Goal: Task Accomplishment & Management: Use online tool/utility

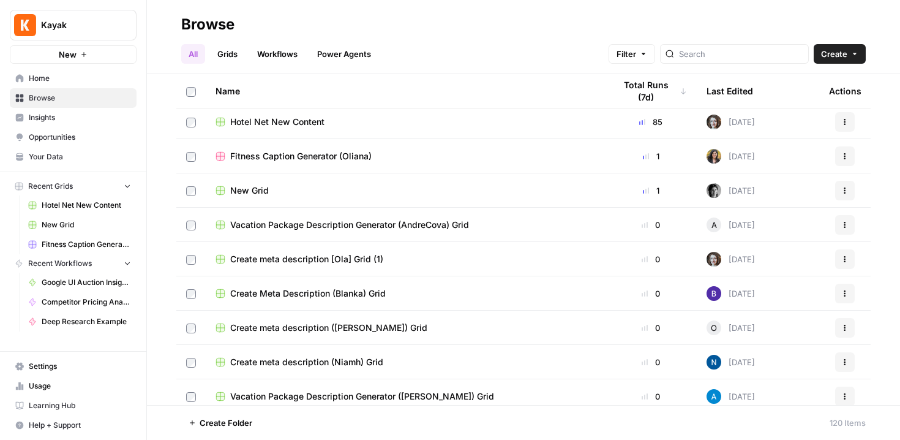
scroll to position [554, 0]
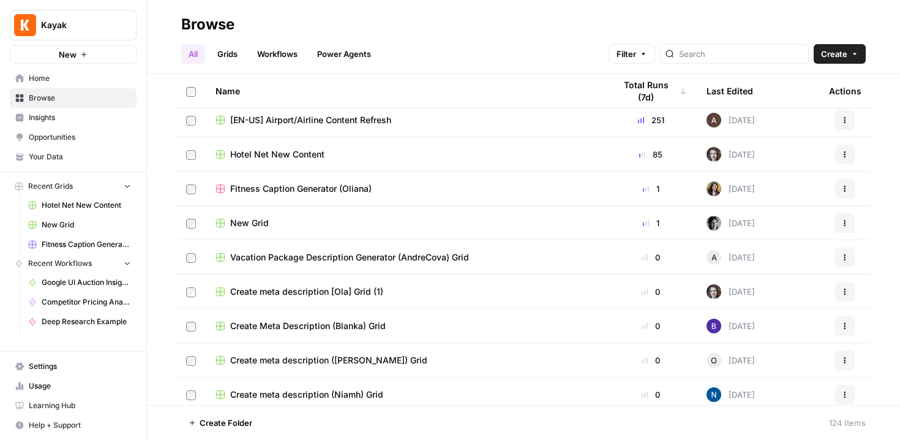
click at [225, 60] on link "Grids" at bounding box center [227, 54] width 35 height 20
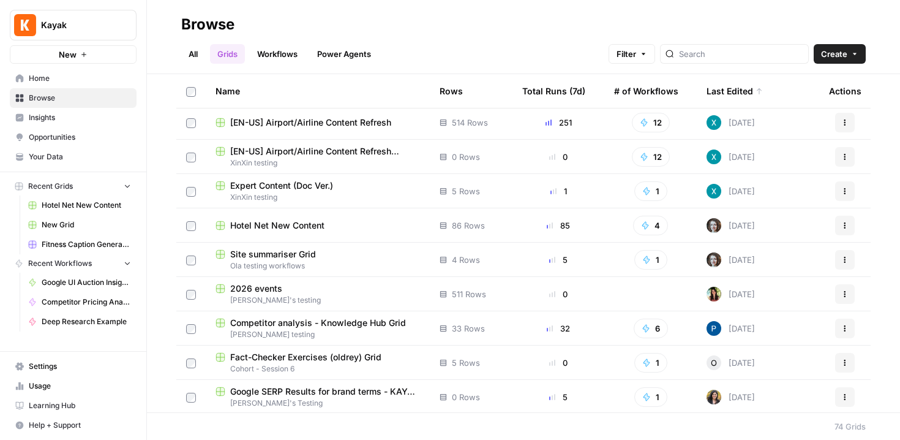
scroll to position [2, 0]
click at [552, 89] on div "Total Runs (7d)" at bounding box center [553, 91] width 63 height 34
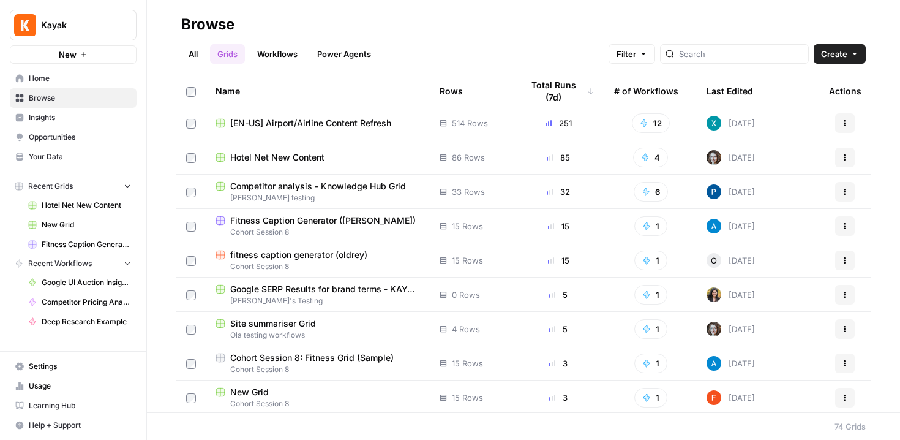
click at [710, 122] on img at bounding box center [713, 123] width 15 height 15
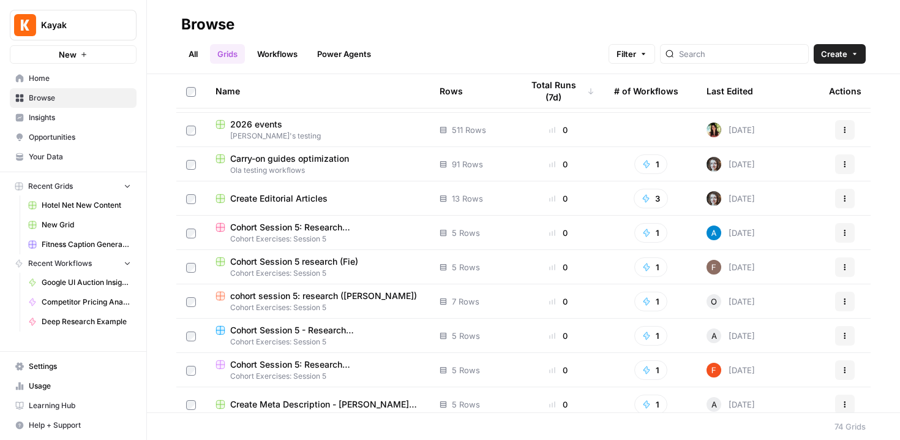
scroll to position [706, 0]
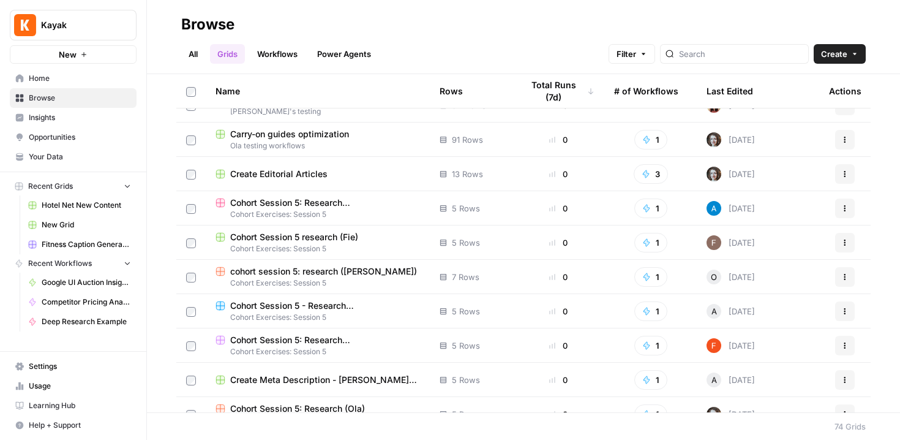
click at [59, 384] on span "Usage" at bounding box center [80, 385] width 102 height 11
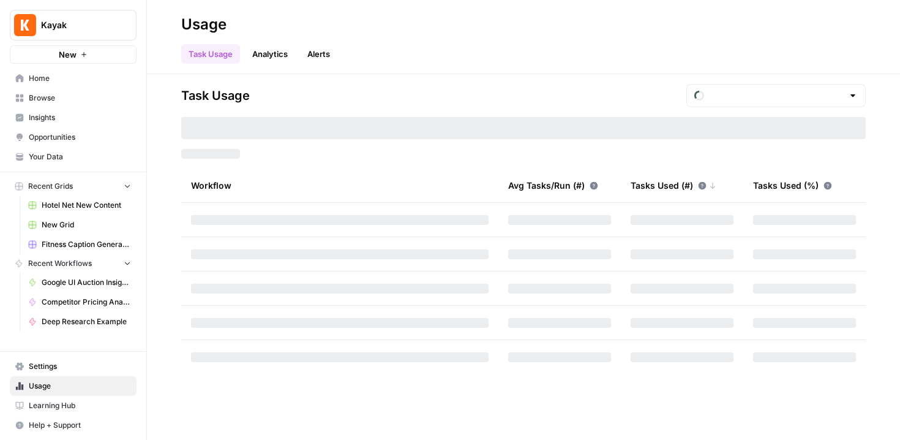
type input "October Tasks"
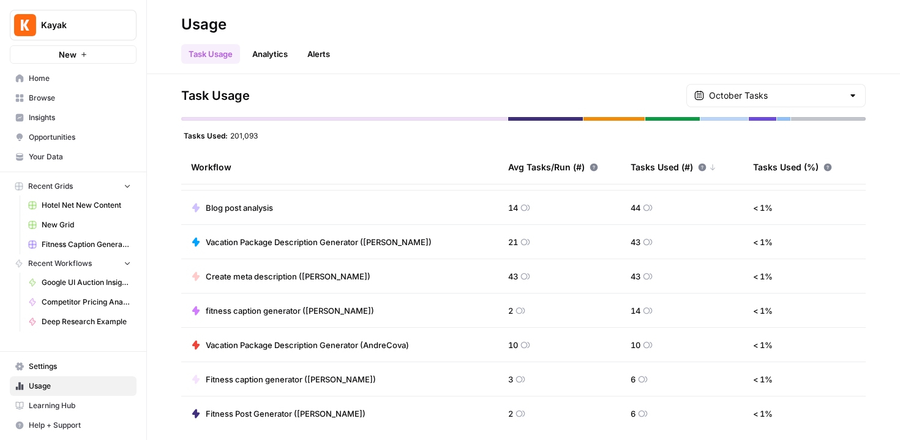
scroll to position [854, 0]
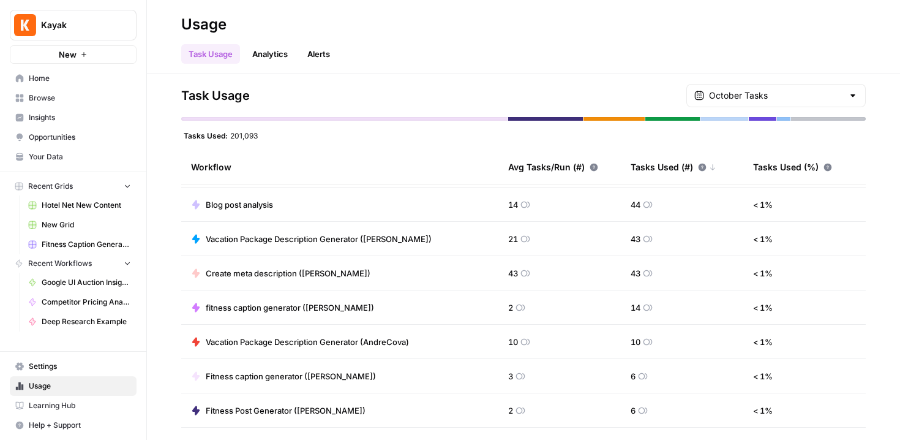
click at [275, 58] on link "Analytics" at bounding box center [270, 54] width 50 height 20
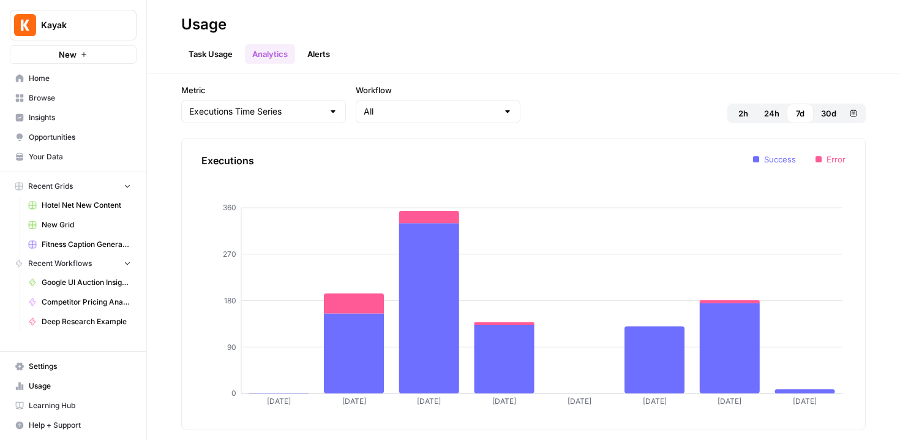
click at [321, 58] on link "Alerts" at bounding box center [318, 54] width 37 height 20
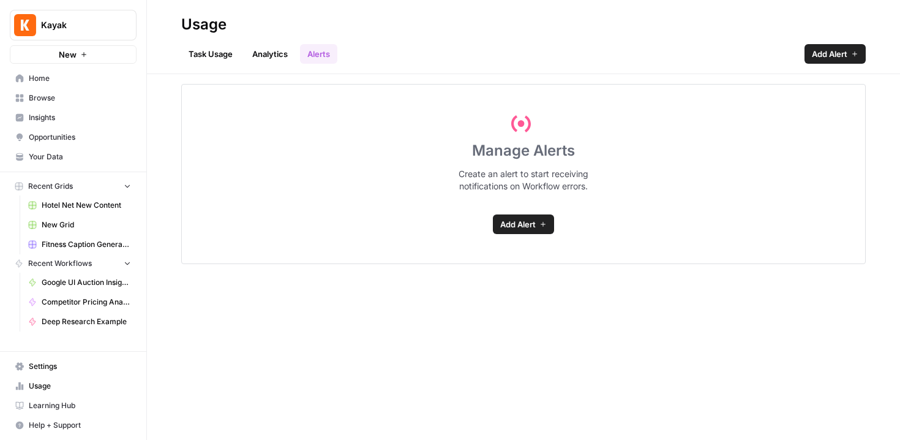
click at [282, 52] on link "Analytics" at bounding box center [270, 54] width 50 height 20
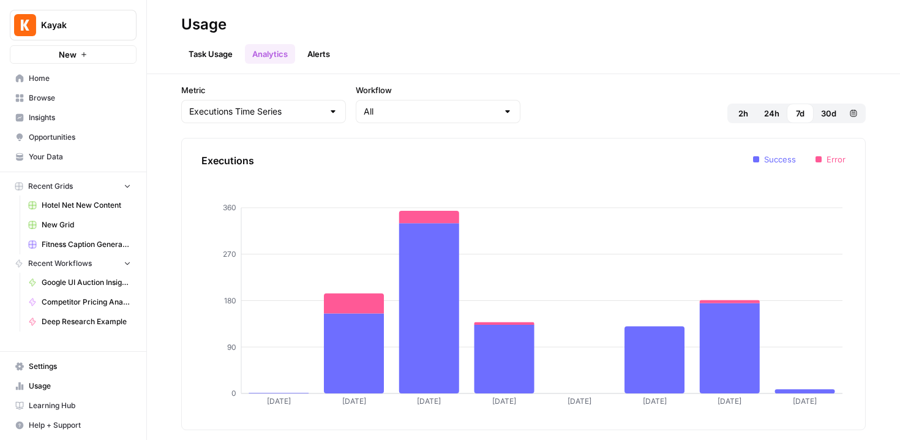
click at [228, 53] on link "Task Usage" at bounding box center [210, 54] width 59 height 20
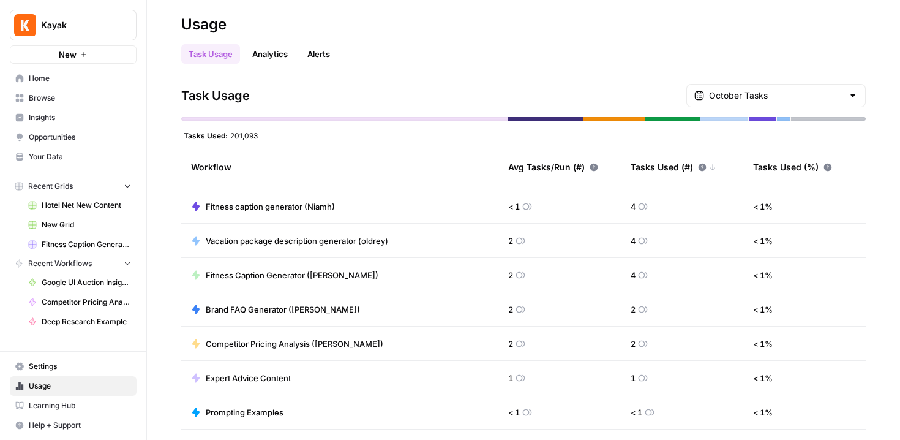
scroll to position [1196, 0]
click at [50, 364] on span "Settings" at bounding box center [80, 366] width 102 height 11
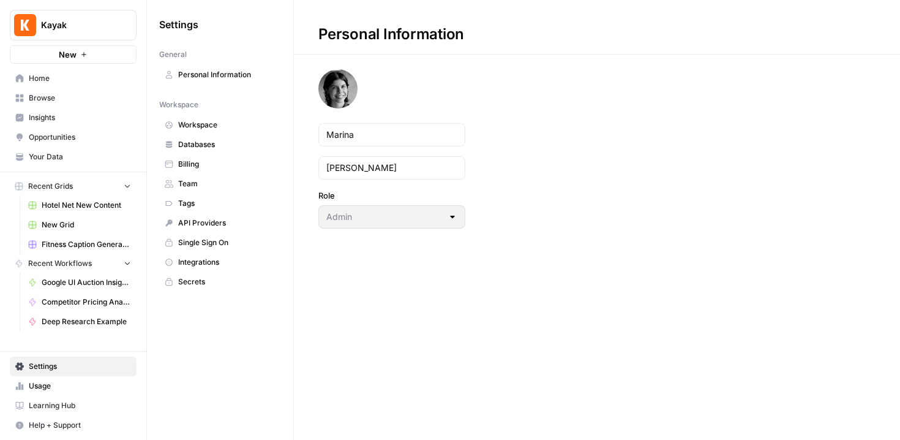
click at [220, 173] on link "Billing" at bounding box center [220, 164] width 122 height 20
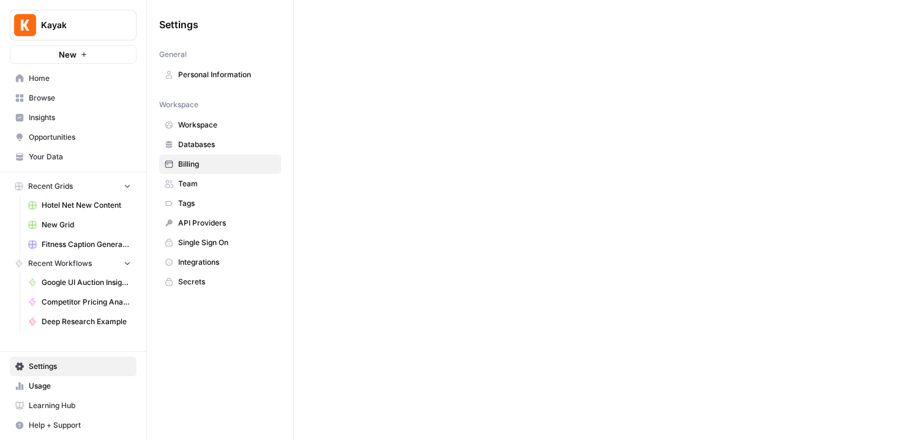
click at [220, 179] on span "Team" at bounding box center [226, 183] width 97 height 11
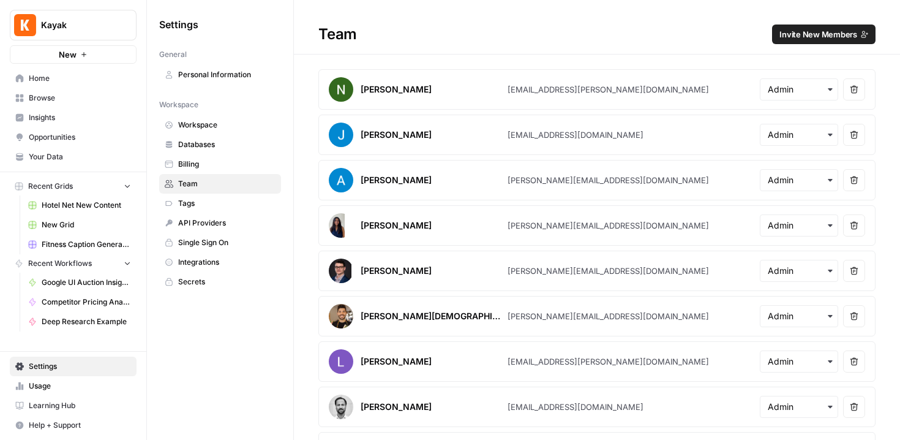
click at [81, 75] on span "Home" at bounding box center [80, 78] width 102 height 11
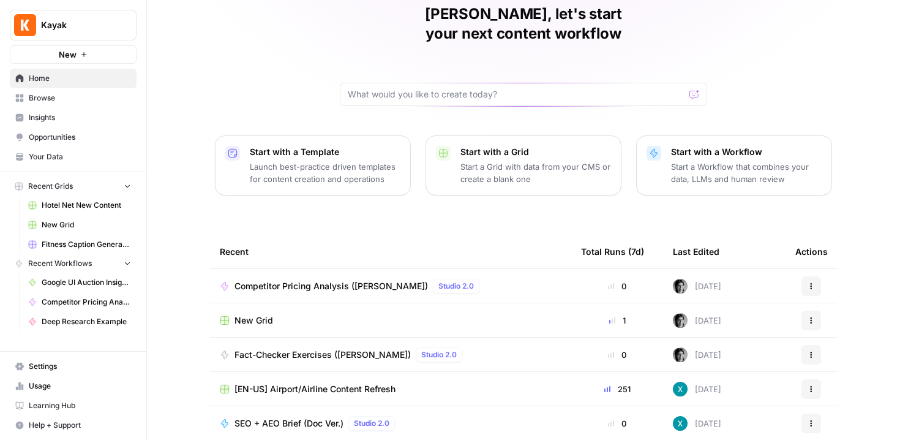
scroll to position [124, 0]
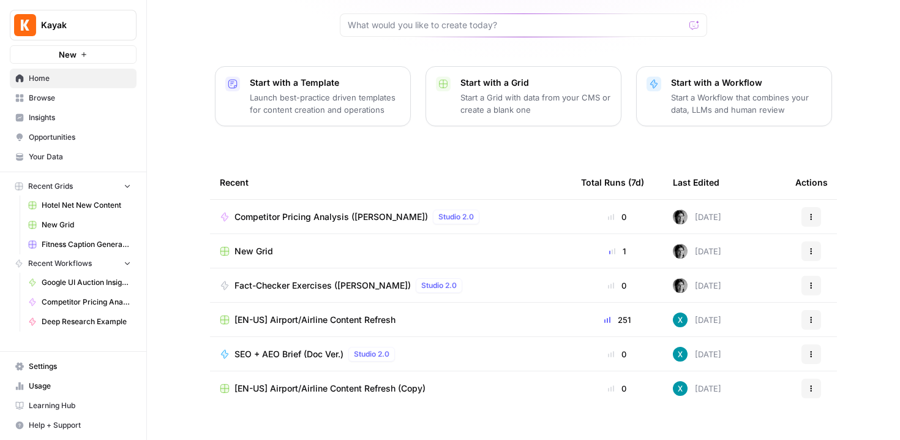
click at [840, 129] on div "Marina, let's start your next content workflow Start with a Template Launch bes…" at bounding box center [523, 167] width 753 height 583
click at [157, 258] on div "Marina, let's start your next content workflow Start with a Template Launch bes…" at bounding box center [523, 167] width 753 height 583
click at [299, 211] on span "Competitor Pricing Analysis ([PERSON_NAME])" at bounding box center [330, 217] width 193 height 12
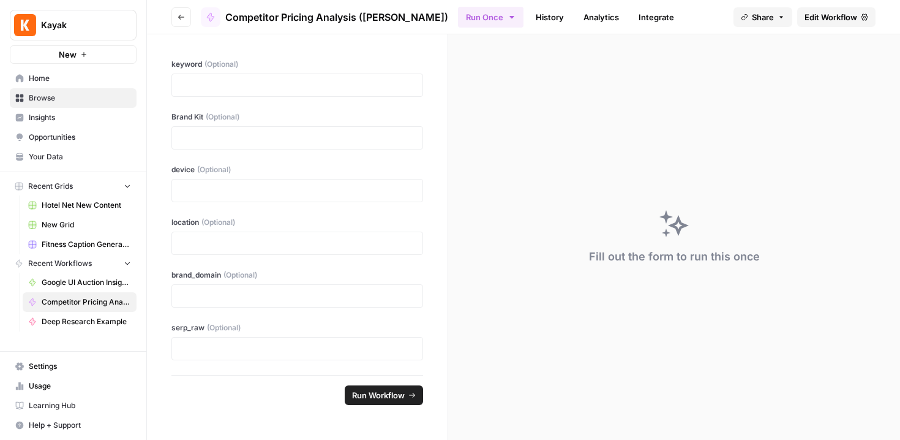
click at [836, 20] on span "Edit Workflow" at bounding box center [830, 17] width 53 height 12
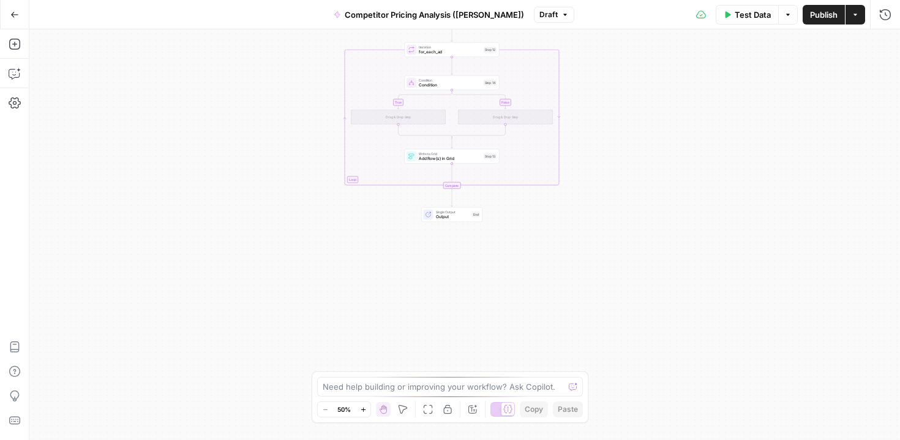
click at [435, 304] on div "true false Workflow Input Settings Inputs Google Search google_search_raw Step …" at bounding box center [464, 234] width 870 height 410
click at [14, 42] on icon "button" at bounding box center [14, 44] width 11 height 11
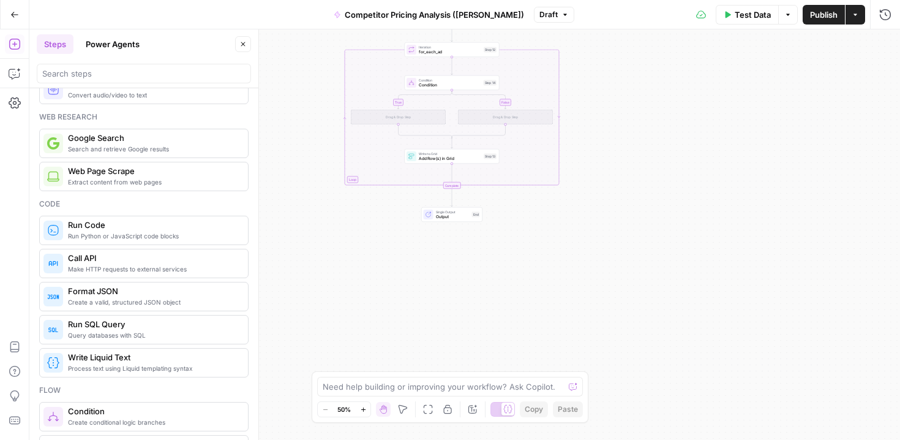
scroll to position [79, 0]
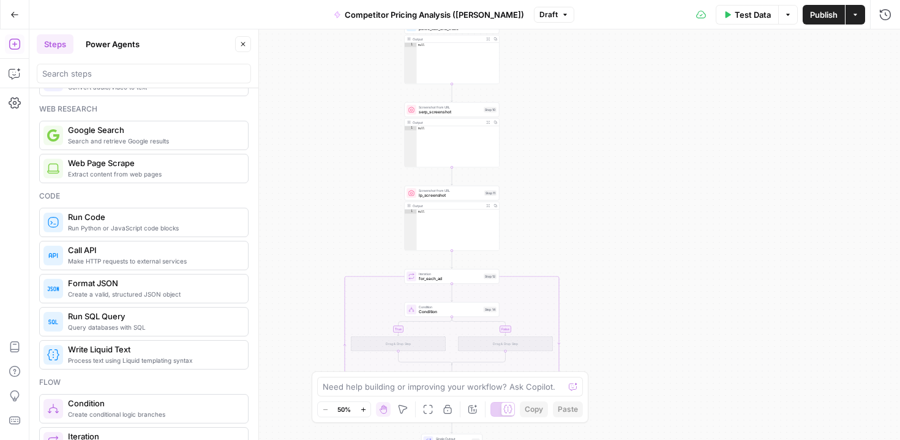
drag, startPoint x: 344, startPoint y: 138, endPoint x: 344, endPoint y: 366, distance: 227.7
click at [344, 366] on div "true false Workflow Input Settings Inputs Google Search google_search_raw Step …" at bounding box center [464, 234] width 870 height 410
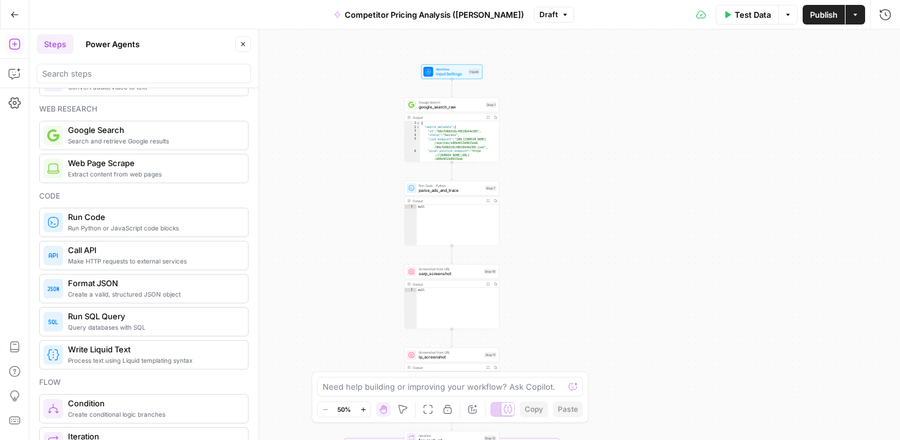
drag, startPoint x: 366, startPoint y: 191, endPoint x: 366, endPoint y: 351, distance: 160.4
click at [366, 351] on div "true false Workflow Input Settings Inputs Google Search google_search_raw Step …" at bounding box center [464, 234] width 870 height 410
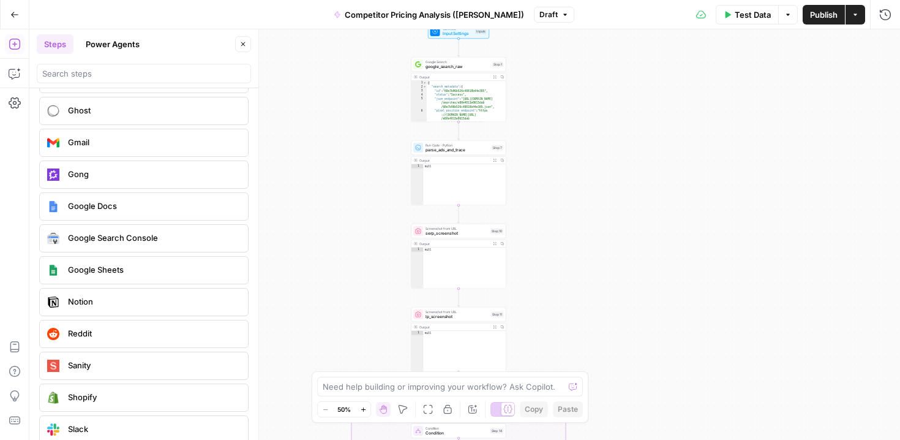
scroll to position [2531, 0]
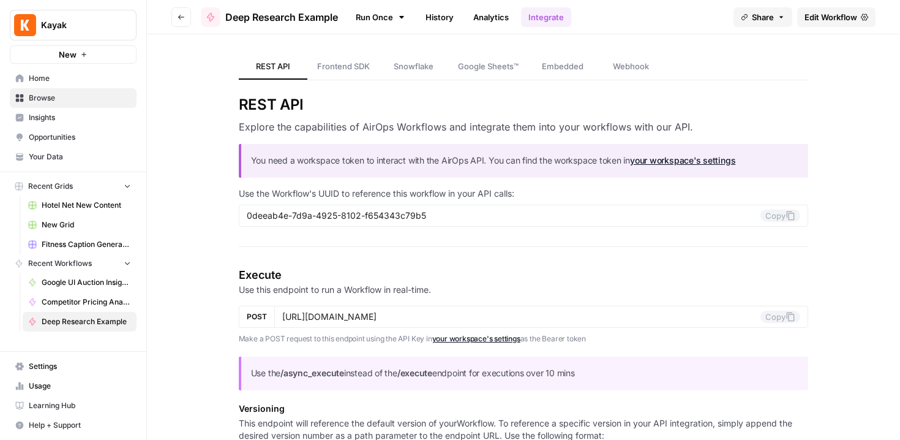
scroll to position [1451, 0]
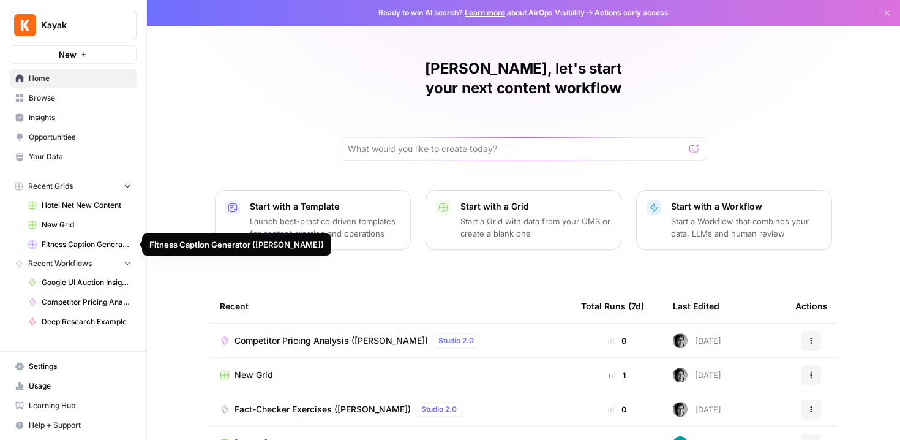
click at [80, 275] on link "Google UI Auction Insights files - download (Oliana)" at bounding box center [80, 282] width 114 height 20
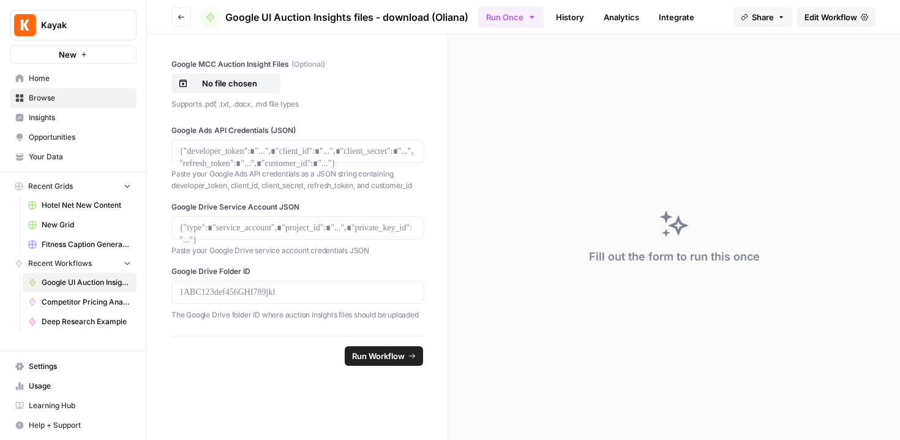
click at [826, 22] on span "Edit Workflow" at bounding box center [830, 17] width 53 height 12
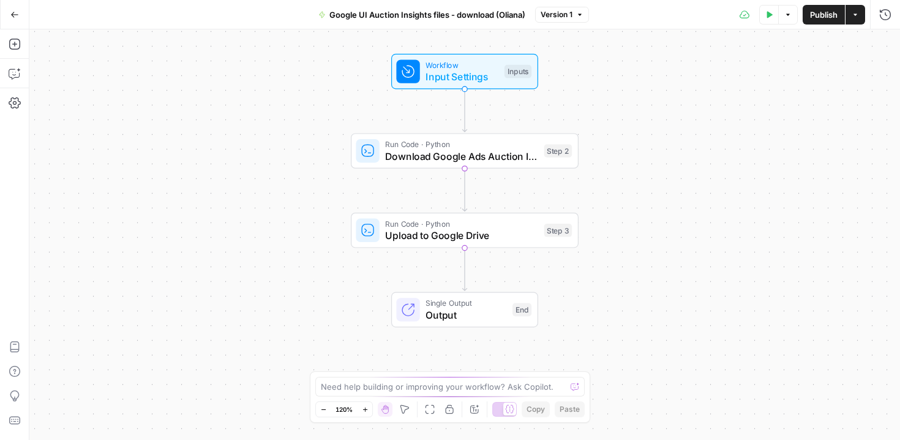
drag, startPoint x: 301, startPoint y: 210, endPoint x: 301, endPoint y: 166, distance: 44.1
click at [301, 166] on div "Workflow Input Settings Inputs Run Code · Python Download Google Ads Auction In…" at bounding box center [464, 234] width 870 height 410
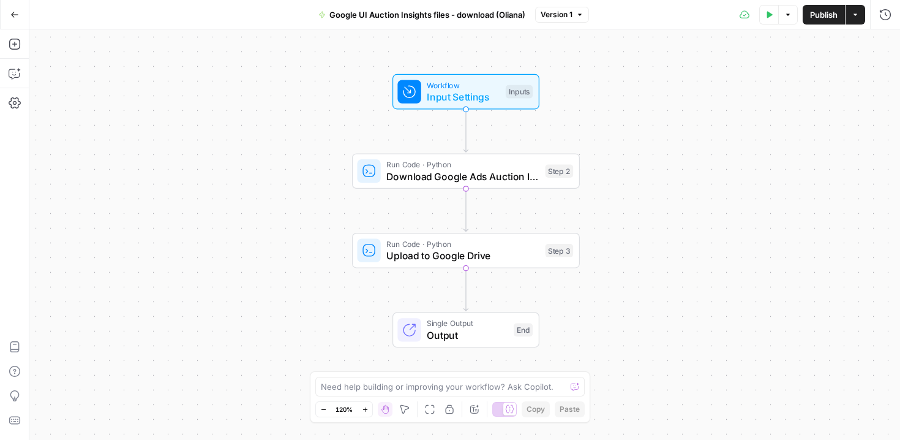
drag, startPoint x: 293, startPoint y: 93, endPoint x: 294, endPoint y: 113, distance: 20.3
click at [294, 113] on div "Workflow Input Settings Inputs Run Code · Python Download Google Ads Auction In…" at bounding box center [464, 234] width 870 height 410
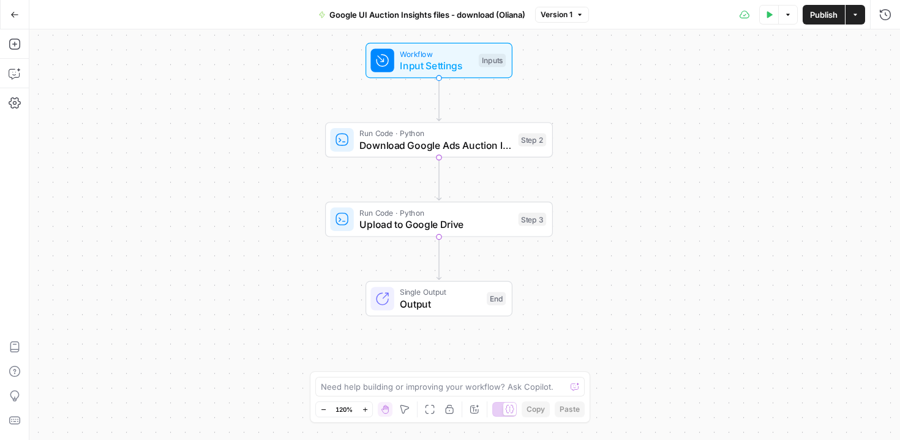
drag, startPoint x: 289, startPoint y: 165, endPoint x: 263, endPoint y: 133, distance: 41.3
click at [263, 133] on div "Workflow Input Settings Inputs Run Code · Python Download Google Ads Auction In…" at bounding box center [464, 234] width 870 height 410
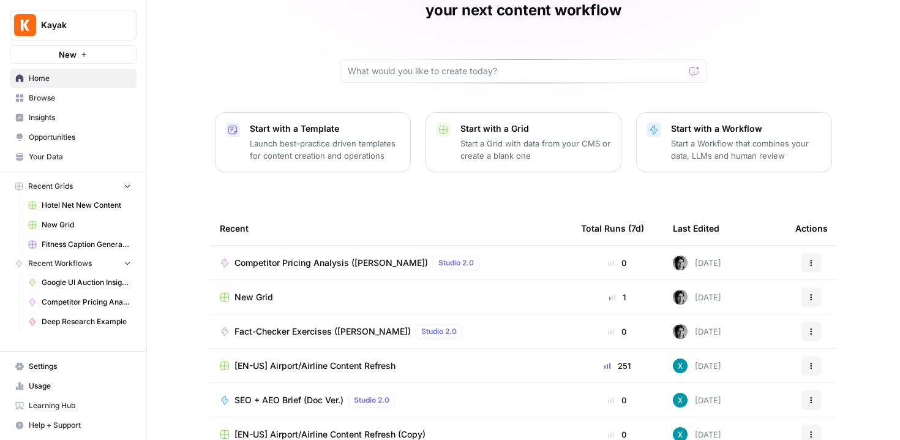
scroll to position [124, 0]
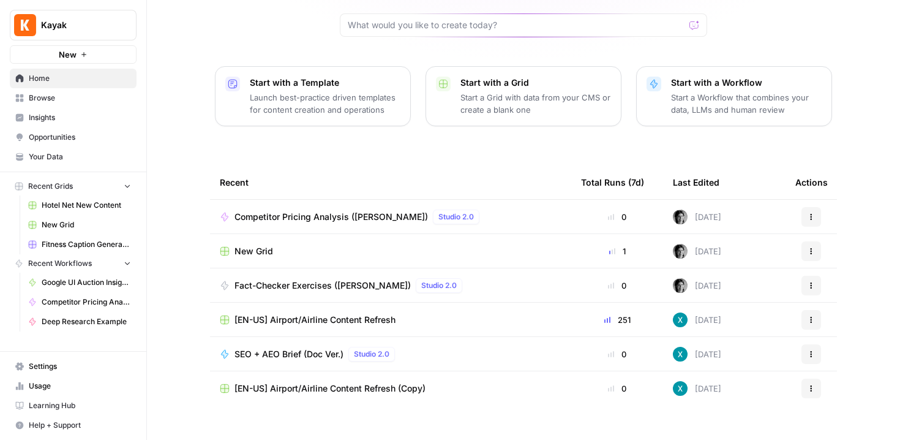
click at [168, 391] on div "Marina, let's start your next content workflow Start with a Template Launch bes…" at bounding box center [523, 167] width 753 height 583
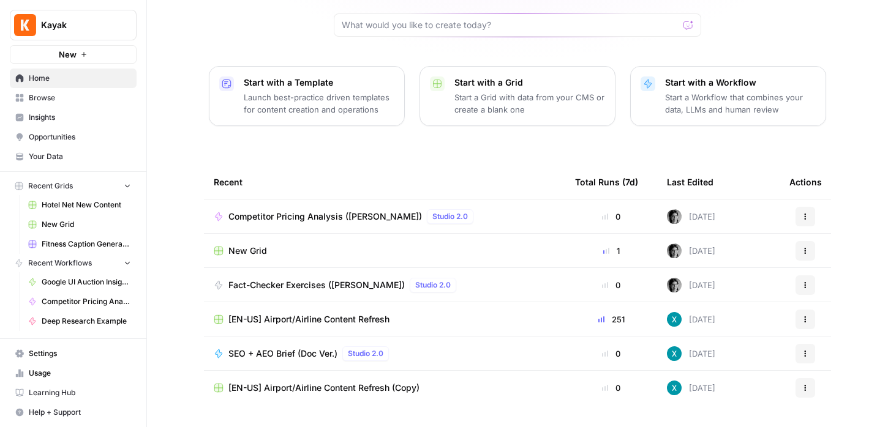
click at [809, 207] on button "Actions" at bounding box center [805, 217] width 20 height 20
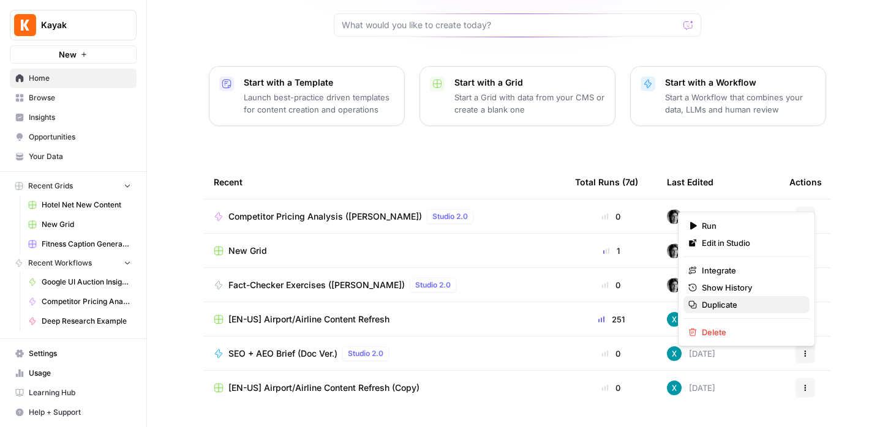
click at [771, 310] on span "Duplicate" at bounding box center [750, 305] width 98 height 12
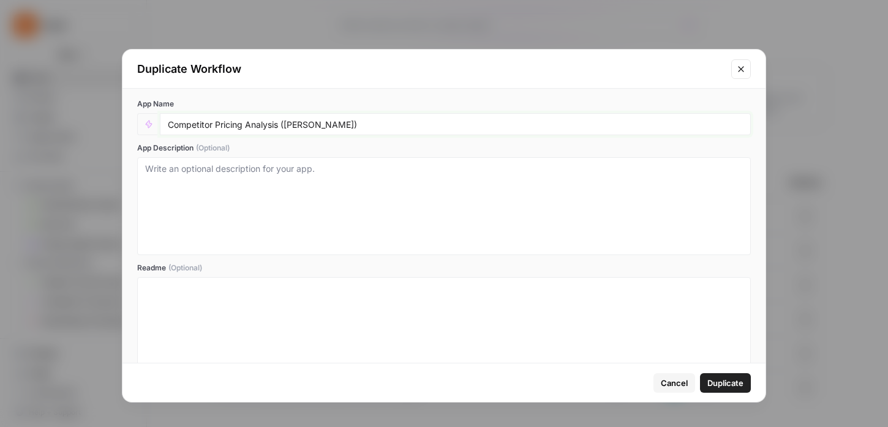
click at [256, 125] on input "Competitor Pricing Analysis ([PERSON_NAME])" at bounding box center [455, 124] width 575 height 11
drag, startPoint x: 279, startPoint y: 127, endPoint x: 152, endPoint y: 124, distance: 126.7
click at [152, 124] on div "Competitor Pricing Analysis ([PERSON_NAME])" at bounding box center [443, 124] width 613 height 22
click at [235, 127] on input "Competitor Pricing Analysis ([PERSON_NAME])" at bounding box center [455, 124] width 575 height 11
drag, startPoint x: 242, startPoint y: 126, endPoint x: 153, endPoint y: 125, distance: 88.8
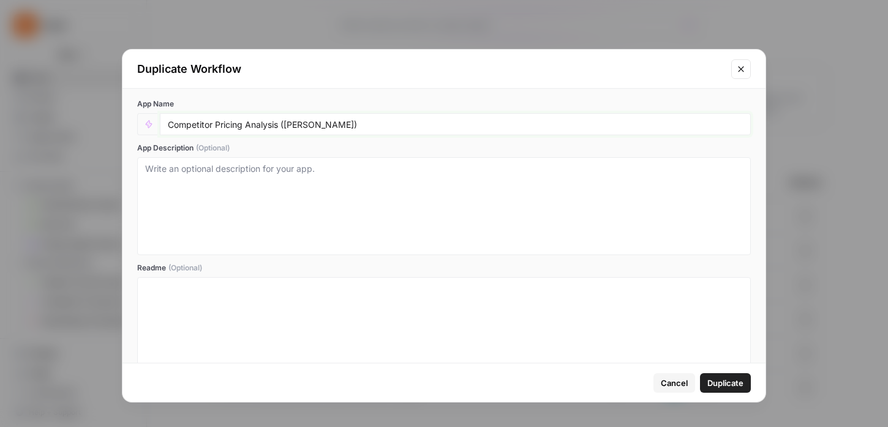
click at [153, 126] on div "Competitor Pricing Analysis ([PERSON_NAME])" at bounding box center [443, 124] width 613 height 22
type input "Landing Page Analysis (Marina)"
click at [730, 387] on span "Duplicate" at bounding box center [725, 383] width 36 height 12
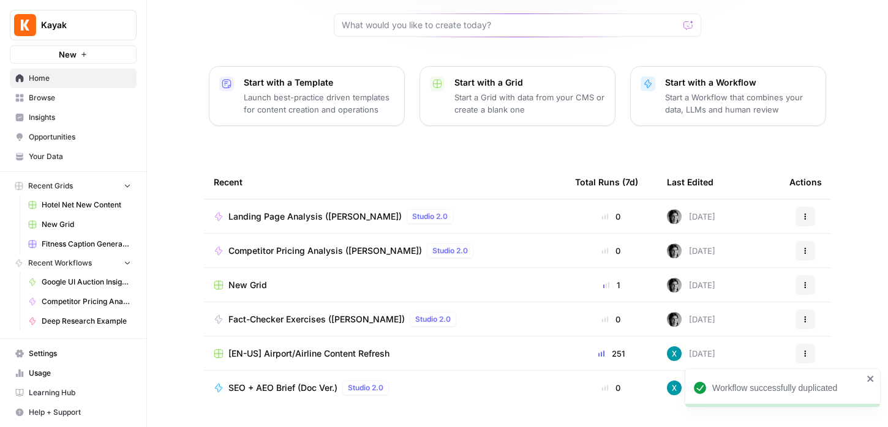
click at [303, 211] on span "Landing Page Analysis (Marina)" at bounding box center [314, 217] width 173 height 12
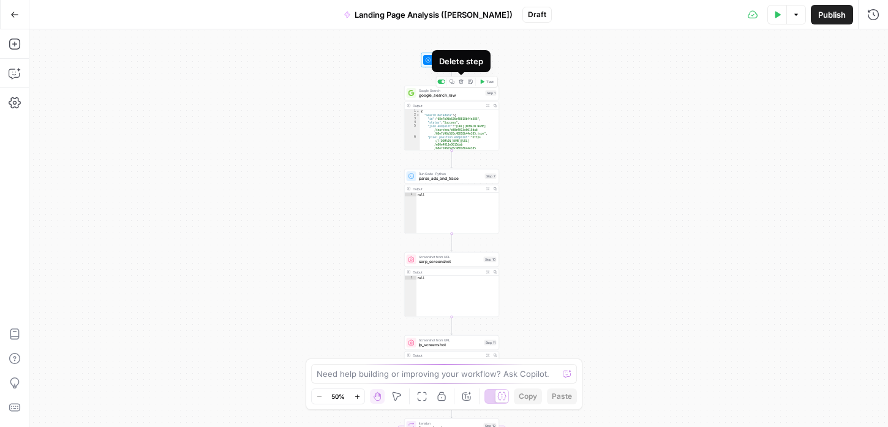
click at [460, 83] on icon "button" at bounding box center [460, 82] width 5 height 5
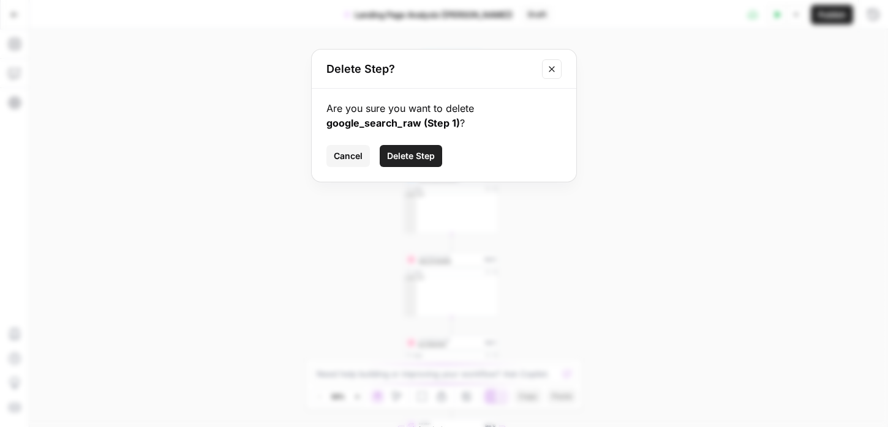
click at [416, 155] on span "Delete Step" at bounding box center [411, 156] width 48 height 12
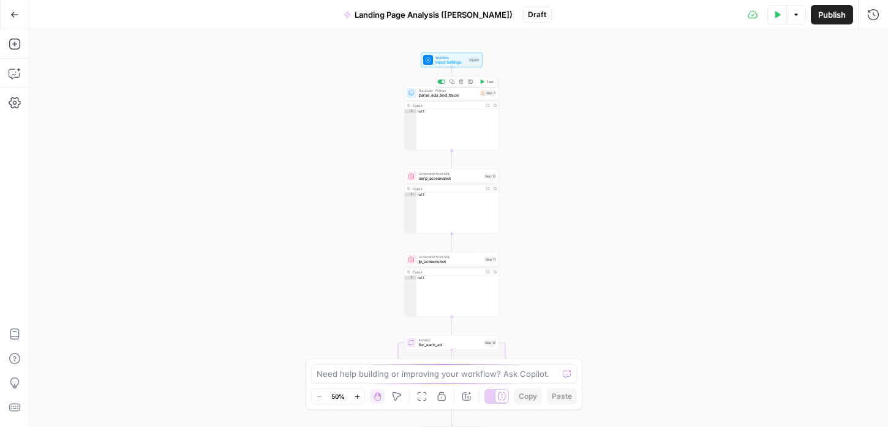
click at [463, 83] on icon "button" at bounding box center [460, 82] width 5 height 5
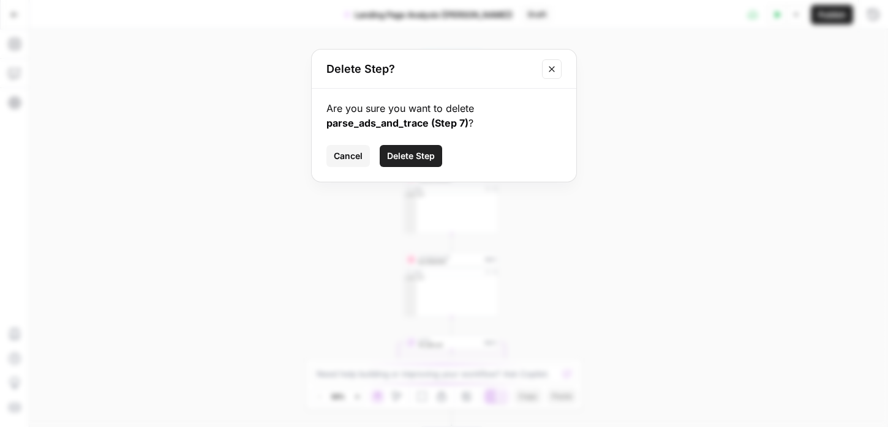
click at [417, 154] on span "Delete Step" at bounding box center [411, 156] width 48 height 12
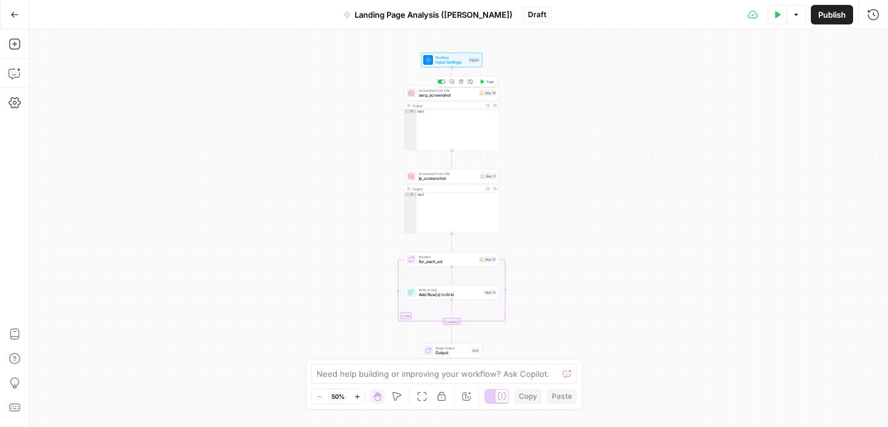
click at [462, 83] on icon "button" at bounding box center [460, 82] width 5 height 5
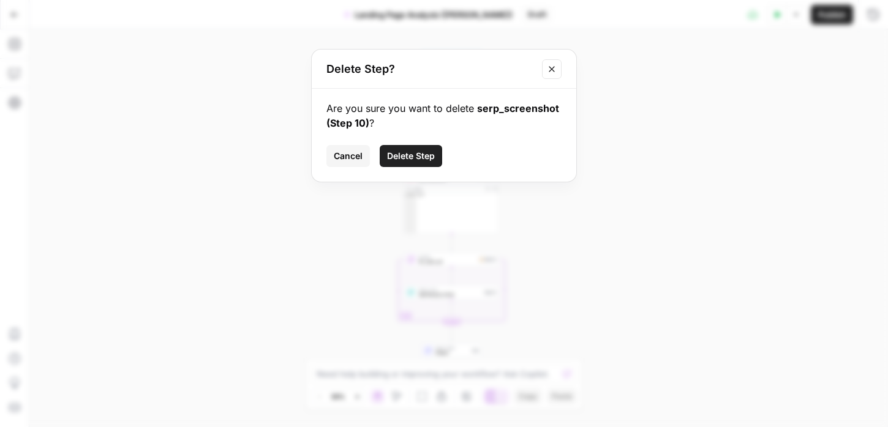
click at [427, 151] on span "Delete Step" at bounding box center [411, 156] width 48 height 12
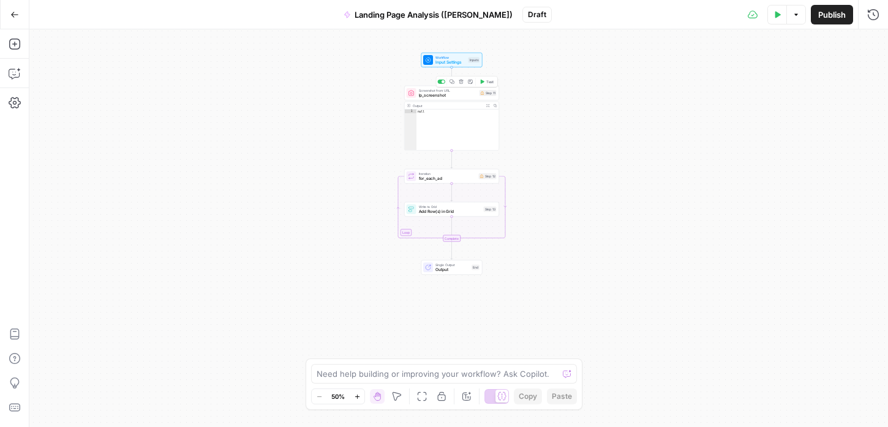
click at [462, 81] on icon "button" at bounding box center [460, 82] width 4 height 4
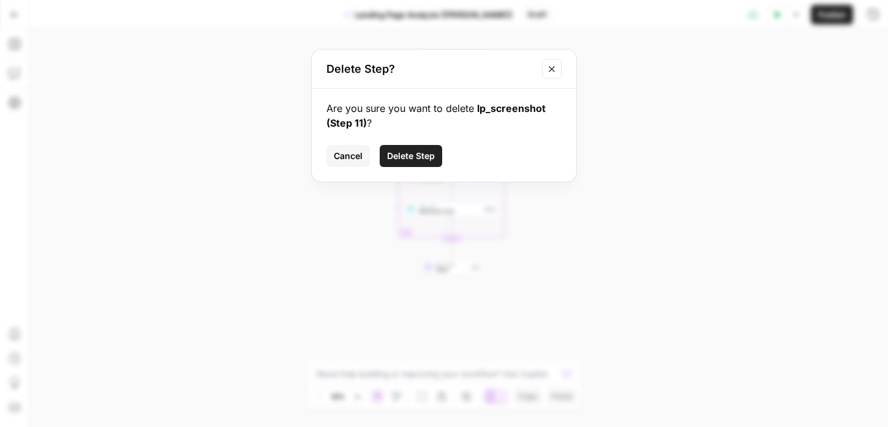
click at [418, 155] on span "Delete Step" at bounding box center [411, 156] width 48 height 12
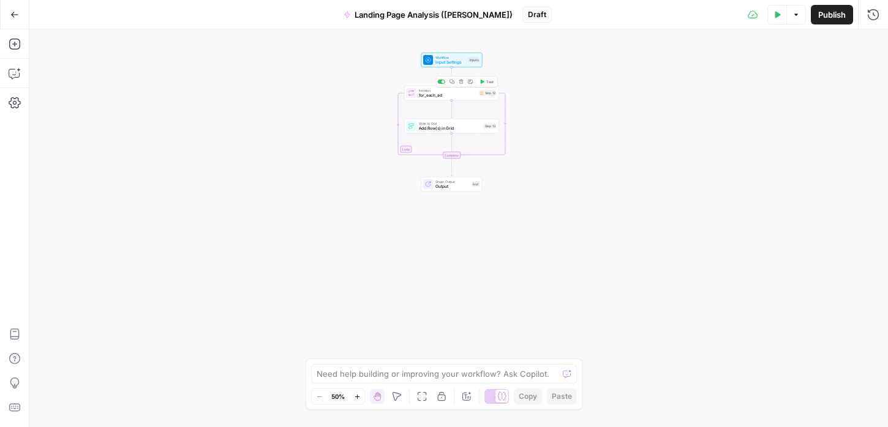
click at [463, 81] on span "Delete step" at bounding box center [463, 81] width 1 height 1
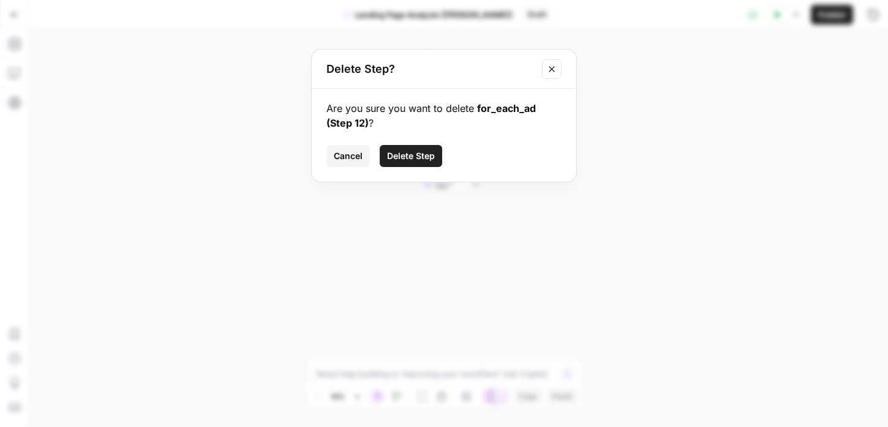
click at [422, 147] on button "Delete Step" at bounding box center [411, 156] width 62 height 22
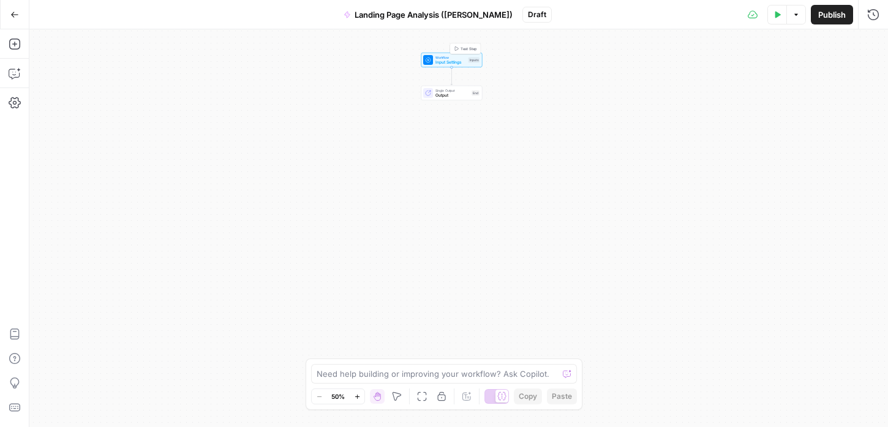
click at [436, 62] on span "Input Settings" at bounding box center [450, 62] width 31 height 6
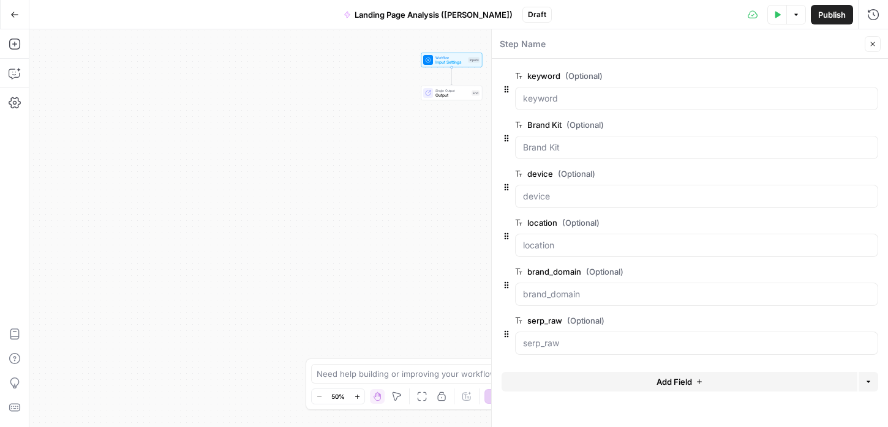
click at [793, 16] on icon "button" at bounding box center [795, 14] width 7 height 7
click at [640, 17] on div "Test Data Options Publish Run History" at bounding box center [720, 14] width 336 height 29
click at [16, 17] on icon "button" at bounding box center [14, 14] width 9 height 9
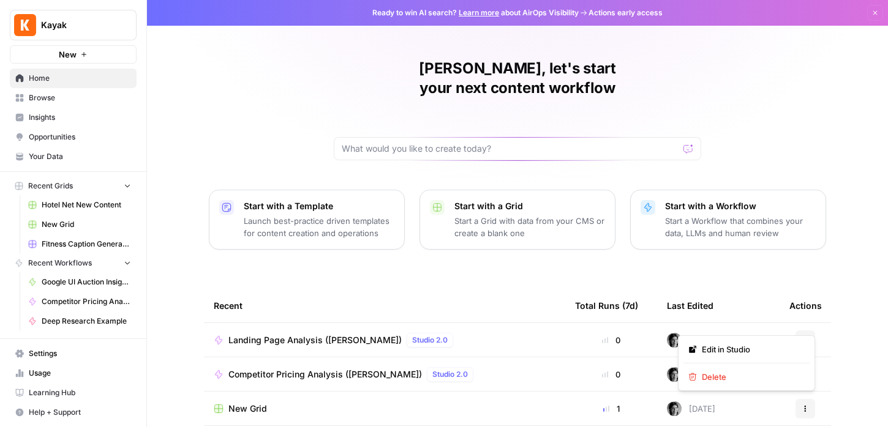
click at [808, 337] on icon "button" at bounding box center [804, 340] width 7 height 7
click at [762, 373] on span "Delete" at bounding box center [750, 377] width 98 height 12
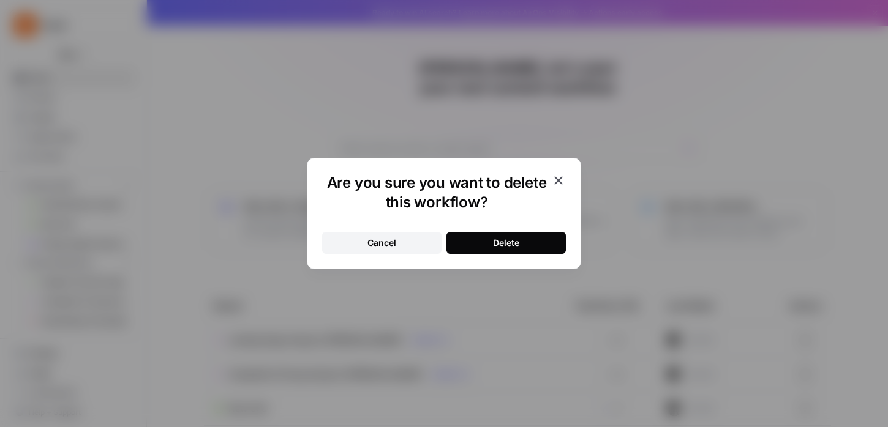
click at [513, 240] on div "Delete" at bounding box center [506, 243] width 26 height 12
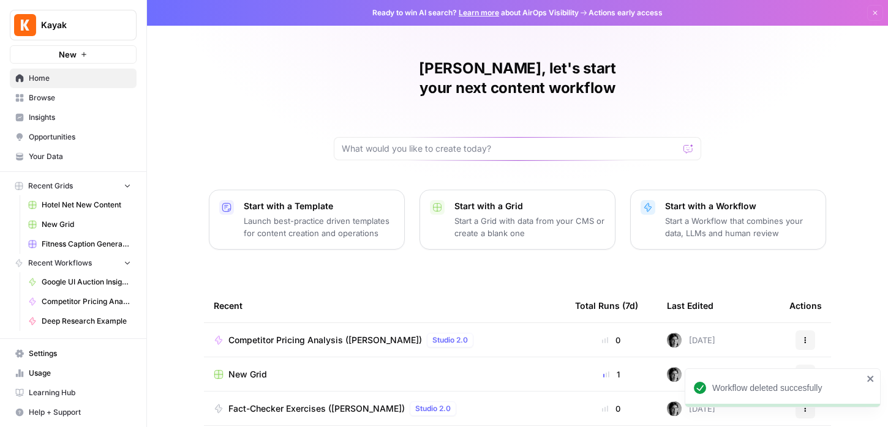
click at [48, 62] on button "New" at bounding box center [73, 54] width 127 height 18
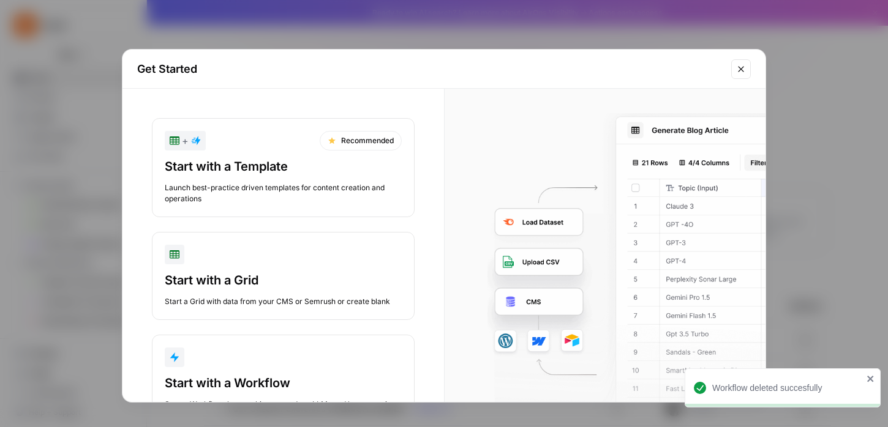
scroll to position [50, 0]
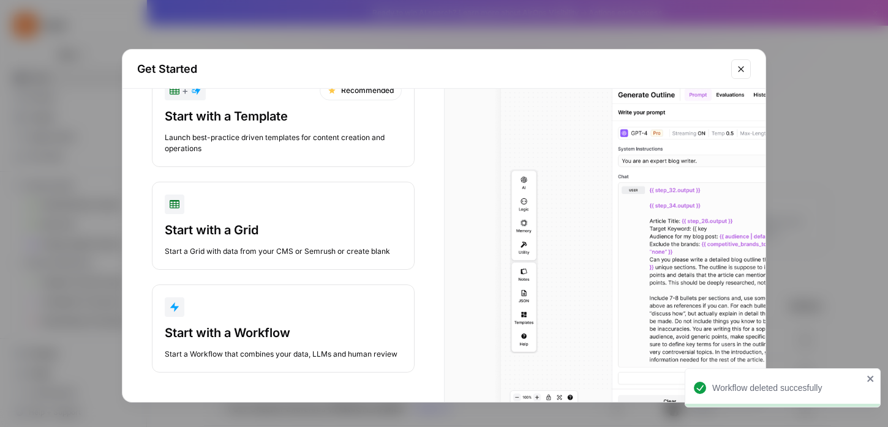
click at [263, 326] on div "Start with a Workflow" at bounding box center [283, 332] width 237 height 17
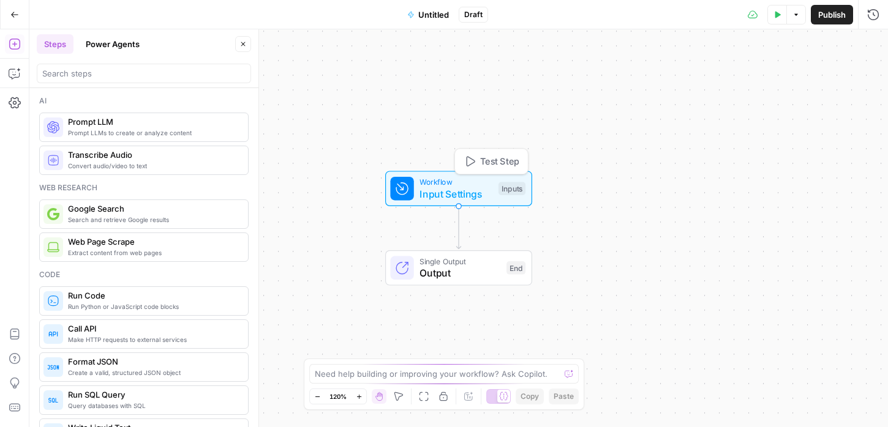
click at [454, 182] on span "Workflow" at bounding box center [455, 182] width 73 height 12
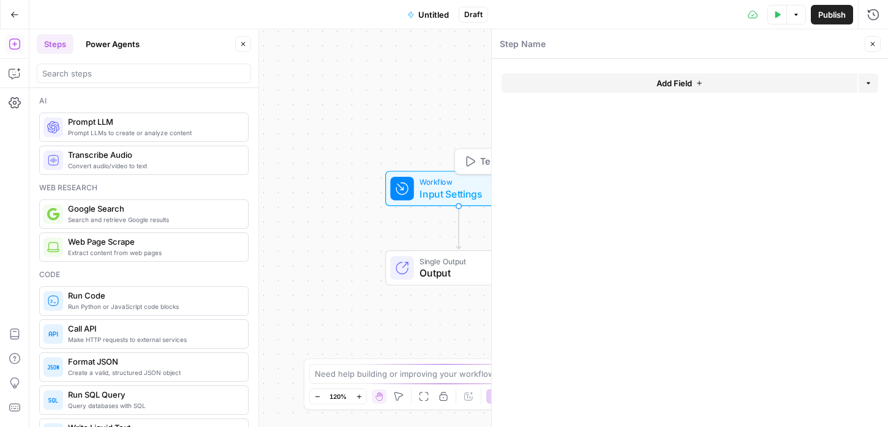
click at [611, 80] on button "Add Field" at bounding box center [679, 83] width 356 height 20
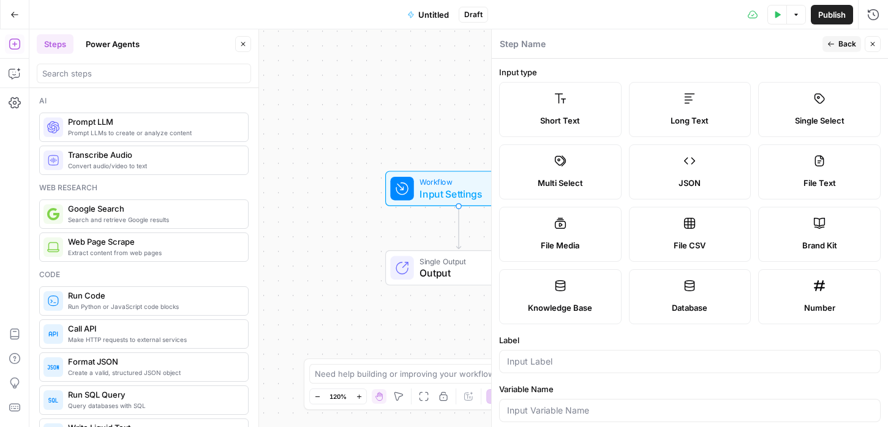
click at [743, 342] on label "Label" at bounding box center [689, 340] width 381 height 12
click at [743, 356] on input "Label" at bounding box center [689, 362] width 365 height 12
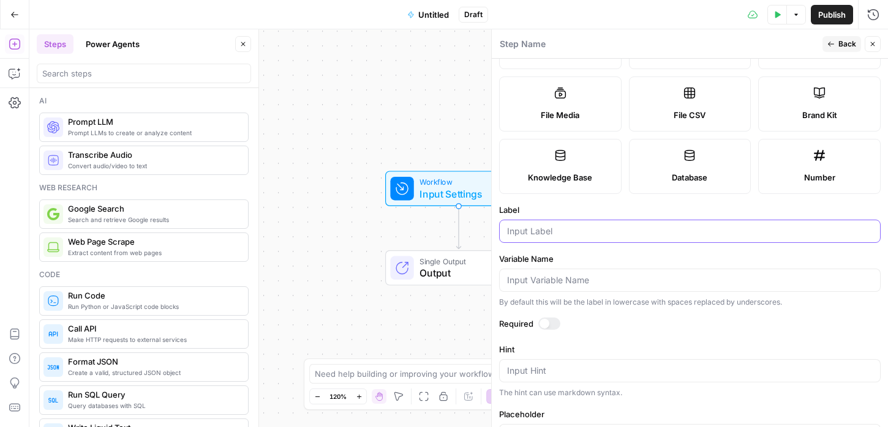
scroll to position [16, 0]
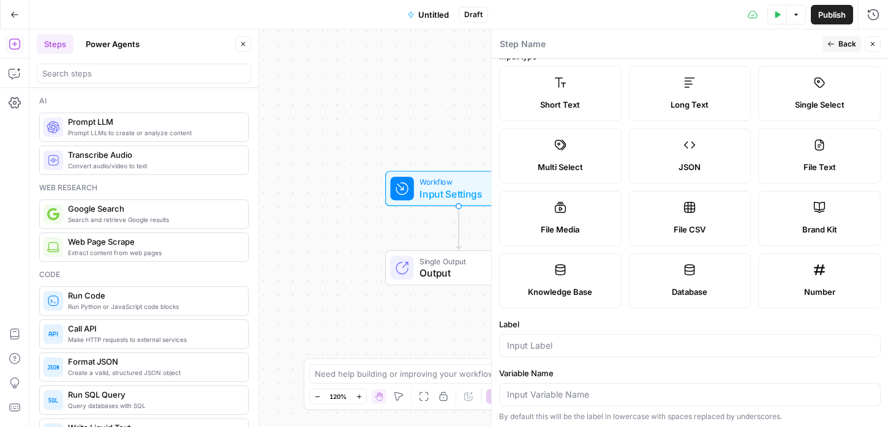
click at [564, 100] on span "Short Text" at bounding box center [560, 105] width 40 height 12
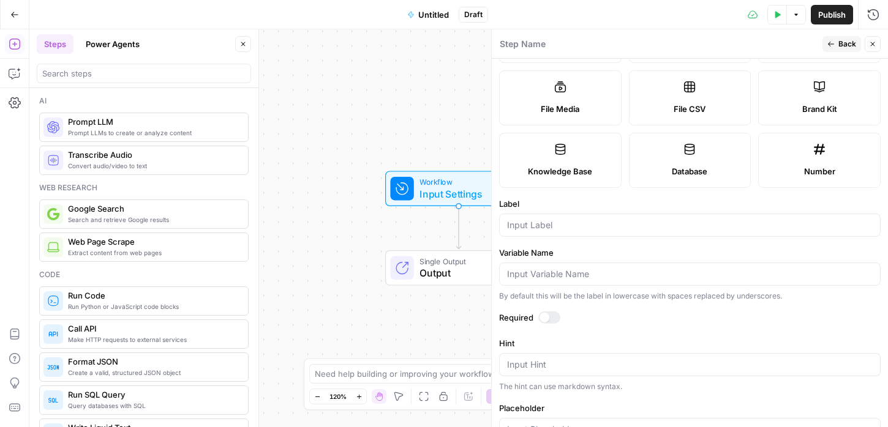
scroll to position [160, 0]
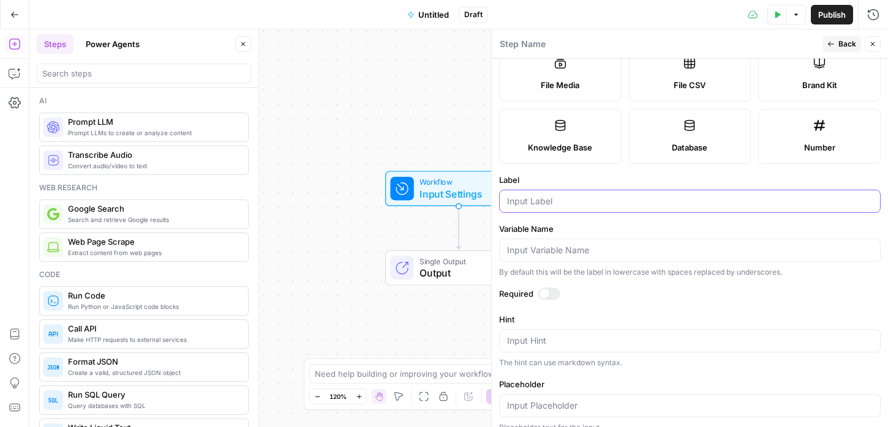
click at [548, 203] on input "Label" at bounding box center [689, 201] width 365 height 12
paste input "customer_id"
type input "customer_id"
click at [555, 290] on div at bounding box center [549, 294] width 22 height 12
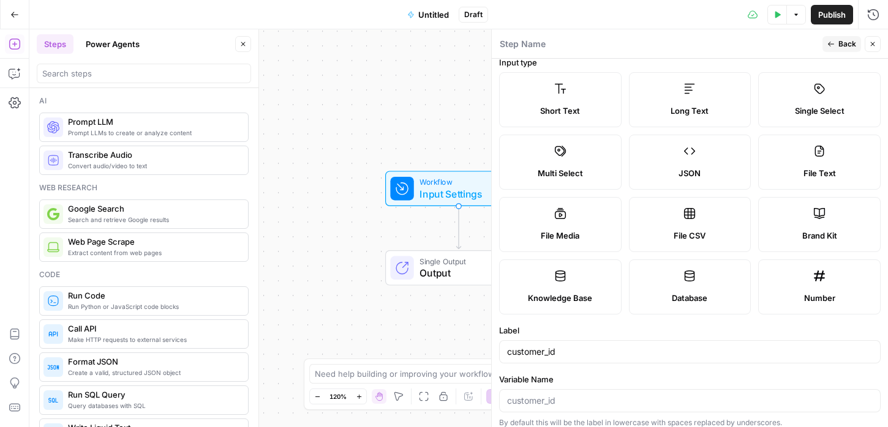
scroll to position [0, 0]
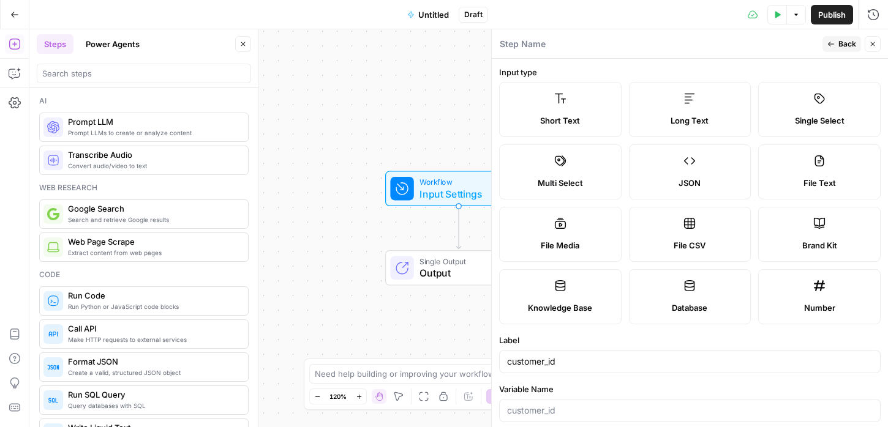
click at [838, 48] on span "Back" at bounding box center [847, 44] width 18 height 11
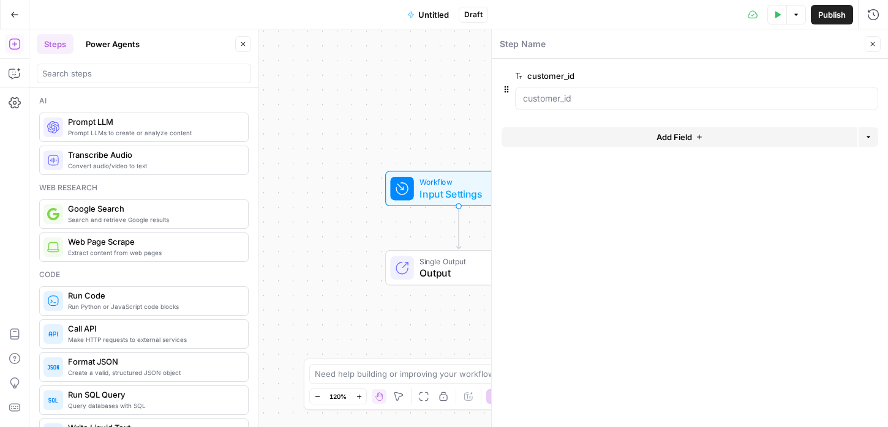
click at [569, 127] on button "Add Field" at bounding box center [679, 137] width 356 height 20
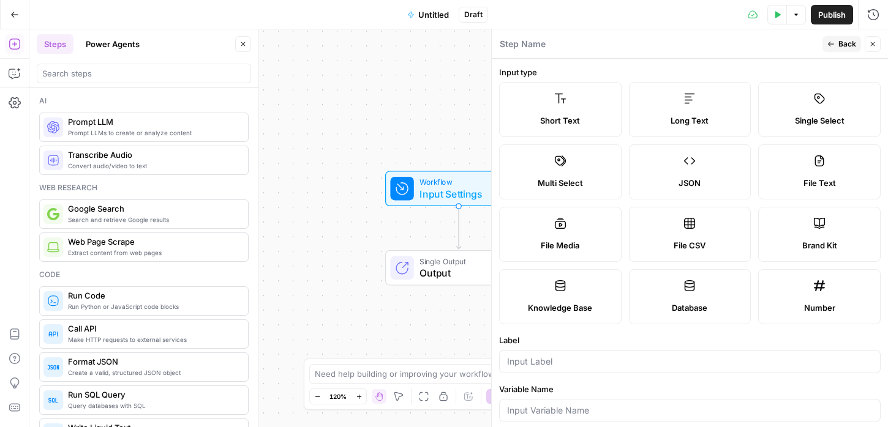
click at [564, 113] on label "Short Text" at bounding box center [560, 109] width 122 height 55
click at [563, 95] on icon at bounding box center [560, 98] width 12 height 12
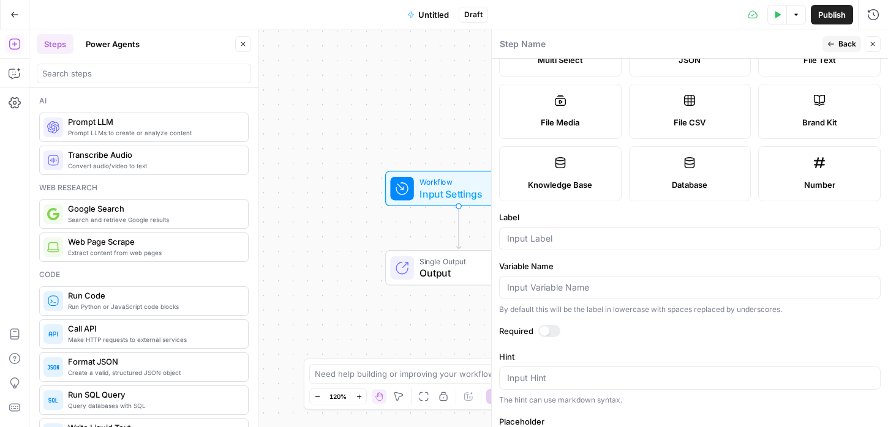
scroll to position [144, 0]
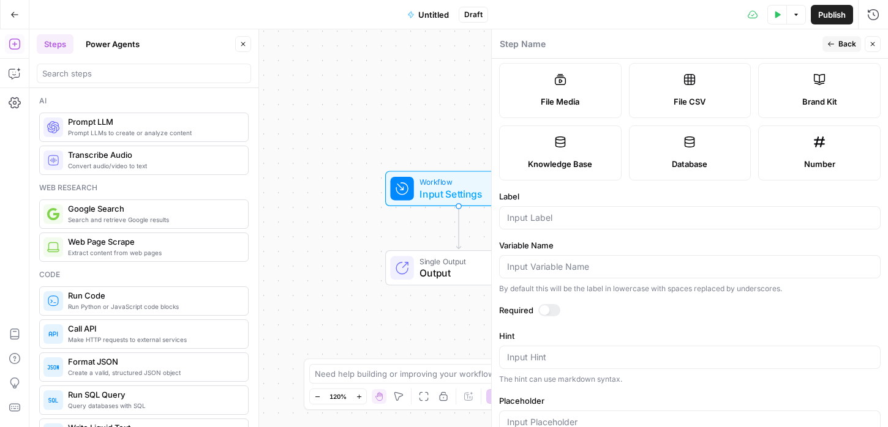
click at [548, 209] on div at bounding box center [689, 217] width 381 height 23
paste input "ampaign_name_filter"
click at [507, 222] on input "ampaign_name_filter" at bounding box center [689, 218] width 365 height 12
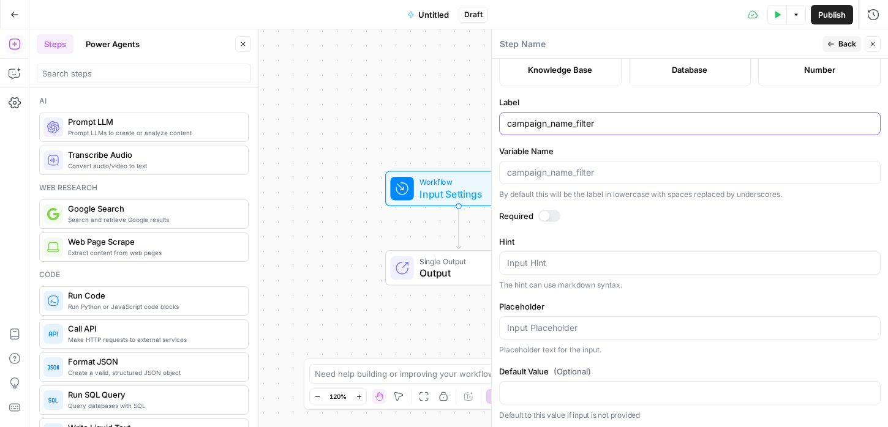
scroll to position [240, 0]
type input "campaign_name_filter"
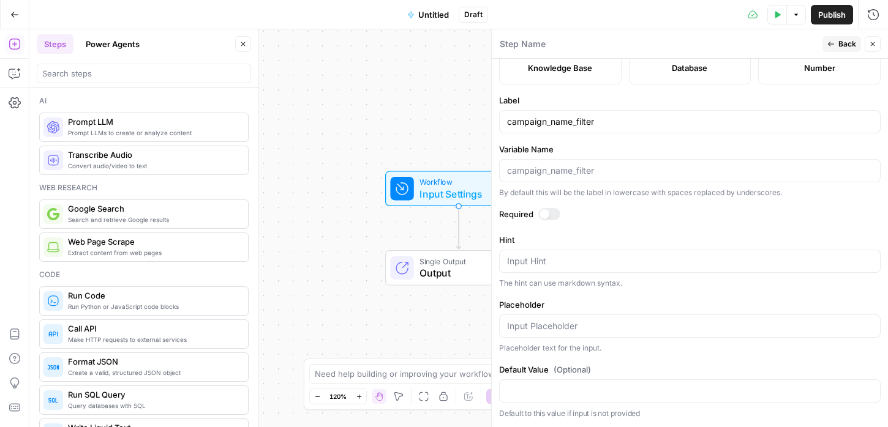
click at [837, 44] on button "Back" at bounding box center [841, 44] width 39 height 16
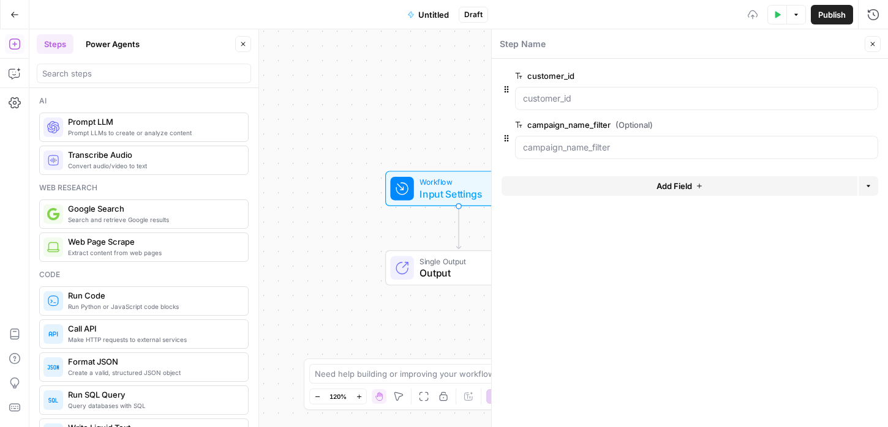
click at [597, 185] on button "Add Field" at bounding box center [679, 186] width 356 height 20
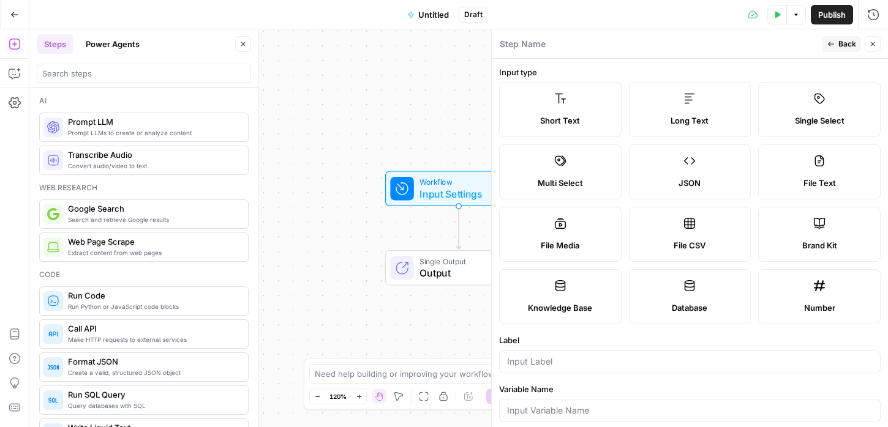
click at [555, 119] on span "Short Text" at bounding box center [560, 120] width 40 height 12
click at [556, 356] on input "Label" at bounding box center [689, 362] width 365 height 12
paste input "max_pages"
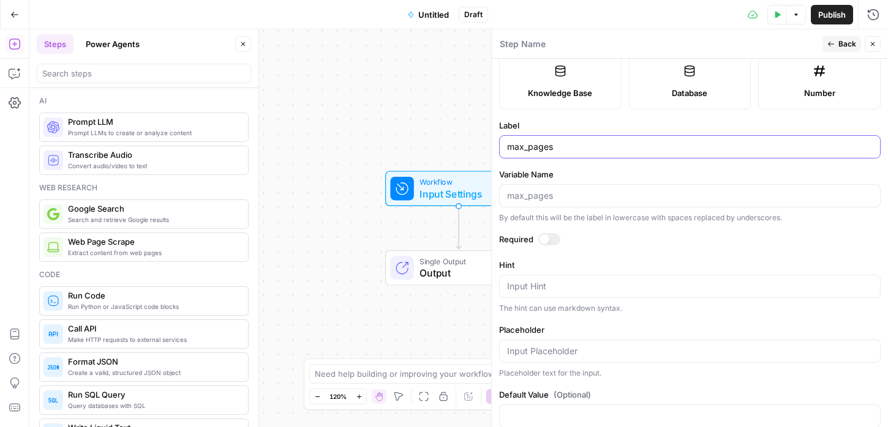
scroll to position [209, 0]
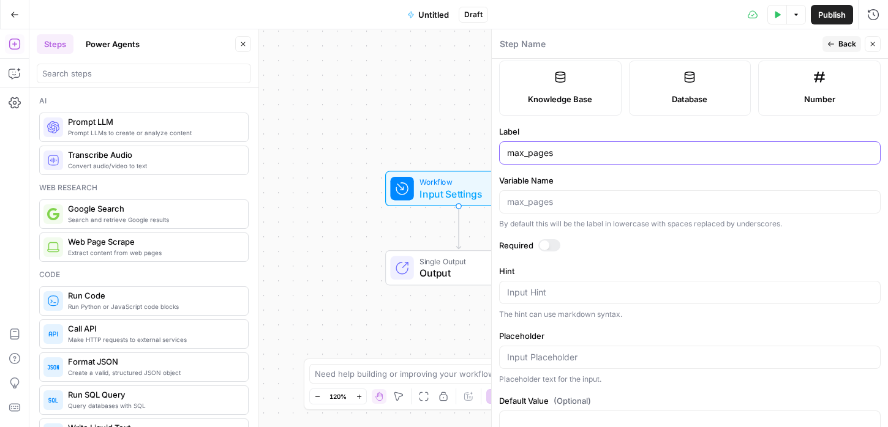
type input "max_pages"
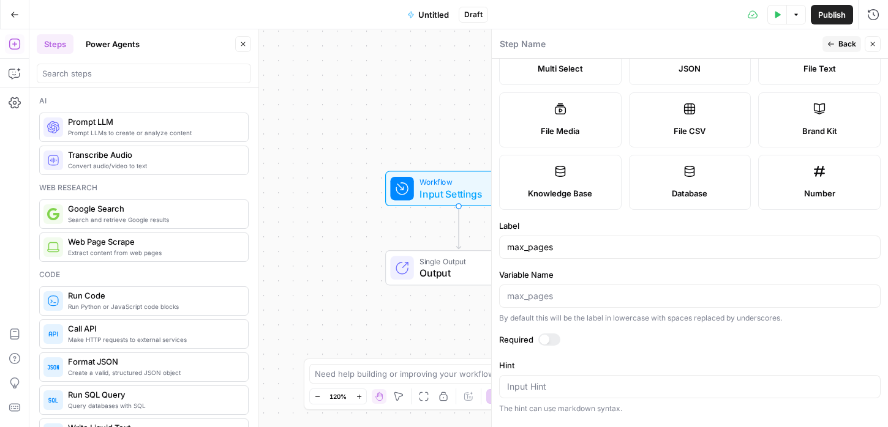
scroll to position [0, 0]
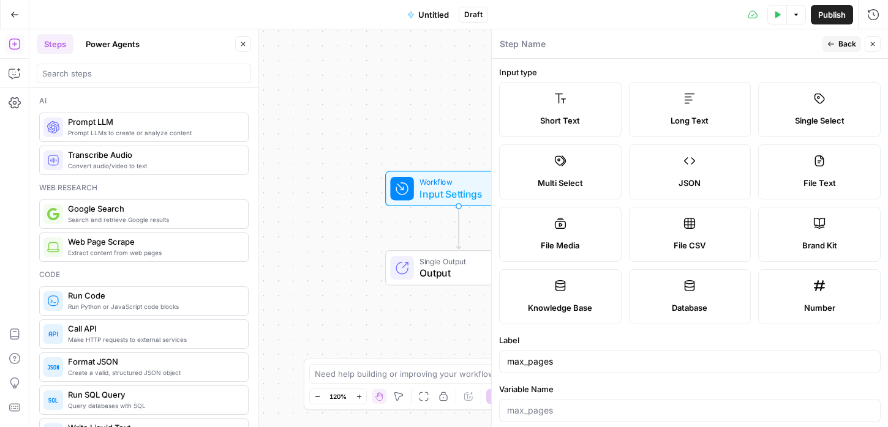
click at [797, 306] on div "Number" at bounding box center [819, 308] width 102 height 12
click at [578, 365] on input "max_pages" at bounding box center [689, 362] width 365 height 12
click at [840, 43] on span "Back" at bounding box center [847, 44] width 18 height 11
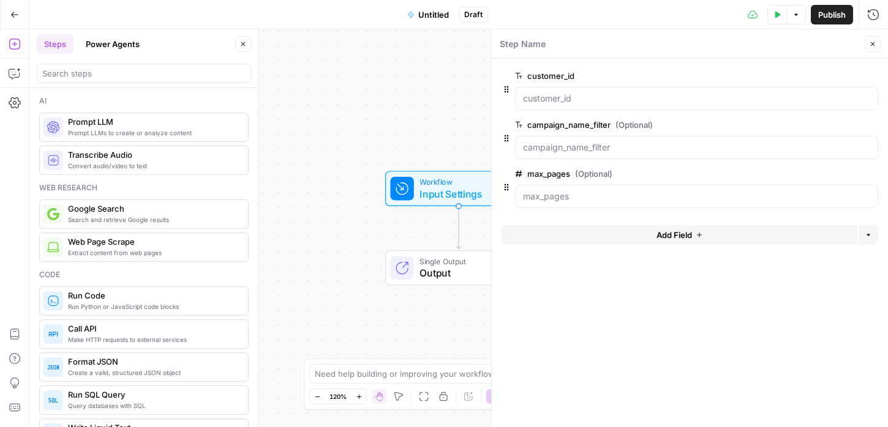
click at [581, 231] on button "Add Field" at bounding box center [679, 235] width 356 height 20
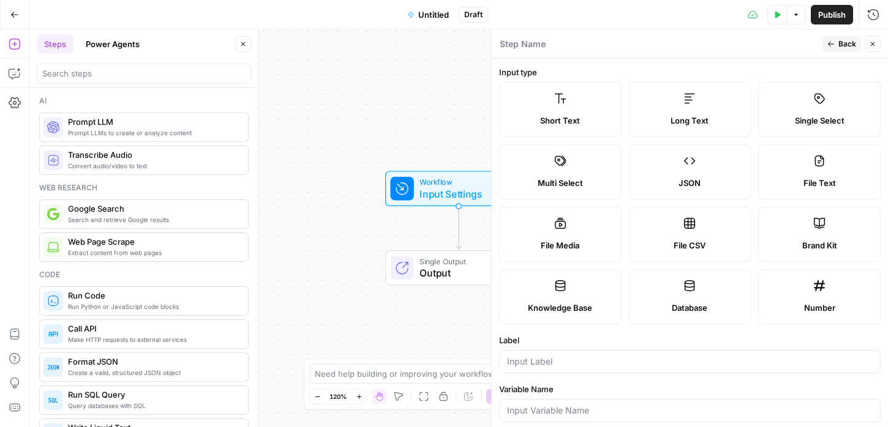
click at [558, 113] on label "Short Text" at bounding box center [560, 109] width 122 height 55
click at [560, 352] on div at bounding box center [689, 361] width 381 height 23
paste input "user_agent"
type input "user_agent"
click at [835, 49] on button "Back" at bounding box center [841, 44] width 39 height 16
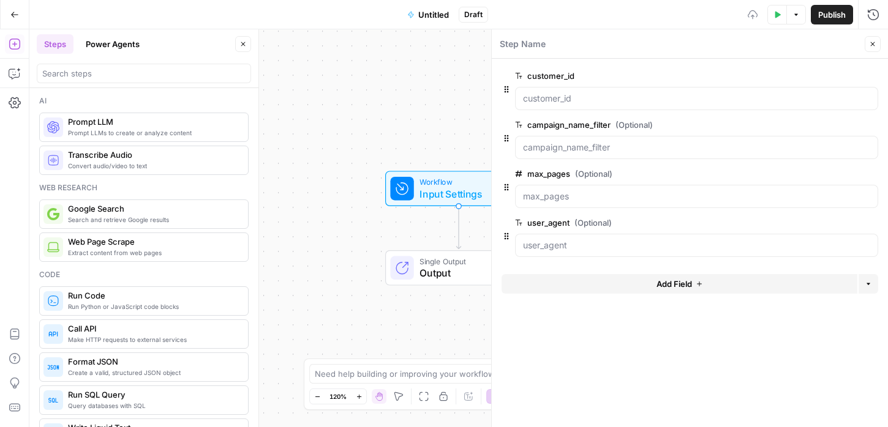
click at [629, 282] on button "Add Field" at bounding box center [679, 284] width 356 height 20
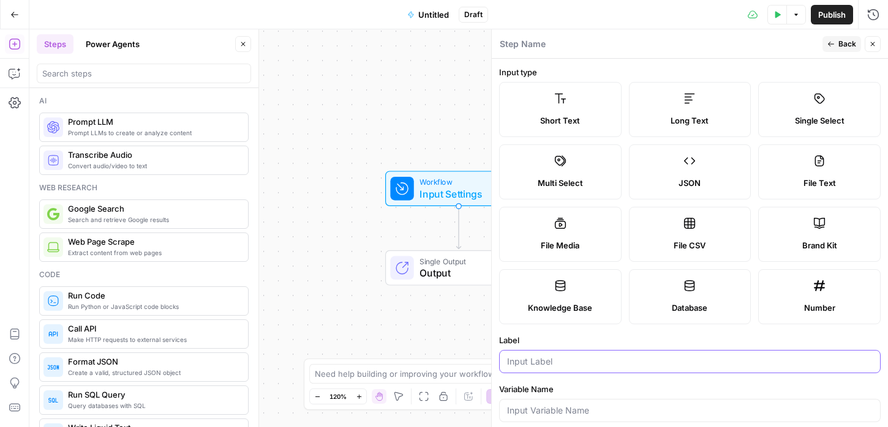
click at [555, 358] on input "Label" at bounding box center [689, 362] width 365 height 12
paste input "berlin_tz"
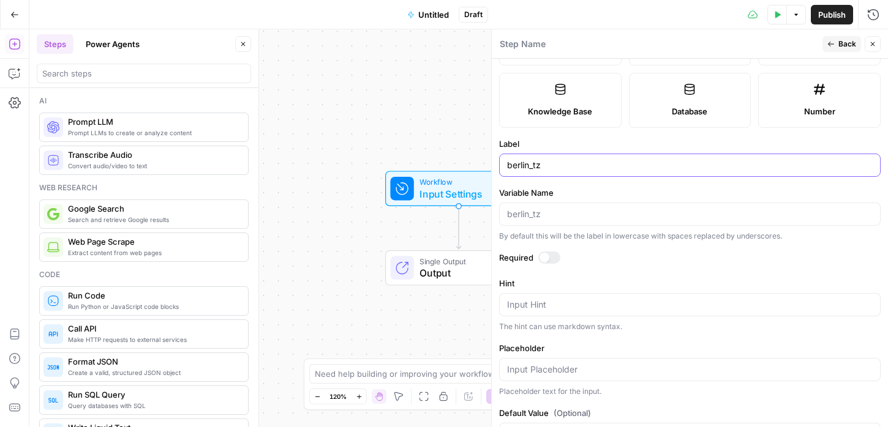
scroll to position [240, 0]
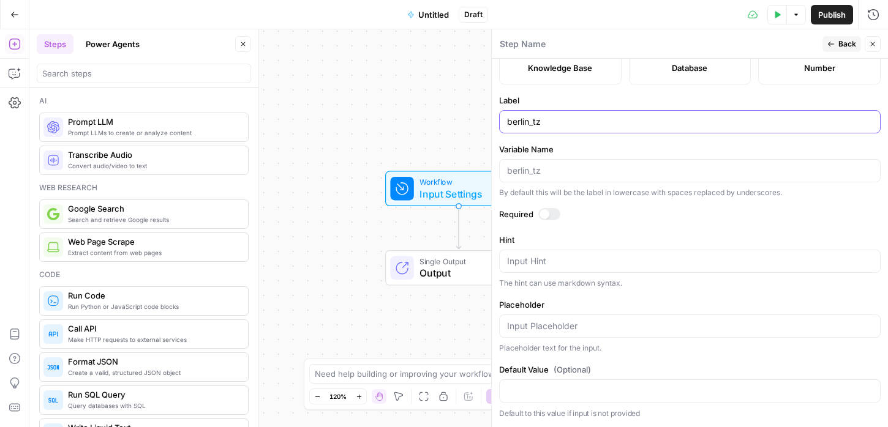
type input "berlin_tz"
click at [545, 380] on div at bounding box center [689, 391] width 381 height 23
paste input "Europe/Berlin"
type input "Europe/Berlin"
click at [561, 247] on div "Hint Input Hint The hint can use markdown syntax." at bounding box center [689, 261] width 381 height 55
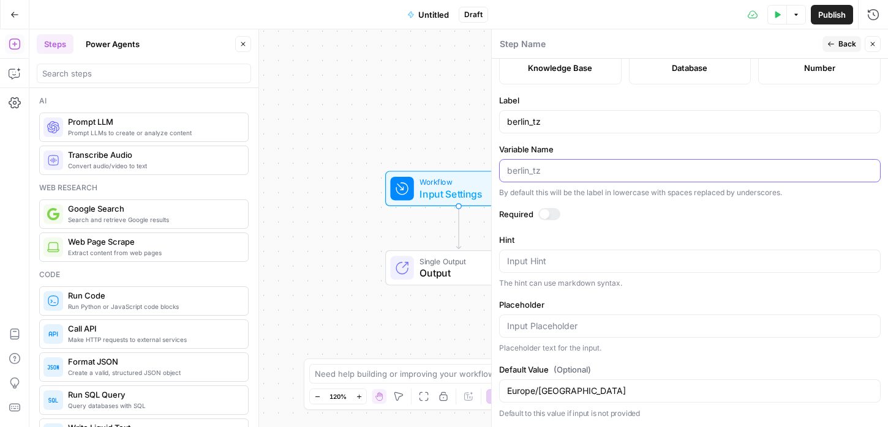
click at [553, 174] on input "Variable Name" at bounding box center [689, 171] width 365 height 12
click at [561, 132] on div "berlin_tz" at bounding box center [689, 121] width 381 height 23
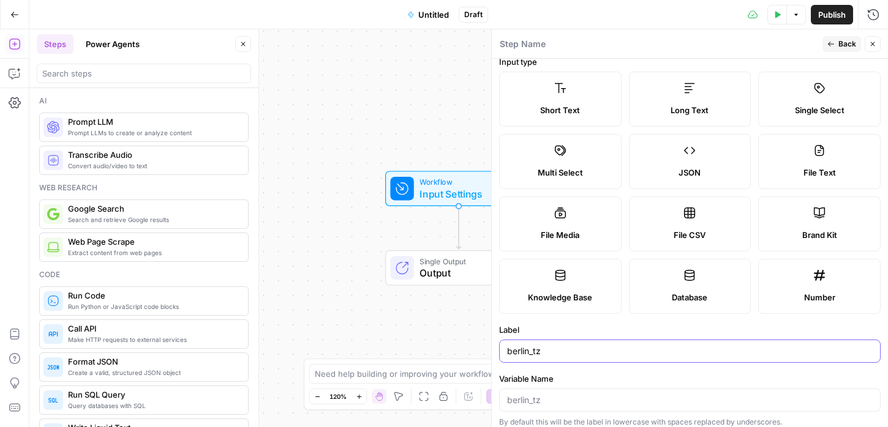
scroll to position [0, 0]
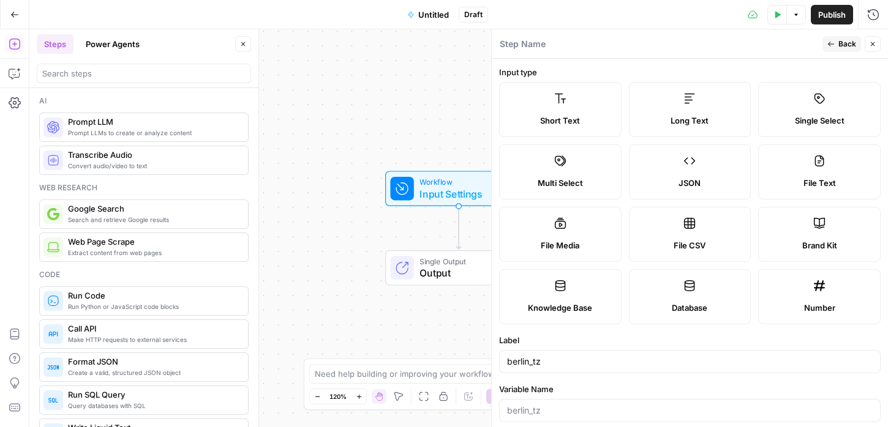
click at [848, 47] on span "Back" at bounding box center [847, 44] width 18 height 11
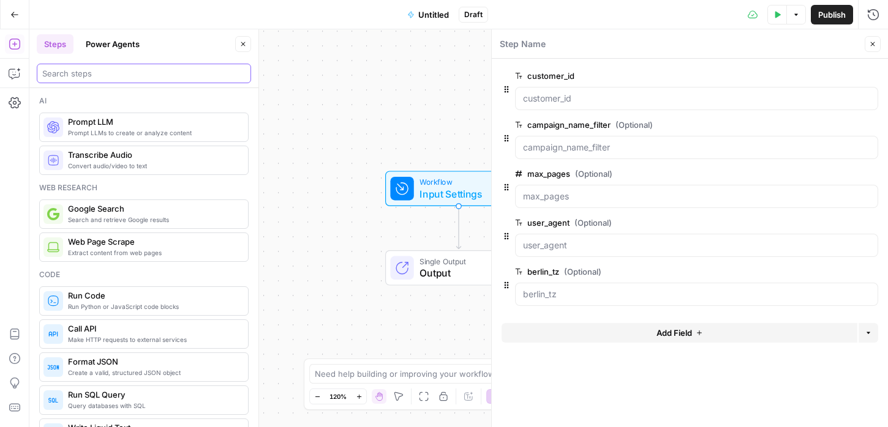
click at [147, 72] on input "search" at bounding box center [143, 73] width 203 height 12
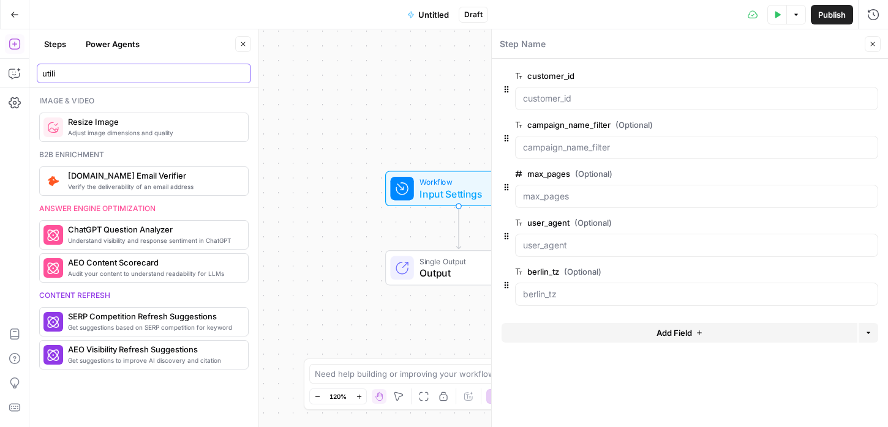
type input "utili"
click at [14, 100] on icon "button" at bounding box center [15, 103] width 12 height 12
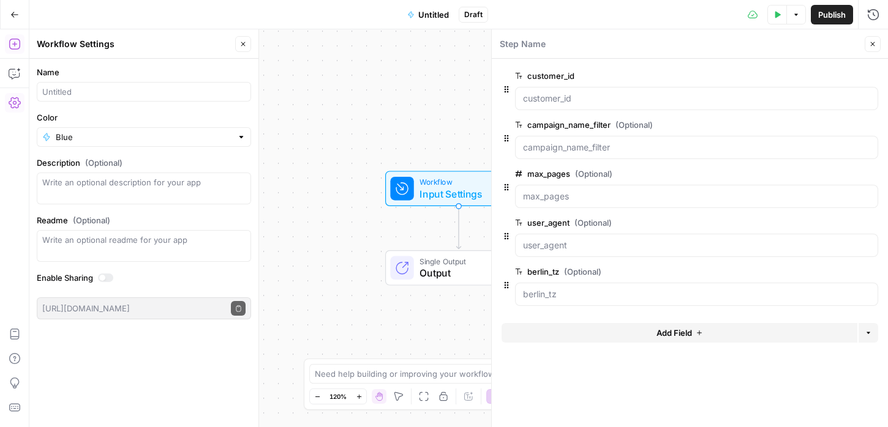
click at [18, 49] on icon "button" at bounding box center [14, 44] width 11 height 11
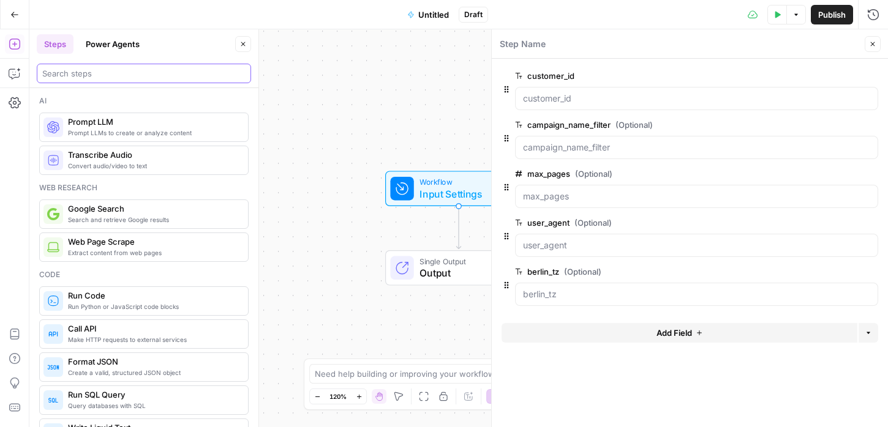
click at [73, 67] on input "search" at bounding box center [143, 73] width 203 height 12
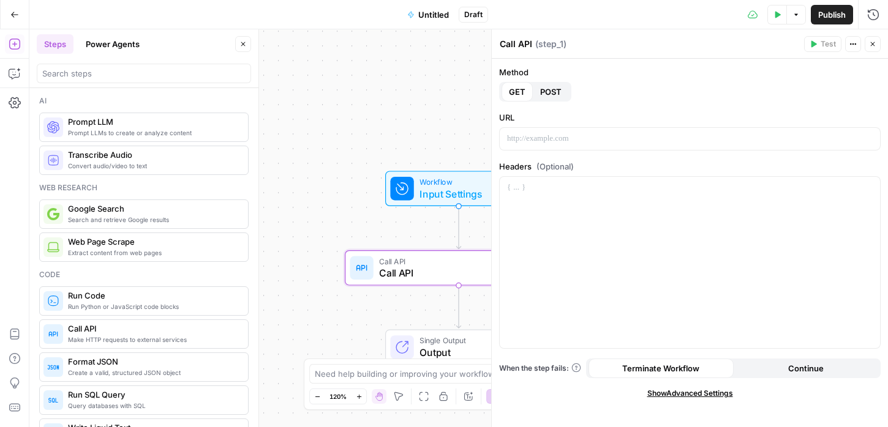
click at [555, 83] on button "POST" at bounding box center [551, 92] width 36 height 20
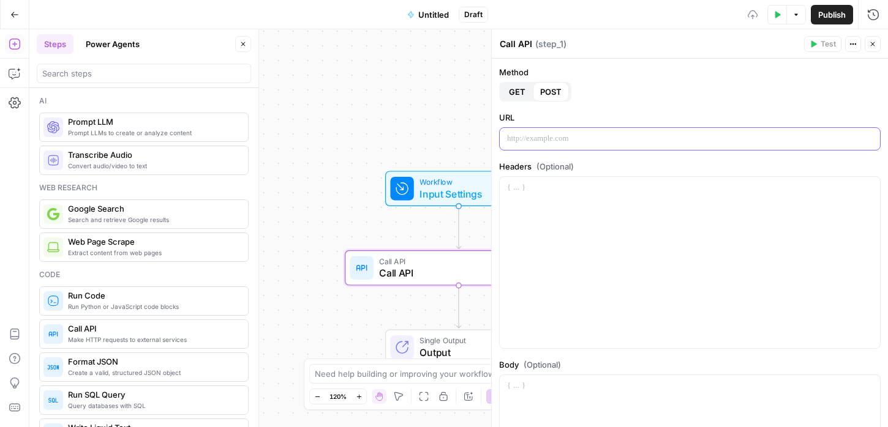
click at [532, 140] on p at bounding box center [689, 139] width 365 height 12
click at [599, 112] on label "URL" at bounding box center [689, 117] width 381 height 12
click at [585, 138] on p at bounding box center [689, 139] width 365 height 12
click at [530, 136] on p at bounding box center [689, 139] width 365 height 12
click at [531, 138] on p "**********" at bounding box center [689, 139] width 365 height 12
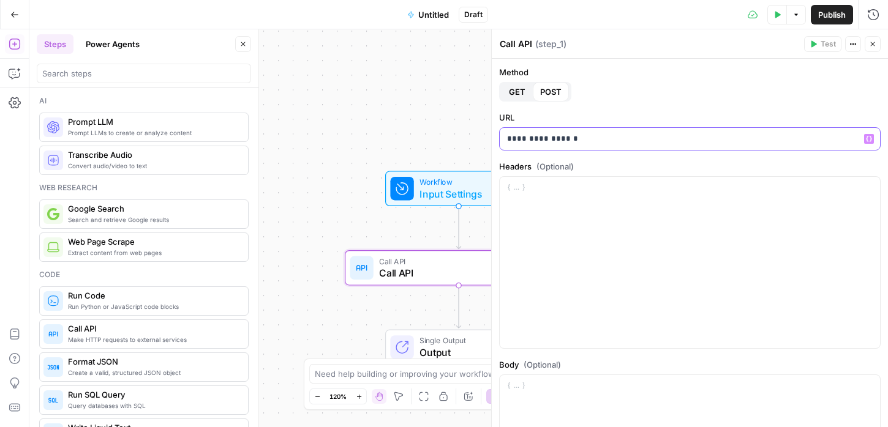
click at [531, 138] on p "**********" at bounding box center [689, 139] width 365 height 12
click at [550, 133] on p at bounding box center [689, 139] width 365 height 12
click at [559, 242] on div at bounding box center [689, 262] width 380 height 171
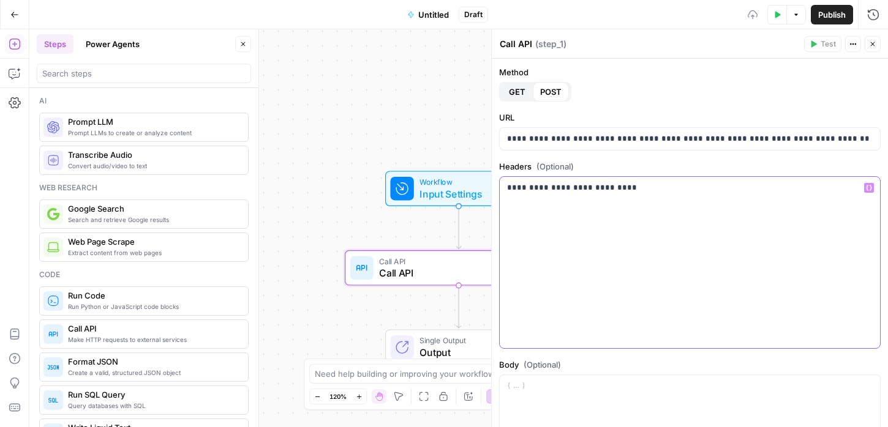
click at [537, 204] on div "**********" at bounding box center [689, 262] width 380 height 171
click at [519, 224] on div "**********" at bounding box center [689, 262] width 380 height 171
click at [552, 258] on div "**********" at bounding box center [689, 262] width 380 height 171
click at [866, 188] on icon "button" at bounding box center [869, 188] width 6 height 6
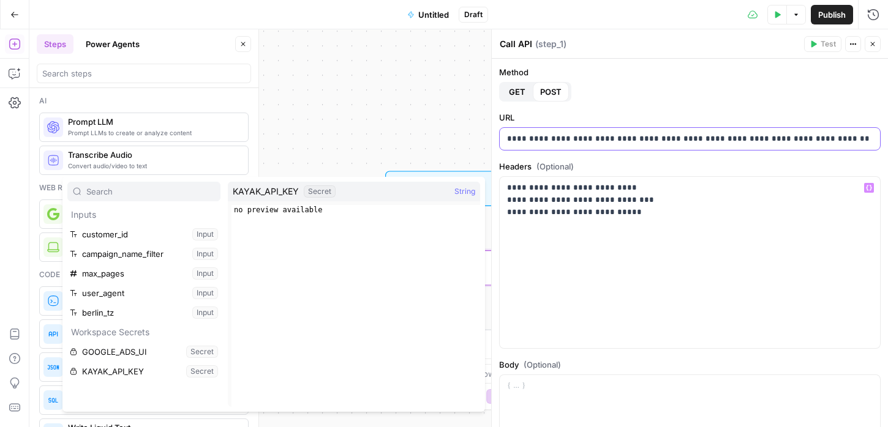
click at [619, 141] on p "**********" at bounding box center [689, 139] width 365 height 12
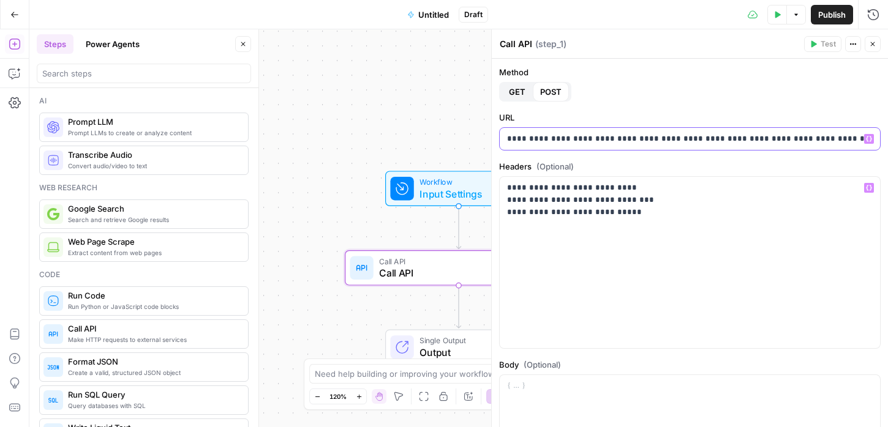
drag, startPoint x: 664, startPoint y: 139, endPoint x: 847, endPoint y: 145, distance: 183.7
click at [847, 145] on div "**********" at bounding box center [689, 139] width 380 height 22
click at [774, 129] on div "**********" at bounding box center [689, 139] width 380 height 22
click at [654, 133] on p "**********" at bounding box center [689, 139] width 365 height 12
click at [607, 136] on p "**********" at bounding box center [689, 139] width 365 height 12
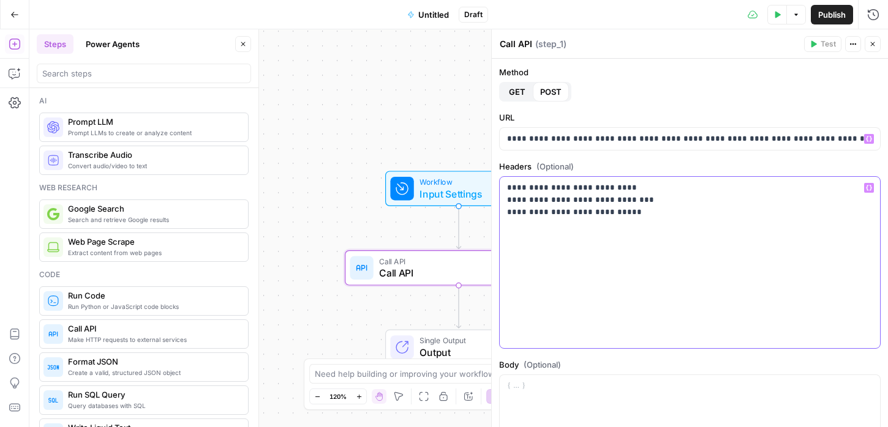
click at [635, 230] on div "**********" at bounding box center [689, 262] width 380 height 171
click at [287, 180] on div "Workflow Input Settings Inputs Call API Call API Step 1 Single Output Output End" at bounding box center [458, 228] width 858 height 398
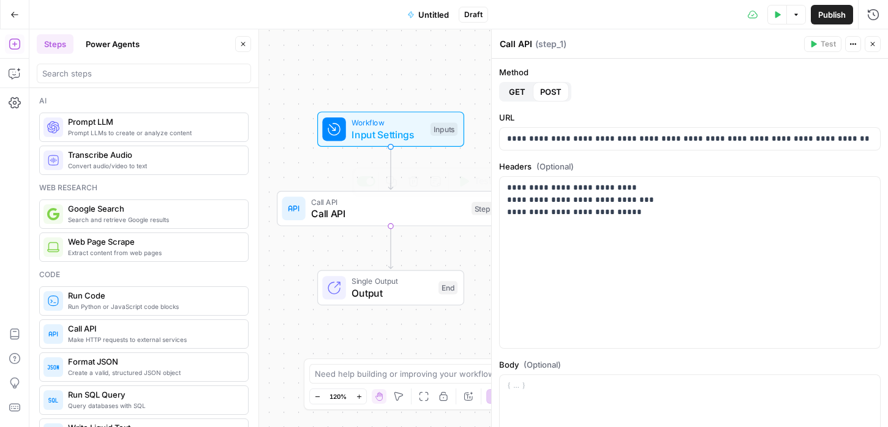
drag, startPoint x: 344, startPoint y: 249, endPoint x: 277, endPoint y: 189, distance: 90.2
click at [277, 189] on div "Workflow Input Settings Inputs Call API Call API Step 1 Copy step Delete step A…" at bounding box center [458, 228] width 858 height 398
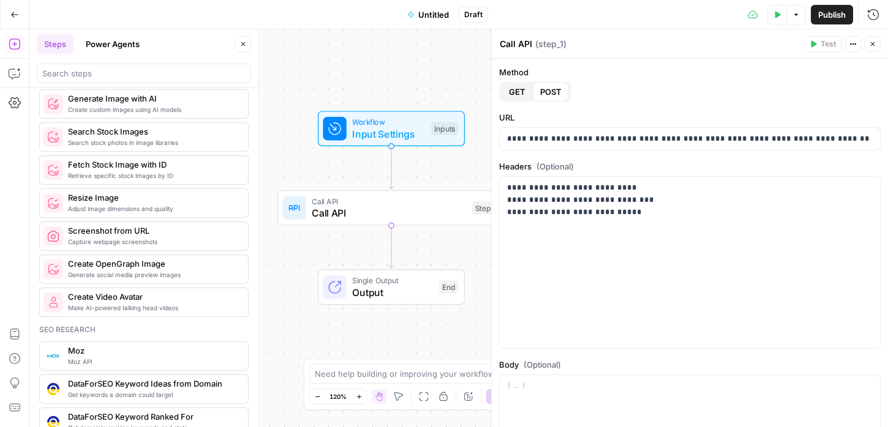
scroll to position [845, 0]
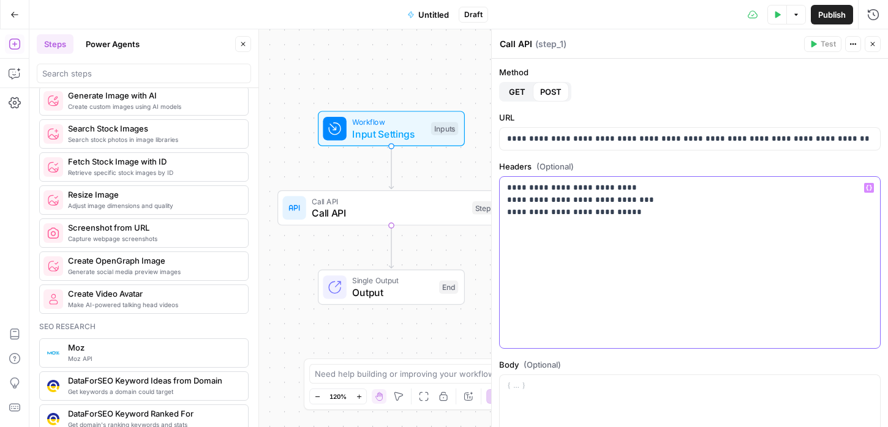
click at [540, 267] on div "**********" at bounding box center [689, 262] width 380 height 171
click at [869, 188] on icon "button" at bounding box center [869, 188] width 6 height 6
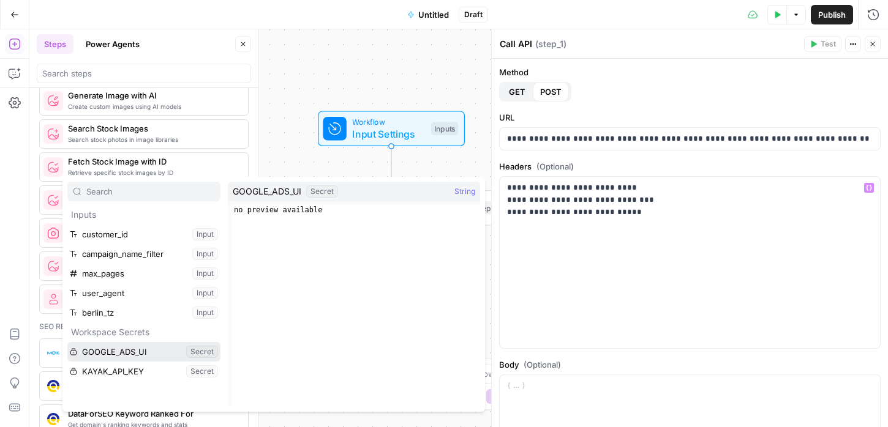
click at [150, 348] on button "Select variable GOOGLE_ADS_UI" at bounding box center [143, 352] width 153 height 20
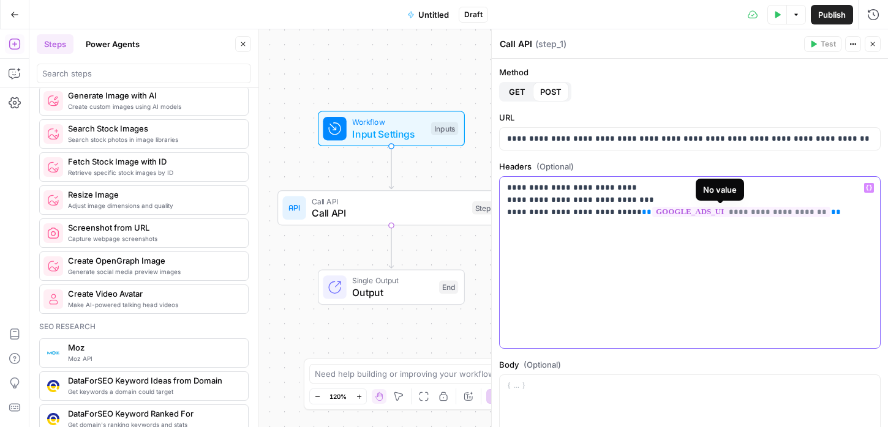
click at [755, 208] on span "**********" at bounding box center [741, 212] width 178 height 10
click at [755, 241] on div "**********" at bounding box center [689, 262] width 380 height 171
drag, startPoint x: 530, startPoint y: 213, endPoint x: 600, endPoint y: 213, distance: 70.4
click at [600, 213] on p "**********" at bounding box center [689, 200] width 365 height 37
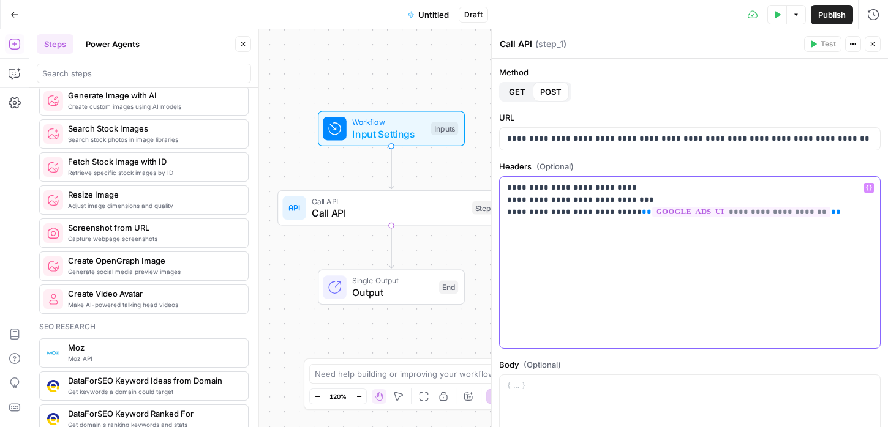
click at [602, 213] on p "**********" at bounding box center [689, 200] width 365 height 37
click at [605, 213] on p "**********" at bounding box center [689, 200] width 365 height 37
click at [606, 212] on p "**********" at bounding box center [689, 200] width 365 height 37
click at [15, 103] on icon "button" at bounding box center [15, 102] width 12 height 11
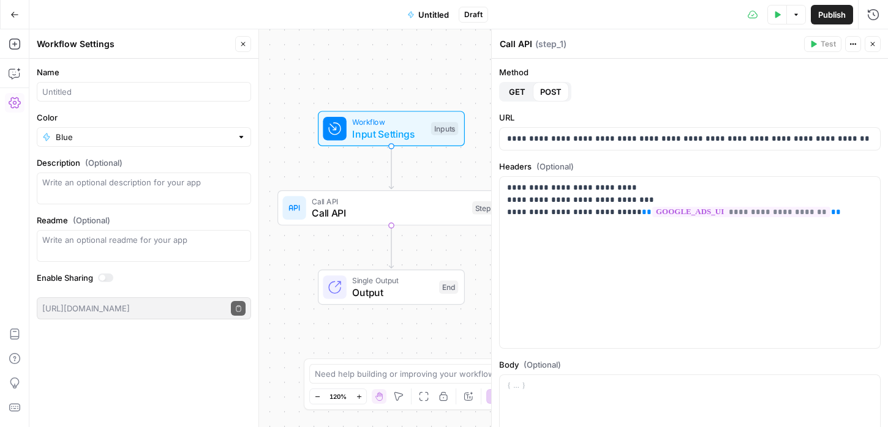
click at [12, 12] on icon "button" at bounding box center [14, 15] width 7 height 6
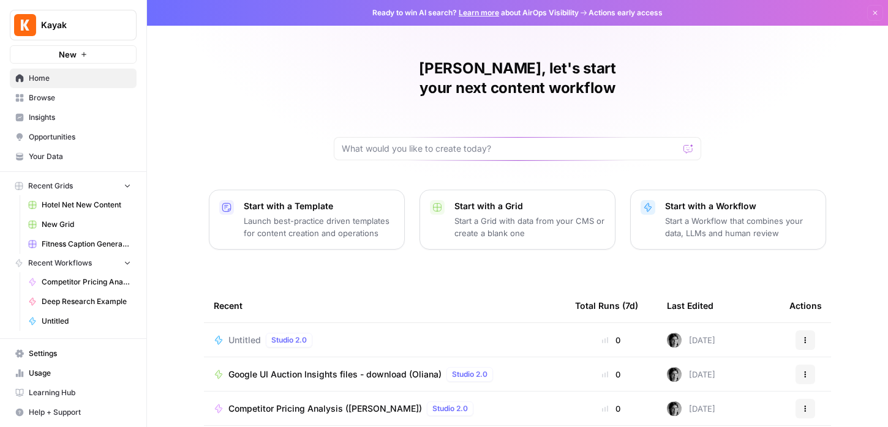
click at [33, 352] on span "Settings" at bounding box center [80, 353] width 102 height 11
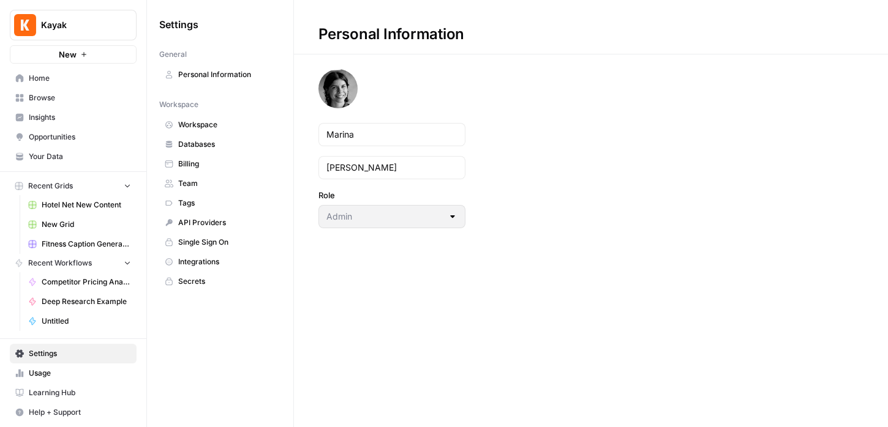
click at [196, 276] on span "Secrets" at bounding box center [226, 281] width 97 height 11
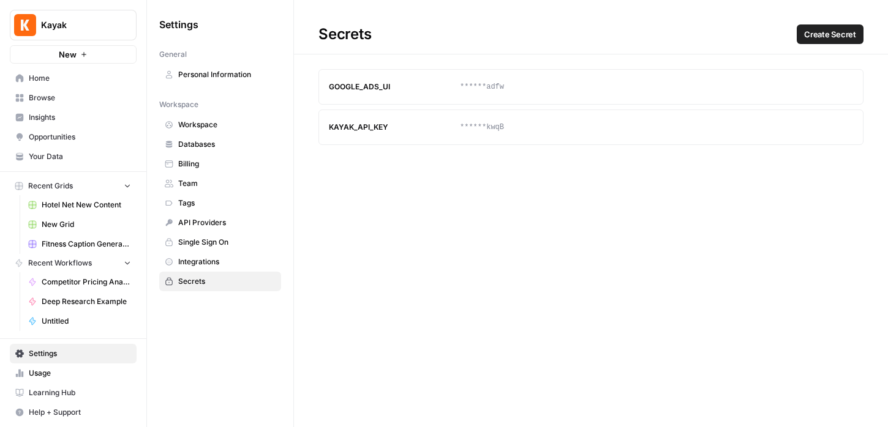
click at [821, 81] on button "Update" at bounding box center [820, 87] width 20 height 20
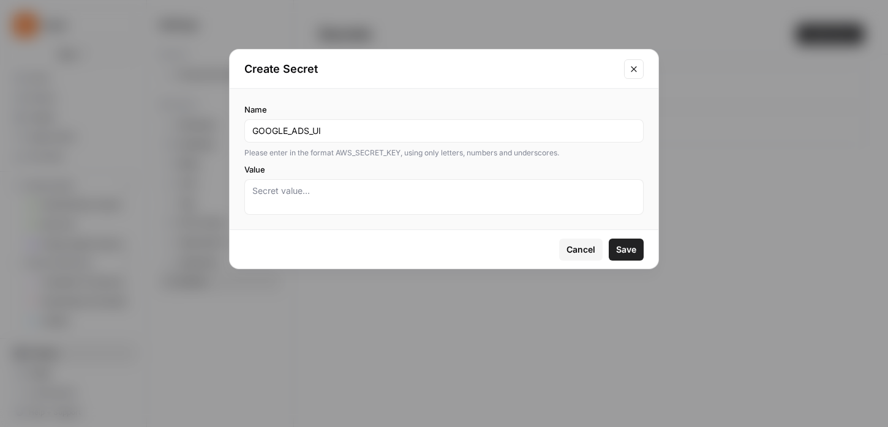
click at [577, 250] on span "Cancel" at bounding box center [580, 250] width 29 height 12
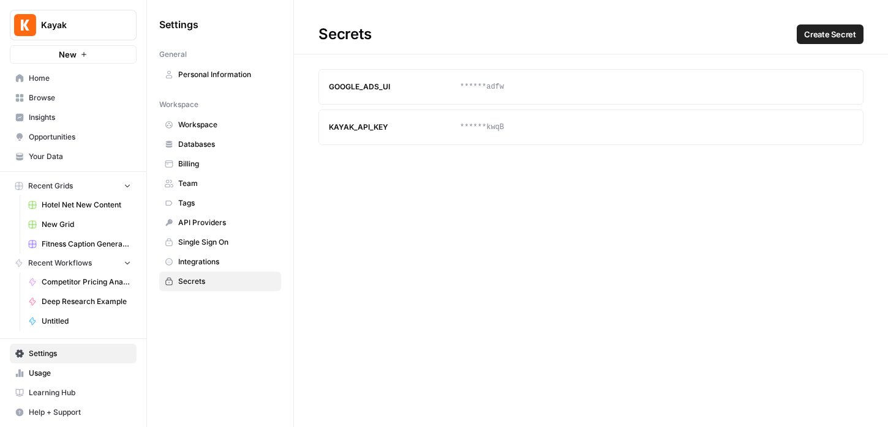
click at [829, 39] on span "Create Secret" at bounding box center [830, 34] width 52 height 12
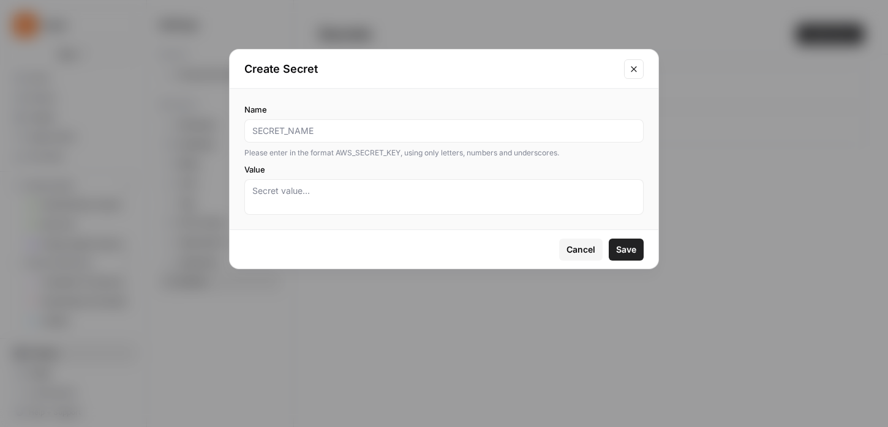
click at [629, 65] on icon "Close modal" at bounding box center [634, 69] width 10 height 10
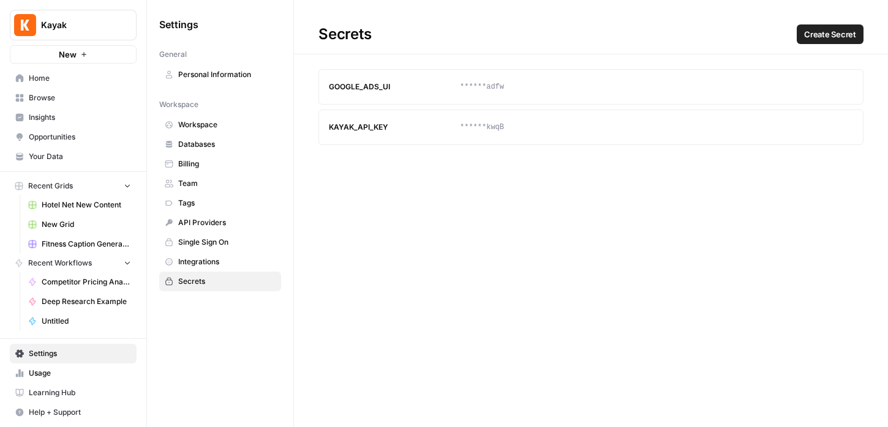
click at [476, 89] on div "******adfw" at bounding box center [591, 86] width 262 height 11
click at [494, 88] on div "******adfw" at bounding box center [591, 86] width 262 height 11
click at [817, 89] on icon "button" at bounding box center [819, 86] width 7 height 7
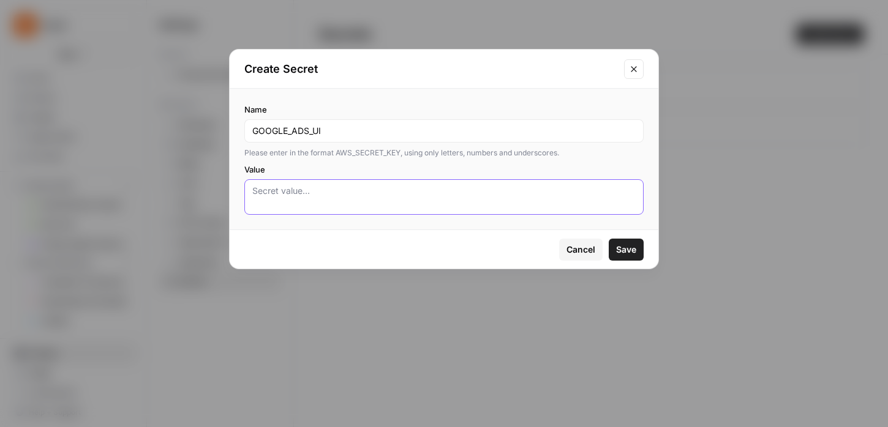
click at [402, 191] on textarea "Value" at bounding box center [443, 197] width 383 height 24
click at [629, 69] on icon "Close modal" at bounding box center [634, 69] width 10 height 10
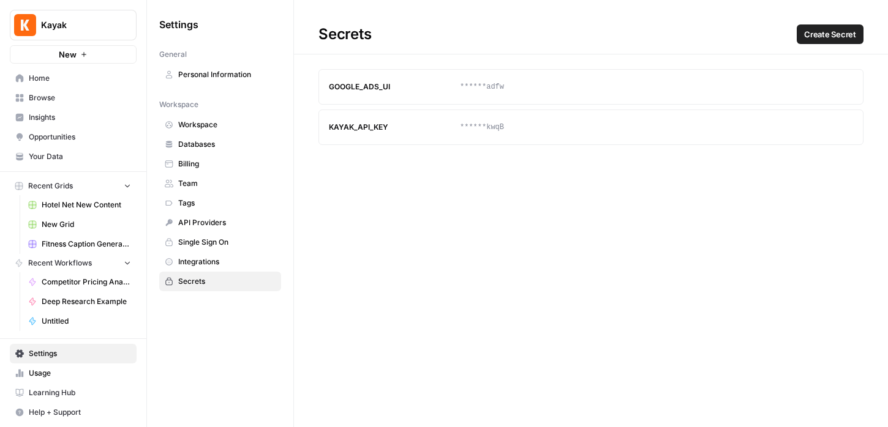
click at [640, 246] on div "Secrets Create Secret GOOGLE_ADS_UI ******adfw Update Delete KAYAK_API_KEY ****…" at bounding box center [591, 213] width 594 height 427
click at [212, 263] on span "Integrations" at bounding box center [226, 261] width 97 height 11
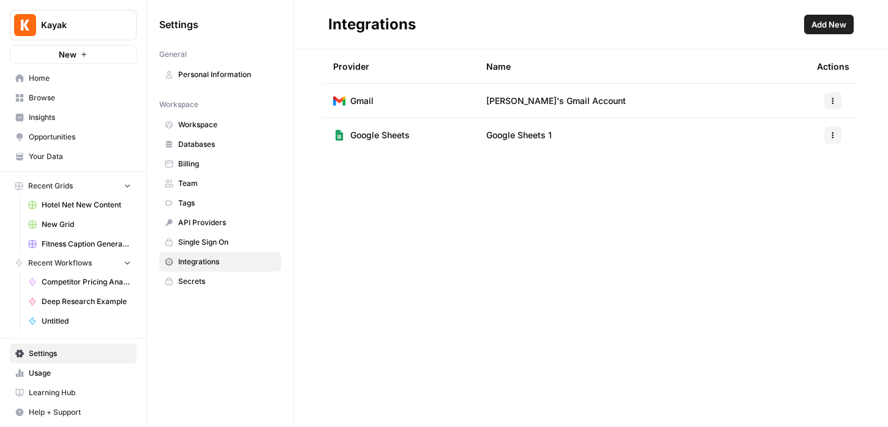
click at [225, 247] on span "Single Sign On" at bounding box center [226, 242] width 97 height 11
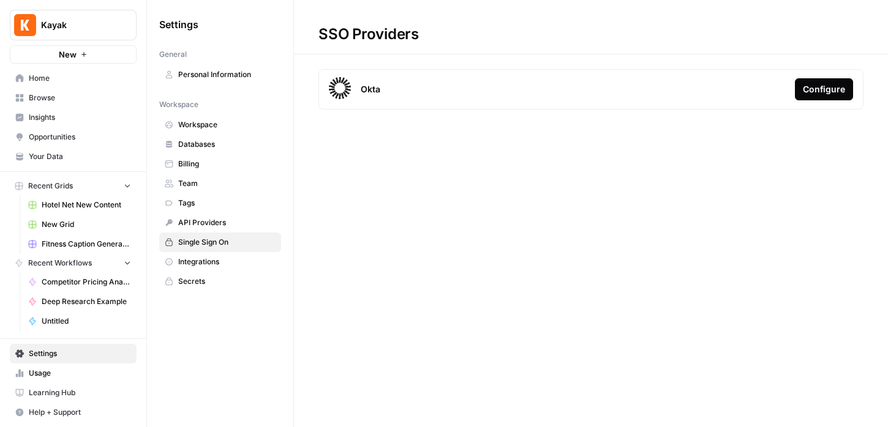
click at [225, 259] on span "Integrations" at bounding box center [226, 261] width 97 height 11
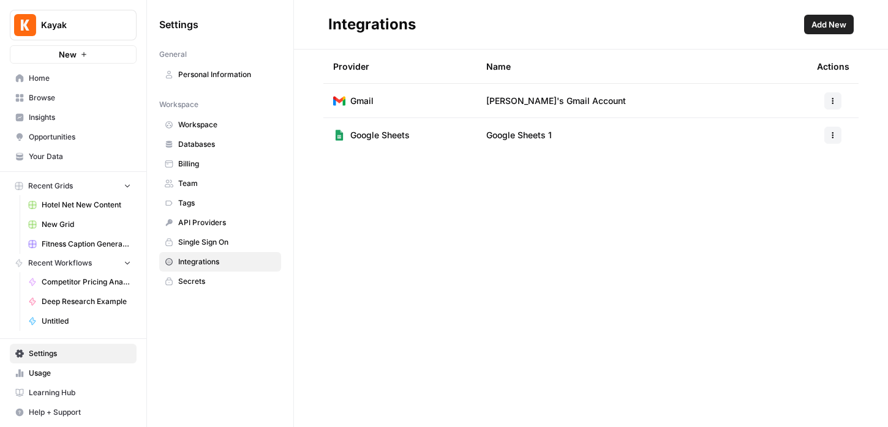
click at [219, 279] on span "Secrets" at bounding box center [226, 281] width 97 height 11
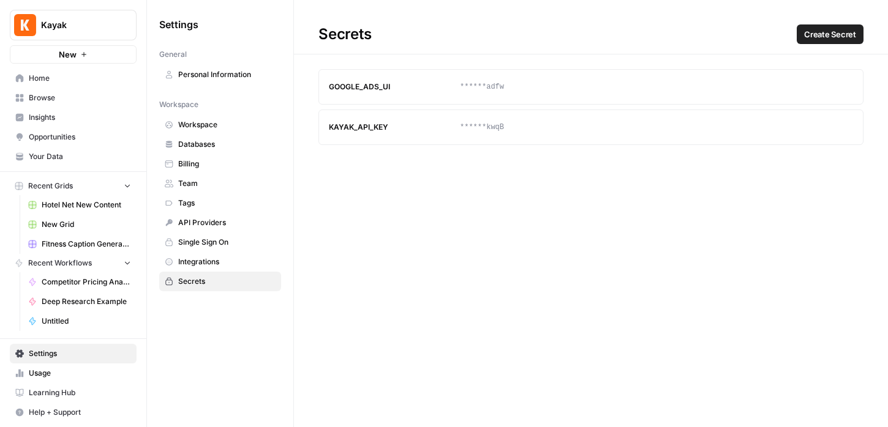
click at [231, 321] on div "Settings General Personal Information Workspace Workspace Databases Billing Tea…" at bounding box center [220, 213] width 146 height 427
click at [331, 318] on div "Secrets Create Secret GOOGLE_ADS_UI ******adfw Update Delete KAYAK_API_KEY ****…" at bounding box center [591, 213] width 594 height 427
click at [230, 184] on span "Team" at bounding box center [226, 183] width 97 height 11
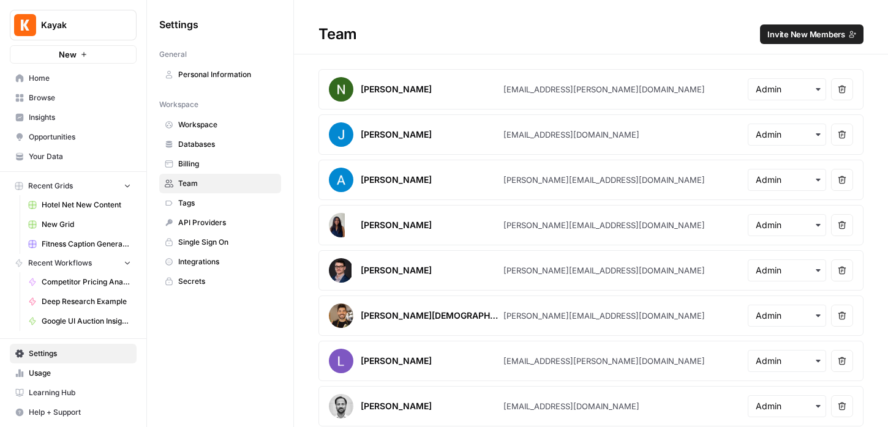
click at [225, 165] on span "Billing" at bounding box center [226, 164] width 97 height 11
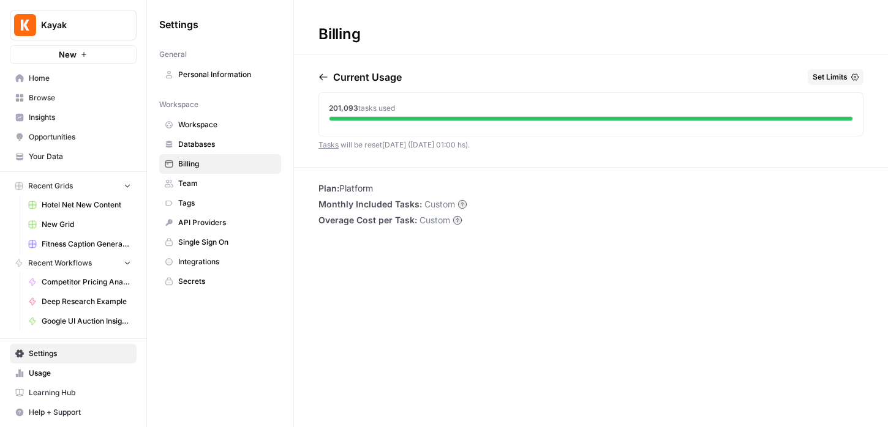
click at [230, 152] on link "Databases" at bounding box center [220, 145] width 122 height 20
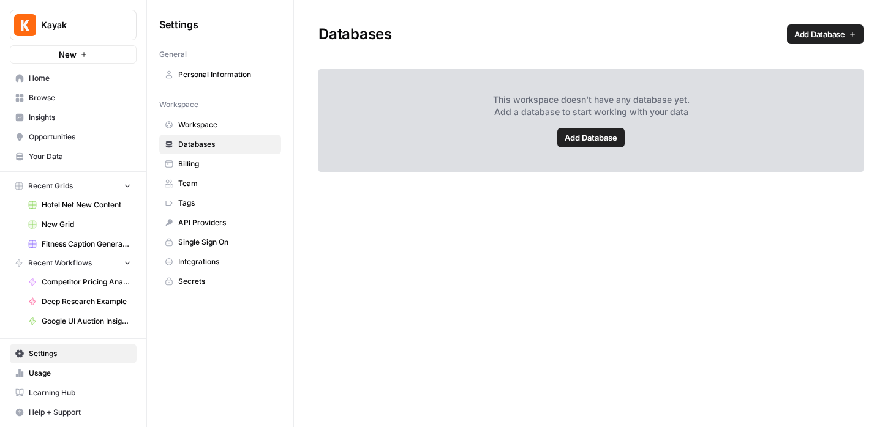
click at [225, 125] on span "Workspace" at bounding box center [226, 124] width 97 height 11
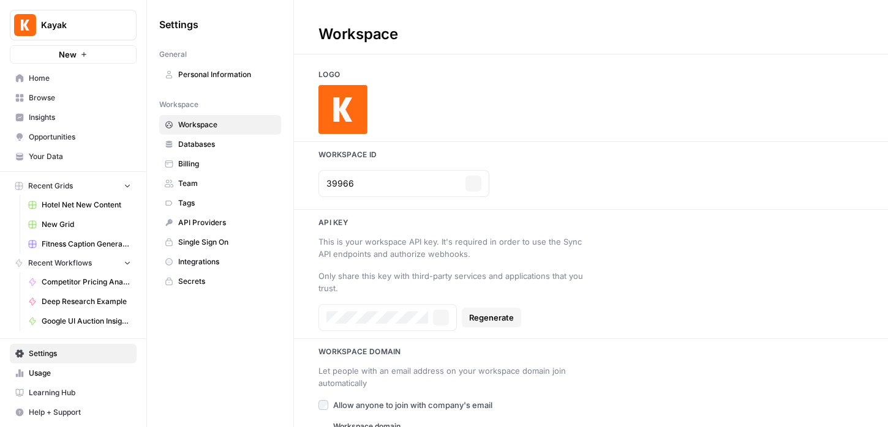
type input "https://www.kayak.com/"
click at [221, 149] on span "Databases" at bounding box center [226, 144] width 97 height 11
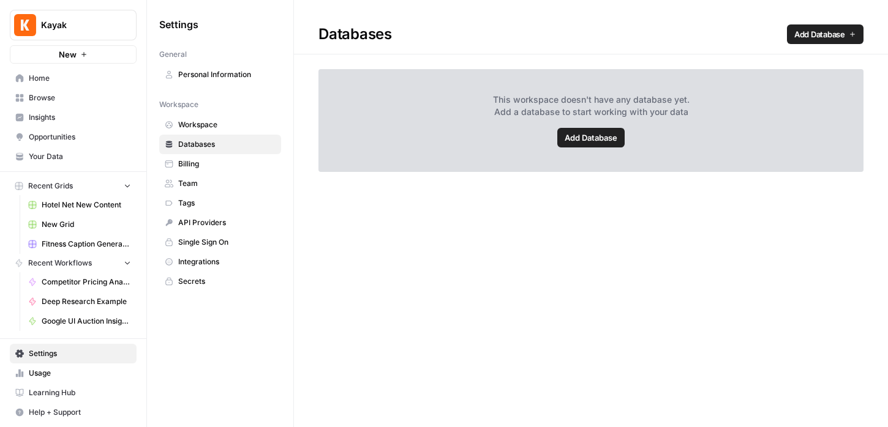
click at [204, 283] on span "Secrets" at bounding box center [226, 281] width 97 height 11
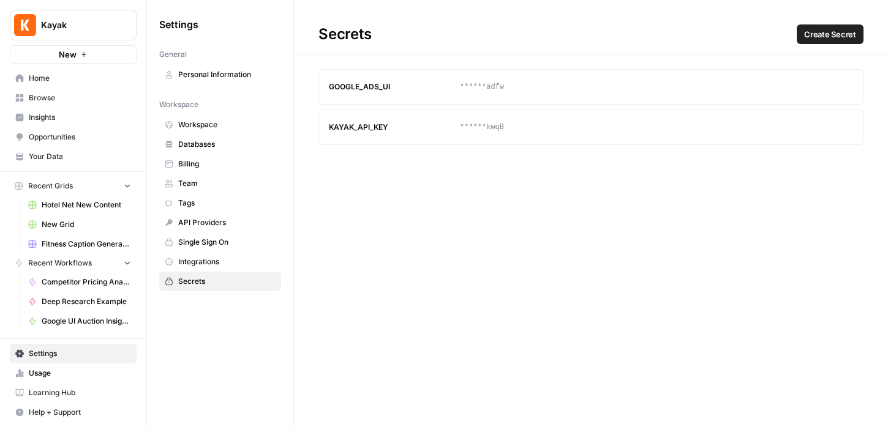
click at [204, 260] on span "Integrations" at bounding box center [226, 261] width 97 height 11
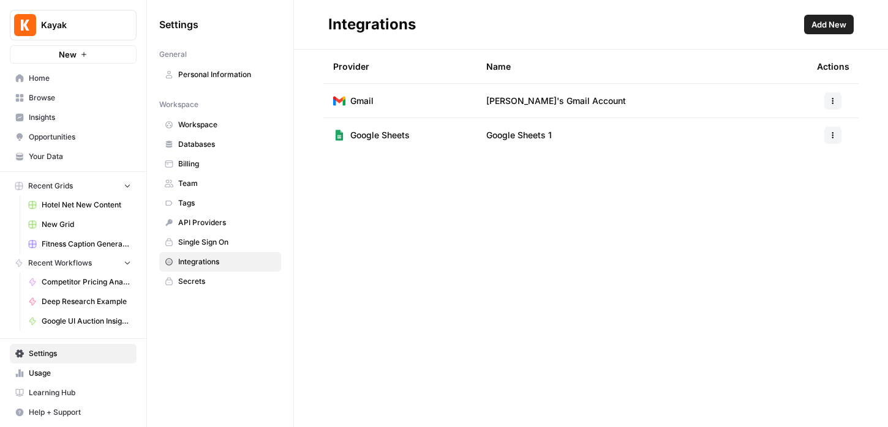
click at [241, 67] on link "Personal Information" at bounding box center [220, 75] width 122 height 20
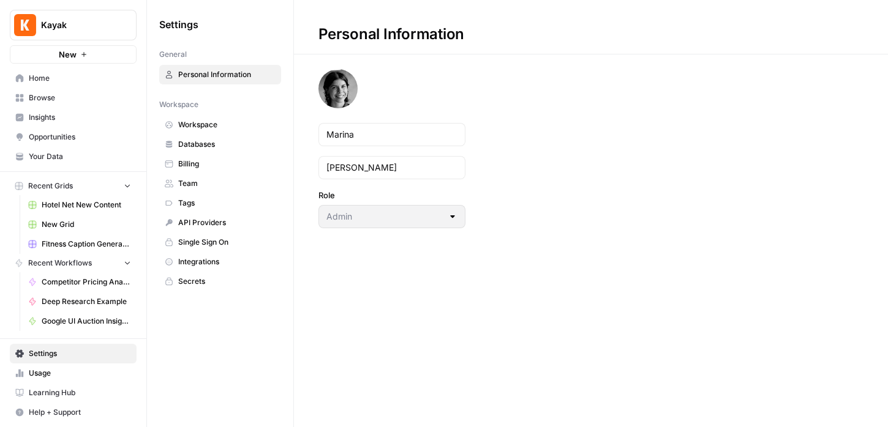
click at [202, 244] on span "Single Sign On" at bounding box center [226, 242] width 97 height 11
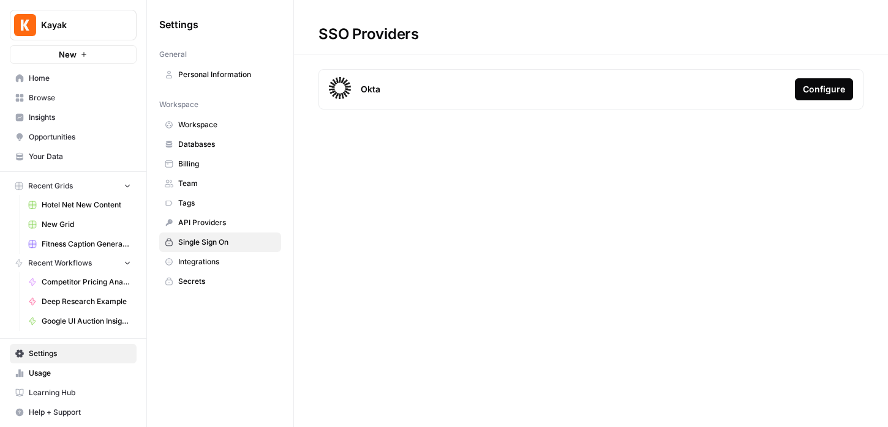
click at [203, 224] on span "API Providers" at bounding box center [226, 222] width 97 height 11
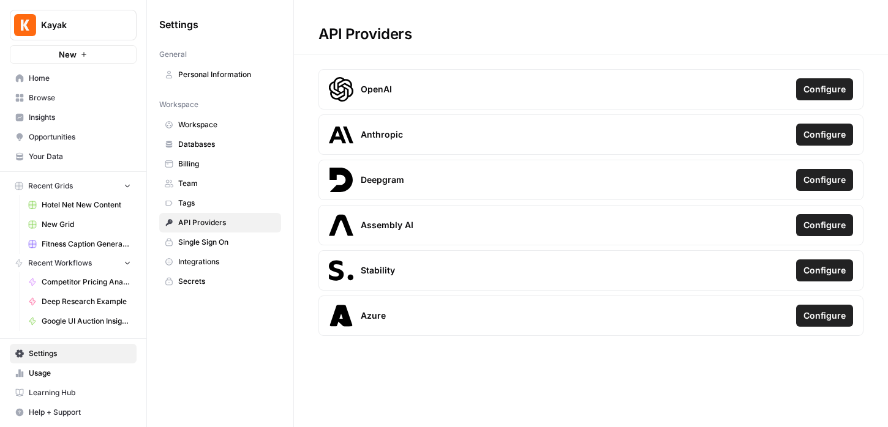
click at [204, 204] on span "Tags" at bounding box center [226, 203] width 97 height 11
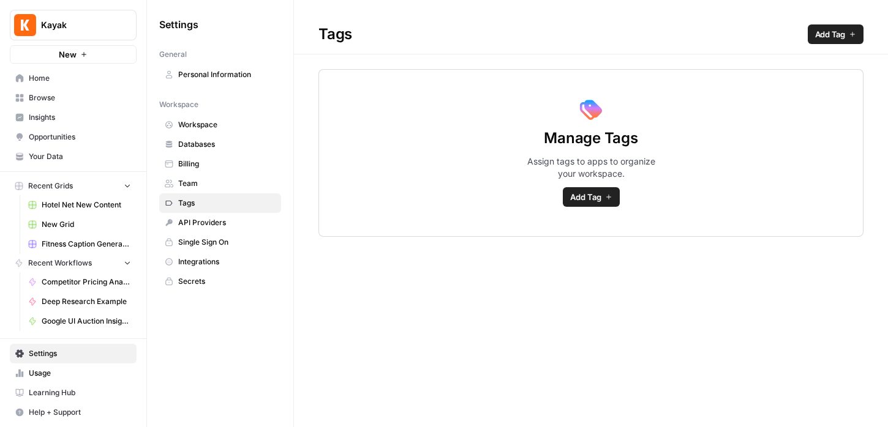
click at [206, 184] on span "Team" at bounding box center [226, 183] width 97 height 11
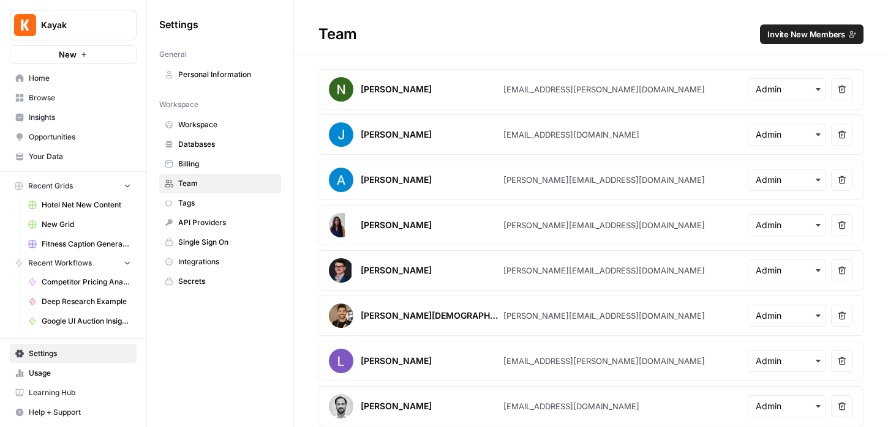
click at [206, 167] on span "Billing" at bounding box center [226, 164] width 97 height 11
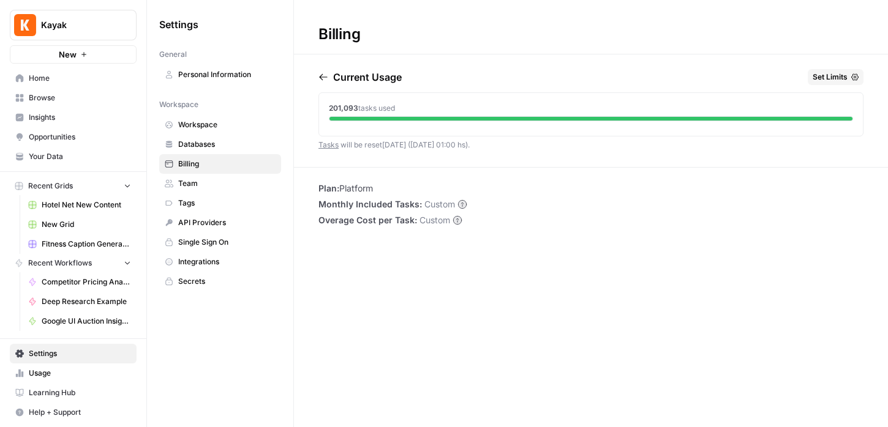
click at [207, 150] on link "Databases" at bounding box center [220, 145] width 122 height 20
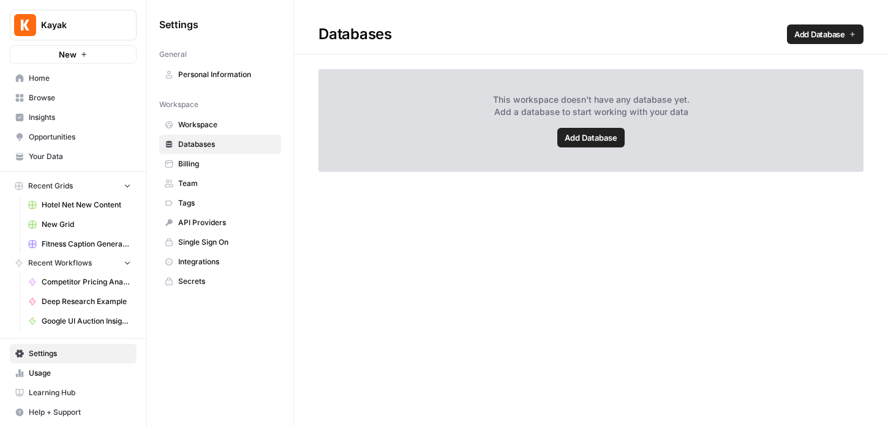
click at [209, 125] on span "Workspace" at bounding box center [226, 124] width 97 height 11
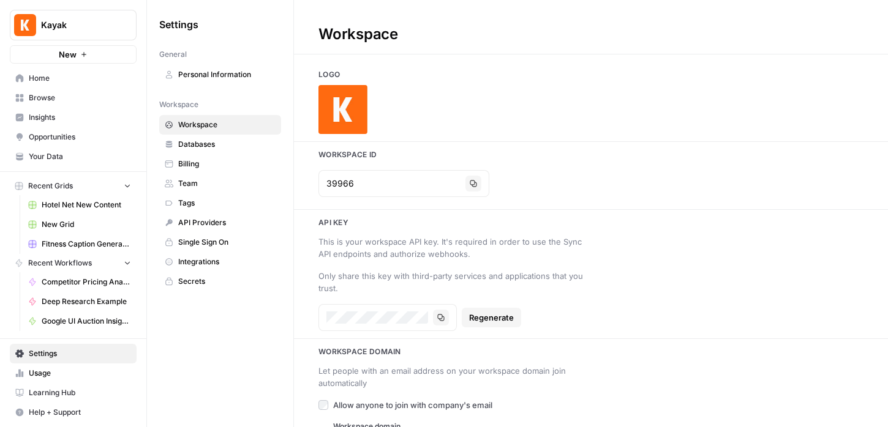
drag, startPoint x: 225, startPoint y: 330, endPoint x: 213, endPoint y: 330, distance: 12.2
click at [223, 331] on div "Settings General Personal Information Workspace Workspace Databases Billing Tea…" at bounding box center [220, 213] width 146 height 427
click at [47, 76] on span "Home" at bounding box center [80, 78] width 102 height 11
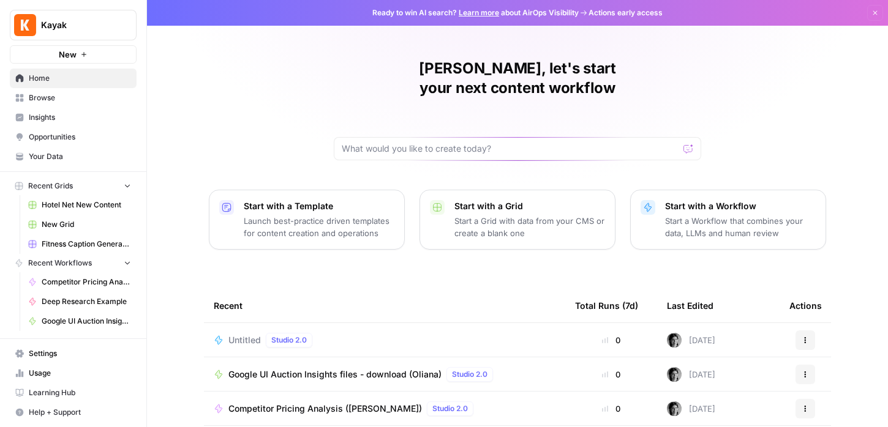
click at [236, 108] on div "Marina, let's start your next content workflow Start with a Template Launch bes…" at bounding box center [517, 291] width 741 height 583
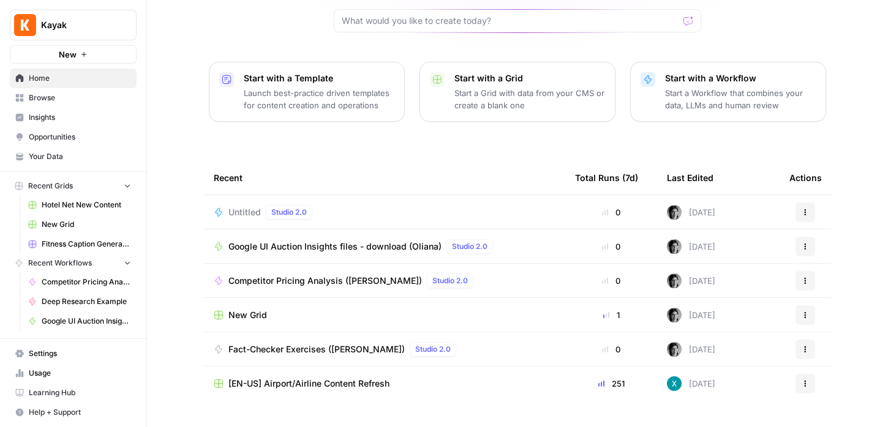
scroll to position [136, 0]
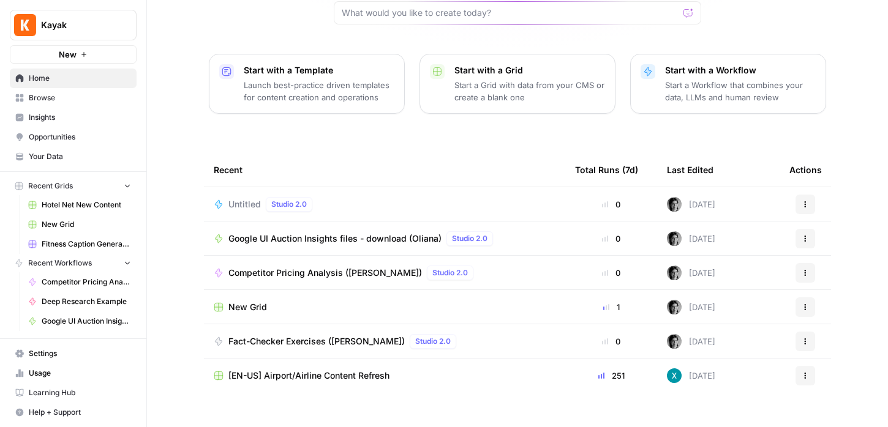
click at [57, 95] on span "Browse" at bounding box center [80, 97] width 102 height 11
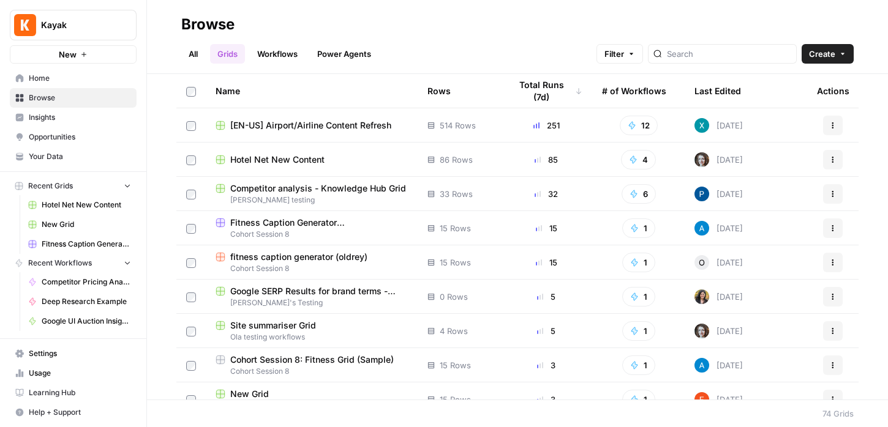
click at [723, 91] on div "Last Edited" at bounding box center [717, 91] width 47 height 34
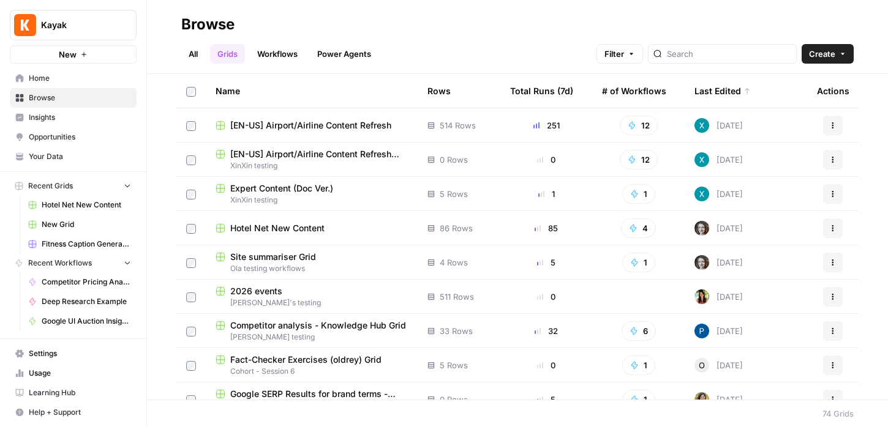
click at [724, 91] on div "Last Edited" at bounding box center [722, 91] width 56 height 34
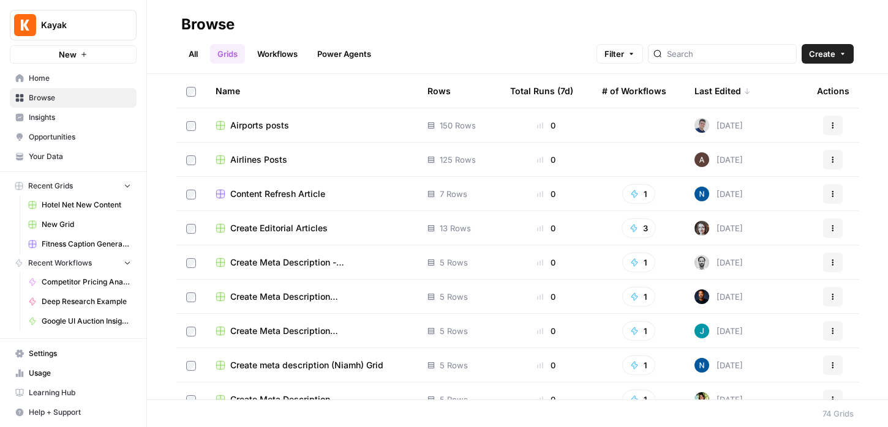
click at [724, 91] on div "Last Edited" at bounding box center [722, 91] width 56 height 34
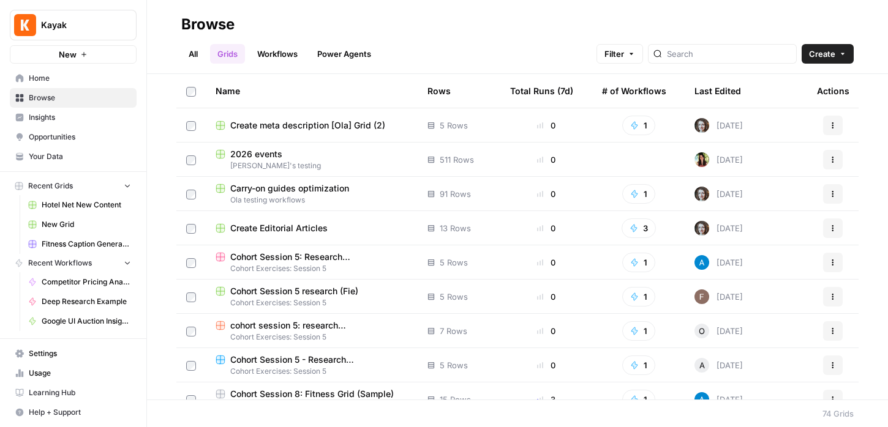
click at [273, 50] on link "Workflows" at bounding box center [277, 54] width 55 height 20
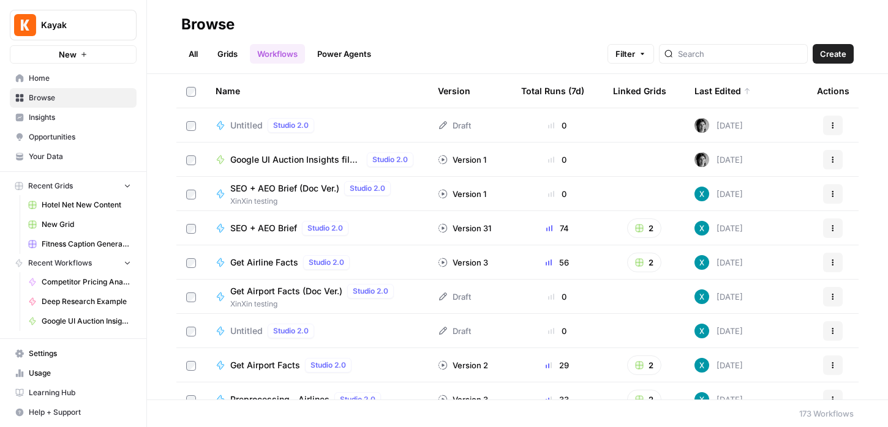
click at [341, 124] on div "Untitled Studio 2.0" at bounding box center [316, 125] width 203 height 15
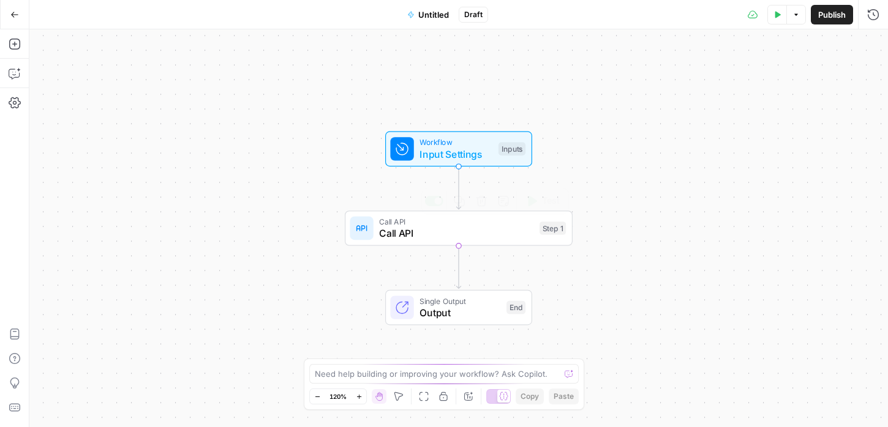
click at [429, 225] on span "Call API" at bounding box center [456, 222] width 154 height 12
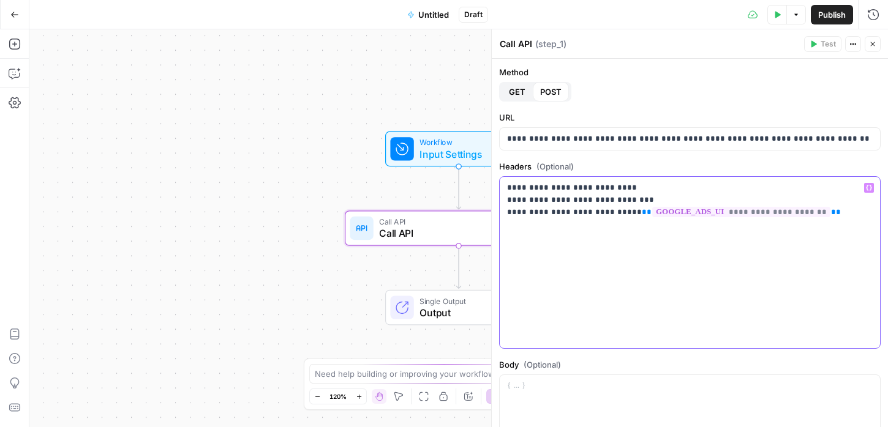
drag, startPoint x: 786, startPoint y: 248, endPoint x: 816, endPoint y: 226, distance: 37.2
click at [787, 248] on div "**********" at bounding box center [689, 262] width 380 height 171
click at [831, 215] on p "**********" at bounding box center [689, 200] width 365 height 37
drag, startPoint x: 827, startPoint y: 214, endPoint x: 819, endPoint y: 214, distance: 8.0
click at [819, 214] on p "**********" at bounding box center [689, 200] width 365 height 37
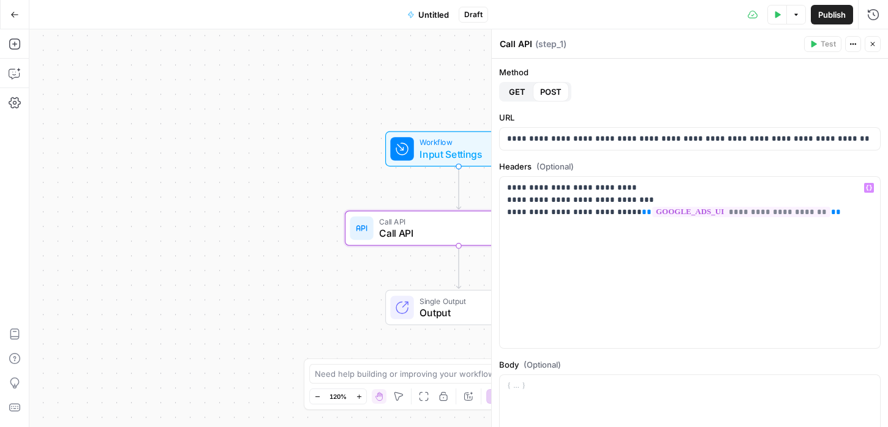
click at [15, 20] on button "Go Back" at bounding box center [15, 15] width 22 height 22
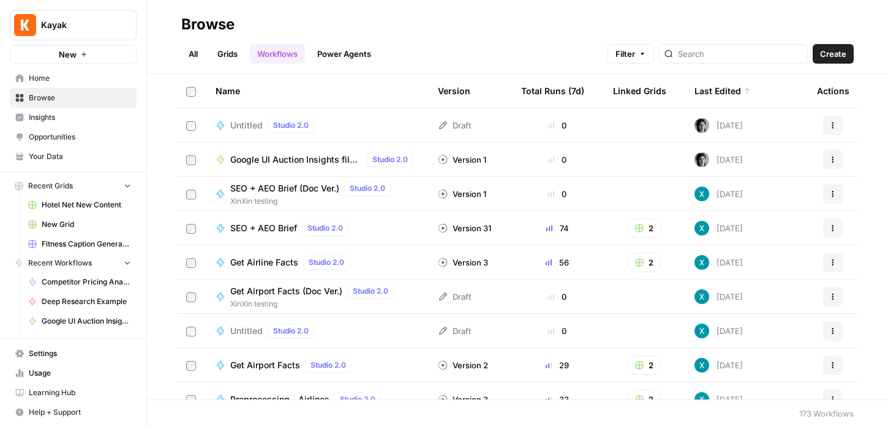
click at [43, 353] on span "Settings" at bounding box center [80, 353] width 102 height 11
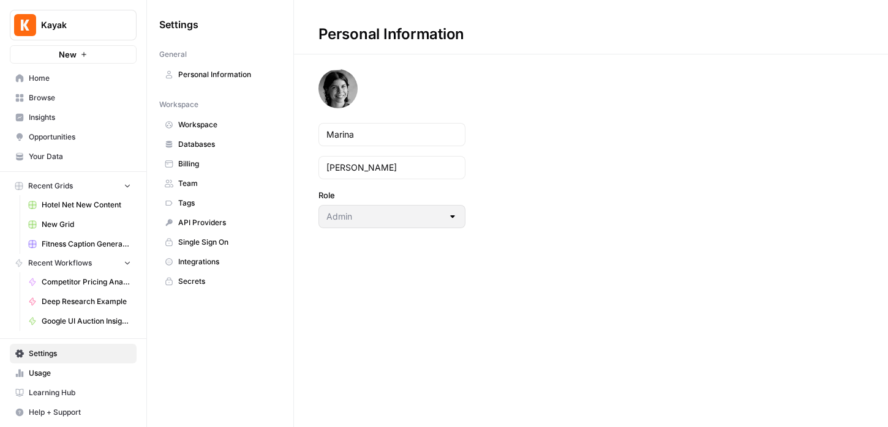
click at [234, 263] on span "Integrations" at bounding box center [226, 261] width 97 height 11
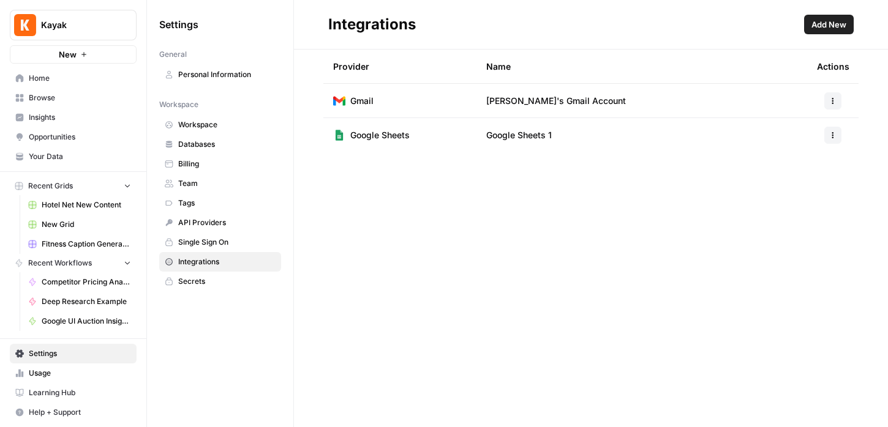
click at [831, 137] on icon "button" at bounding box center [832, 135] width 7 height 7
click at [864, 200] on div "Integrations Add New Provider Name Actions Gmail Oliana's Gmail Account Google …" at bounding box center [591, 213] width 594 height 427
click at [835, 31] on button "Add New" at bounding box center [829, 25] width 50 height 20
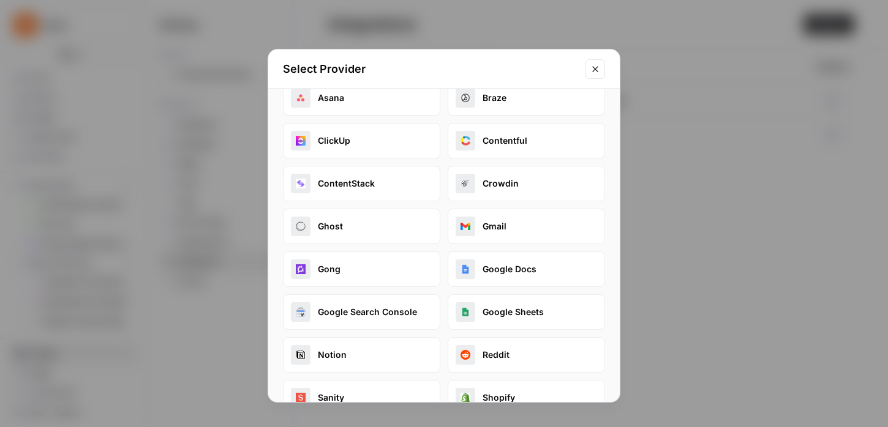
scroll to position [111, 0]
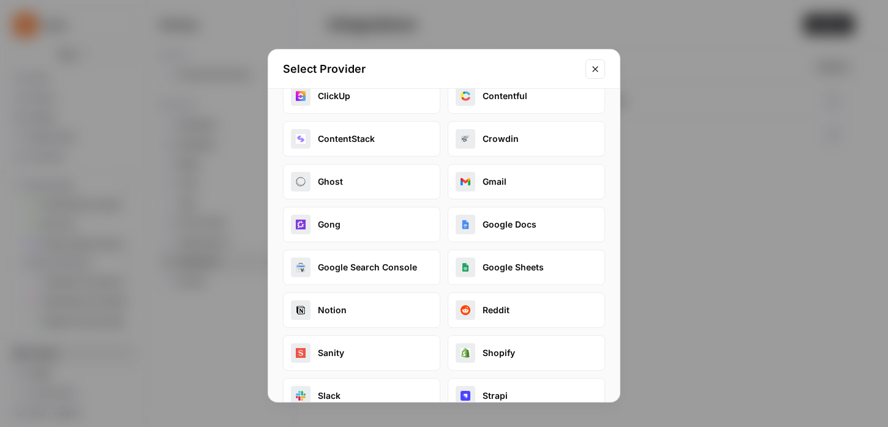
click at [515, 268] on button "Google Sheets" at bounding box center [525, 268] width 157 height 36
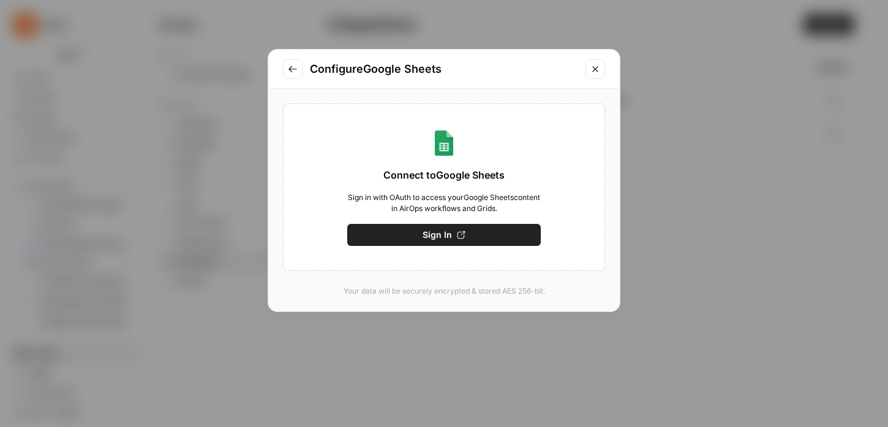
click at [422, 238] on button "Sign In" at bounding box center [443, 235] width 193 height 22
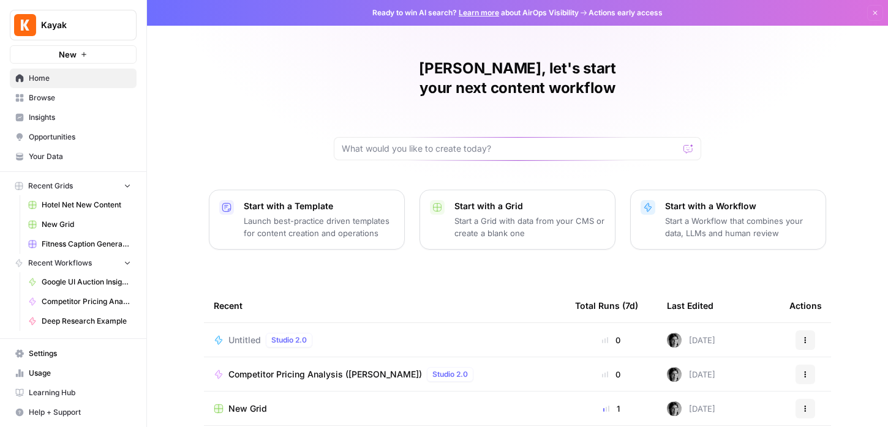
click at [89, 351] on span "Settings" at bounding box center [80, 353] width 102 height 11
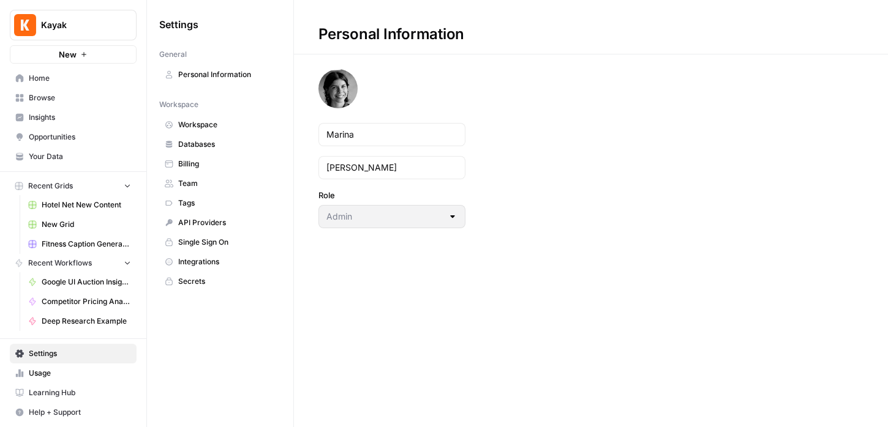
click at [208, 219] on span "API Providers" at bounding box center [226, 222] width 97 height 11
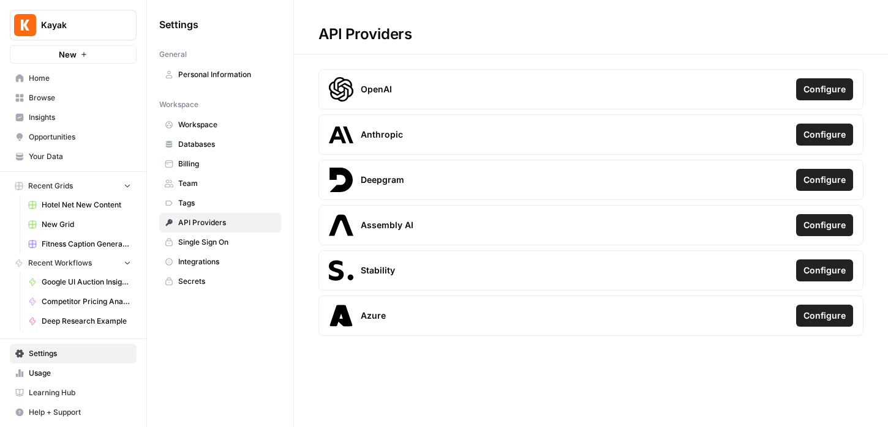
click at [288, 350] on div "Settings General Personal Information Workspace Workspace Databases Billing Tea…" at bounding box center [220, 213] width 146 height 427
click at [235, 382] on div "Settings General Personal Information Workspace Workspace Databases Billing Tea…" at bounding box center [220, 213] width 146 height 427
click at [212, 183] on span "Team" at bounding box center [226, 183] width 97 height 11
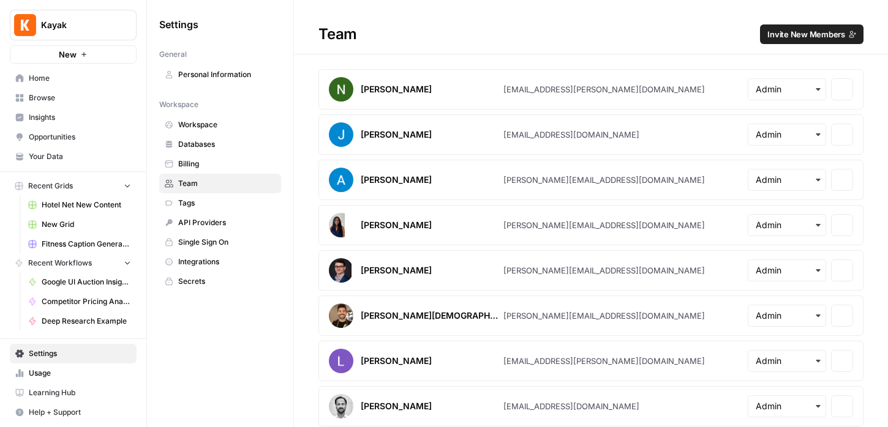
click at [215, 147] on span "Databases" at bounding box center [226, 144] width 97 height 11
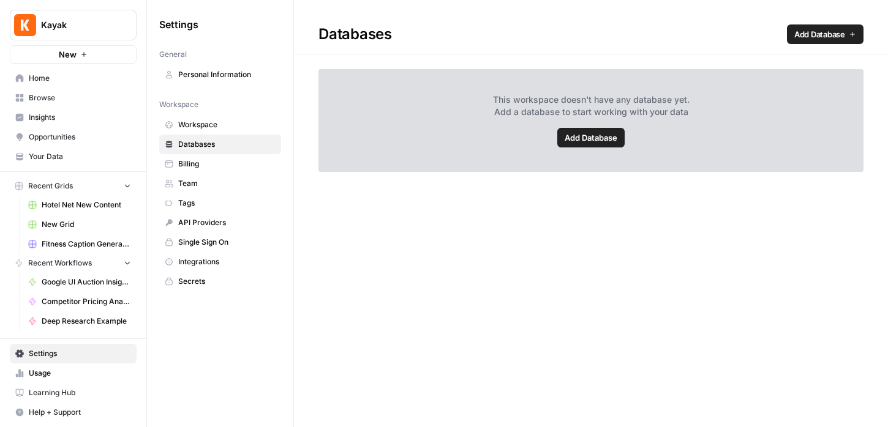
click at [214, 126] on span "Workspace" at bounding box center [226, 124] width 97 height 11
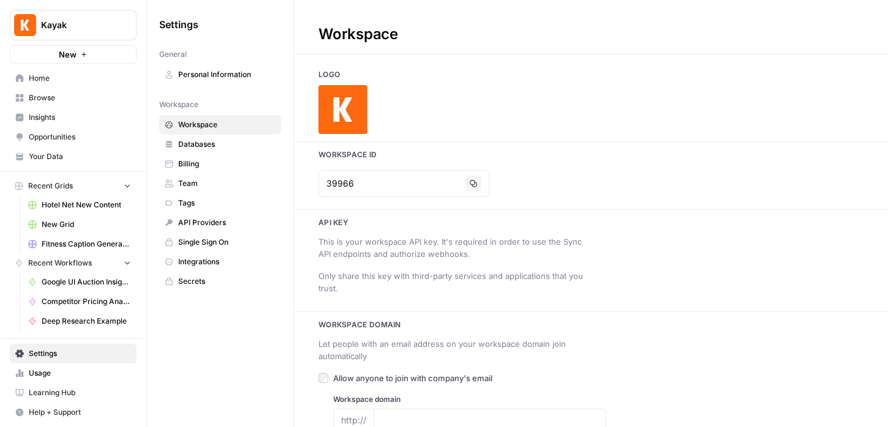
type input "https://www.kayak.com/"
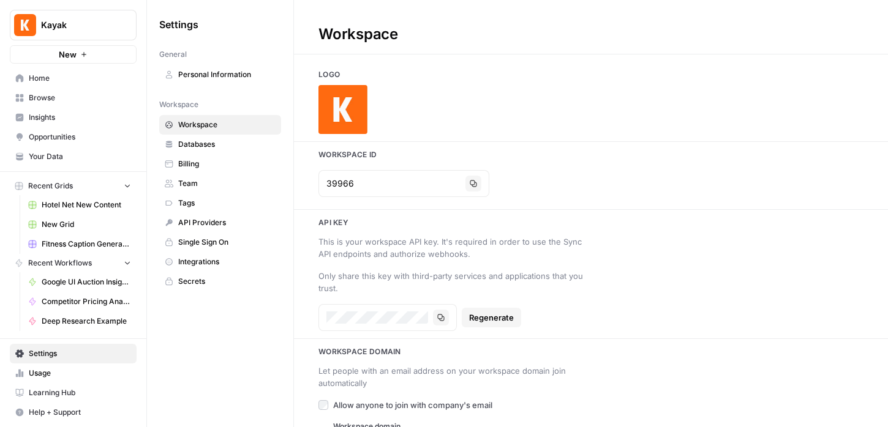
scroll to position [39, 0]
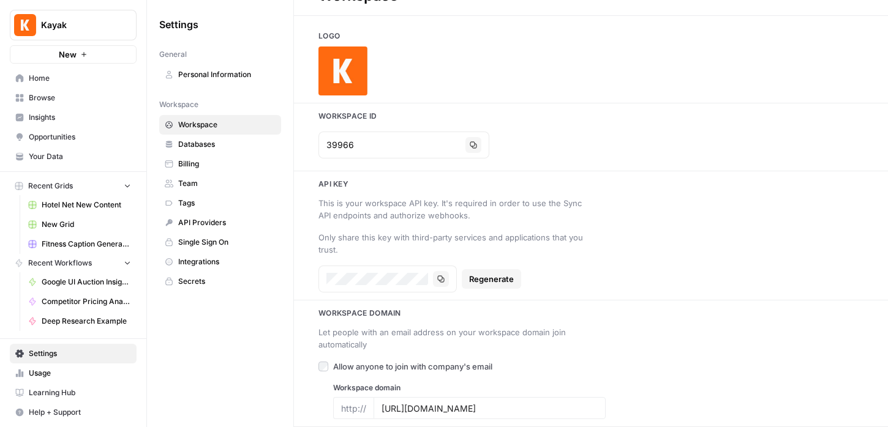
click at [77, 77] on span "Home" at bounding box center [80, 78] width 102 height 11
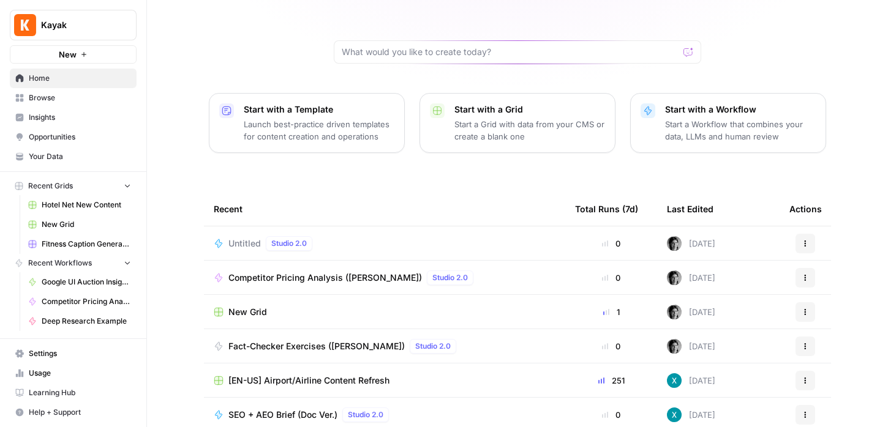
scroll to position [136, 0]
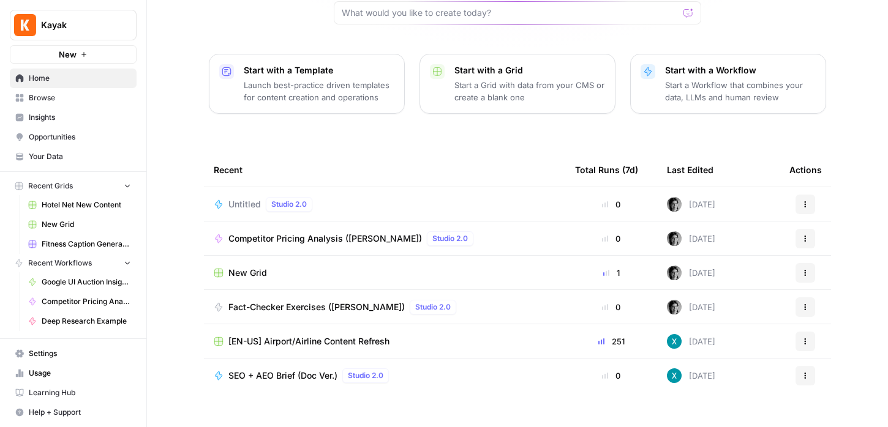
click at [722, 155] on th "Last Edited" at bounding box center [718, 170] width 122 height 34
click at [690, 154] on div "Last Edited" at bounding box center [690, 170] width 47 height 34
click at [42, 102] on span "Browse" at bounding box center [80, 97] width 102 height 11
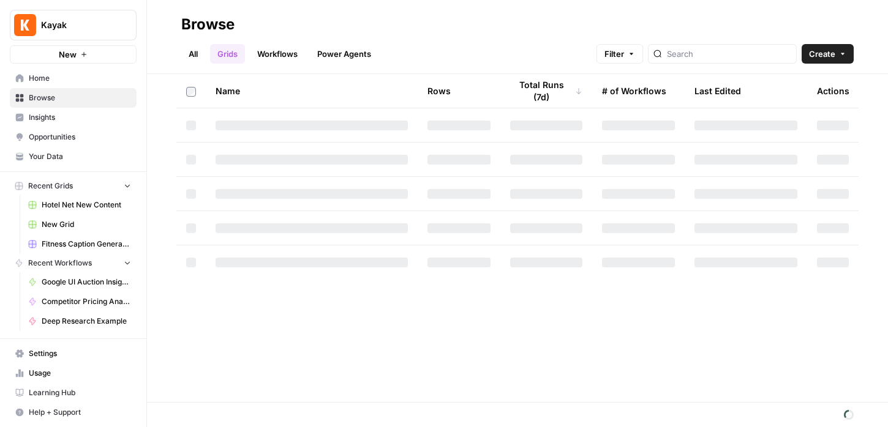
click at [267, 53] on link "Workflows" at bounding box center [277, 54] width 55 height 20
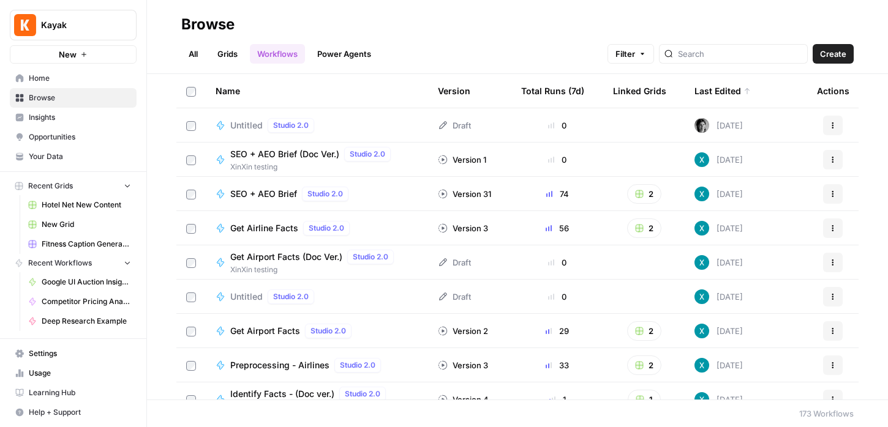
click at [713, 90] on div "Last Edited" at bounding box center [722, 91] width 56 height 34
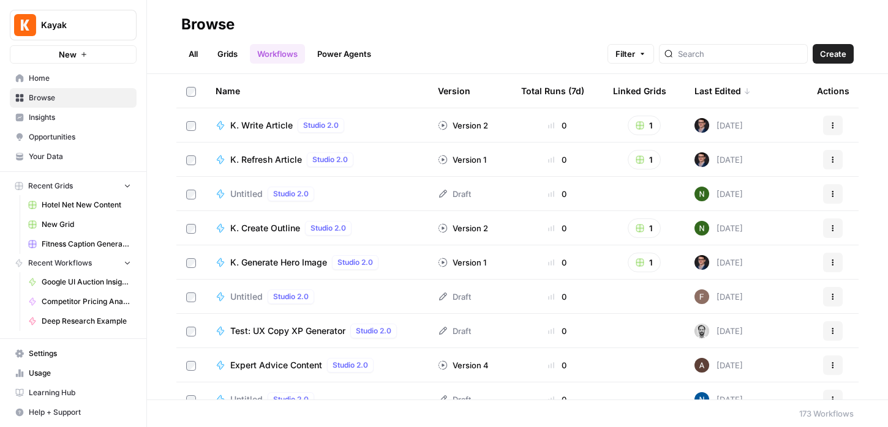
click at [713, 90] on div "Last Edited" at bounding box center [722, 91] width 56 height 34
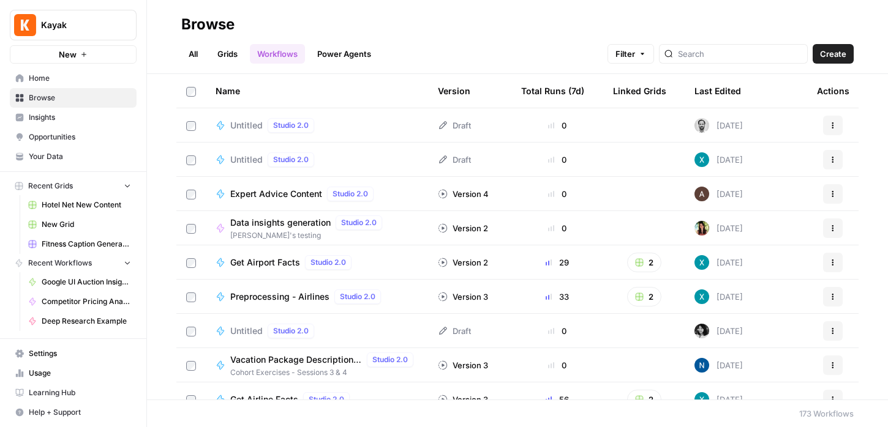
click at [713, 96] on div "Last Edited" at bounding box center [717, 91] width 47 height 34
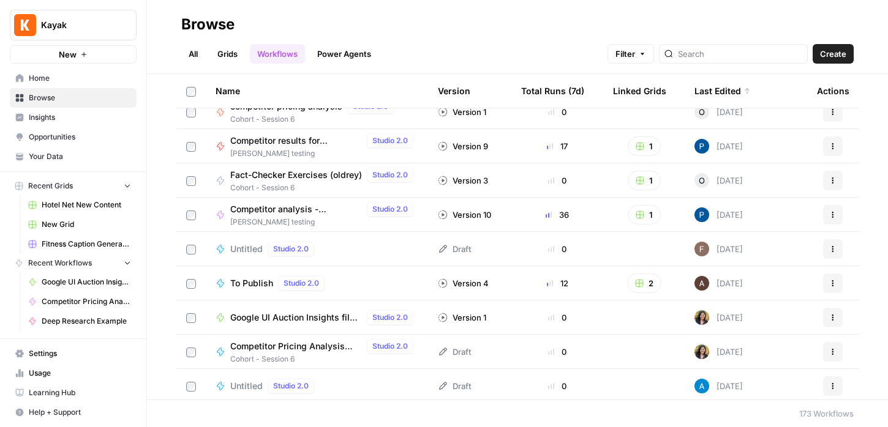
scroll to position [945, 0]
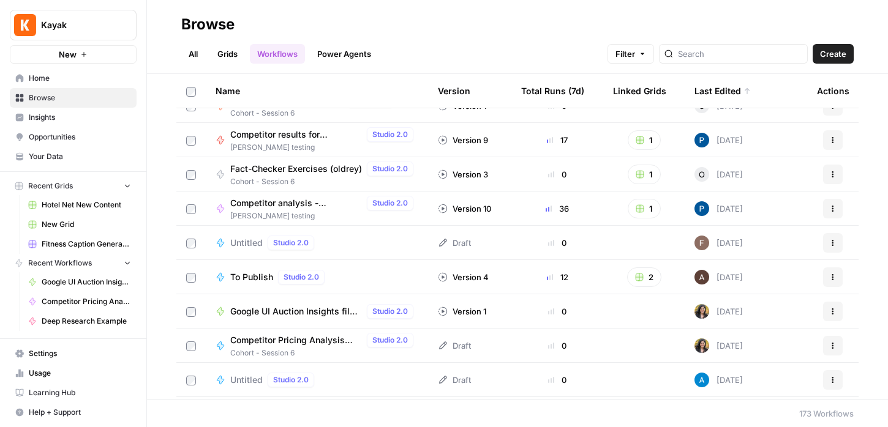
click at [299, 309] on span "Google UI Auction Insights files - download (Oliana)" at bounding box center [296, 311] width 132 height 12
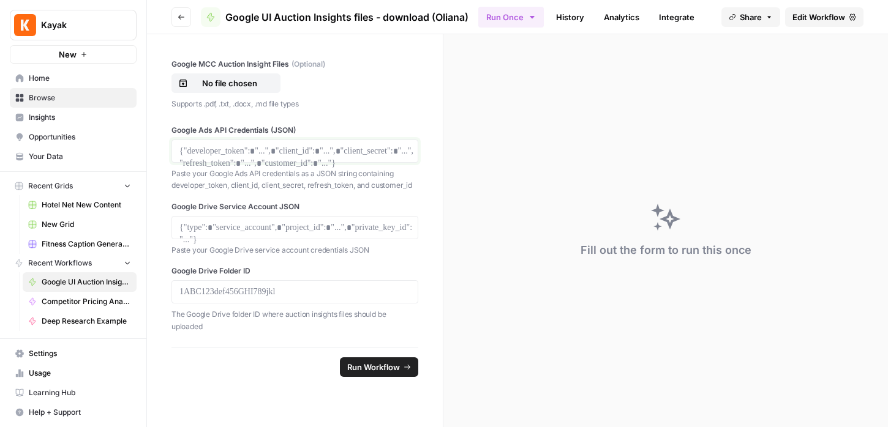
click at [223, 152] on p at bounding box center [294, 151] width 231 height 12
click at [186, 15] on button "Go back" at bounding box center [181, 17] width 20 height 20
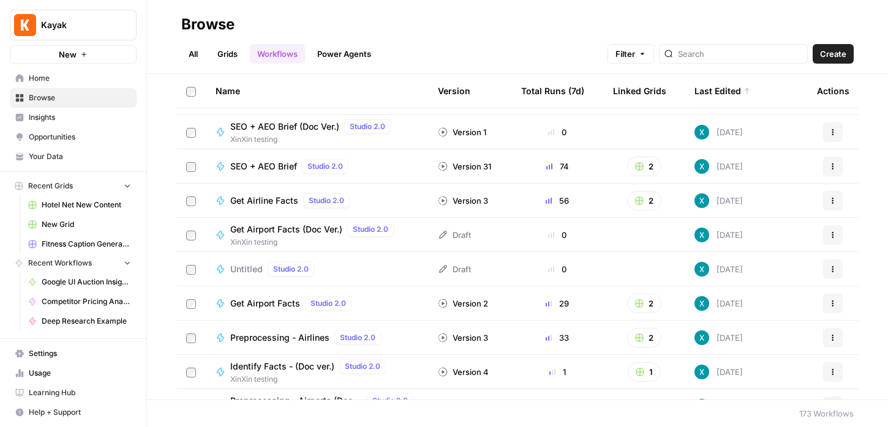
scroll to position [28, 0]
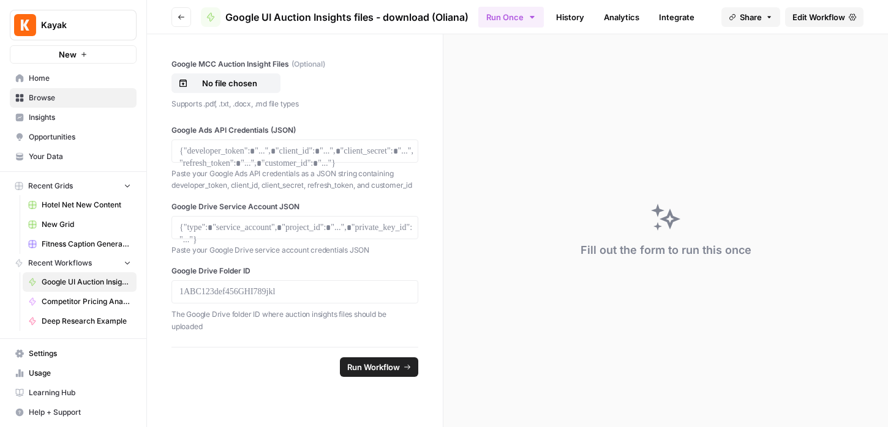
click at [804, 16] on span "Edit Workflow" at bounding box center [818, 17] width 53 height 12
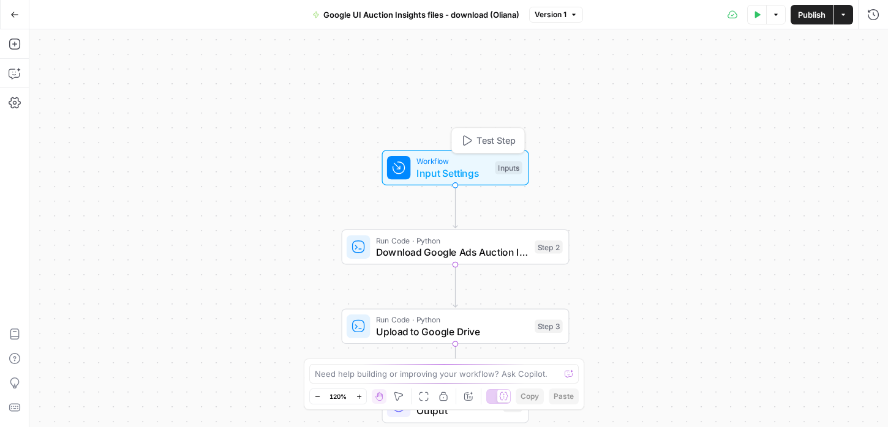
click at [446, 168] on span "Input Settings" at bounding box center [452, 173] width 73 height 15
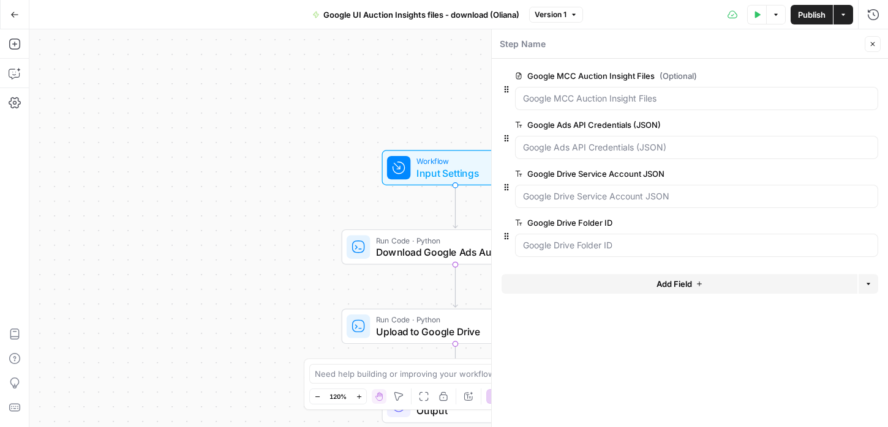
click at [340, 109] on div "Workflow Input Settings Inputs Run Code · Python Download Google Ads Auction In…" at bounding box center [458, 228] width 858 height 398
click at [14, 10] on icon "button" at bounding box center [14, 14] width 9 height 9
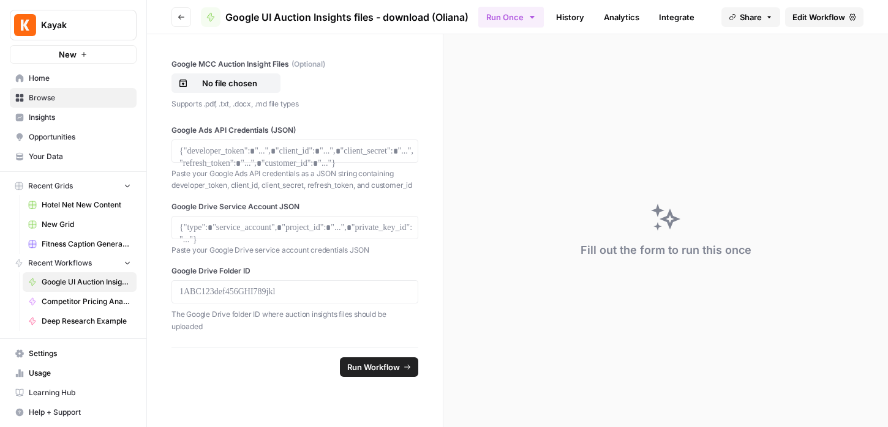
click at [229, 395] on form "Google MCC Auction Insight Files (Optional) No file chosen Supports .pdf, .txt,…" at bounding box center [295, 230] width 296 height 393
click at [809, 13] on span "Edit Workflow" at bounding box center [818, 17] width 53 height 12
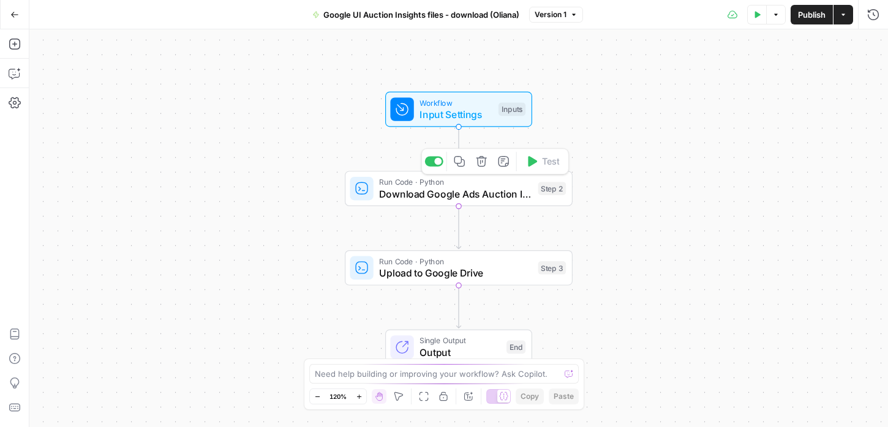
click at [428, 193] on span "Download Google Ads Auction Insights" at bounding box center [455, 194] width 153 height 15
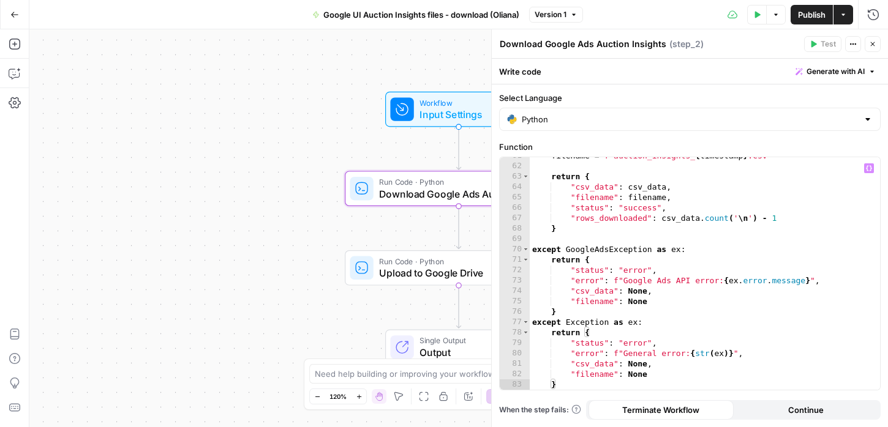
scroll to position [725, 0]
click at [412, 275] on span "Upload to Google Drive" at bounding box center [455, 273] width 153 height 15
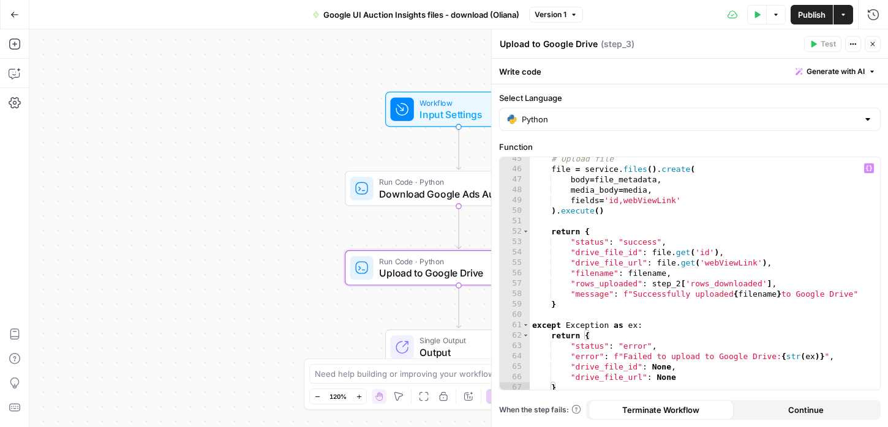
scroll to position [506, 0]
click at [280, 196] on div "Workflow Input Settings Inputs Run Code · Python Download Google Ads Auction In…" at bounding box center [458, 228] width 858 height 398
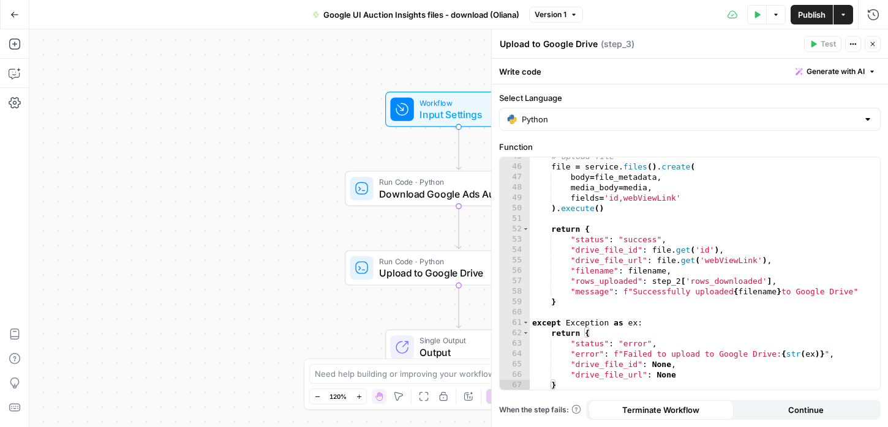
click at [275, 62] on div "Workflow Input Settings Inputs Run Code · Python Download Google Ads Auction In…" at bounding box center [458, 228] width 858 height 398
click at [13, 15] on icon "button" at bounding box center [14, 14] width 9 height 9
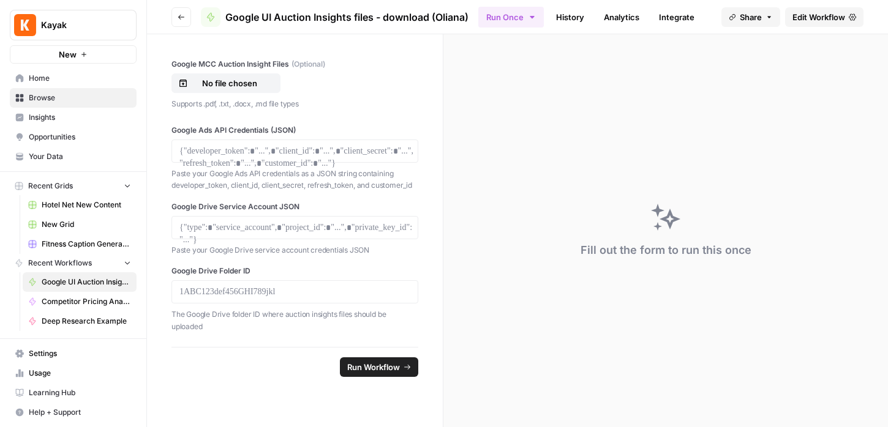
click at [48, 370] on span "Usage" at bounding box center [80, 373] width 102 height 11
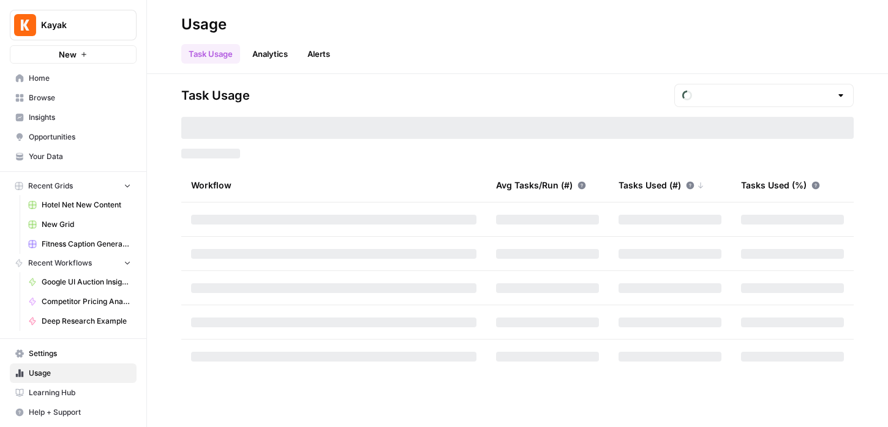
type input "October Tasks"
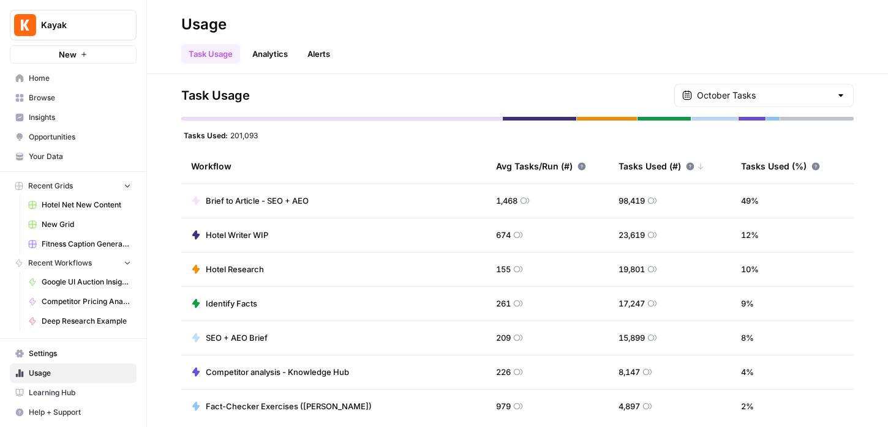
click at [256, 54] on link "Analytics" at bounding box center [270, 54] width 50 height 20
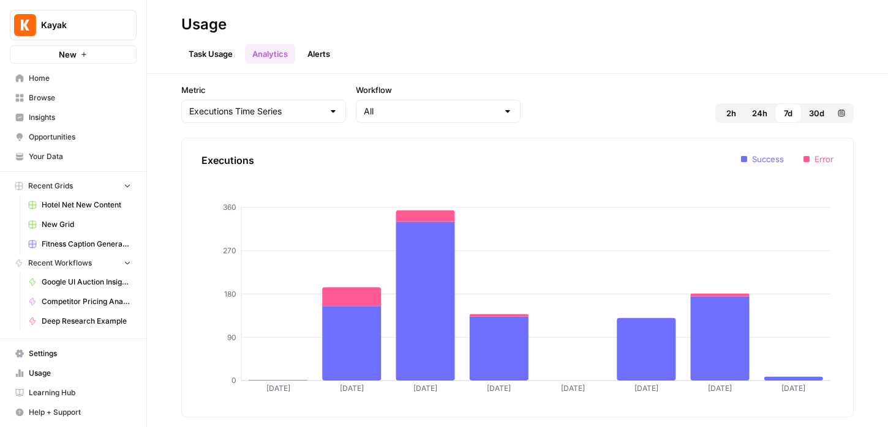
click at [207, 52] on link "Task Usage" at bounding box center [210, 54] width 59 height 20
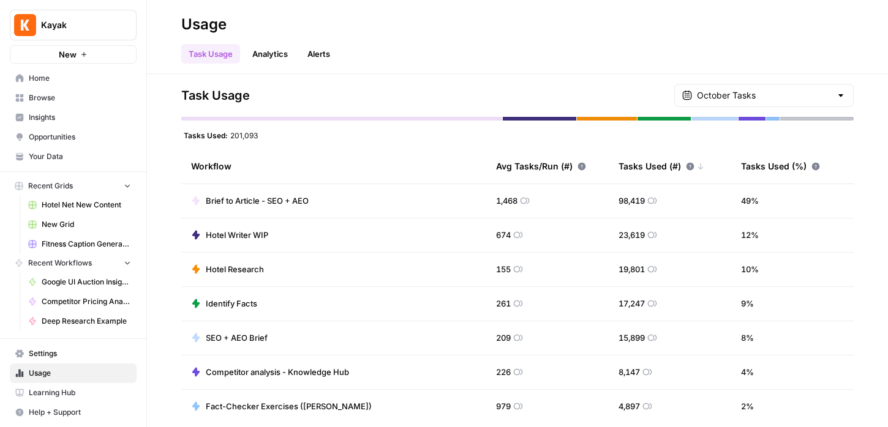
click at [69, 346] on link "Settings" at bounding box center [73, 354] width 127 height 20
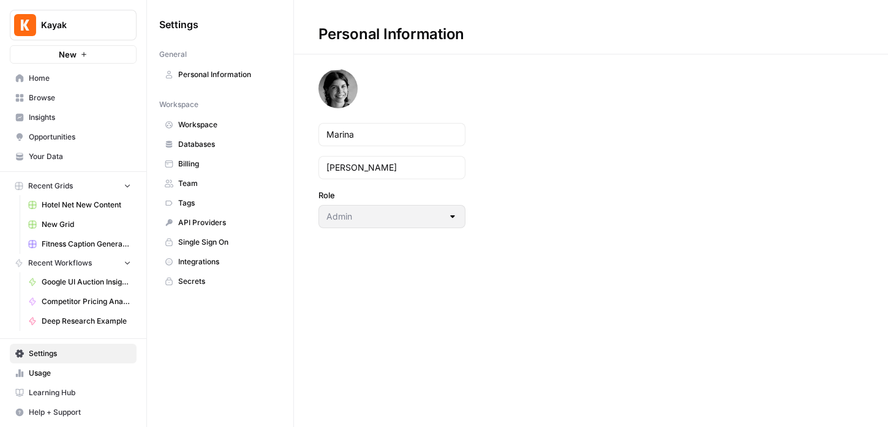
click at [204, 166] on span "Billing" at bounding box center [226, 164] width 97 height 11
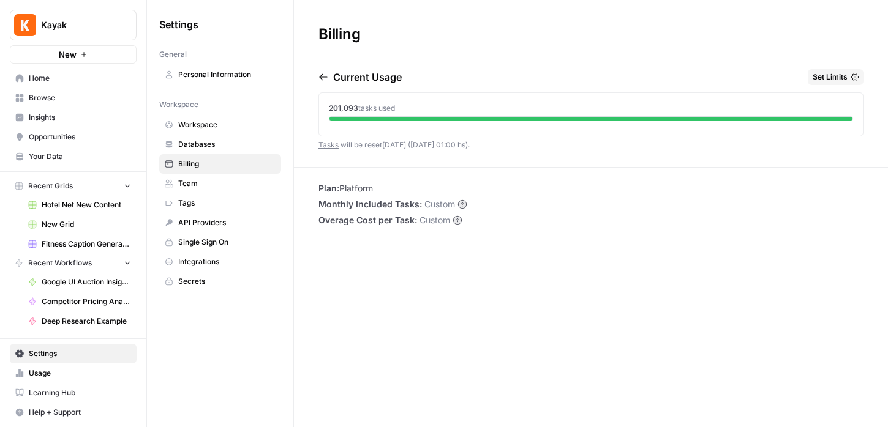
click at [306, 354] on div "Billing Current Usage Set Limits 201,093 tasks used Tasks will be reset in 17 d…" at bounding box center [591, 213] width 594 height 427
click at [316, 78] on div "Current Usage Set Limits 201,093 tasks used Tasks will be reset in 17 days (01 …" at bounding box center [591, 118] width 594 height 98
click at [322, 78] on icon "button" at bounding box center [323, 77] width 10 height 10
click at [325, 73] on icon "button" at bounding box center [323, 77] width 10 height 10
click at [227, 141] on span "Databases" at bounding box center [226, 144] width 97 height 11
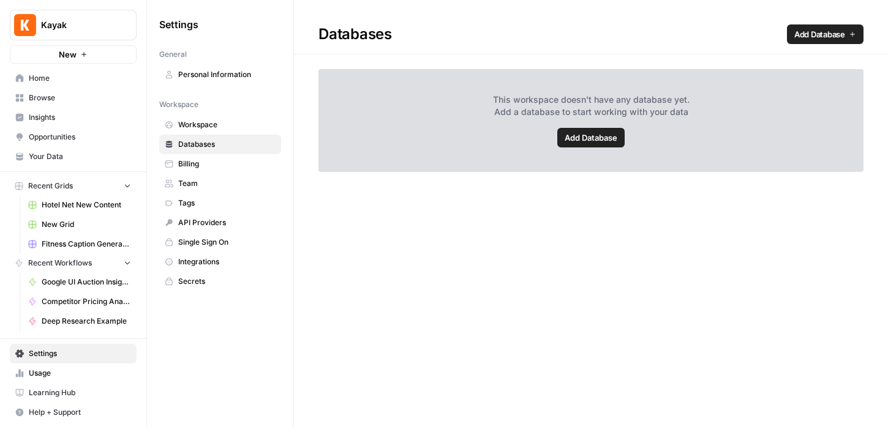
click at [224, 125] on span "Workspace" at bounding box center [226, 124] width 97 height 11
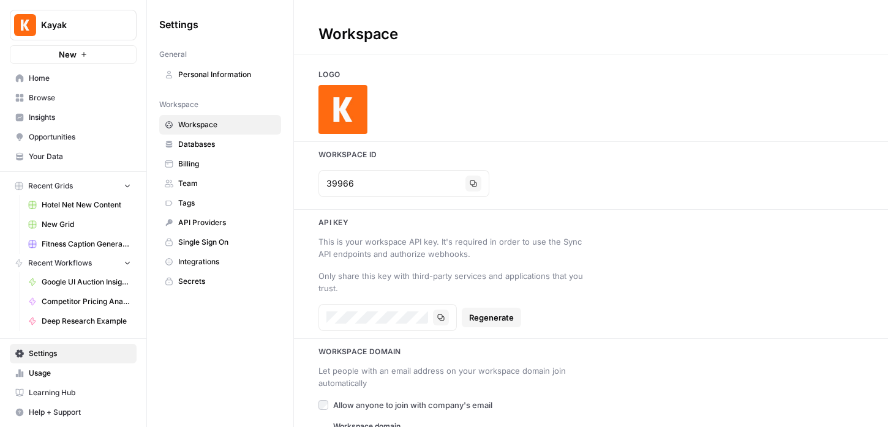
click at [198, 181] on span "Team" at bounding box center [226, 183] width 97 height 11
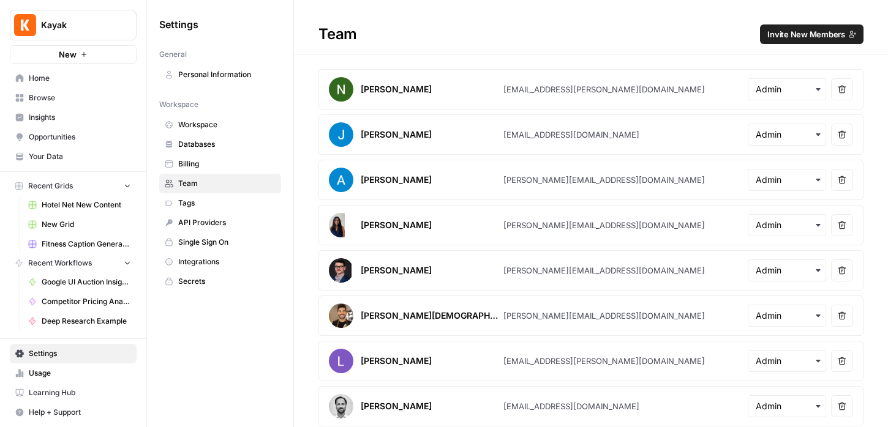
click at [50, 97] on span "Browse" at bounding box center [80, 97] width 102 height 11
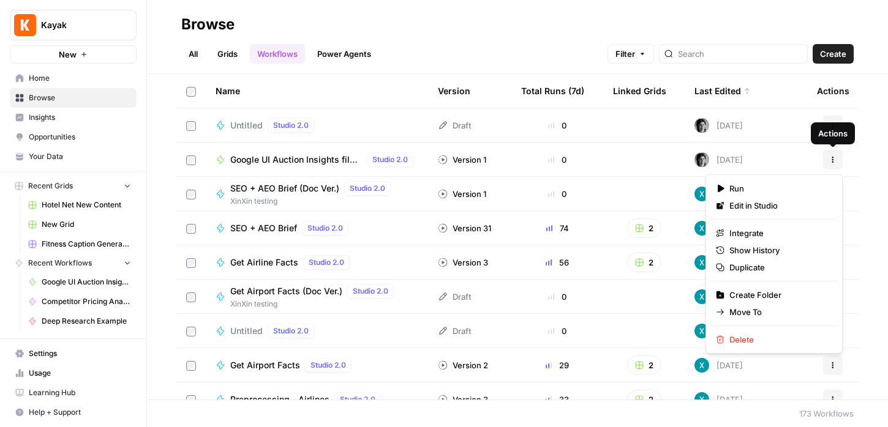
click at [830, 154] on button "Actions" at bounding box center [833, 160] width 20 height 20
click at [350, 127] on div "Untitled Studio 2.0" at bounding box center [316, 125] width 203 height 15
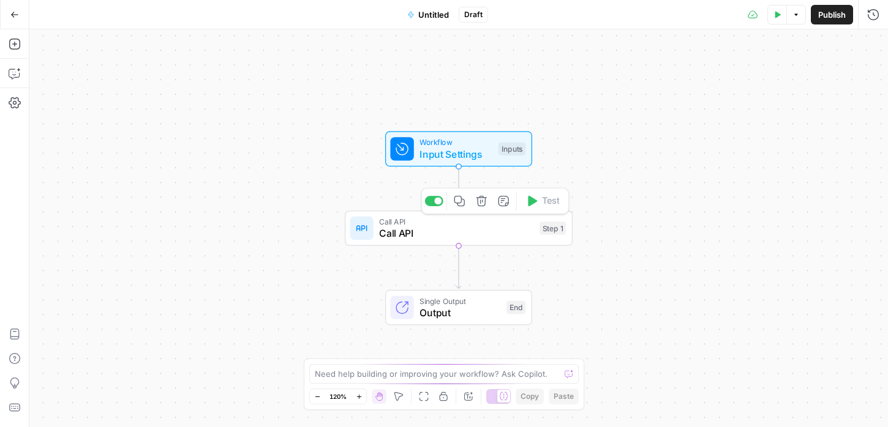
click at [482, 203] on icon "button" at bounding box center [482, 201] width 12 height 12
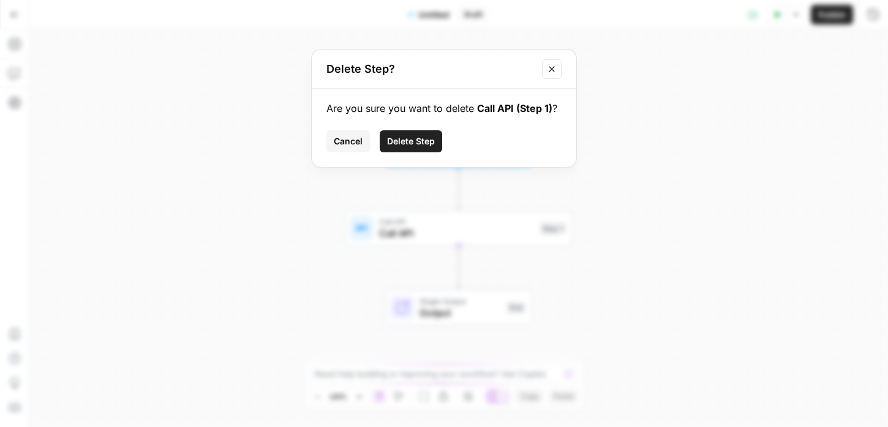
click at [413, 140] on span "Delete Step" at bounding box center [411, 141] width 48 height 12
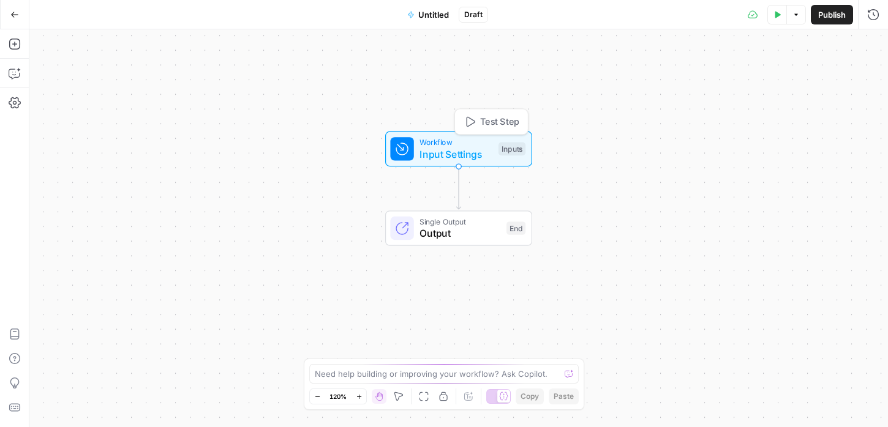
click at [459, 149] on span "Input Settings" at bounding box center [455, 154] width 73 height 15
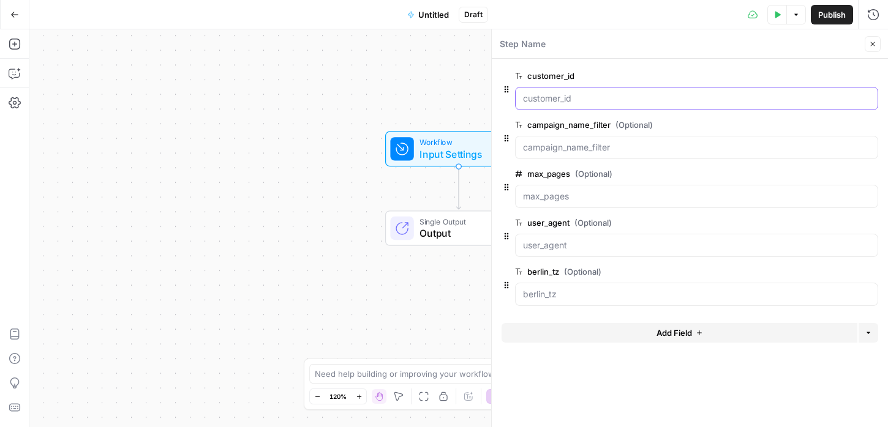
click at [566, 103] on input "customer_id" at bounding box center [696, 98] width 347 height 12
click at [832, 81] on button "edit field" at bounding box center [837, 76] width 47 height 15
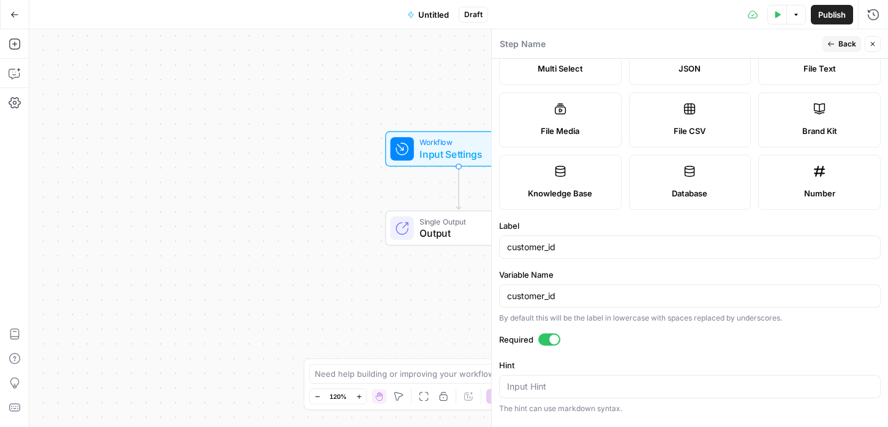
scroll to position [153, 0]
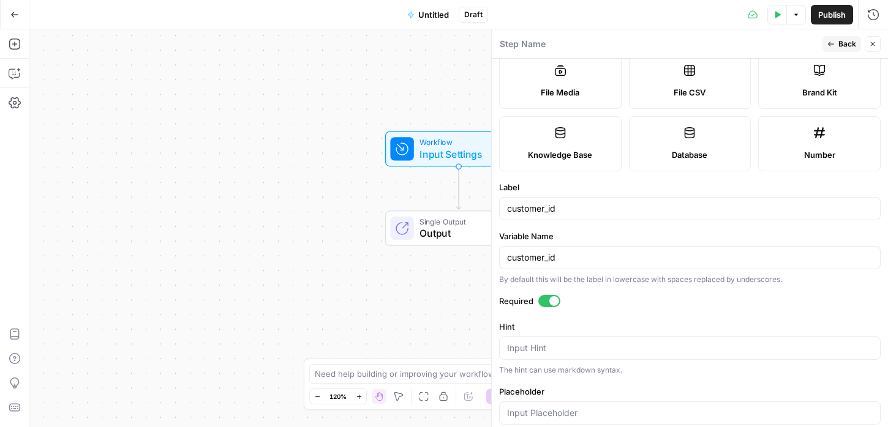
click at [533, 201] on div "customer_id" at bounding box center [689, 208] width 381 height 23
click at [534, 209] on input "customer_id" at bounding box center [689, 209] width 365 height 12
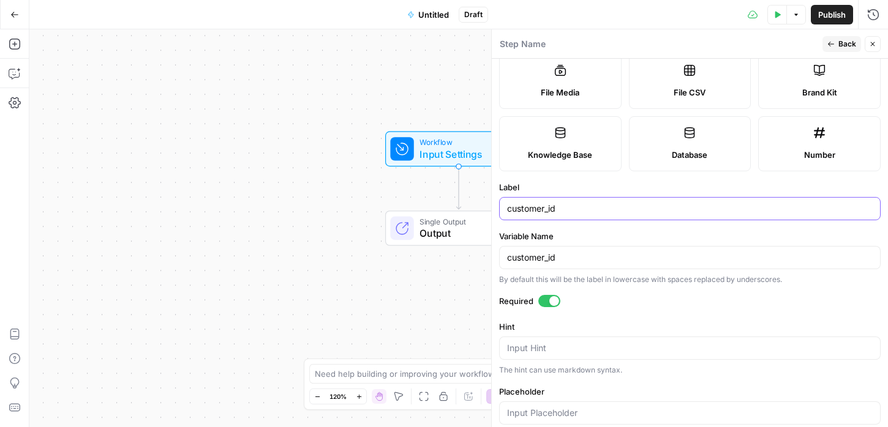
click at [534, 209] on input "customer_id" at bounding box center [689, 209] width 365 height 12
paste input "sheet_url"
type input "sheet_url"
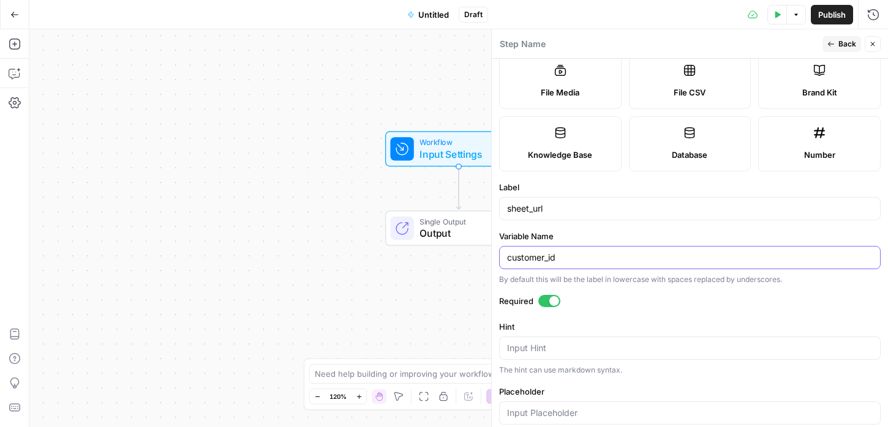
click at [550, 255] on input "customer_id" at bounding box center [689, 258] width 365 height 12
click at [543, 304] on div at bounding box center [549, 301] width 22 height 12
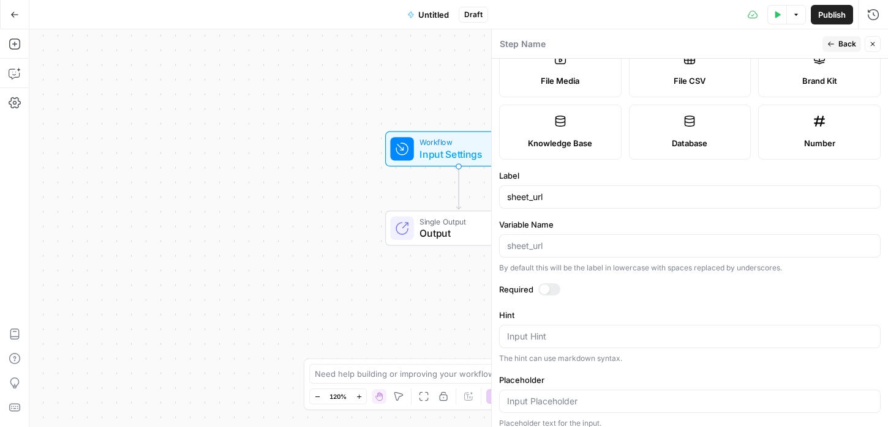
scroll to position [141, 0]
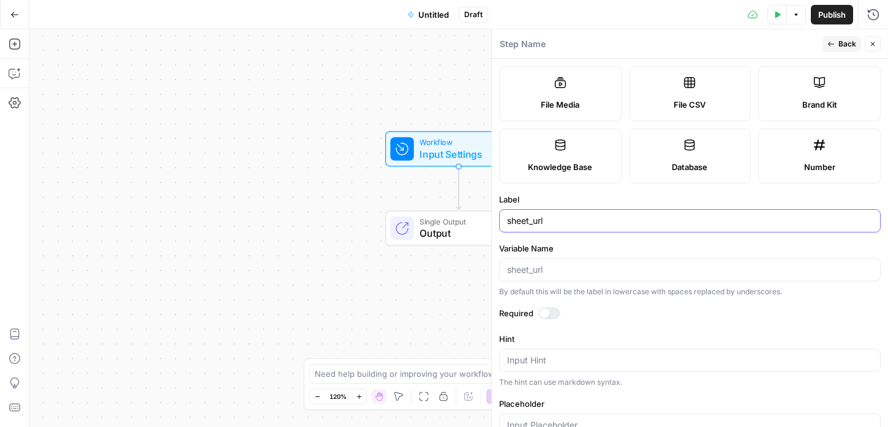
click at [550, 217] on input "sheet_url" at bounding box center [689, 221] width 365 height 12
click at [831, 40] on icon "button" at bounding box center [830, 43] width 7 height 7
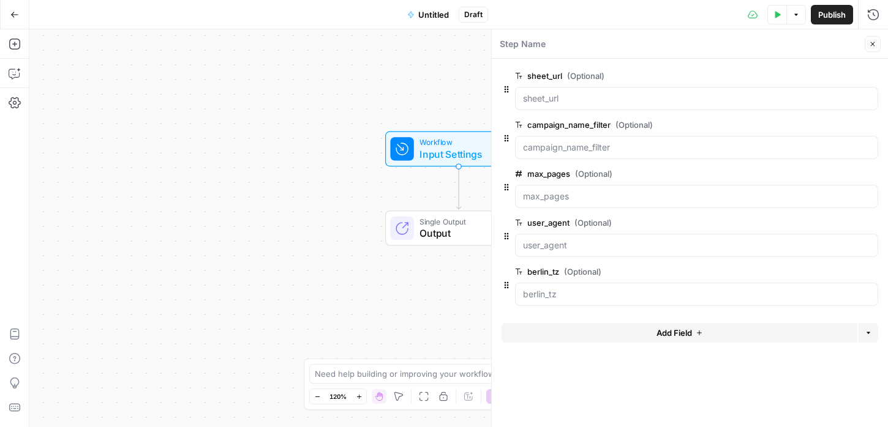
click at [867, 123] on icon "button" at bounding box center [870, 125] width 7 height 7
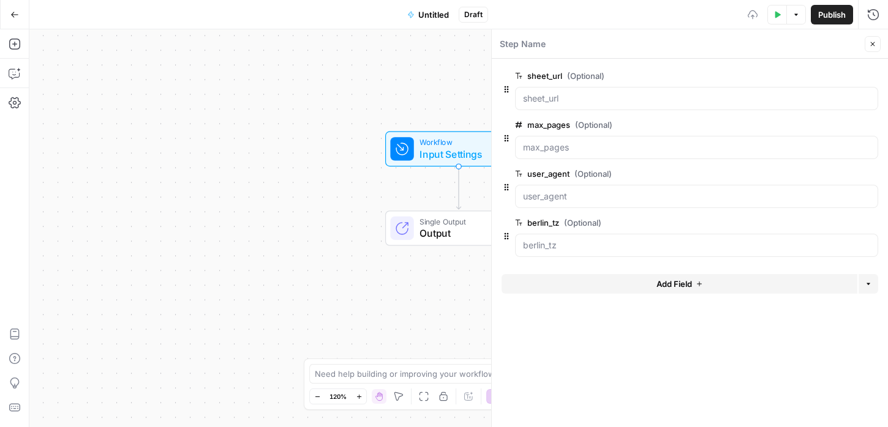
click at [872, 122] on icon "button" at bounding box center [870, 125] width 6 height 6
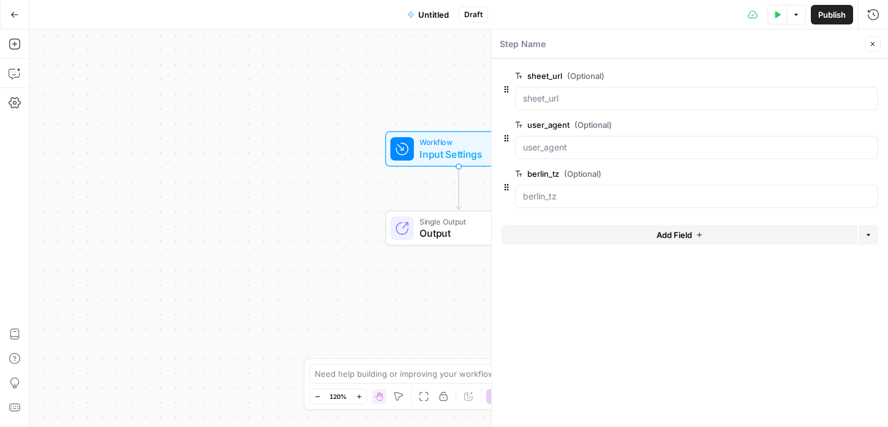
click at [872, 122] on icon "button" at bounding box center [870, 125] width 6 height 6
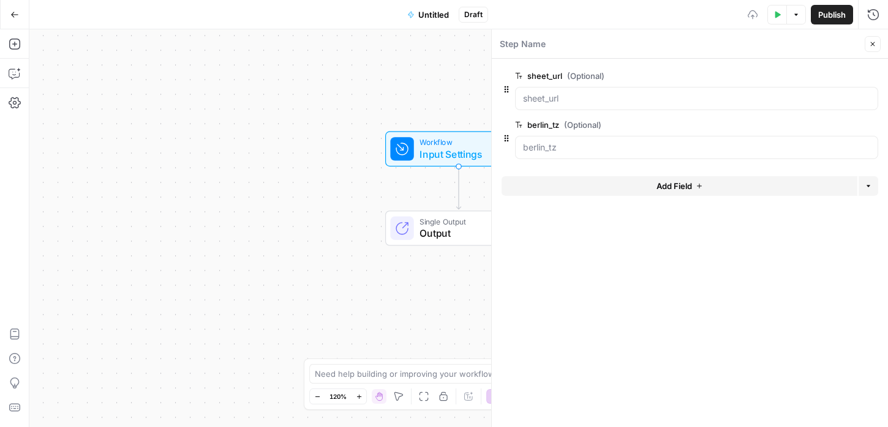
click at [872, 122] on icon "button" at bounding box center [870, 125] width 6 height 6
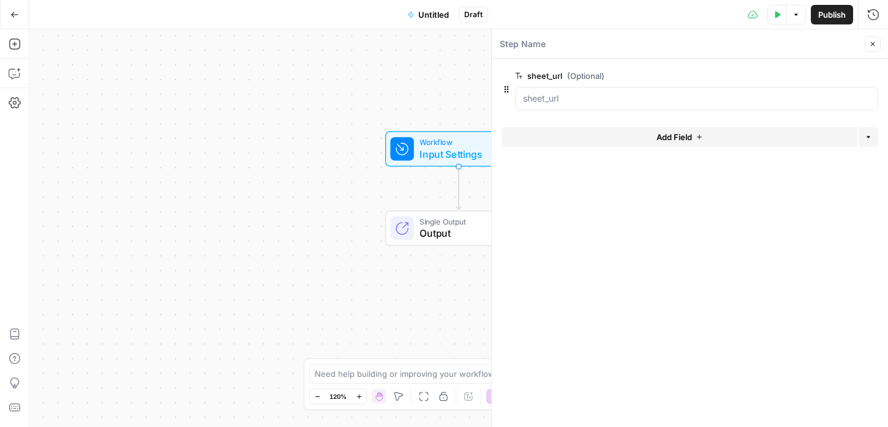
click at [874, 44] on icon "button" at bounding box center [872, 43] width 7 height 7
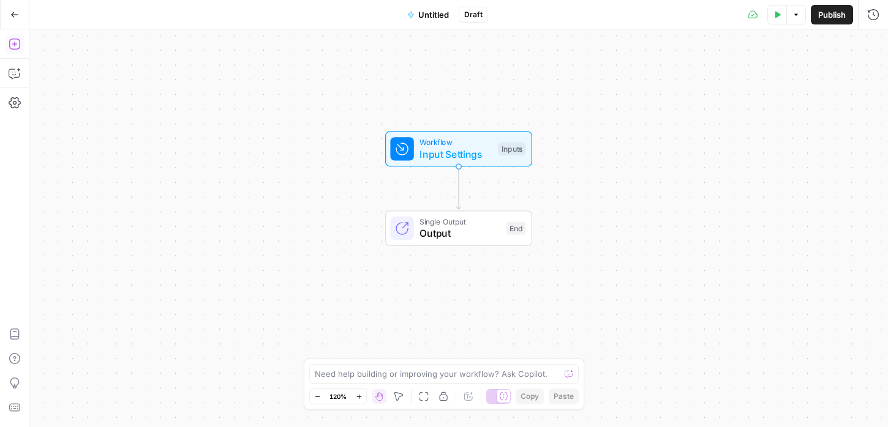
click at [12, 45] on icon "button" at bounding box center [15, 44] width 12 height 12
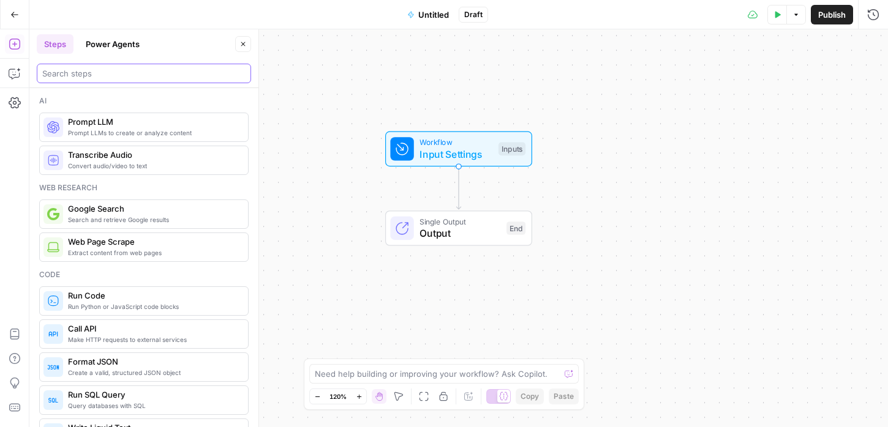
click at [75, 75] on input "search" at bounding box center [143, 73] width 203 height 12
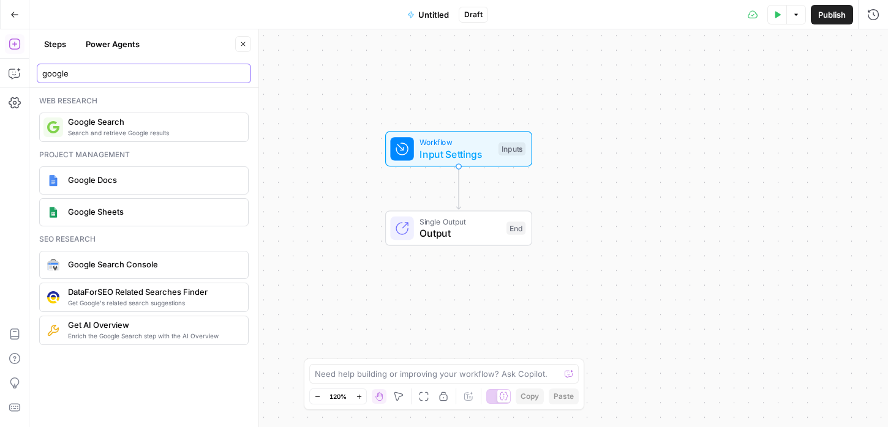
type input "google"
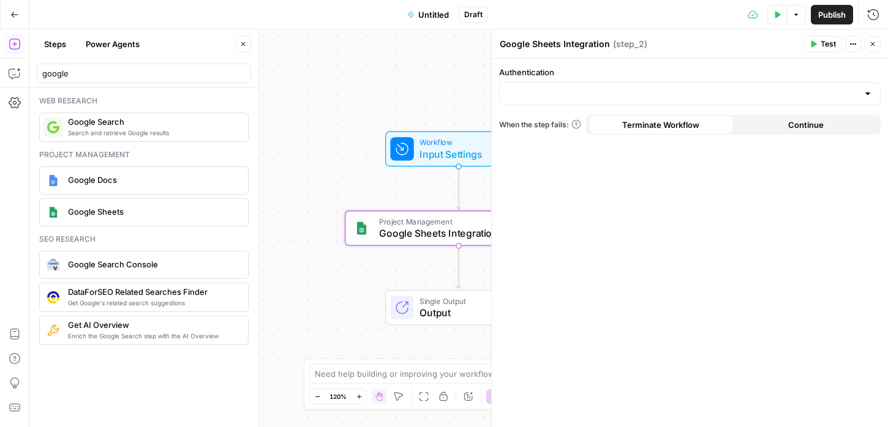
click at [528, 86] on div at bounding box center [689, 93] width 381 height 23
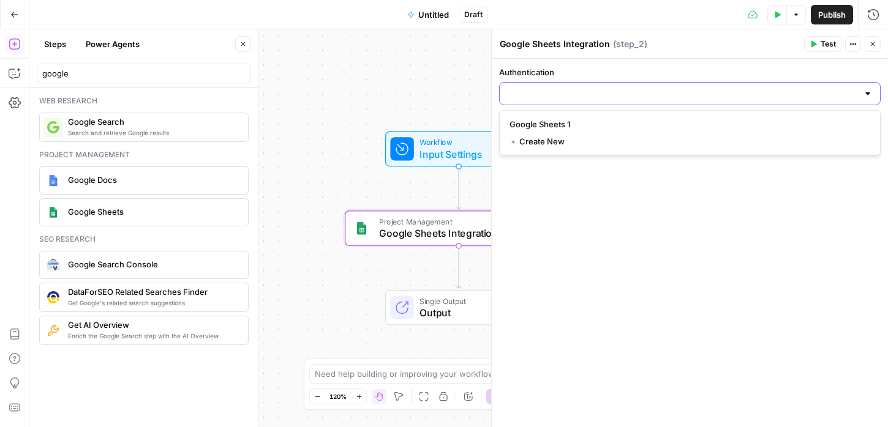
click at [529, 99] on input "Authentication" at bounding box center [682, 94] width 351 height 12
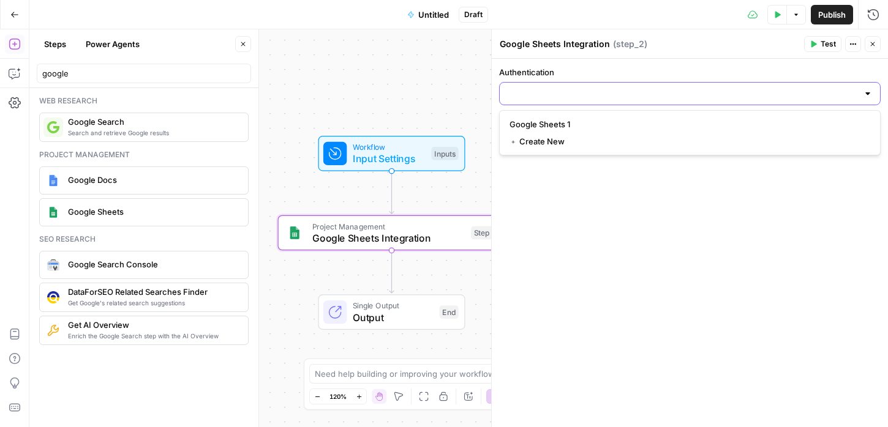
click at [539, 92] on input "Authentication" at bounding box center [682, 94] width 351 height 12
click at [533, 86] on div at bounding box center [689, 93] width 381 height 23
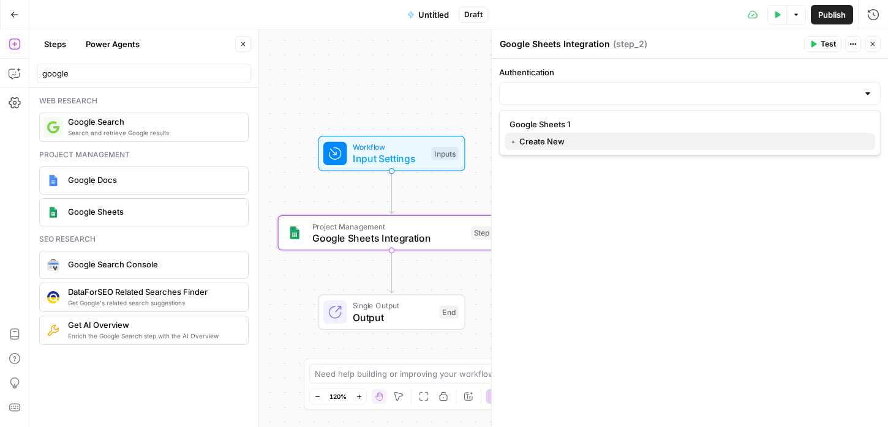
click at [533, 144] on span "﹢ Create New" at bounding box center [687, 141] width 356 height 12
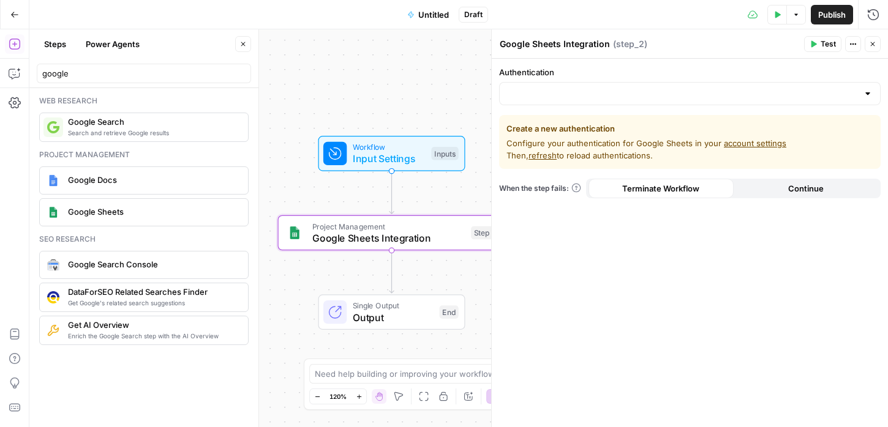
drag, startPoint x: 512, startPoint y: 143, endPoint x: 615, endPoint y: 151, distance: 103.1
click at [615, 151] on span "Configure your authentication for Google Sheets in your account settings Then, …" at bounding box center [689, 149] width 367 height 24
click at [644, 140] on span "Configure your authentication for Google Sheets in your account settings Then, …" at bounding box center [689, 149] width 367 height 24
click at [733, 141] on link "account settings" at bounding box center [755, 143] width 62 height 10
click at [521, 140] on span "Configure your authentication for Google Sheets in your account settings Then, …" at bounding box center [689, 149] width 367 height 24
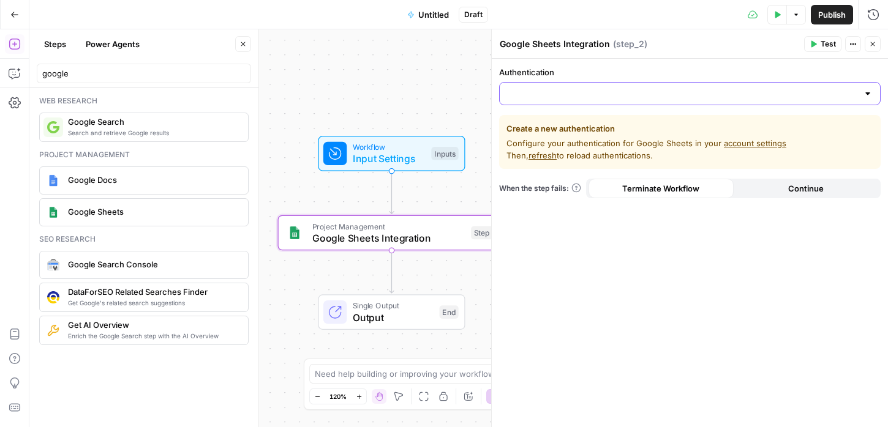
click at [545, 96] on input "Authentication" at bounding box center [682, 94] width 351 height 12
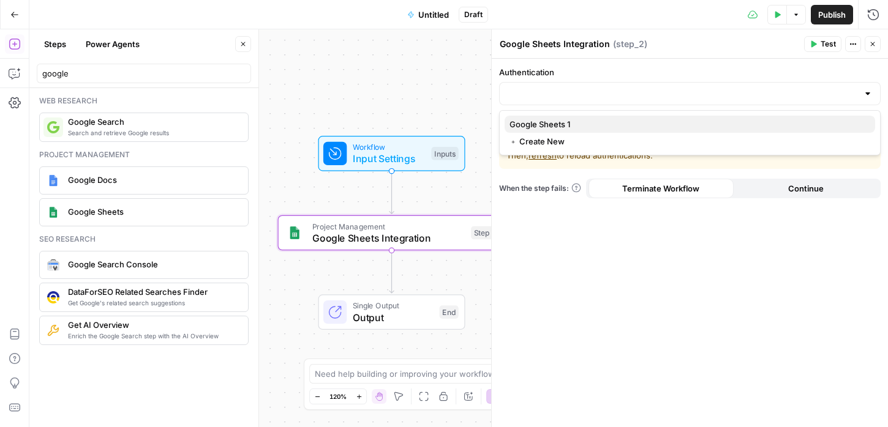
click at [543, 128] on span "Google Sheets 1" at bounding box center [687, 124] width 356 height 12
type input "Google Sheets 1"
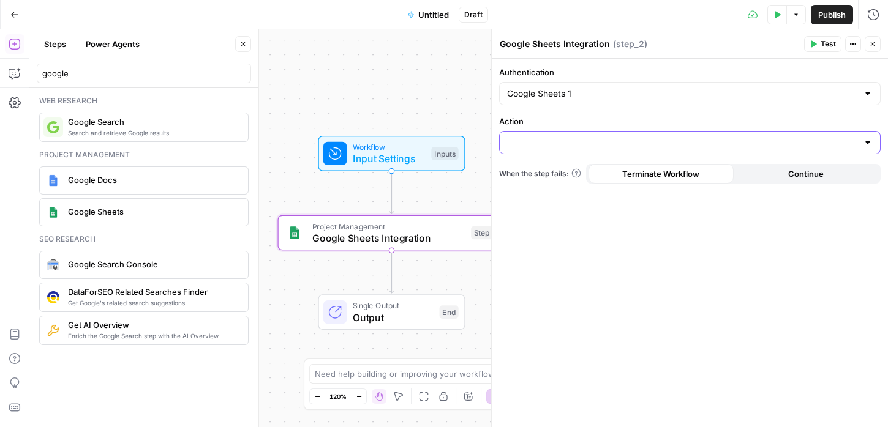
click at [542, 141] on input "Action" at bounding box center [682, 143] width 351 height 12
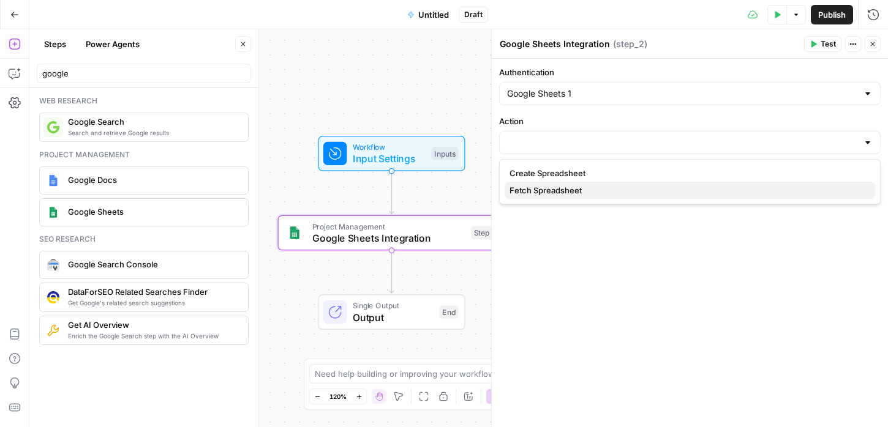
click at [536, 190] on span "Fetch Spreadsheet" at bounding box center [687, 190] width 356 height 12
type input "Fetch Spreadsheet"
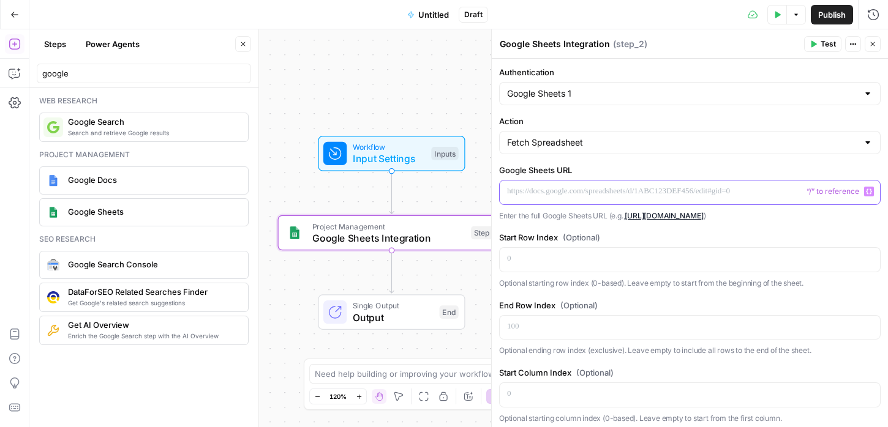
click at [535, 189] on p at bounding box center [689, 191] width 365 height 12
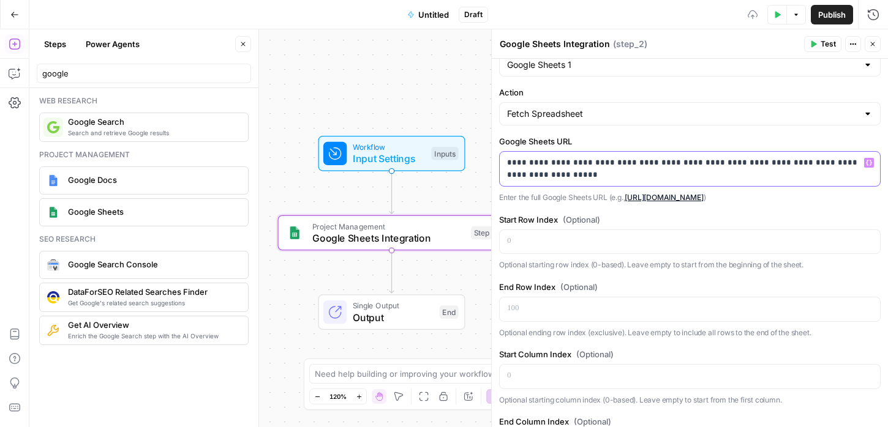
scroll to position [0, 0]
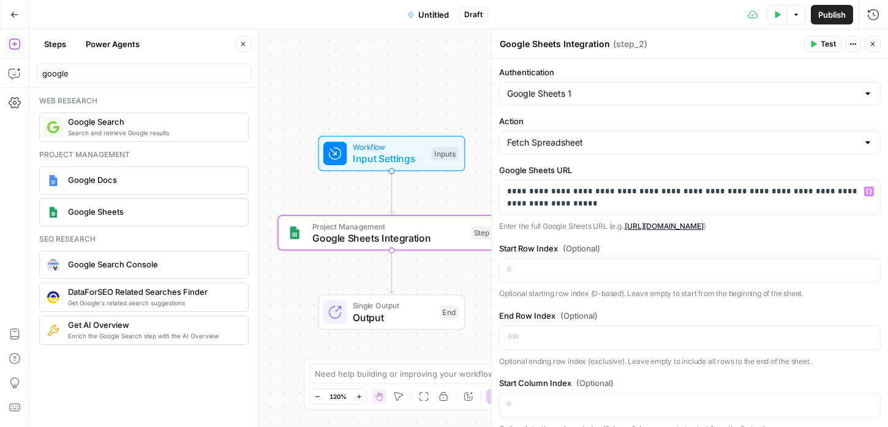
click at [617, 164] on label "Google Sheets URL" at bounding box center [689, 170] width 381 height 12
click at [676, 196] on p "**********" at bounding box center [689, 197] width 365 height 24
click at [867, 42] on button "Close" at bounding box center [872, 44] width 16 height 16
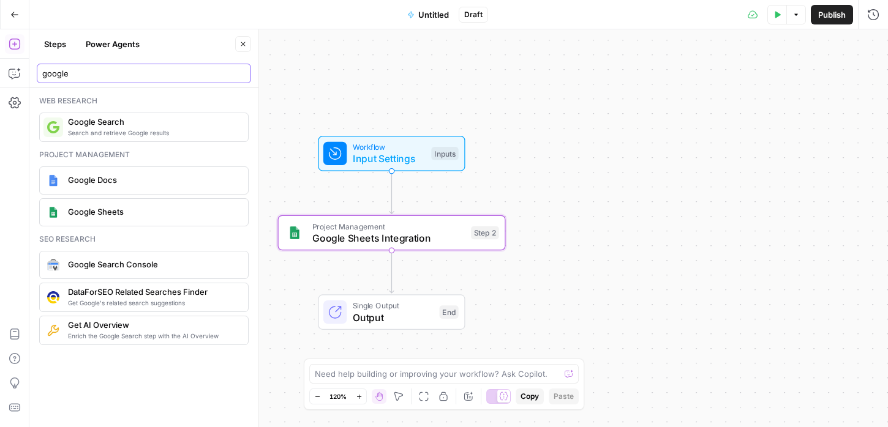
click at [130, 75] on input "google" at bounding box center [143, 73] width 203 height 12
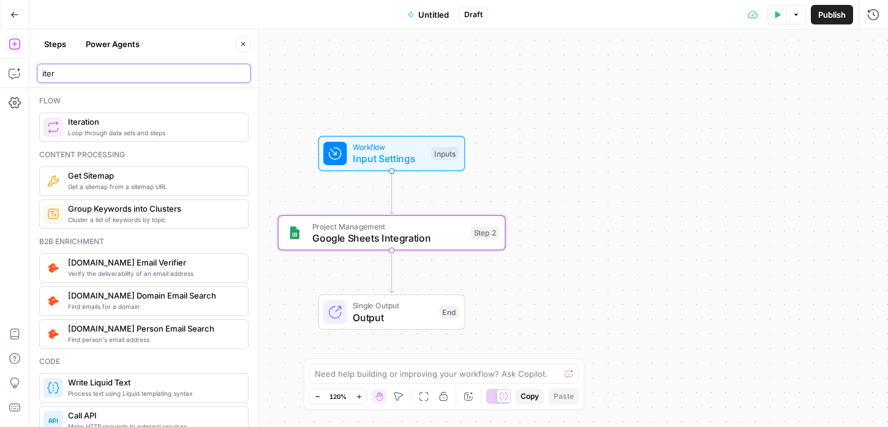
type input "iter"
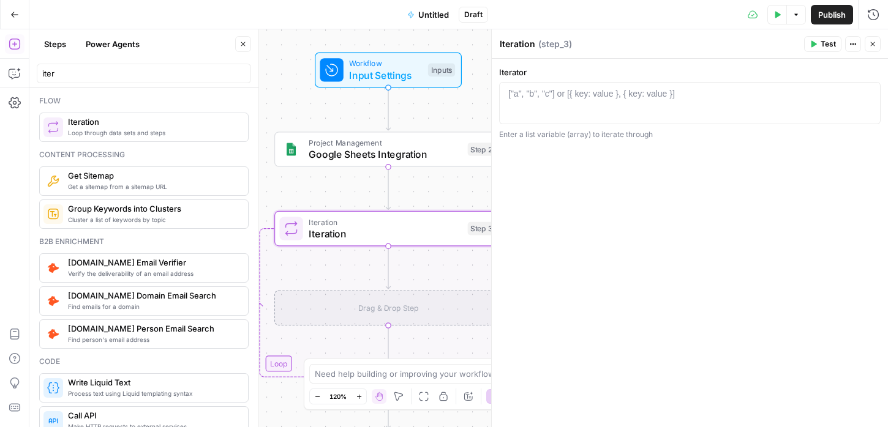
click at [513, 91] on div "["a", "b", "c"] or [{ key: value }, { key: value }]" at bounding box center [591, 94] width 166 height 12
click at [869, 95] on icon "button" at bounding box center [867, 94] width 6 height 6
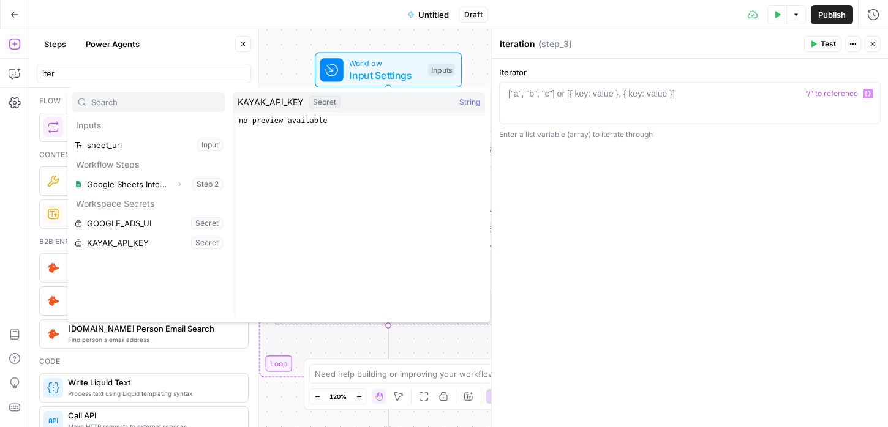
click at [871, 46] on icon "button" at bounding box center [872, 43] width 7 height 7
click at [871, 46] on div "Iteration Iteration ( step_3 ) Test Actions Close" at bounding box center [689, 44] width 381 height 16
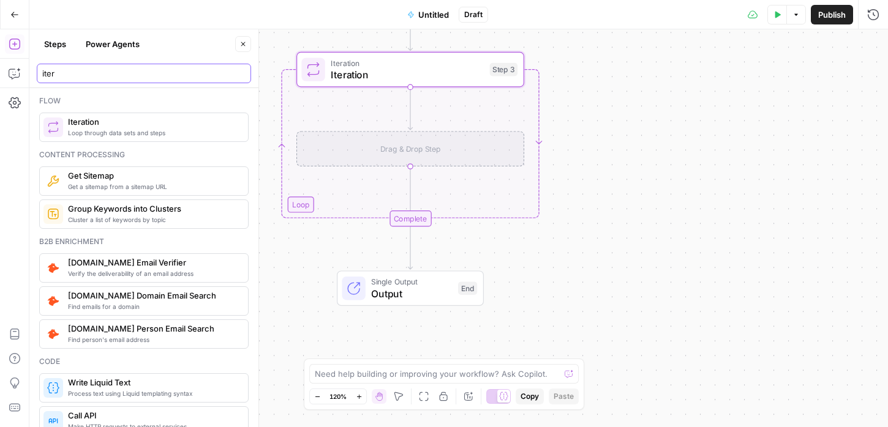
click at [89, 69] on input "iter" at bounding box center [143, 73] width 203 height 12
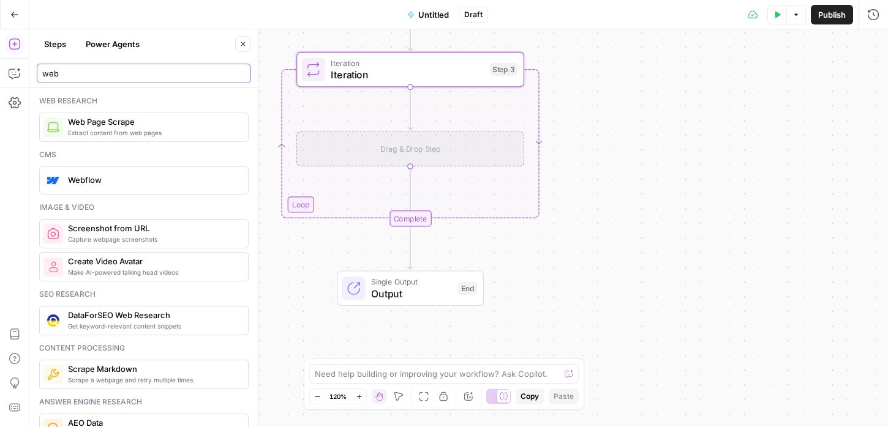
type input "web"
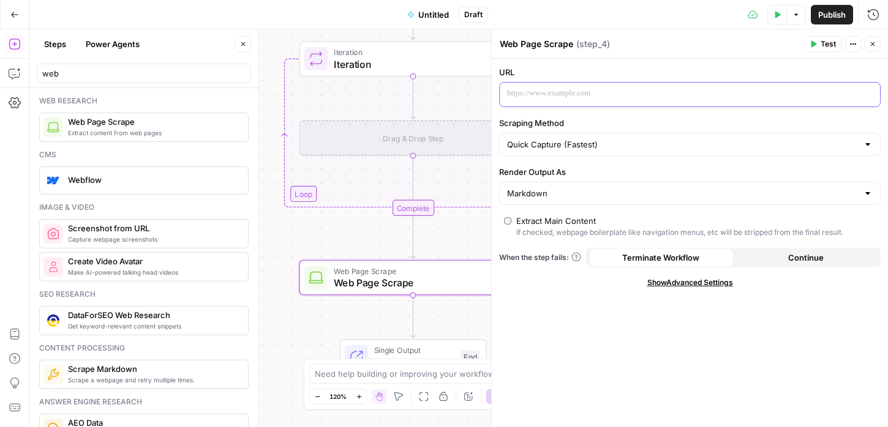
click at [545, 98] on p at bounding box center [680, 94] width 346 height 12
click at [869, 94] on icon "button" at bounding box center [869, 94] width 6 height 6
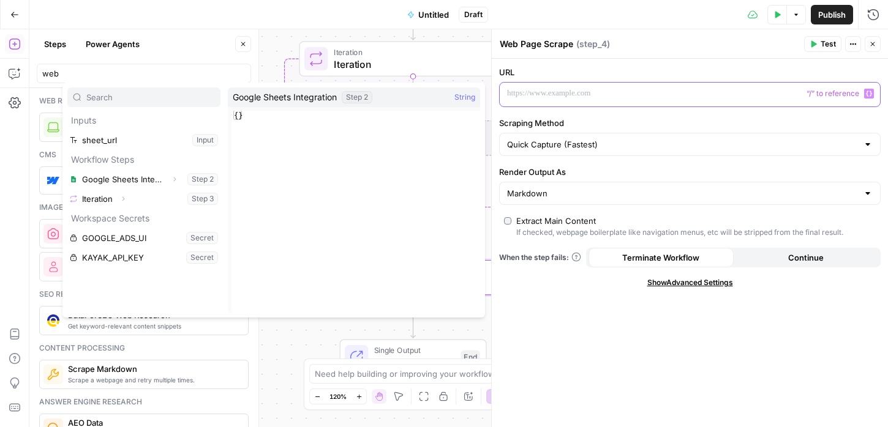
click at [580, 98] on p at bounding box center [680, 94] width 346 height 12
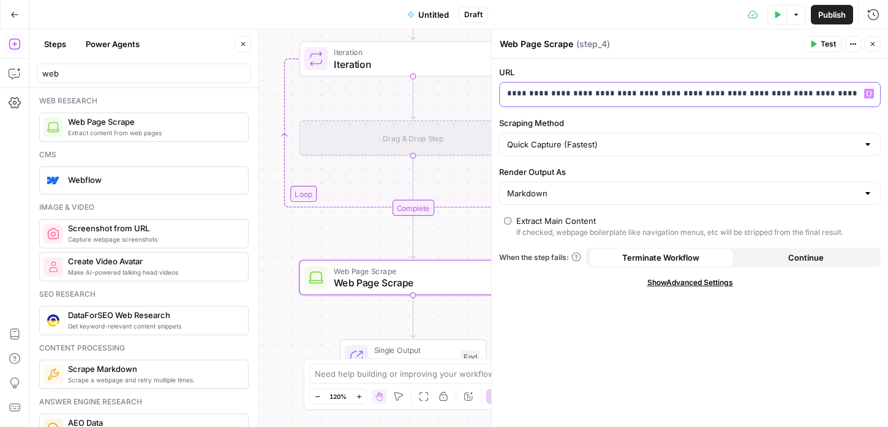
click at [580, 98] on p "**********" at bounding box center [680, 94] width 346 height 12
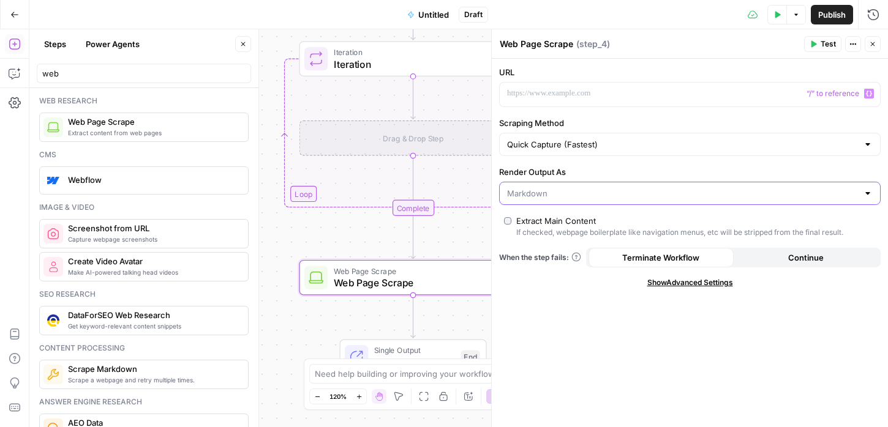
click at [540, 195] on input "Render Output As" at bounding box center [682, 193] width 351 height 12
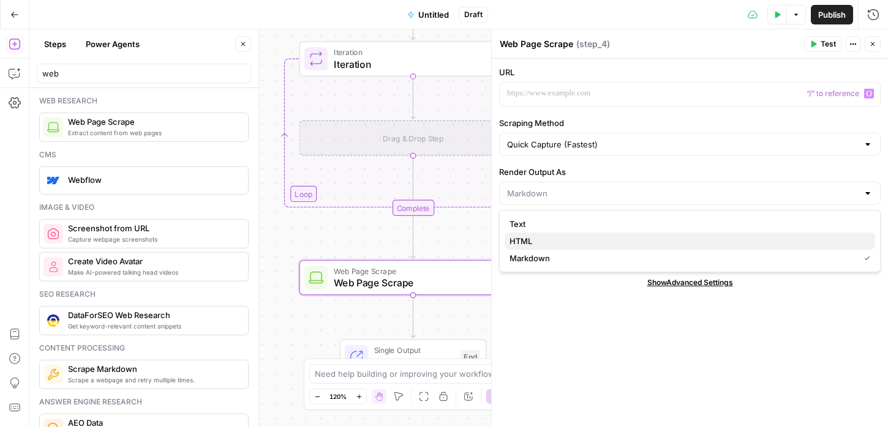
click at [544, 239] on span "HTML" at bounding box center [687, 241] width 356 height 12
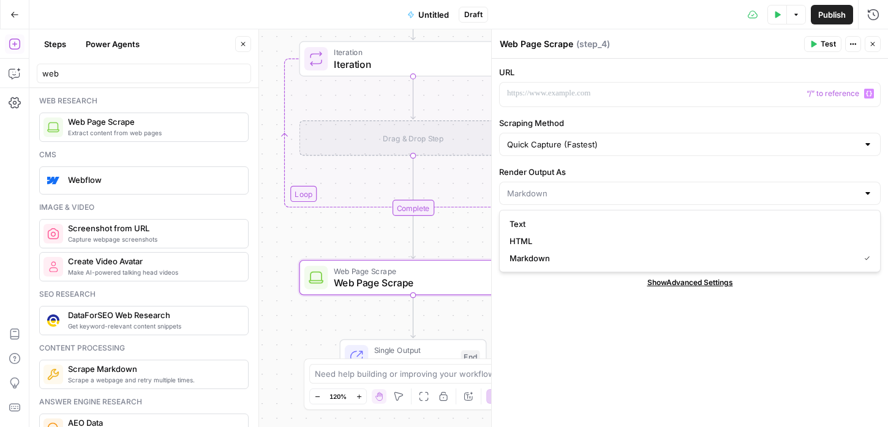
type input "HTML"
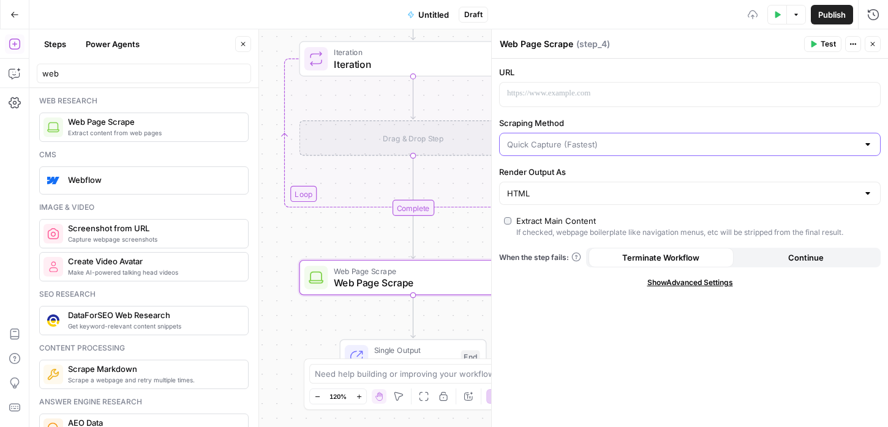
click at [553, 148] on input "Scraping Method" at bounding box center [682, 144] width 351 height 12
click at [555, 146] on input "Scraping Method" at bounding box center [682, 144] width 351 height 12
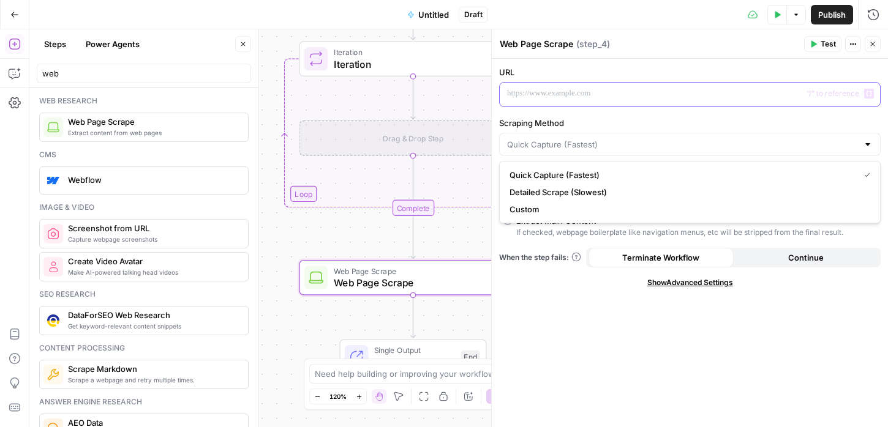
type input "Quick Capture (Fastest)"
click at [539, 93] on p at bounding box center [689, 94] width 365 height 12
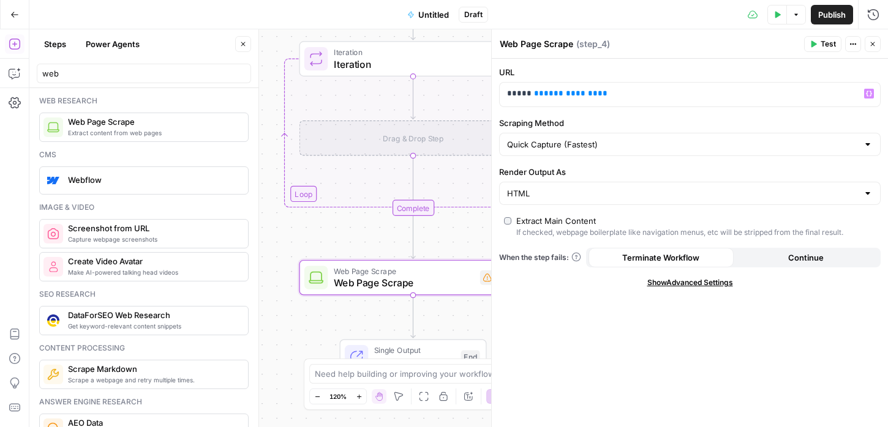
click at [578, 80] on div "**********" at bounding box center [689, 86] width 381 height 41
drag, startPoint x: 531, startPoint y: 93, endPoint x: 501, endPoint y: 93, distance: 30.6
click at [501, 93] on div "**********" at bounding box center [679, 95] width 361 height 24
click at [696, 283] on span "Show Advanced Settings" at bounding box center [690, 282] width 86 height 11
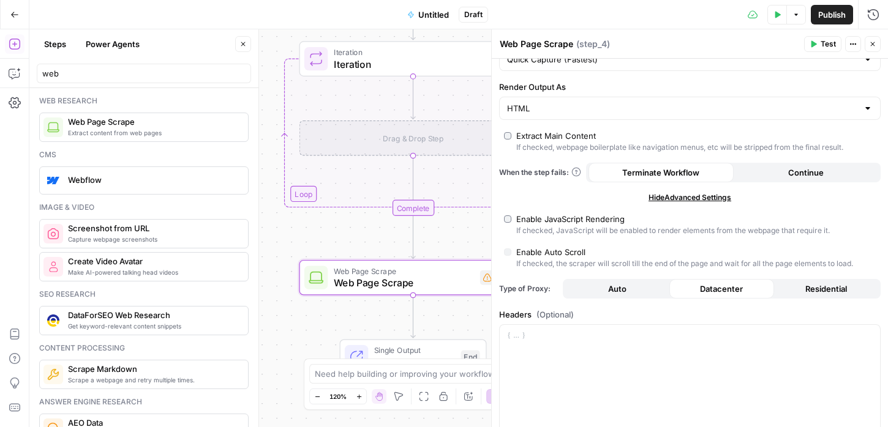
scroll to position [92, 0]
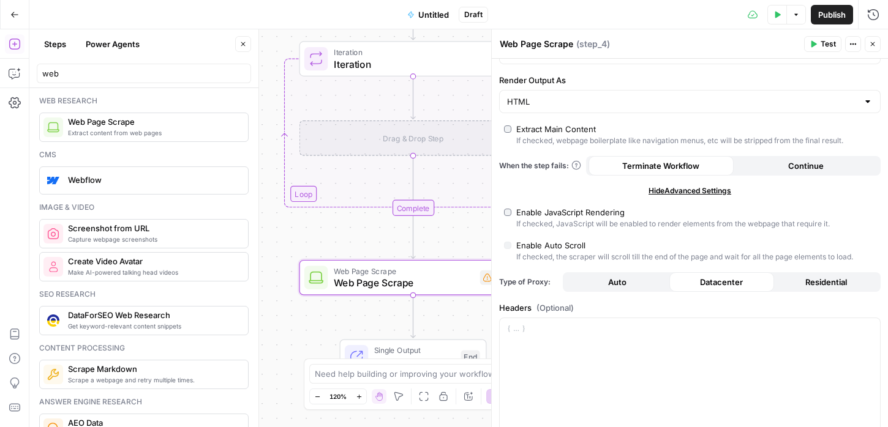
click at [559, 219] on div "If checked, JavaScript will be enabled to render elements from the webpage that…" at bounding box center [672, 224] width 313 height 11
type input "Custom"
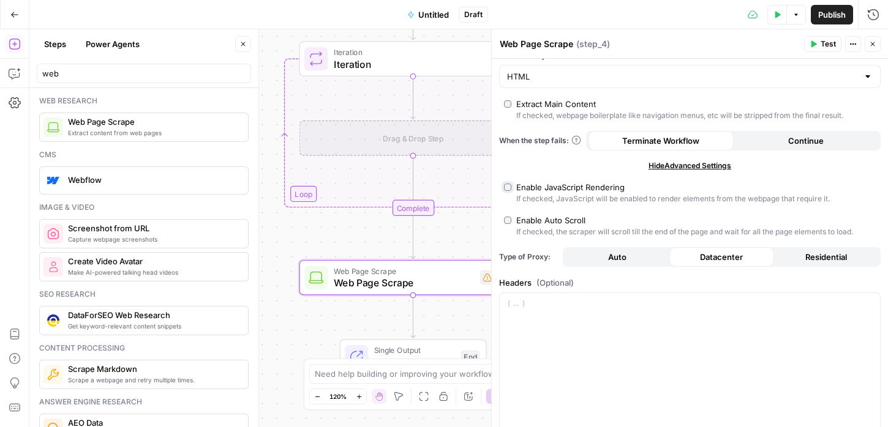
scroll to position [118, 0]
click at [798, 255] on button "Residential" at bounding box center [826, 257] width 104 height 20
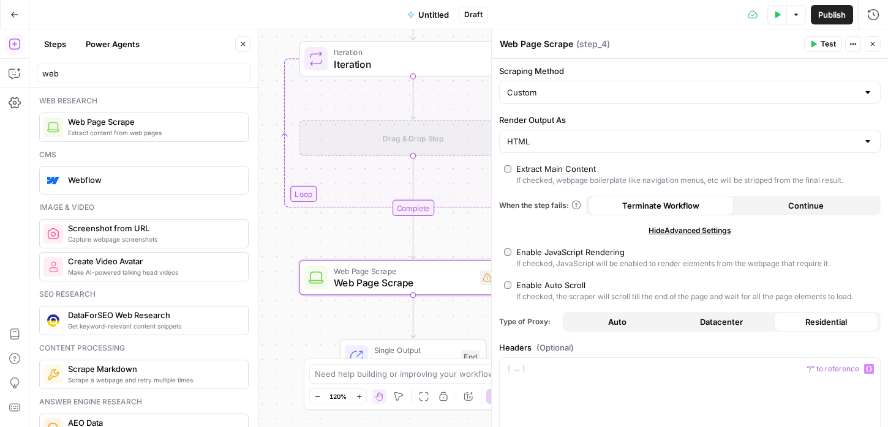
scroll to position [0, 0]
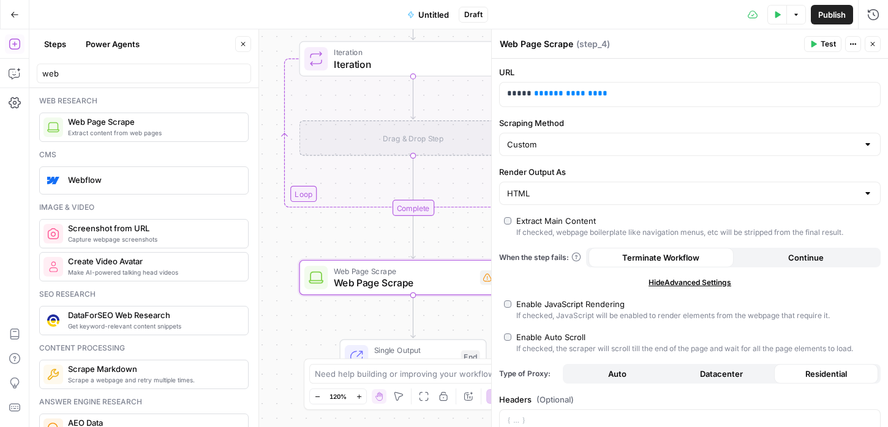
click at [872, 45] on icon "button" at bounding box center [872, 43] width 7 height 7
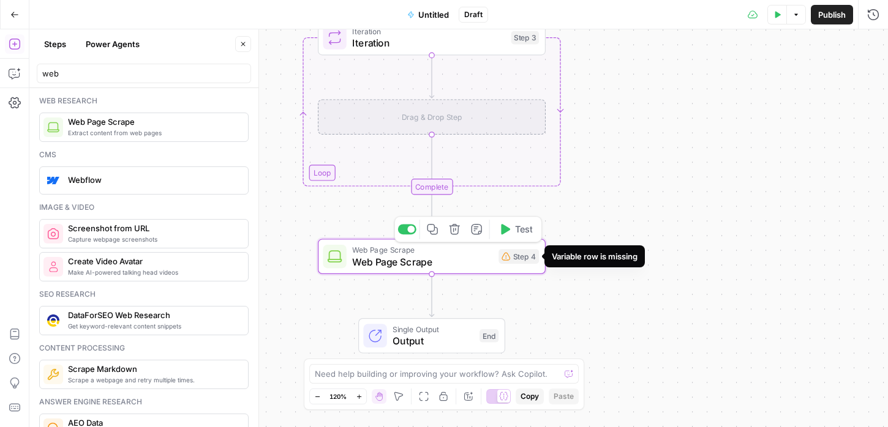
click at [529, 258] on div "Step 4" at bounding box center [518, 256] width 40 height 15
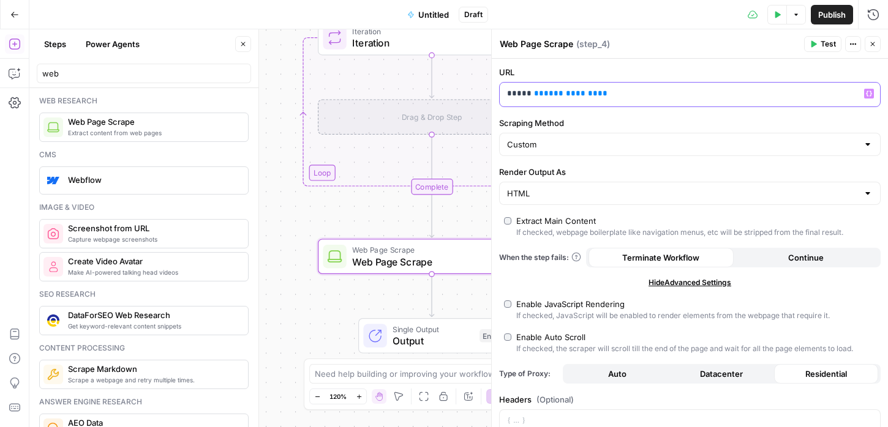
click at [546, 93] on span "**********" at bounding box center [571, 93] width 54 height 8
click at [287, 213] on div "Workflow Input Settings Inputs Project Management Google Sheets Integration Ste…" at bounding box center [458, 228] width 858 height 398
click at [877, 48] on button "Close" at bounding box center [872, 44] width 16 height 16
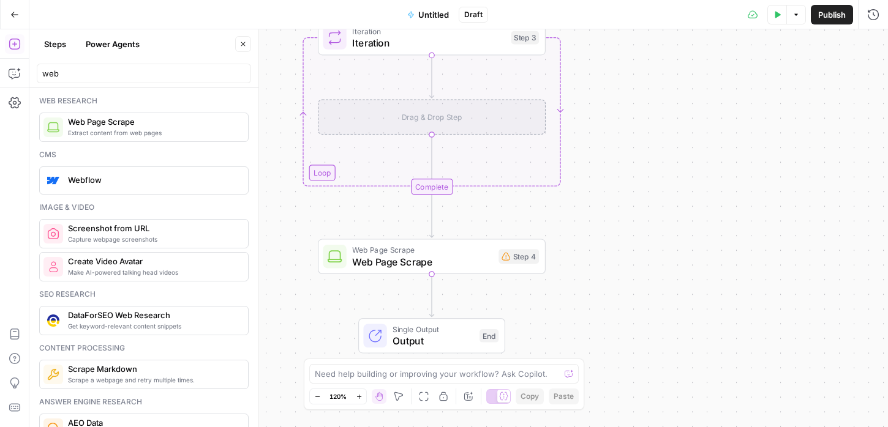
scroll to position [23, 0]
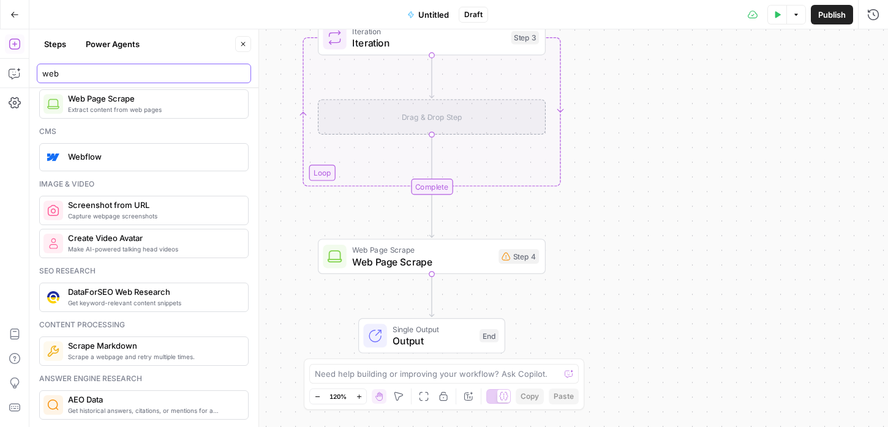
click at [91, 78] on input "web" at bounding box center [143, 73] width 203 height 12
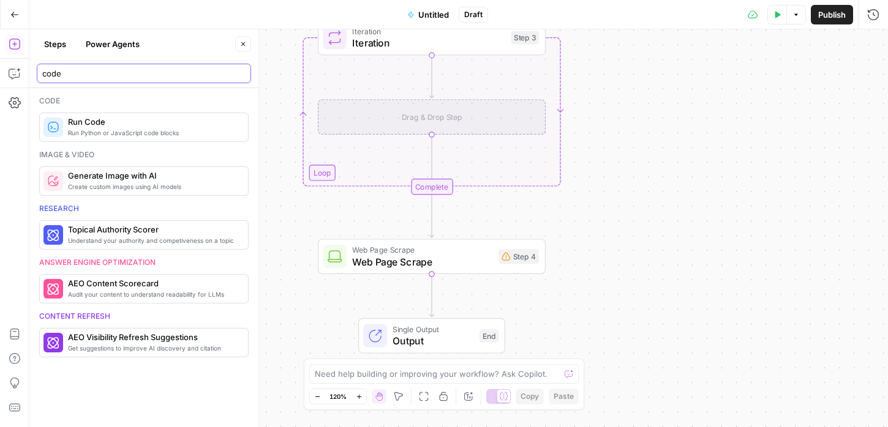
scroll to position [0, 0]
type input "code"
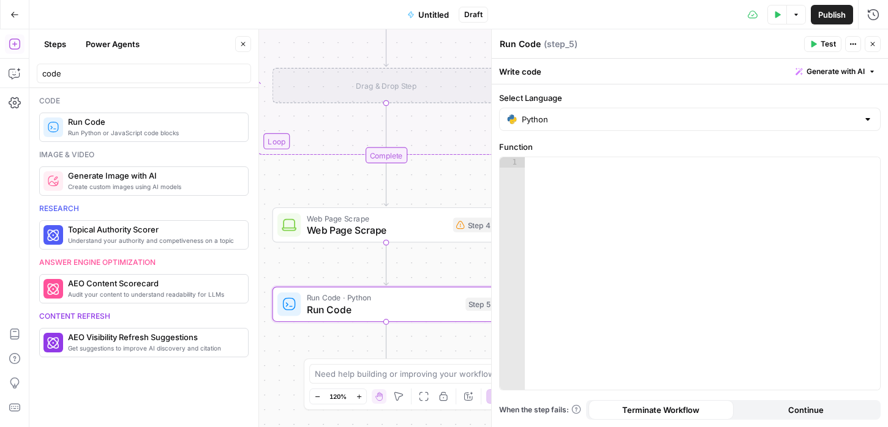
click at [556, 166] on div at bounding box center [702, 283] width 355 height 253
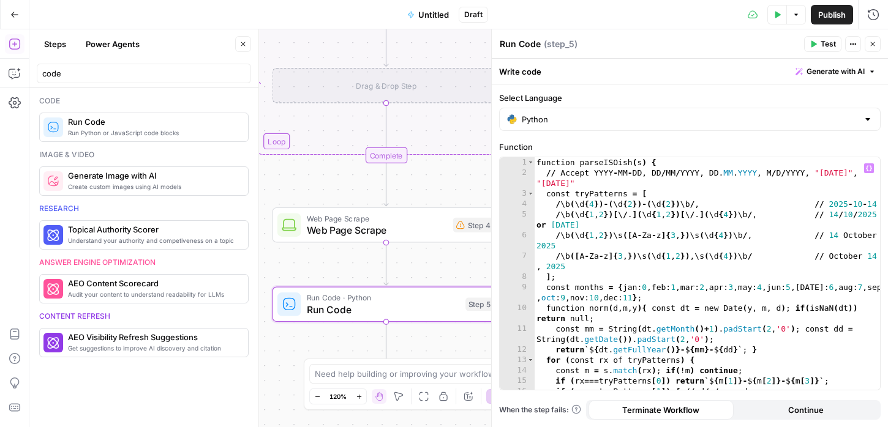
click at [872, 43] on icon "button" at bounding box center [872, 43] width 7 height 7
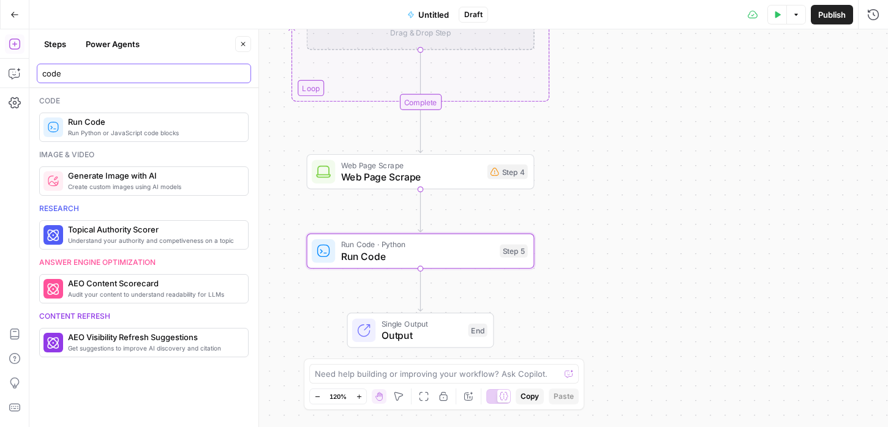
click at [84, 73] on input "code" at bounding box center [143, 73] width 203 height 12
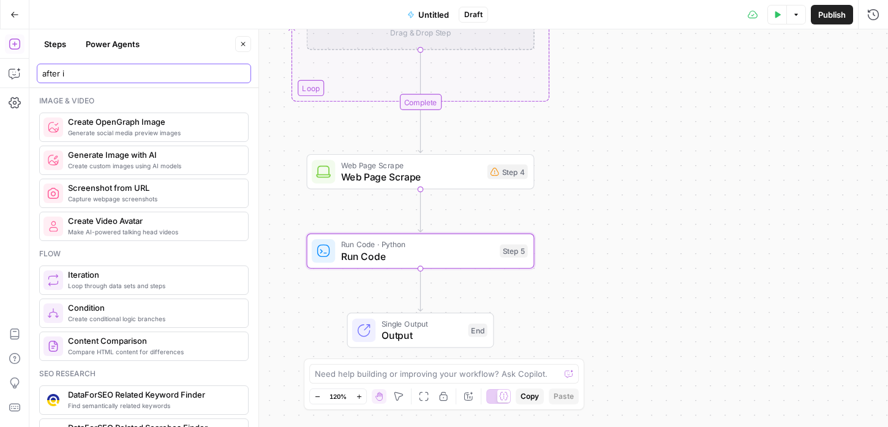
type input "after it"
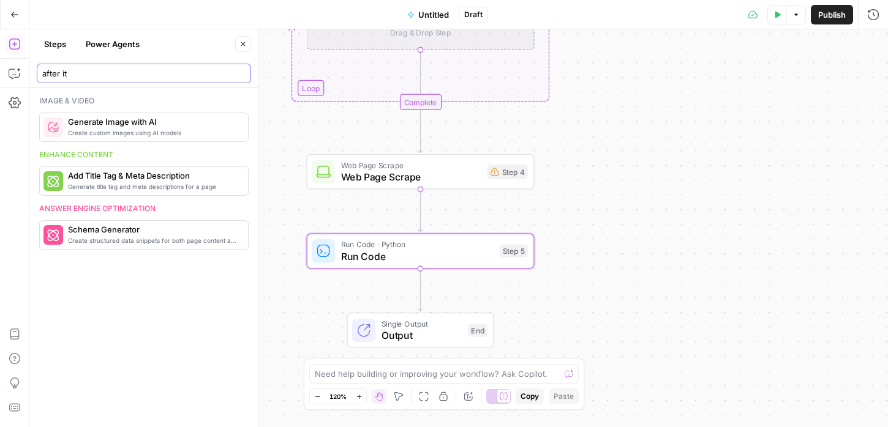
click at [79, 70] on input "after it" at bounding box center [143, 73] width 203 height 12
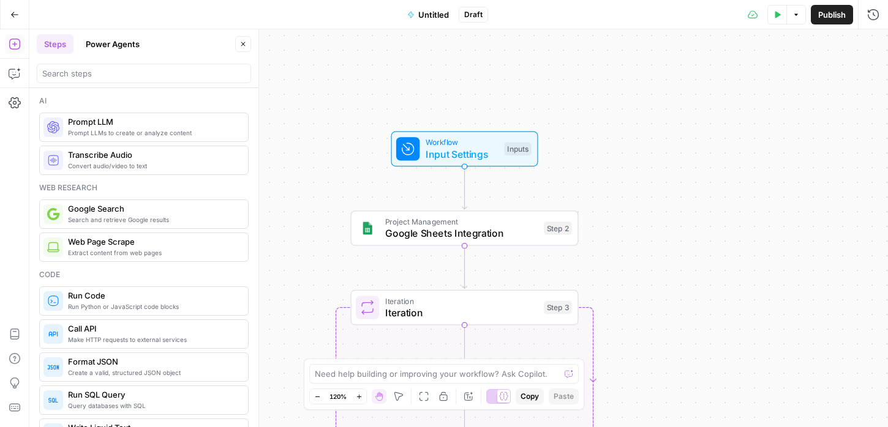
click at [427, 234] on span "Google Sheets Integration" at bounding box center [461, 233] width 153 height 15
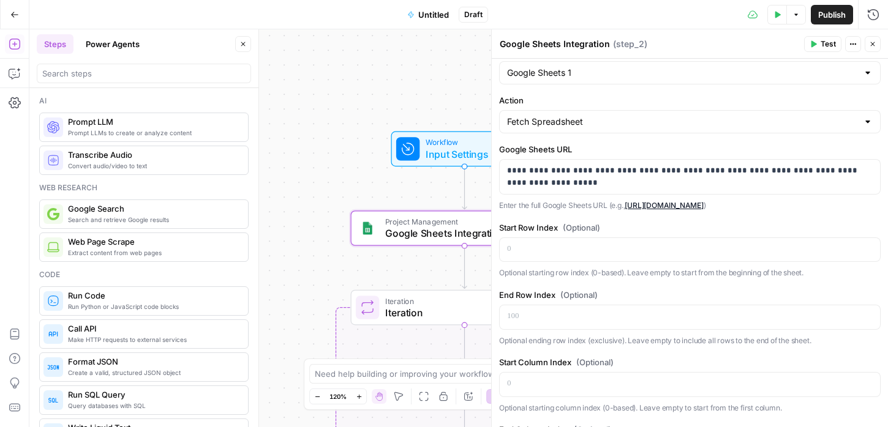
scroll to position [25, 0]
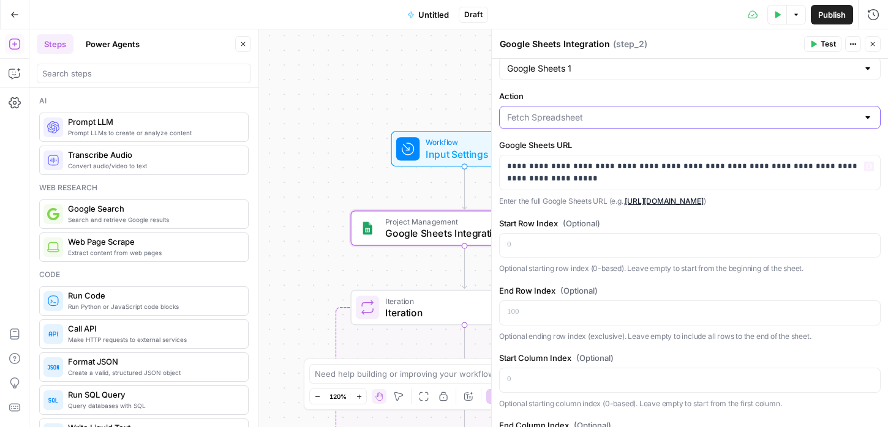
click at [598, 118] on input "Action" at bounding box center [682, 117] width 351 height 12
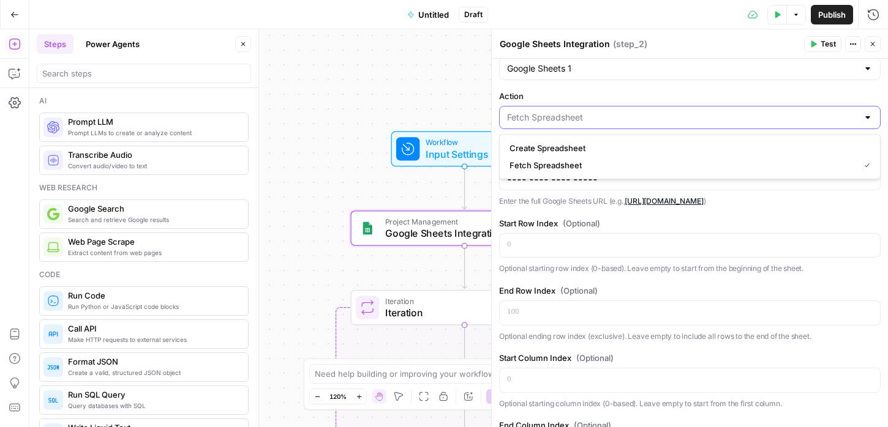
click at [598, 118] on input "Action" at bounding box center [682, 117] width 351 height 12
type input "Fetch Spreadsheet"
click at [620, 99] on label "Action" at bounding box center [689, 96] width 381 height 12
click at [620, 111] on input "Fetch Spreadsheet" at bounding box center [682, 117] width 351 height 12
click at [616, 94] on label "Action" at bounding box center [689, 96] width 381 height 12
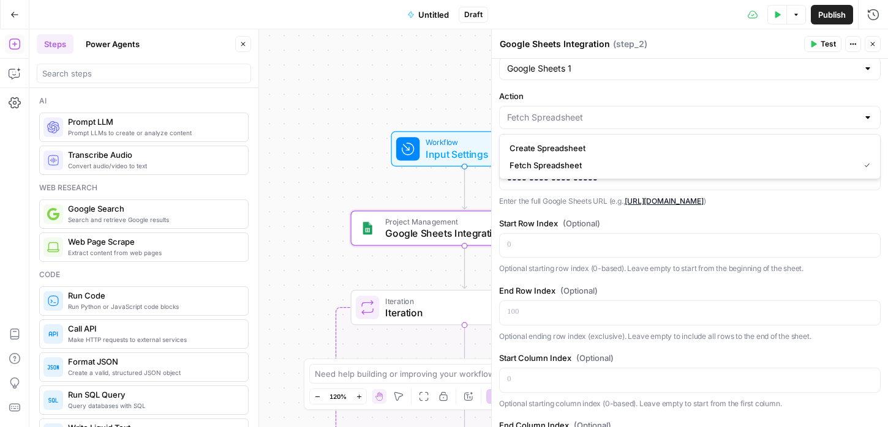
click at [616, 111] on input "Action" at bounding box center [682, 117] width 351 height 12
click at [476, 107] on div "Workflow Input Settings Inputs Project Management Google Sheets Integration Ste…" at bounding box center [458, 228] width 858 height 398
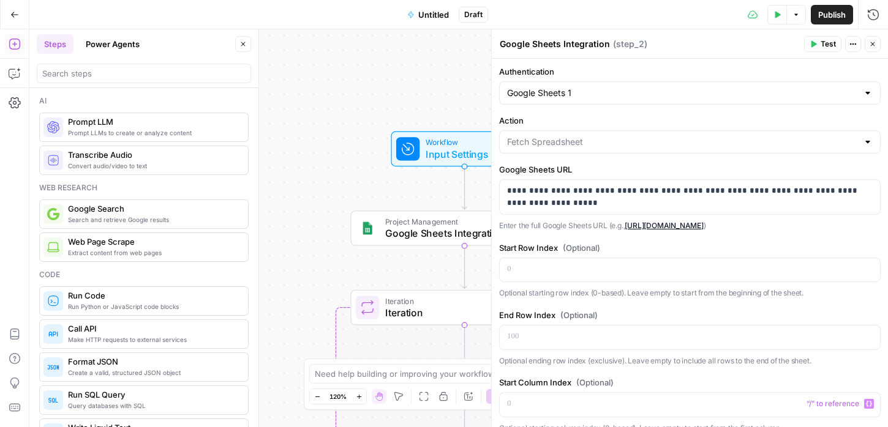
scroll to position [0, 0]
click at [78, 81] on div at bounding box center [144, 74] width 214 height 20
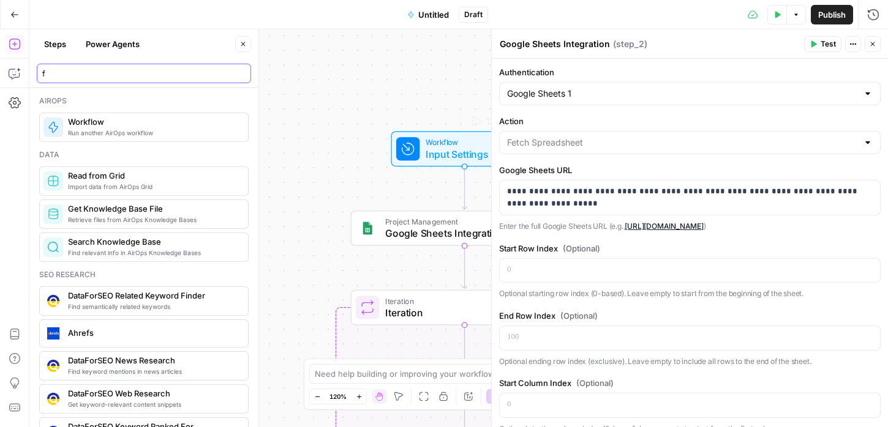
type input "f"
click at [341, 204] on div "Workflow Input Settings Inputs Test Step Project Management Google Sheets Integ…" at bounding box center [458, 228] width 858 height 398
click at [419, 309] on span "Iteration" at bounding box center [461, 312] width 153 height 15
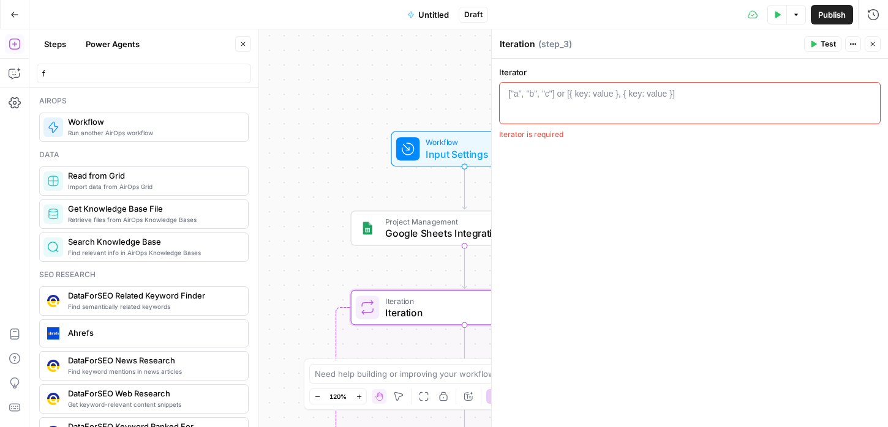
click at [529, 95] on div "["a", "b", "c"] or [{ key: value }, { key: value }]" at bounding box center [591, 94] width 166 height 12
paste textarea "**********"
type textarea "**********"
click at [678, 201] on div "**********" at bounding box center [690, 243] width 396 height 368
click at [694, 93] on div "{{ steps . ( the validation step ) . output . rows }}" at bounding box center [689, 114] width 370 height 52
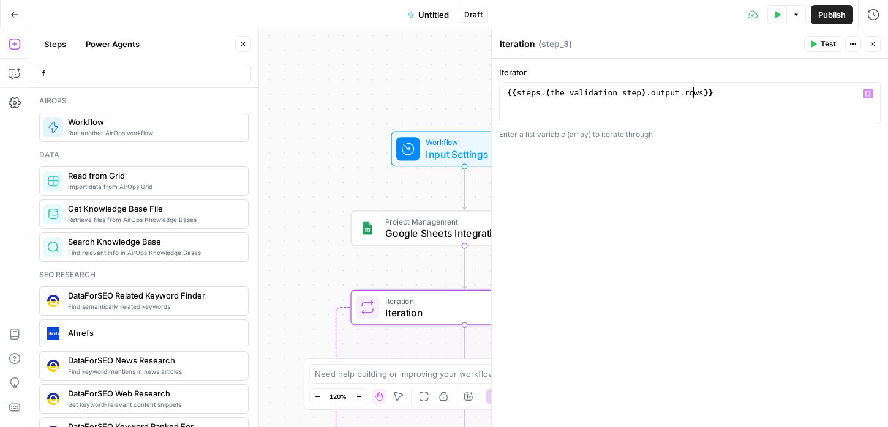
click at [701, 92] on div "{{ steps . ( the validation step ) . output . rows }}" at bounding box center [689, 114] width 370 height 52
click at [722, 92] on div "{{ steps . ( the validation step ) . output . rows }}" at bounding box center [689, 114] width 370 height 52
click at [867, 92] on icon "button" at bounding box center [867, 94] width 6 height 6
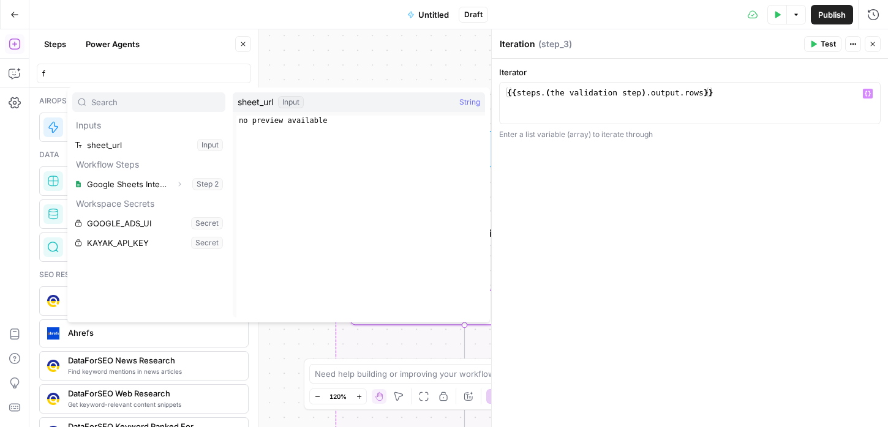
click at [595, 150] on div "**********" at bounding box center [690, 243] width 396 height 368
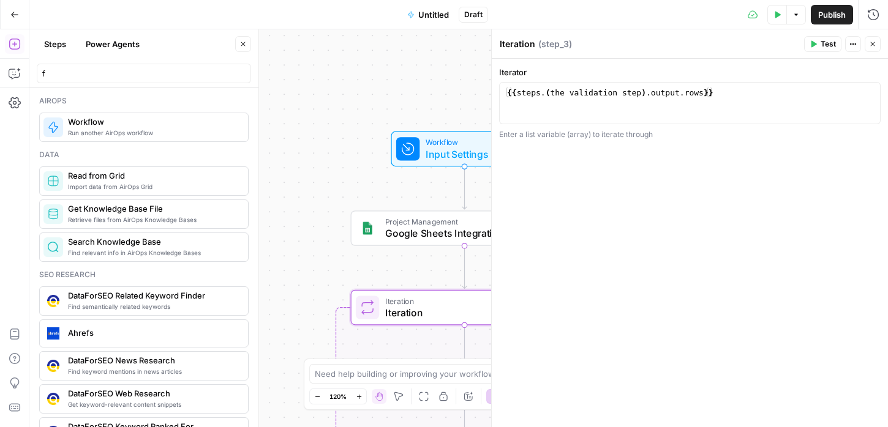
click at [404, 206] on div "Workflow Input Settings Inputs Project Management Google Sheets Integration Ste…" at bounding box center [458, 228] width 858 height 398
click at [420, 193] on div "Workflow Input Settings Inputs Project Management Google Sheets Integration Ste…" at bounding box center [458, 228] width 858 height 398
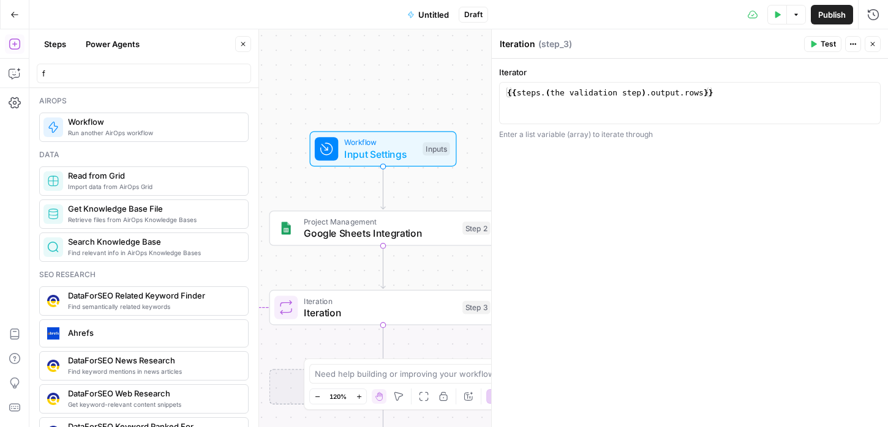
drag, startPoint x: 410, startPoint y: 281, endPoint x: 329, endPoint y: 281, distance: 81.4
click at [329, 281] on div "Workflow Input Settings Inputs Project Management Google Sheets Integration Ste…" at bounding box center [458, 228] width 858 height 398
click at [873, 45] on icon "button" at bounding box center [872, 44] width 4 height 4
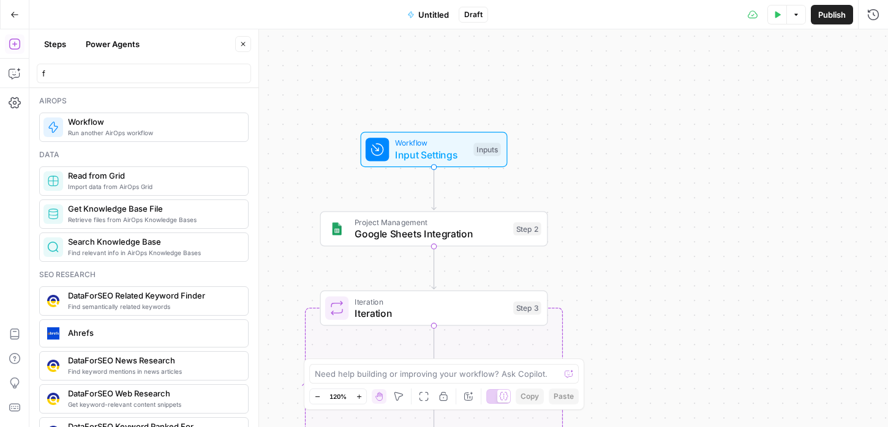
drag, startPoint x: 512, startPoint y: 223, endPoint x: 567, endPoint y: 224, distance: 55.1
click at [567, 224] on div "Workflow Input Settings Inputs Project Management Google Sheets Integration Ste…" at bounding box center [458, 228] width 858 height 398
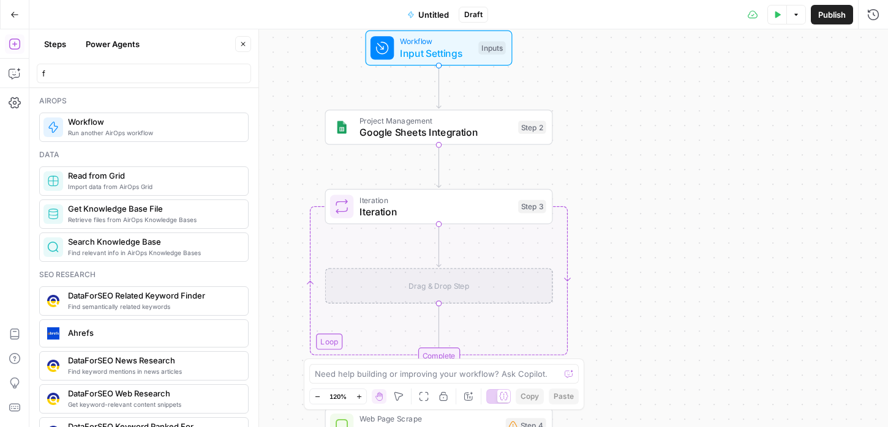
drag, startPoint x: 618, startPoint y: 304, endPoint x: 619, endPoint y: 201, distance: 102.2
click at [619, 201] on div "Workflow Input Settings Inputs Project Management Google Sheets Integration Ste…" at bounding box center [458, 228] width 858 height 398
click at [466, 290] on div "Drag & Drop Step" at bounding box center [439, 285] width 228 height 36
click at [455, 285] on div "Drag & Drop Step" at bounding box center [439, 285] width 228 height 36
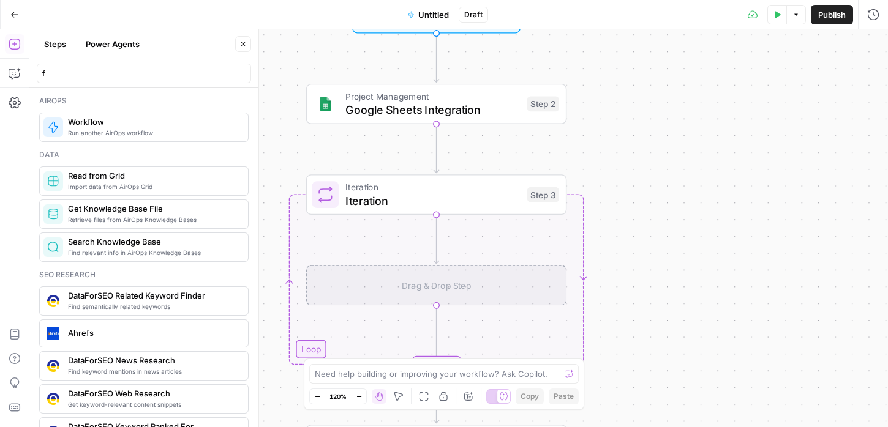
click at [455, 285] on div "Drag & Drop Step" at bounding box center [436, 285] width 260 height 40
click at [417, 284] on div "Drag & Drop Step" at bounding box center [436, 285] width 260 height 40
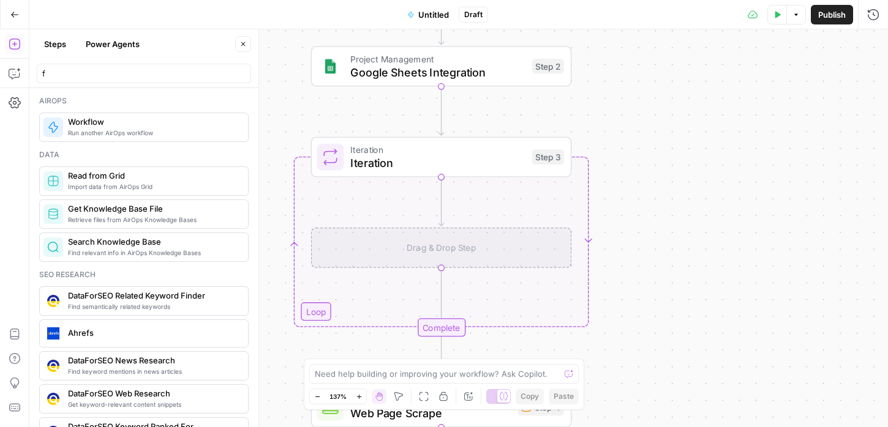
click at [435, 255] on div "Drag & Drop Step" at bounding box center [441, 248] width 260 height 40
click at [433, 165] on span "Iteration" at bounding box center [437, 163] width 174 height 17
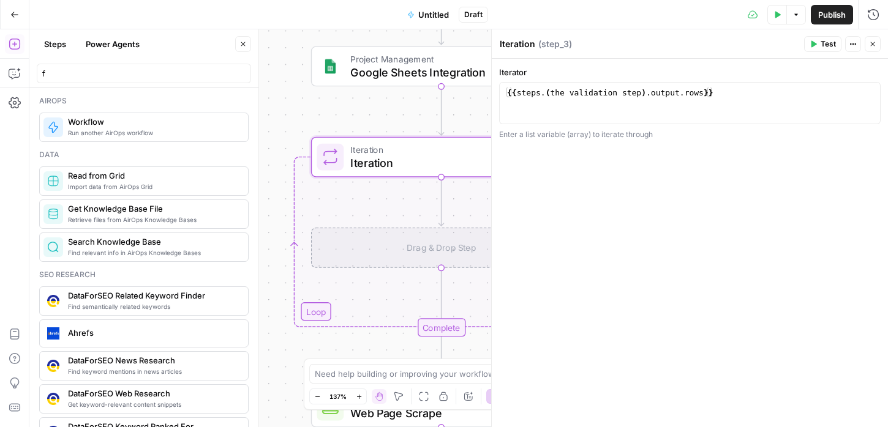
click at [422, 258] on div "Drag & Drop Step" at bounding box center [441, 248] width 260 height 40
click at [421, 259] on div "Drag & Drop Step" at bounding box center [441, 248] width 260 height 40
click at [382, 263] on div "Drag & Drop Step" at bounding box center [441, 248] width 260 height 40
click at [319, 315] on div "Workflow Input Settings Inputs Project Management Google Sheets Integration Ste…" at bounding box center [458, 228] width 858 height 398
type textarea "**********"
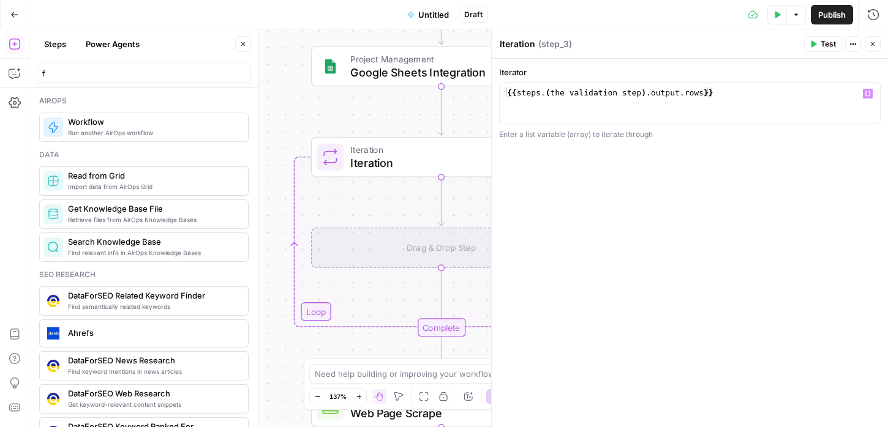
click at [657, 97] on div "{{ steps . ( the validation step ) . output . rows }}" at bounding box center [689, 114] width 370 height 52
click at [689, 93] on div "{{ steps . ( the validation step ) . output . rows }}" at bounding box center [689, 114] width 370 height 52
click at [694, 93] on div "{{ steps . ( the validation step ) . output . rows }}" at bounding box center [689, 114] width 370 height 52
click at [451, 245] on div "Drag & Drop Step" at bounding box center [441, 248] width 260 height 40
click at [452, 246] on div "Drag & Drop Step" at bounding box center [441, 248] width 260 height 40
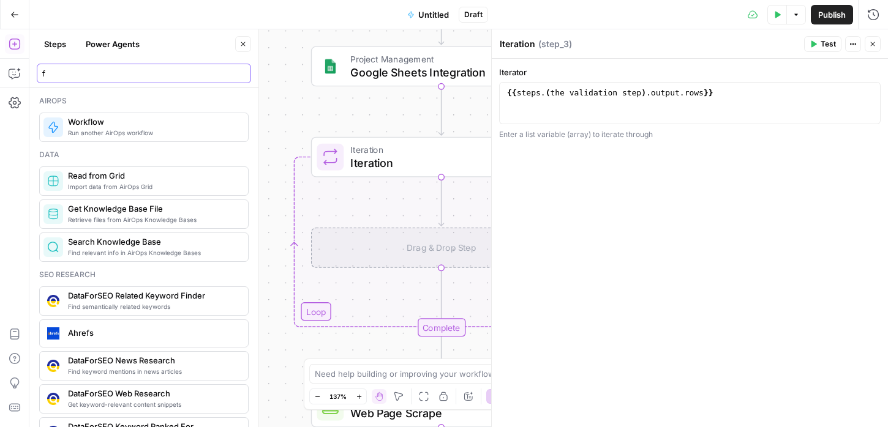
click at [70, 75] on input "f" at bounding box center [143, 73] width 203 height 12
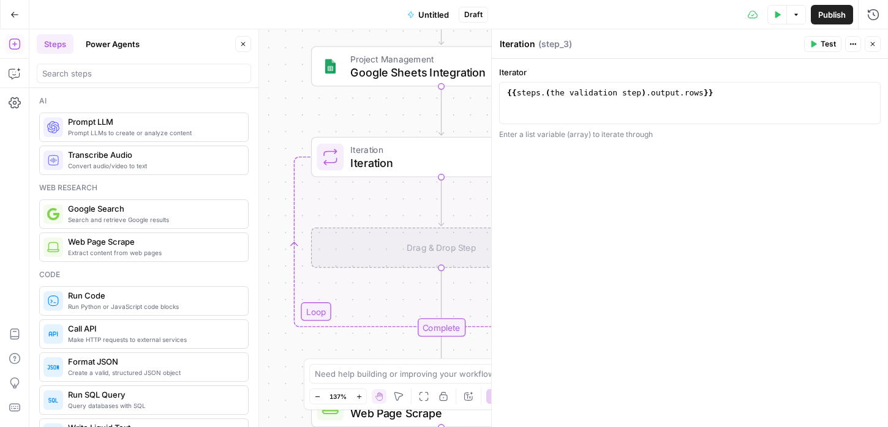
click at [870, 43] on icon "button" at bounding box center [872, 43] width 7 height 7
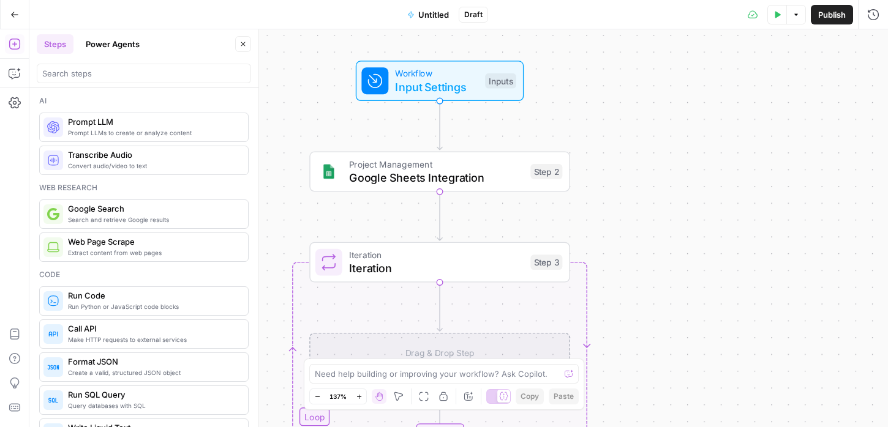
click at [419, 180] on span "Google Sheets Integration" at bounding box center [436, 177] width 174 height 17
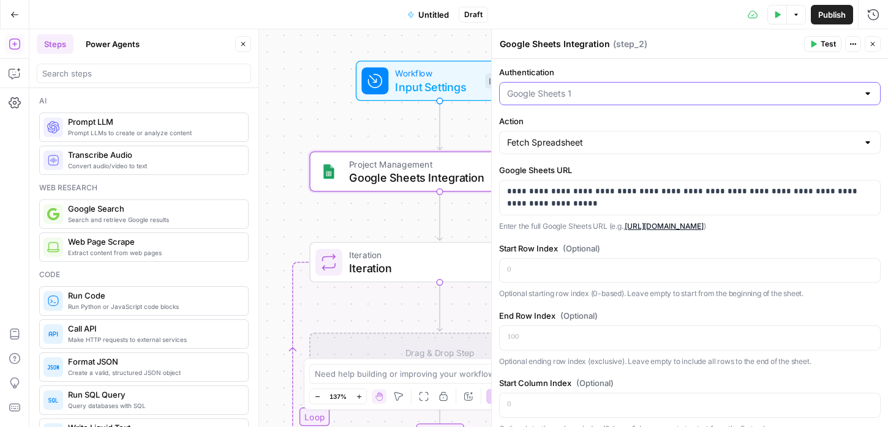
click at [575, 95] on input "Authentication" at bounding box center [682, 94] width 351 height 12
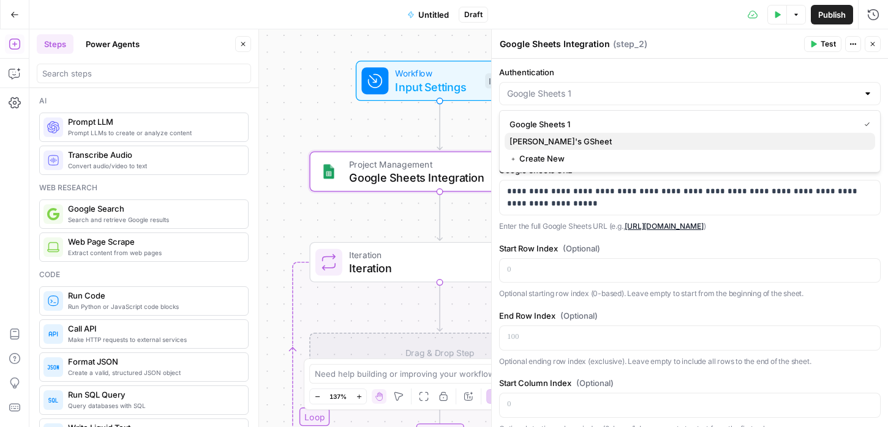
click at [575, 139] on span "[PERSON_NAME]'s GSheet" at bounding box center [687, 141] width 356 height 12
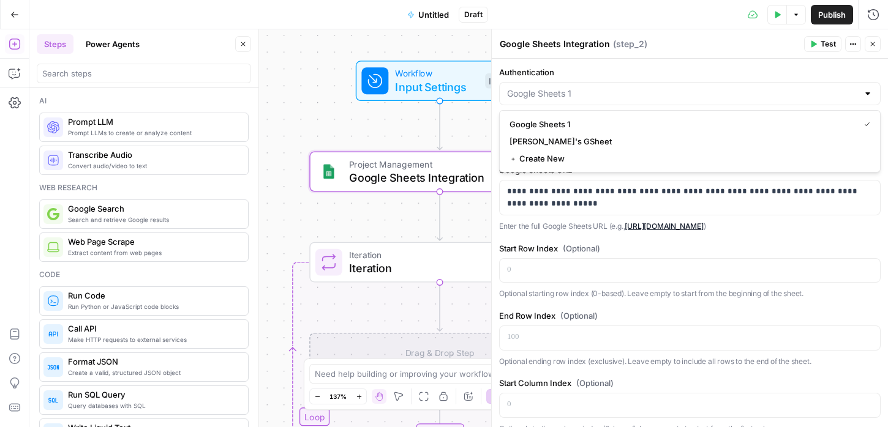
type input "[PERSON_NAME]'s GSheet"
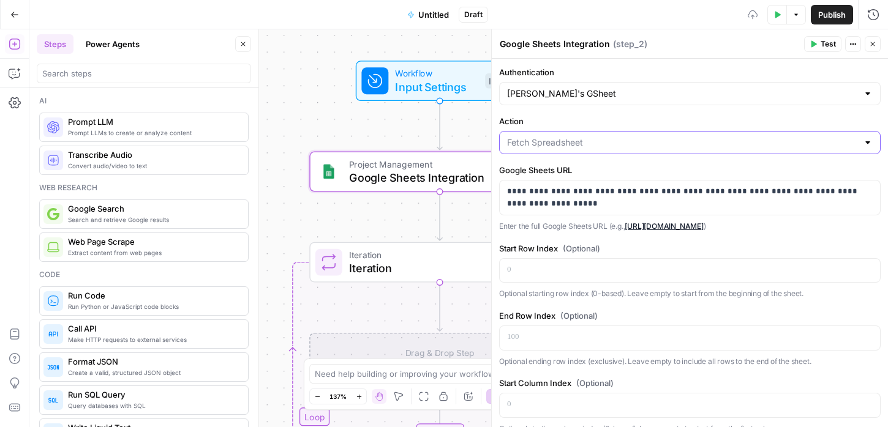
click at [599, 146] on input "Action" at bounding box center [682, 143] width 351 height 12
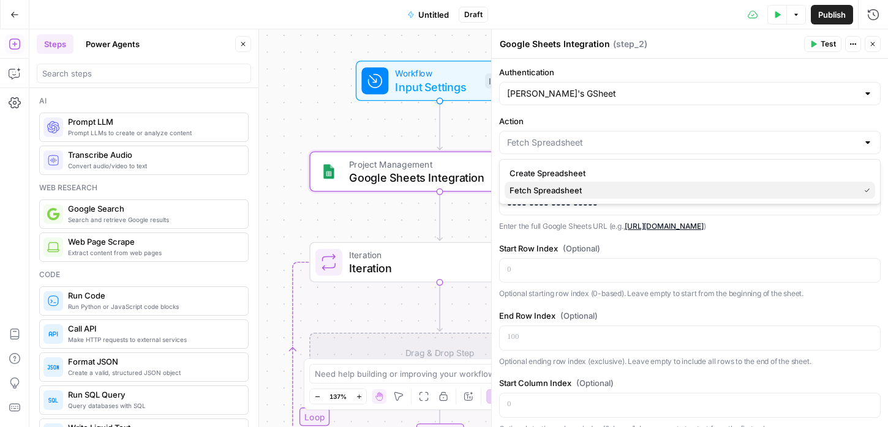
click at [592, 194] on span "Fetch Spreadsheet" at bounding box center [681, 190] width 345 height 12
type input "Fetch Spreadsheet"
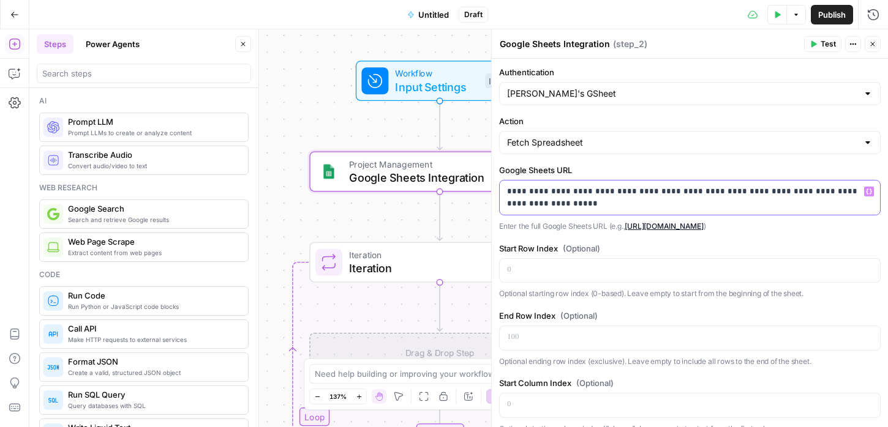
click at [601, 201] on p "**********" at bounding box center [689, 197] width 365 height 24
click at [732, 210] on div "**********" at bounding box center [689, 198] width 380 height 34
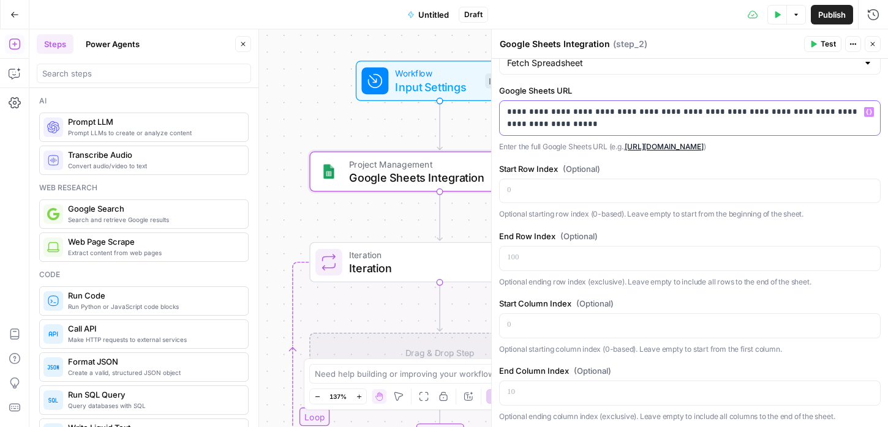
scroll to position [112, 0]
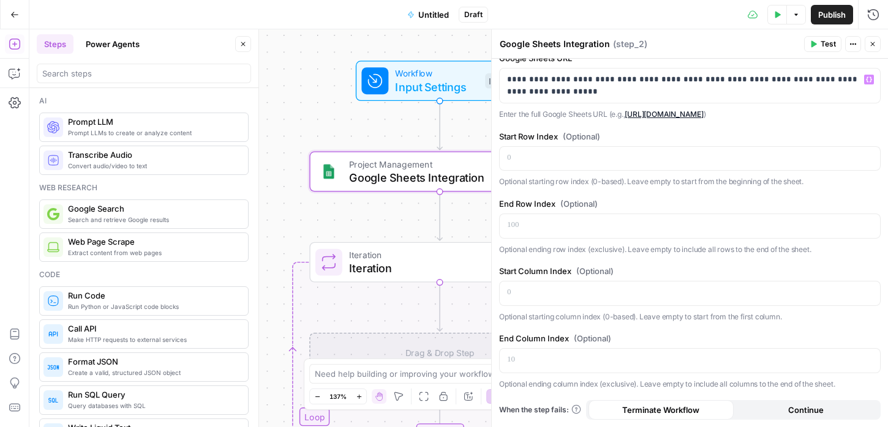
click at [873, 45] on icon "button" at bounding box center [872, 44] width 4 height 4
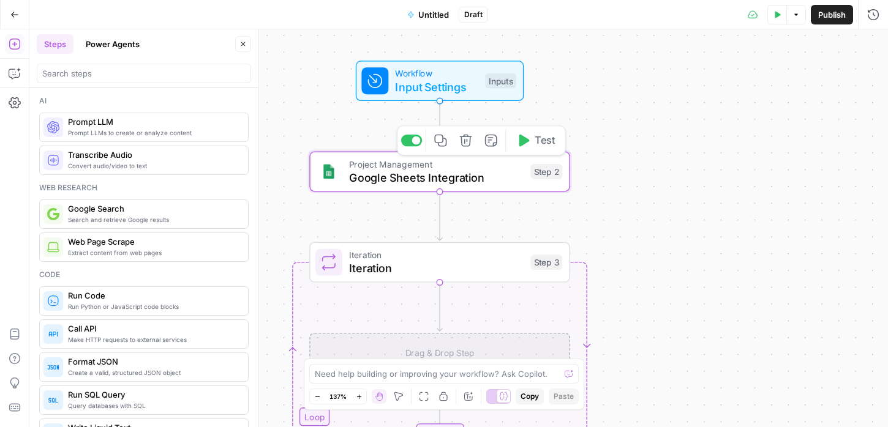
click at [544, 145] on span "Test" at bounding box center [544, 140] width 20 height 15
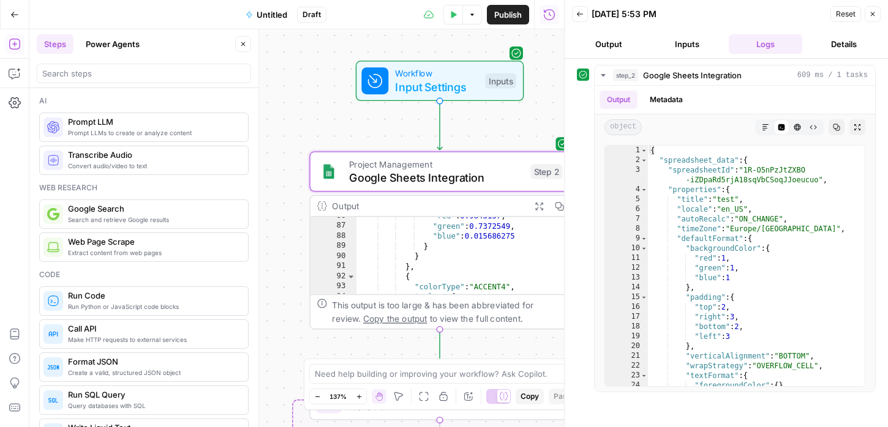
scroll to position [133, 0]
click at [691, 46] on button "Inputs" at bounding box center [686, 44] width 73 height 20
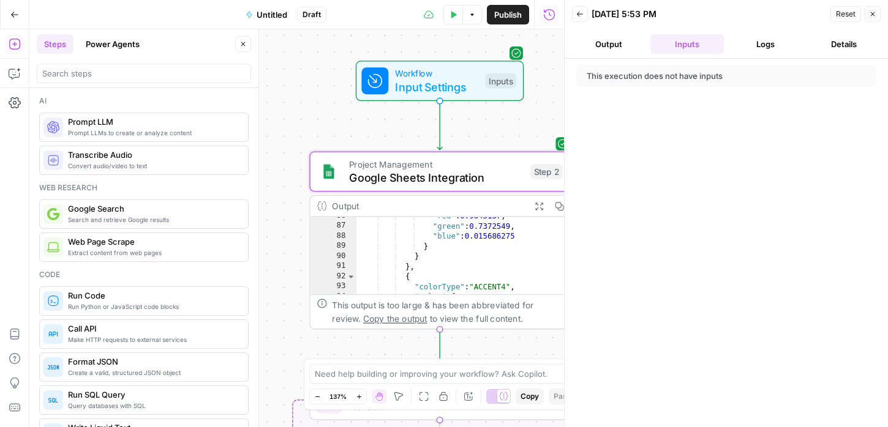
click at [603, 52] on button "Output" at bounding box center [608, 44] width 73 height 20
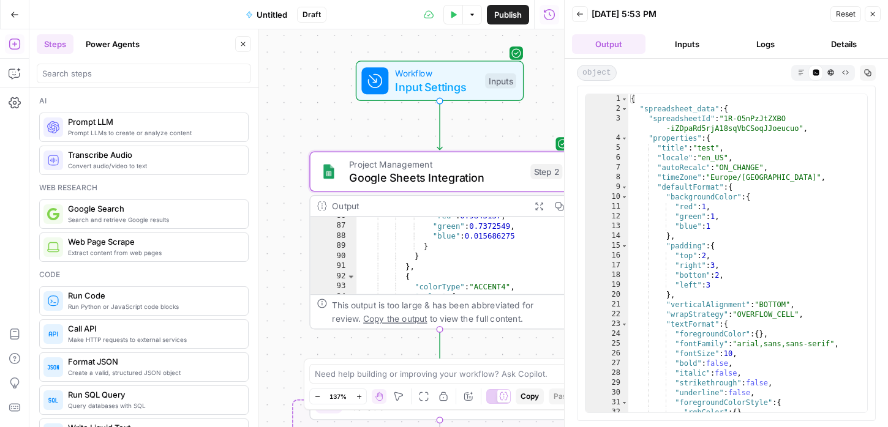
click at [676, 51] on button "Inputs" at bounding box center [686, 44] width 73 height 20
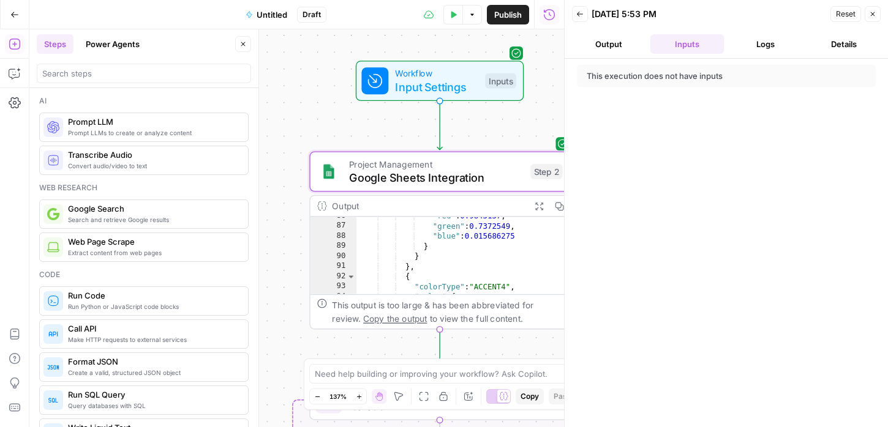
click at [607, 51] on button "Output" at bounding box center [608, 44] width 73 height 20
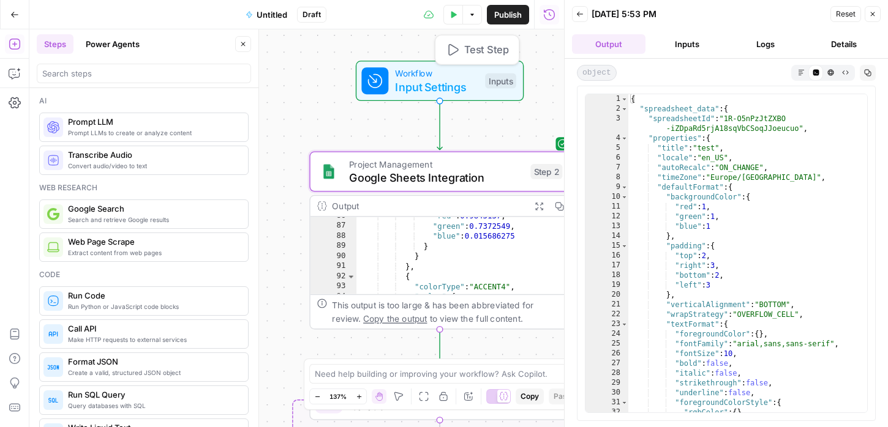
click at [450, 76] on span "Workflow" at bounding box center [436, 73] width 83 height 13
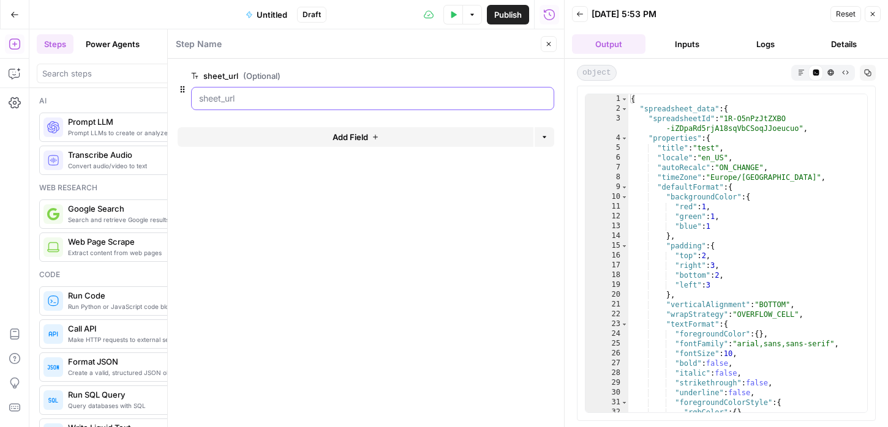
click at [345, 100] on input "sheet_url (Optional)" at bounding box center [372, 98] width 347 height 12
click at [283, 99] on input "sheet_url (Optional)" at bounding box center [372, 98] width 347 height 12
click at [846, 50] on button "Details" at bounding box center [843, 44] width 73 height 20
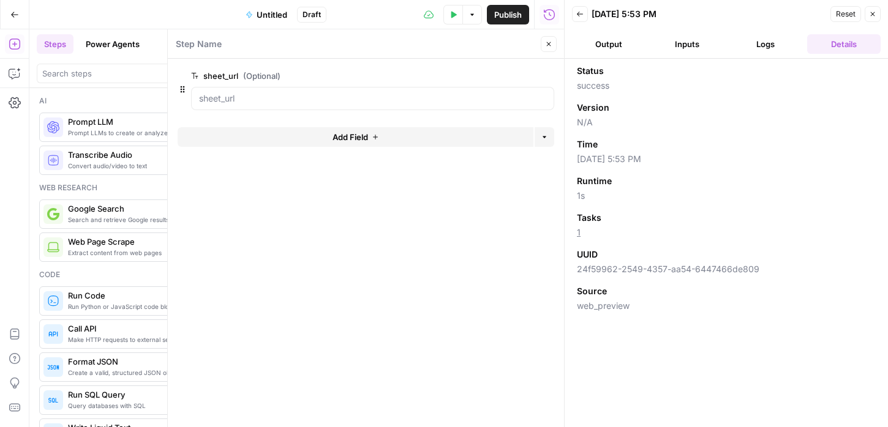
click at [785, 45] on button "Logs" at bounding box center [764, 44] width 73 height 20
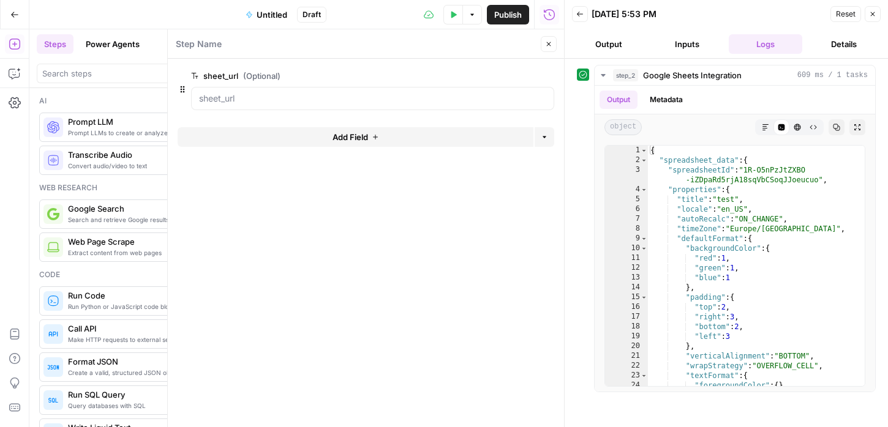
click at [681, 43] on button "Inputs" at bounding box center [686, 44] width 73 height 20
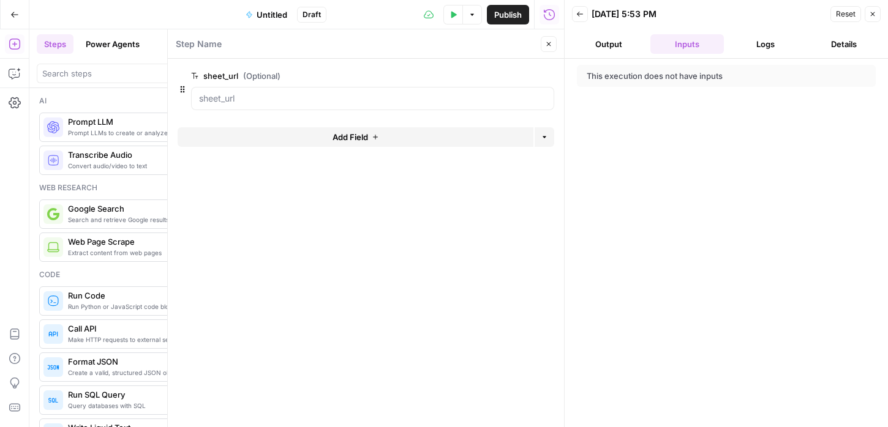
click at [616, 39] on button "Output" at bounding box center [608, 44] width 73 height 20
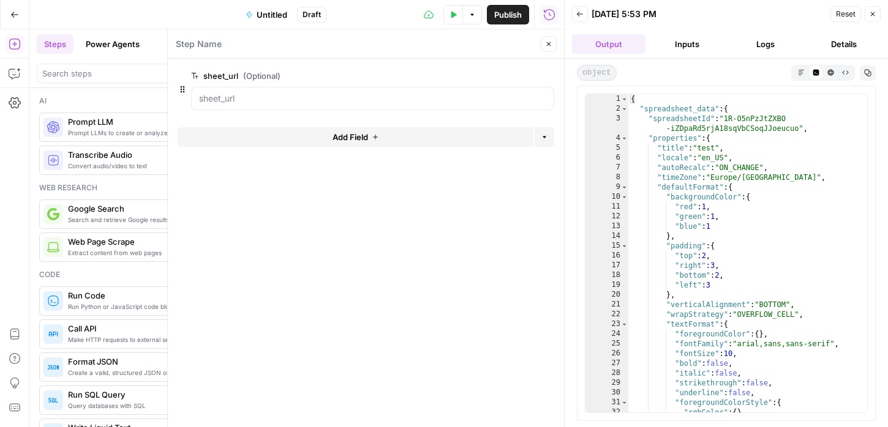
click at [582, 13] on icon "button" at bounding box center [579, 13] width 7 height 7
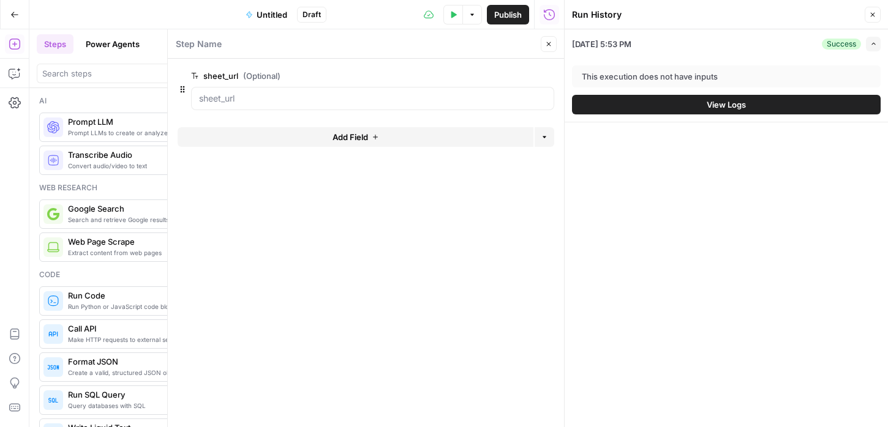
click at [872, 13] on icon "button" at bounding box center [872, 14] width 7 height 7
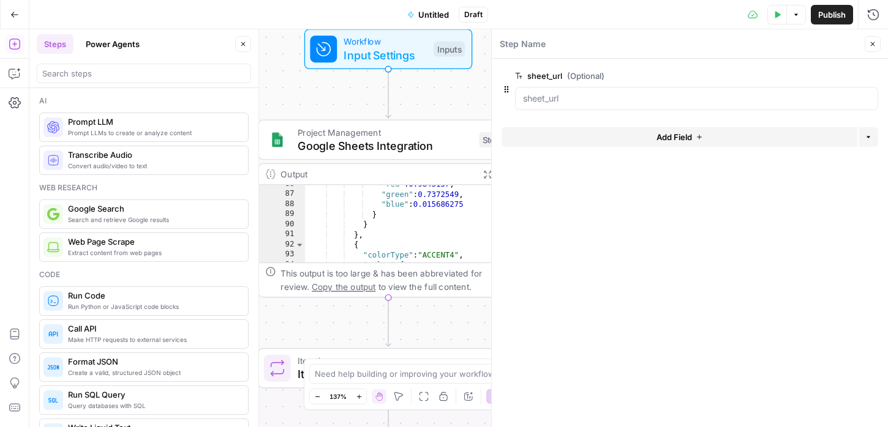
drag, startPoint x: 368, startPoint y: 146, endPoint x: 318, endPoint y: 114, distance: 59.4
click at [318, 114] on div "Workflow Input Settings Inputs Project Management Google Sheets Integration Ste…" at bounding box center [458, 228] width 858 height 398
click at [874, 47] on icon "button" at bounding box center [872, 43] width 7 height 7
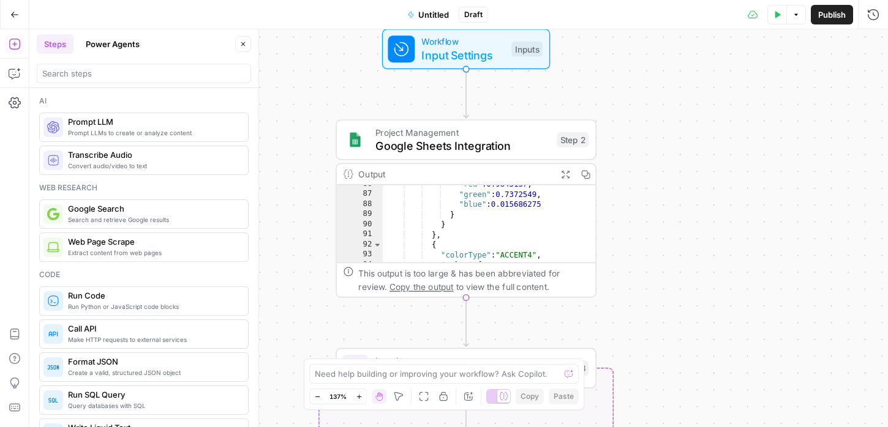
drag, startPoint x: 618, startPoint y: 185, endPoint x: 686, endPoint y: 185, distance: 68.6
click at [686, 185] on div "Workflow Input Settings Inputs Project Management Google Sheets Integration Ste…" at bounding box center [458, 228] width 858 height 398
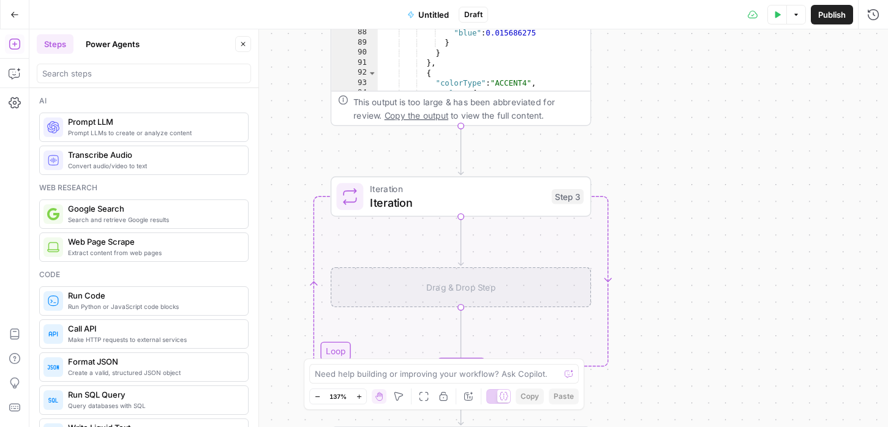
click at [132, 80] on div at bounding box center [144, 74] width 214 height 20
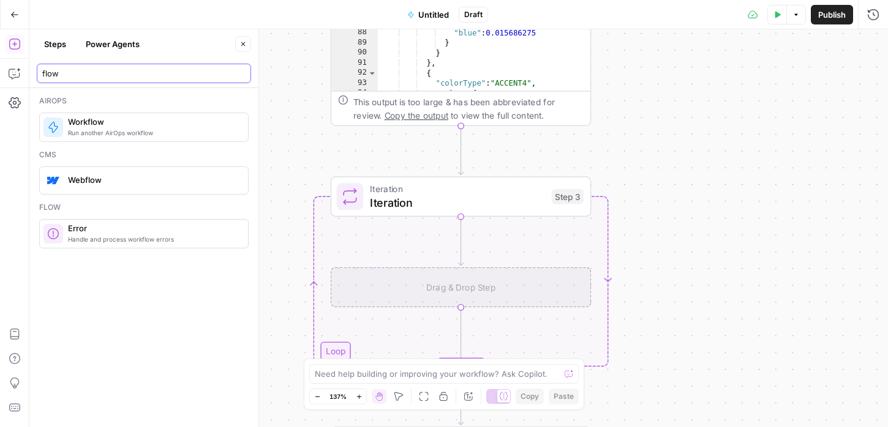
type input "flow"
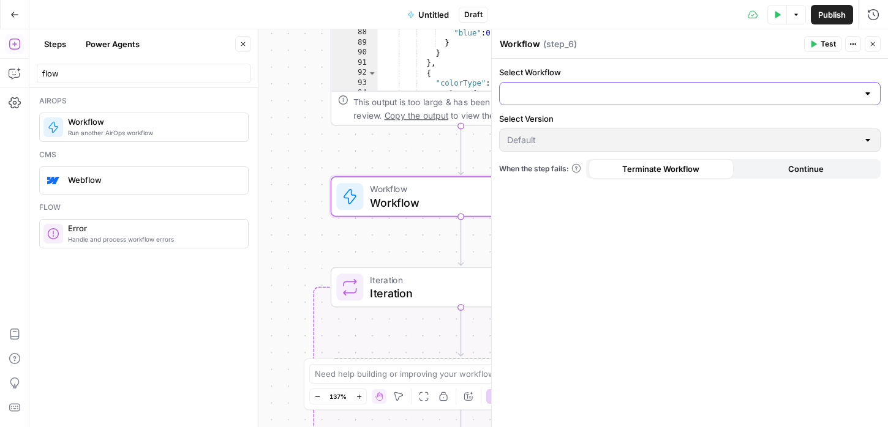
click at [559, 89] on input "Select Workflow" at bounding box center [682, 94] width 351 height 12
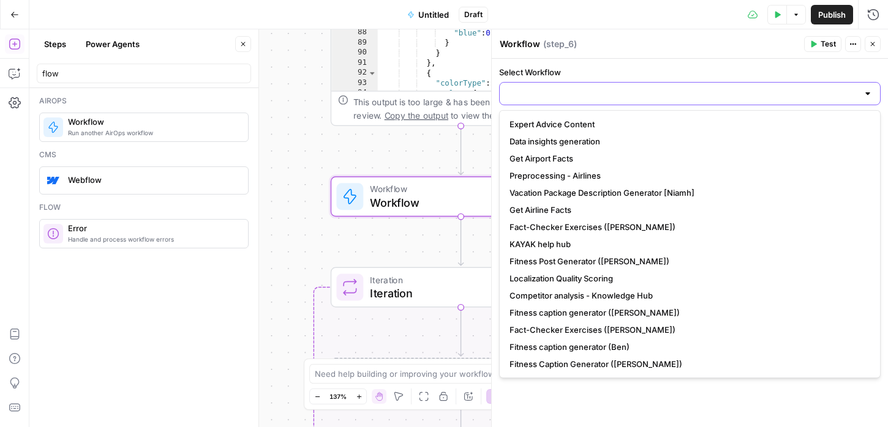
click at [559, 89] on input "Select Workflow" at bounding box center [682, 94] width 351 height 12
click at [571, 93] on input "Select Workflow" at bounding box center [682, 94] width 351 height 12
click at [868, 94] on div at bounding box center [867, 94] width 10 height 12
click at [869, 94] on div at bounding box center [867, 94] width 10 height 12
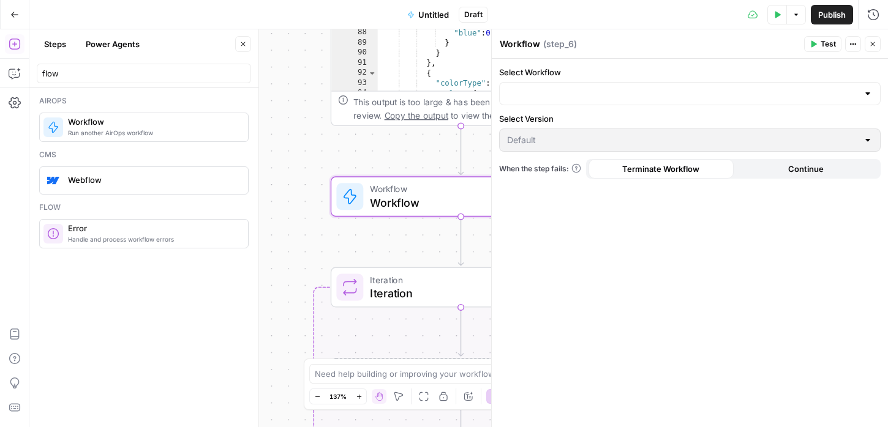
click at [746, 67] on label "Select Workflow" at bounding box center [689, 72] width 381 height 12
click at [746, 88] on input "Select Workflow" at bounding box center [682, 94] width 351 height 12
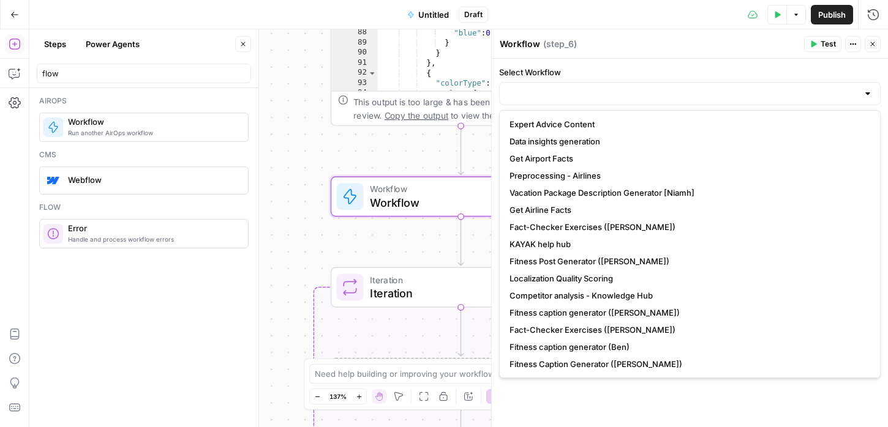
click at [746, 67] on label "Select Workflow" at bounding box center [689, 72] width 381 height 12
click at [746, 88] on input "Select Workflow" at bounding box center [682, 94] width 351 height 12
click at [746, 67] on label "Select Workflow" at bounding box center [689, 72] width 381 height 12
click at [746, 88] on input "Select Workflow" at bounding box center [682, 94] width 351 height 12
click at [636, 53] on header "Workflow Workflow ( step_6 ) Test Actions Close" at bounding box center [690, 43] width 396 height 29
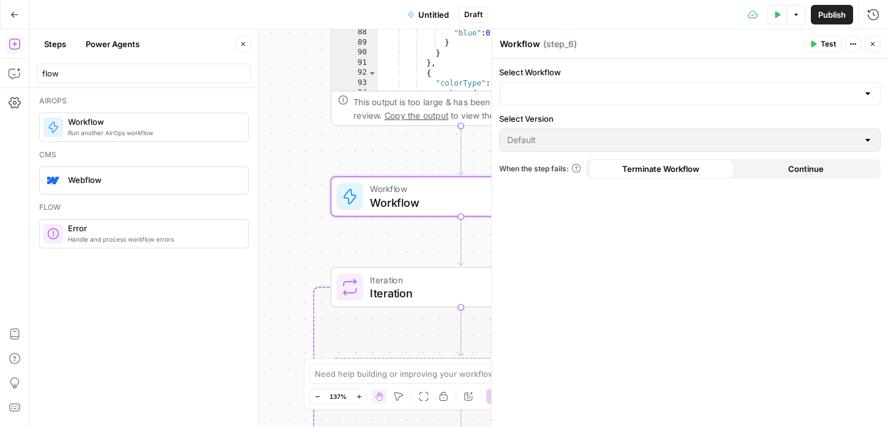
click at [768, 177] on button "Continue" at bounding box center [805, 169] width 145 height 20
click at [691, 177] on button "Terminate Workflow" at bounding box center [660, 169] width 145 height 20
click at [530, 100] on div at bounding box center [689, 93] width 381 height 23
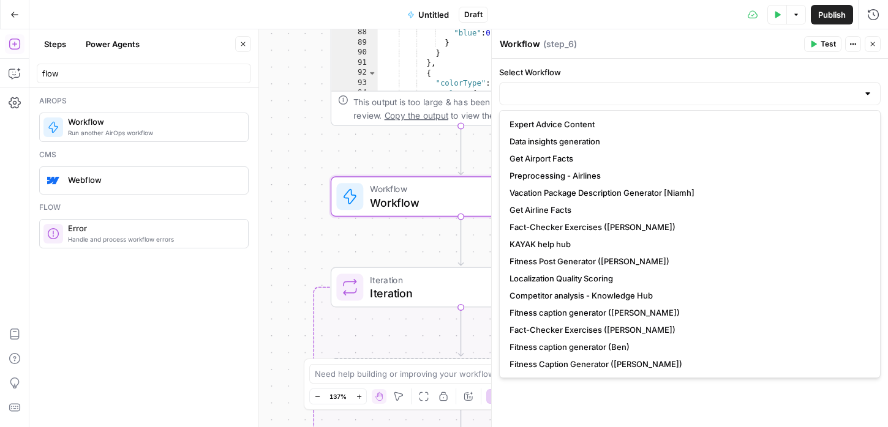
click at [530, 100] on div at bounding box center [689, 93] width 381 height 23
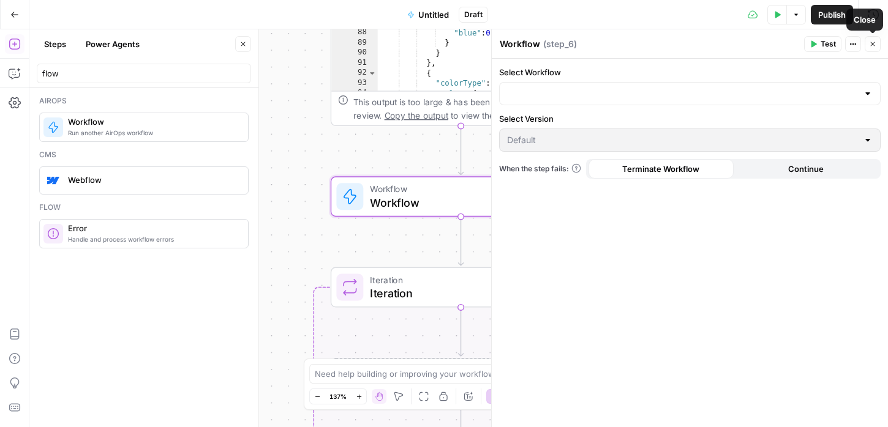
click at [873, 48] on button "Close" at bounding box center [872, 44] width 16 height 16
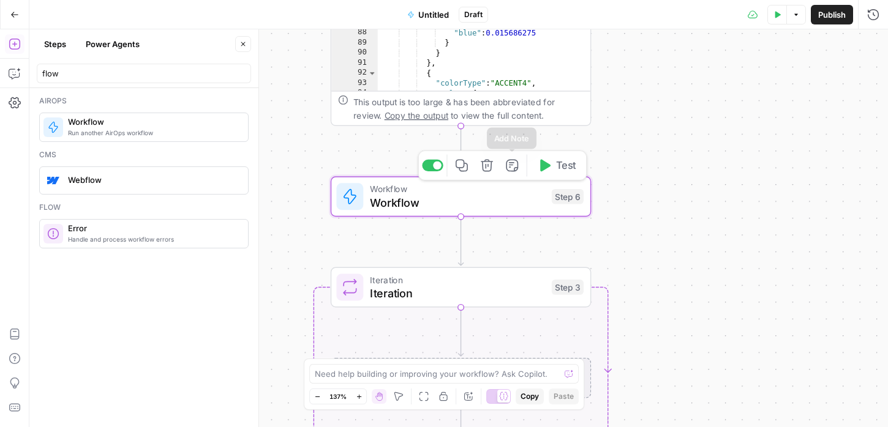
click at [493, 168] on button "Delete step" at bounding box center [487, 166] width 22 height 22
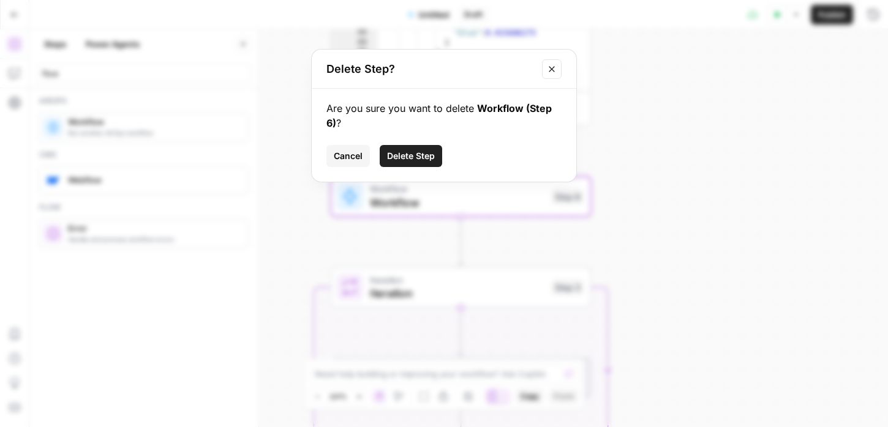
click at [436, 163] on button "Delete Step" at bounding box center [411, 156] width 62 height 22
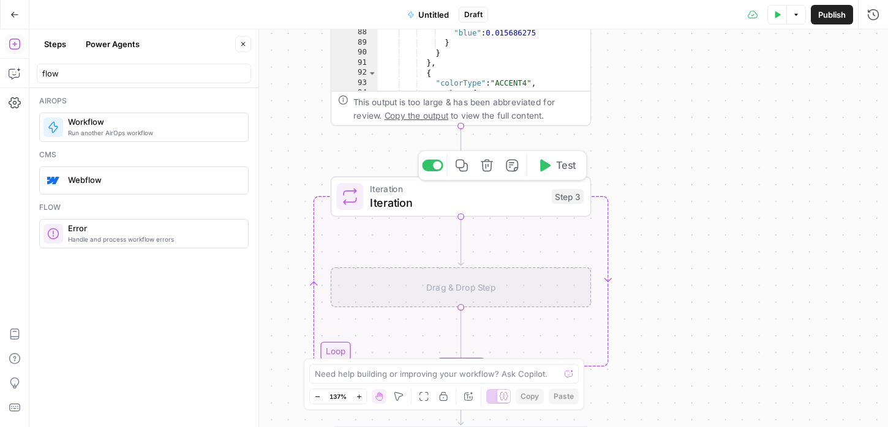
click at [416, 201] on span "Iteration" at bounding box center [457, 202] width 174 height 17
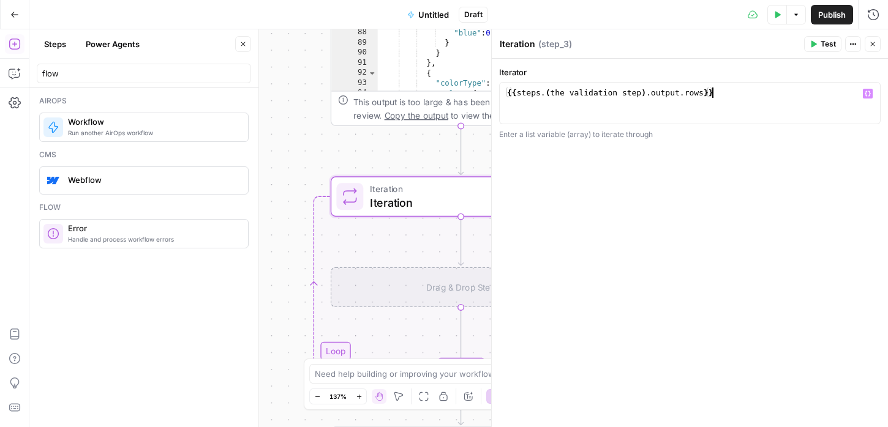
click at [611, 98] on div "{{ steps . ( the validation step ) . output . rows }}" at bounding box center [689, 114] width 370 height 52
click at [866, 94] on icon "button" at bounding box center [867, 94] width 6 height 6
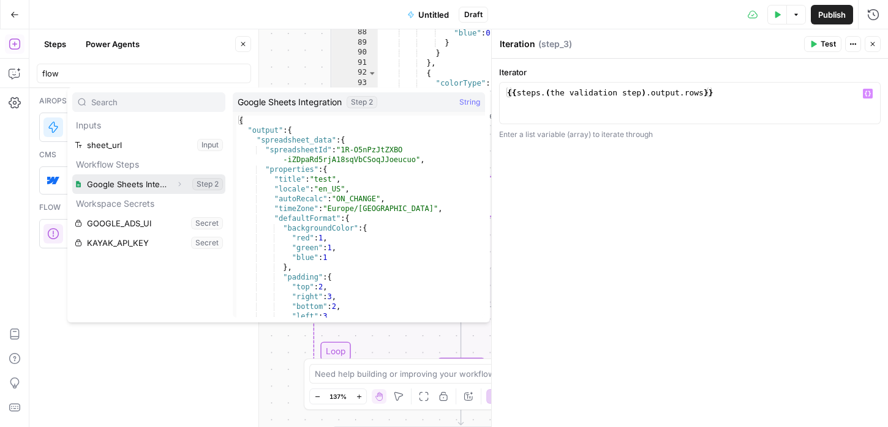
click at [152, 181] on button "Select variable Google Sheets Integration" at bounding box center [148, 184] width 153 height 20
type textarea "**********"
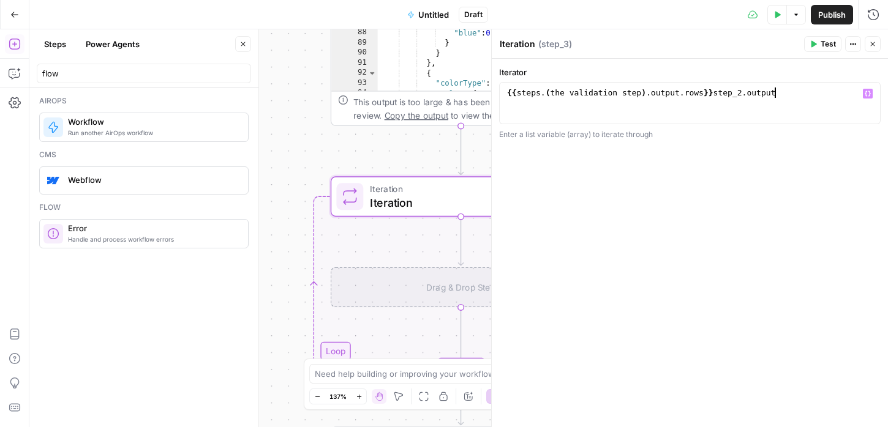
click at [627, 92] on div "{{ steps . ( the validation step ) . output . rows }} step_2 . output" at bounding box center [689, 114] width 370 height 52
click at [651, 92] on div "{{ steps . ( the validation step ) . output . rows }} step_2 . output" at bounding box center [689, 114] width 370 height 52
click at [416, 291] on div "Drag & Drop Step" at bounding box center [461, 287] width 260 height 40
click at [872, 44] on icon "button" at bounding box center [872, 44] width 4 height 4
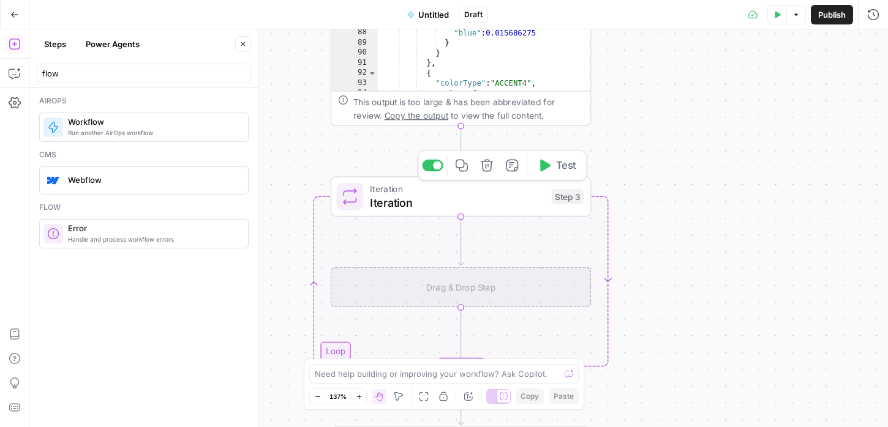
click at [458, 193] on span "Iteration" at bounding box center [457, 188] width 174 height 13
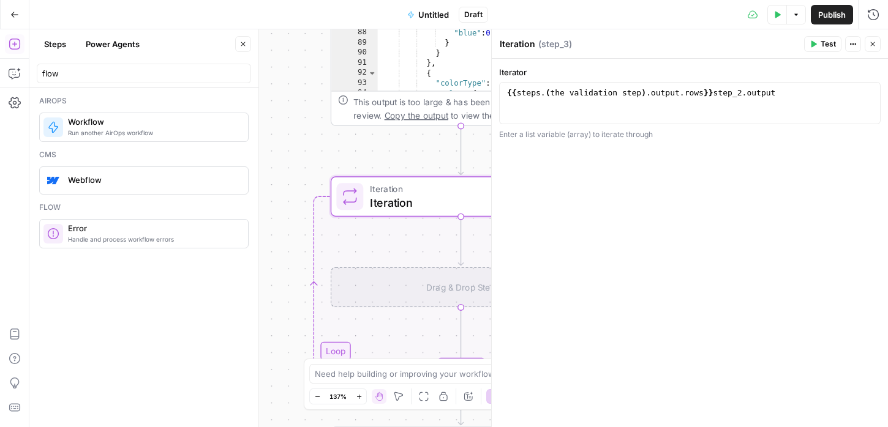
type textarea "**********"
click at [549, 93] on div "{{ steps . ( the validation step ) . output . rows }} step_2 . output" at bounding box center [689, 114] width 370 height 52
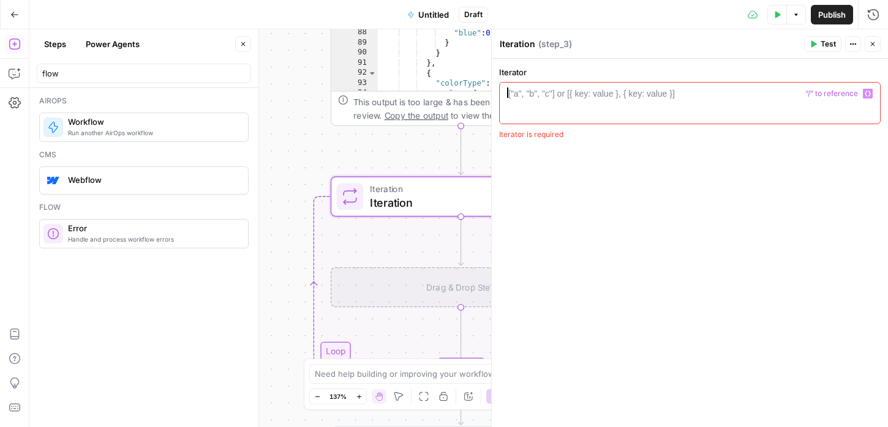
click at [548, 208] on div "Iterator 1 ["a", "b", "c"] or [{ key: value }, { key: value }] XXXXXXXXXXXXXXXX…" at bounding box center [690, 243] width 396 height 368
click at [535, 102] on div at bounding box center [689, 114] width 370 height 52
click at [870, 94] on span "Variables Menu" at bounding box center [870, 94] width 1 height 1
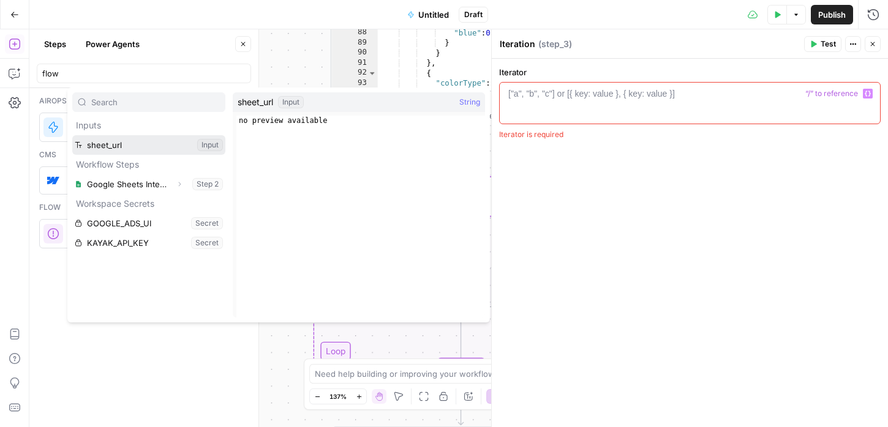
click at [133, 149] on button "Select variable sheet_url" at bounding box center [148, 145] width 153 height 20
type textarea "*********"
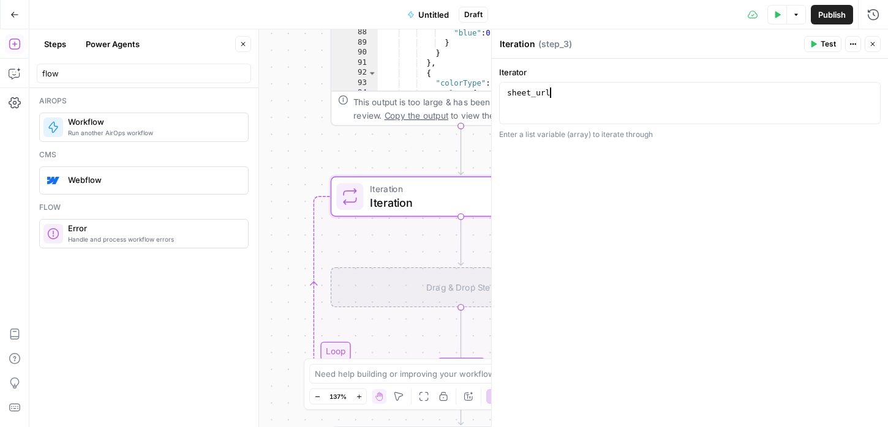
click at [529, 95] on div "sheet_url" at bounding box center [689, 114] width 370 height 52
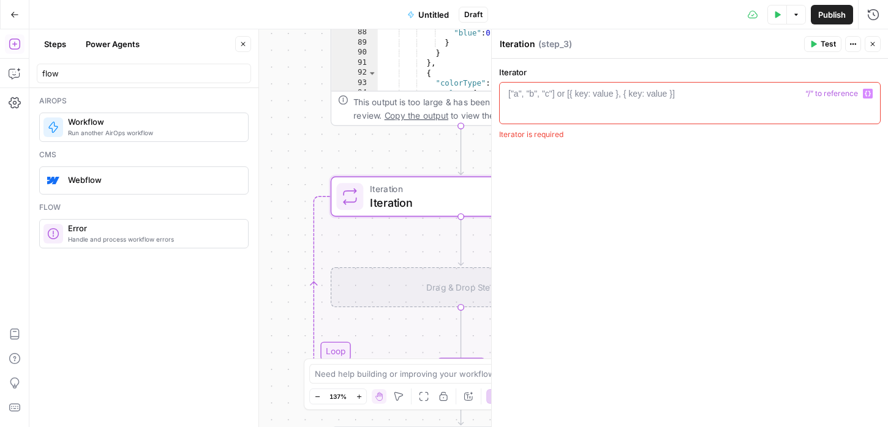
click at [868, 92] on icon "button" at bounding box center [867, 94] width 6 height 6
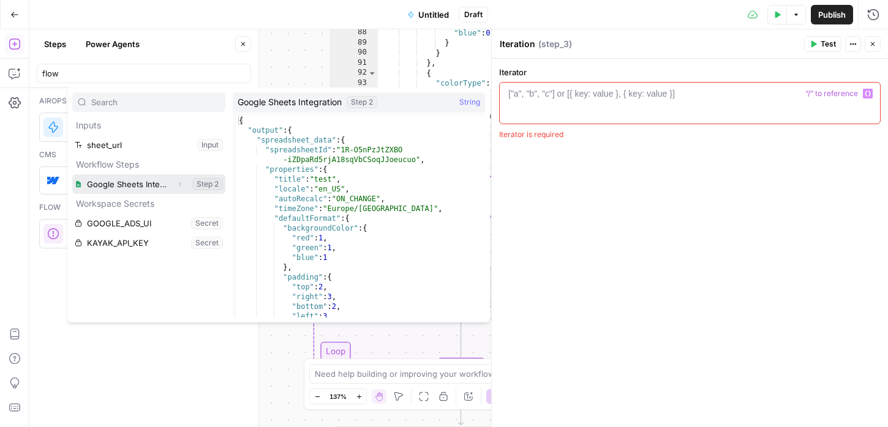
click at [150, 179] on button "Select variable Google Sheets Integration" at bounding box center [148, 184] width 153 height 20
type textarea "**********"
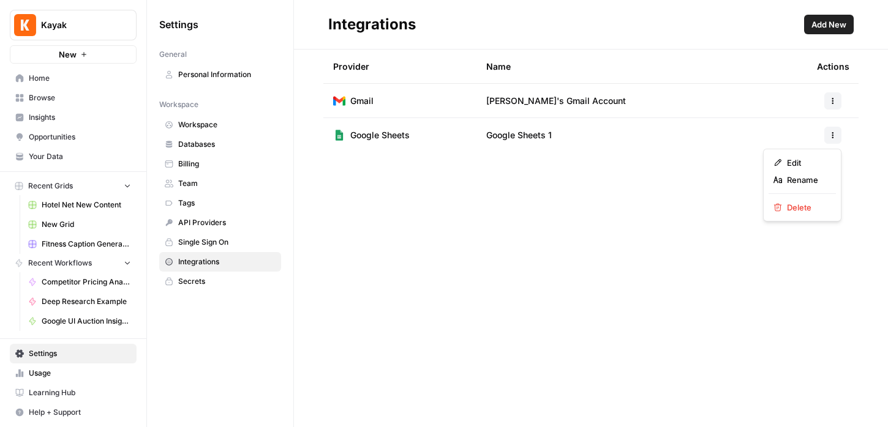
click at [830, 133] on icon "button" at bounding box center [832, 135] width 7 height 7
click at [577, 191] on div "Integrations Add New Provider Name Actions [PERSON_NAME]'s Gmail Account Google…" at bounding box center [591, 213] width 594 height 427
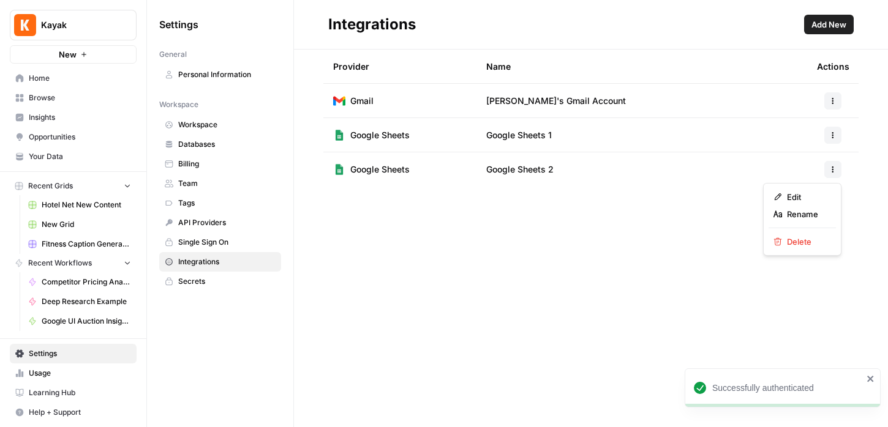
click at [829, 171] on icon "button" at bounding box center [832, 169] width 7 height 7
click at [809, 199] on span "Edit" at bounding box center [806, 197] width 39 height 12
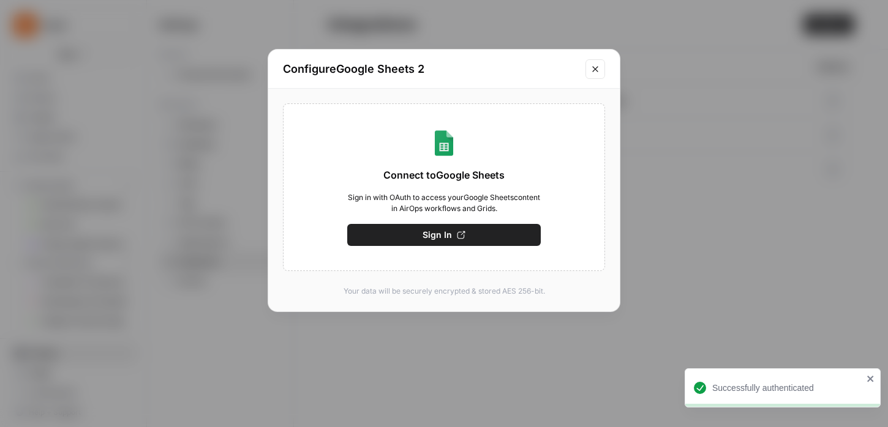
click at [593, 70] on icon "Close modal" at bounding box center [595, 69] width 10 height 10
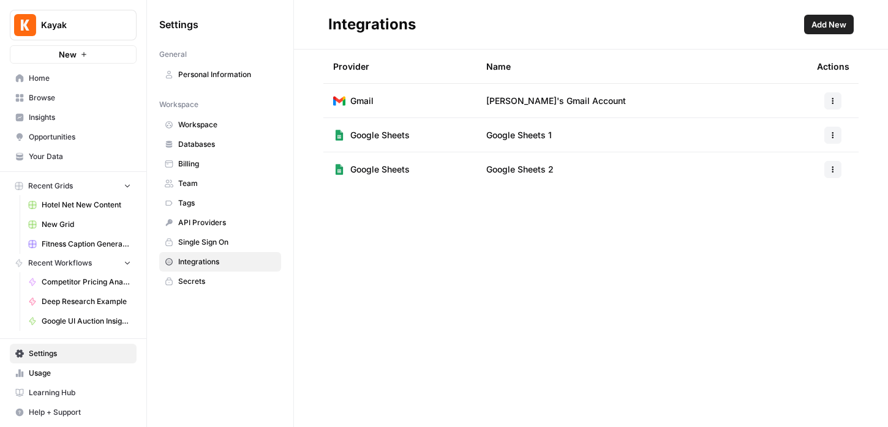
click at [513, 170] on span "Google Sheets 2" at bounding box center [519, 169] width 67 height 12
click at [391, 170] on span "Google Sheets" at bounding box center [379, 169] width 59 height 12
click at [835, 166] on icon "button" at bounding box center [832, 169] width 7 height 7
click at [811, 213] on span "Rename" at bounding box center [806, 214] width 39 height 12
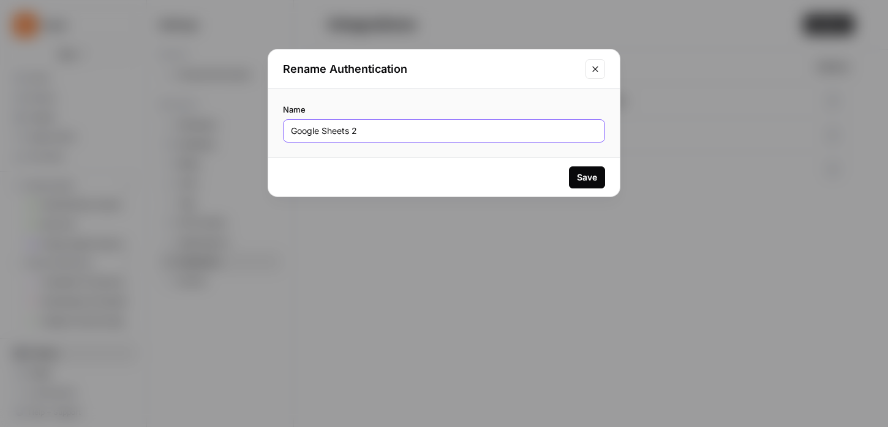
click at [370, 132] on input "Google Sheets 2" at bounding box center [444, 131] width 306 height 12
type input "[PERSON_NAME]'s GSheet"
click at [572, 174] on button "Save" at bounding box center [587, 177] width 36 height 22
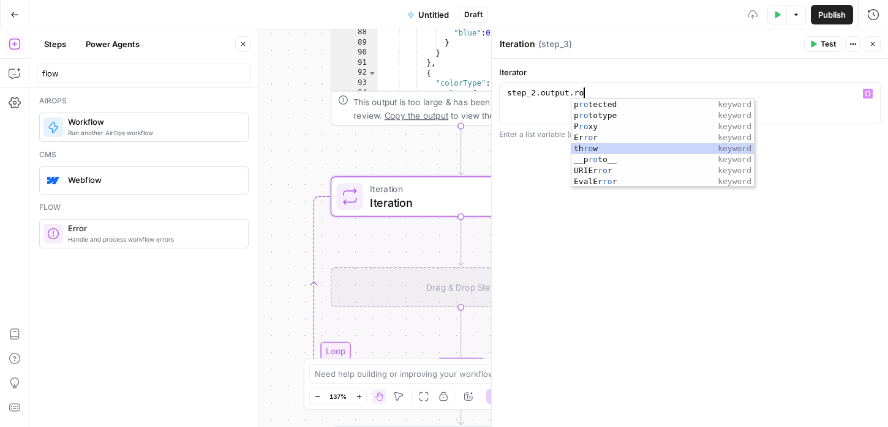
scroll to position [0, 6]
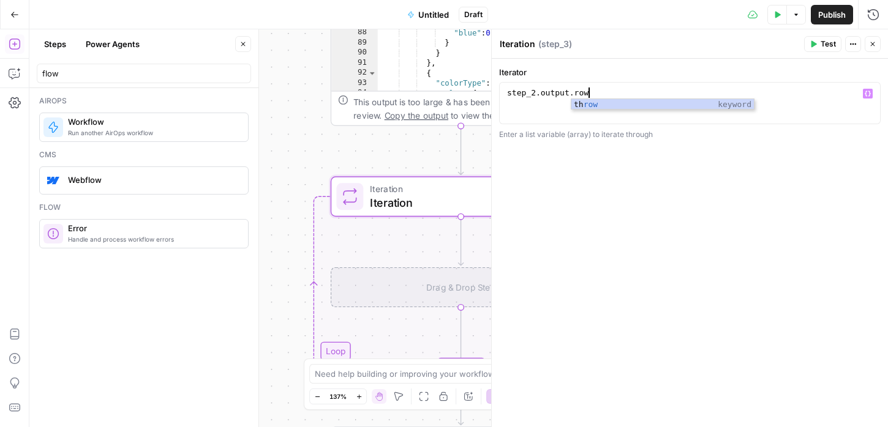
click at [588, 91] on div "step_2 . output . row" at bounding box center [689, 114] width 370 height 52
click at [605, 234] on div "**********" at bounding box center [690, 243] width 396 height 368
click at [589, 91] on div "step_2 . output . rows" at bounding box center [689, 114] width 370 height 52
click at [608, 91] on div "step_2 . output . rows" at bounding box center [689, 114] width 370 height 52
type textarea "**********"
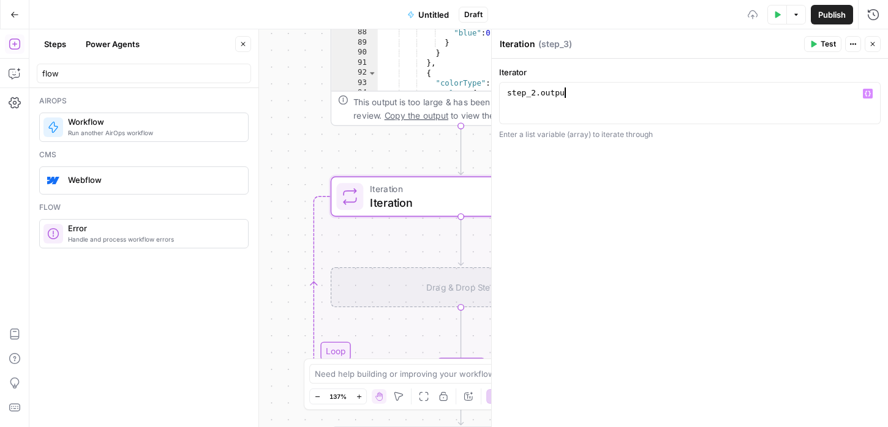
scroll to position [0, 4]
click at [533, 91] on div "step_2 . outpu" at bounding box center [689, 114] width 370 height 52
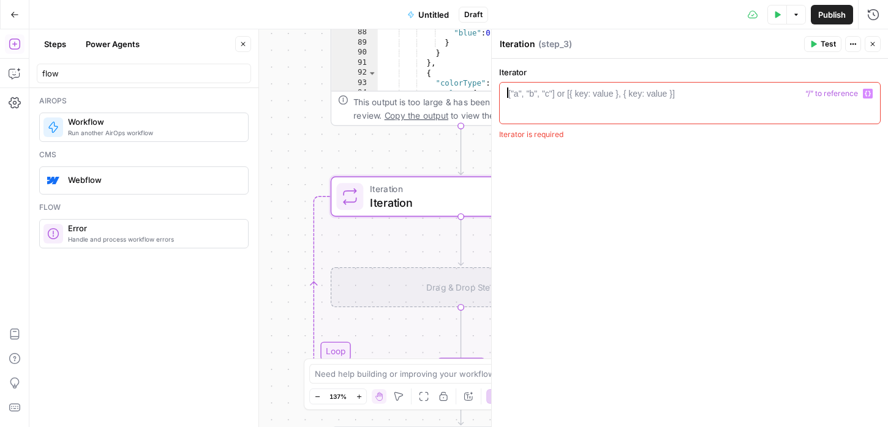
click at [536, 95] on div "["a", "b", "c"] or [{ key: value }, { key: value }]" at bounding box center [591, 94] width 166 height 12
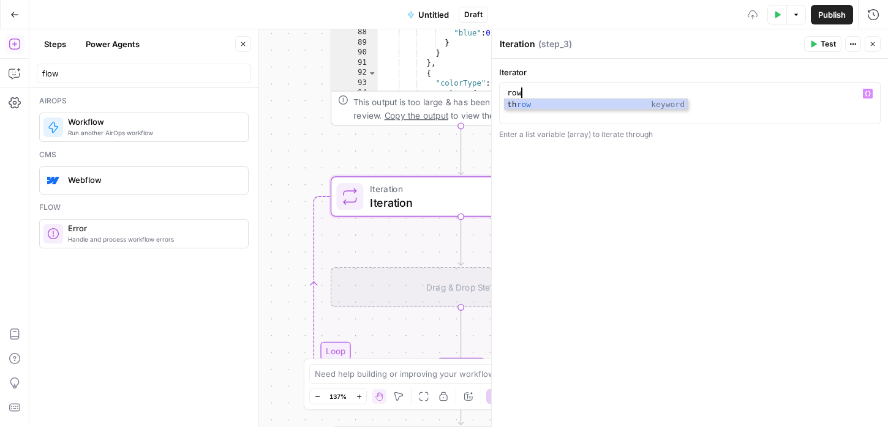
type textarea "*"
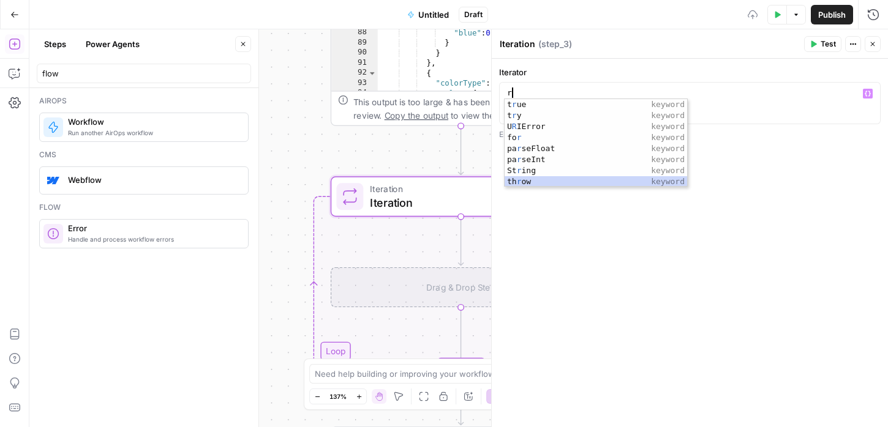
scroll to position [143, 0]
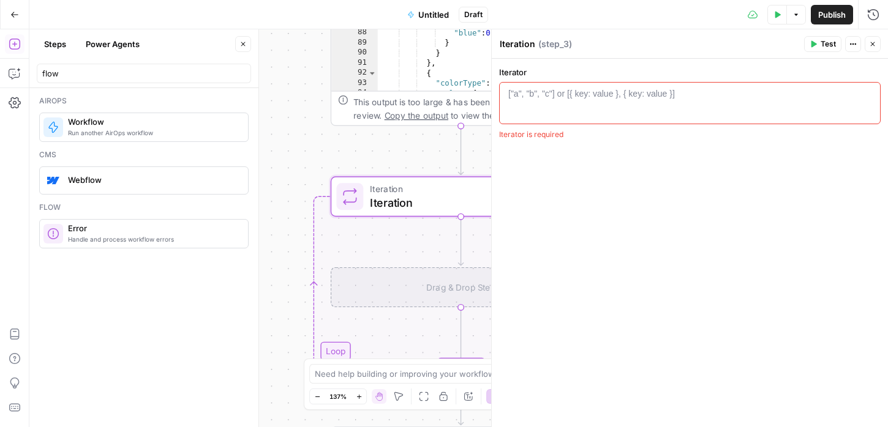
click at [577, 323] on div "Iterator 1 ["a", "b", "c"] or [{ key: value }, { key: value }] XXXXXXXXXXXXXXXX…" at bounding box center [690, 243] width 396 height 368
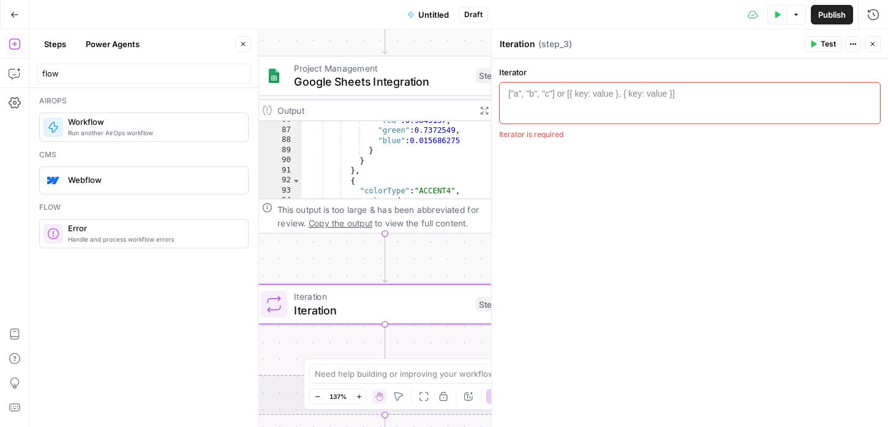
click at [354, 81] on span "Google Sheets Integration" at bounding box center [381, 81] width 174 height 17
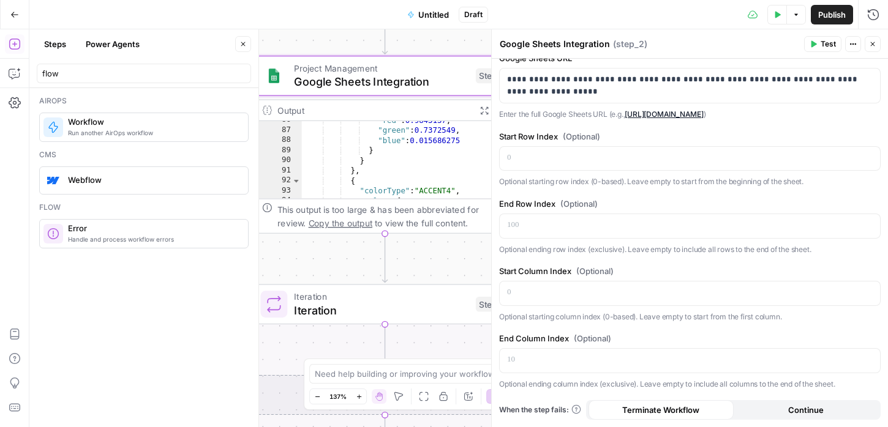
scroll to position [0, 0]
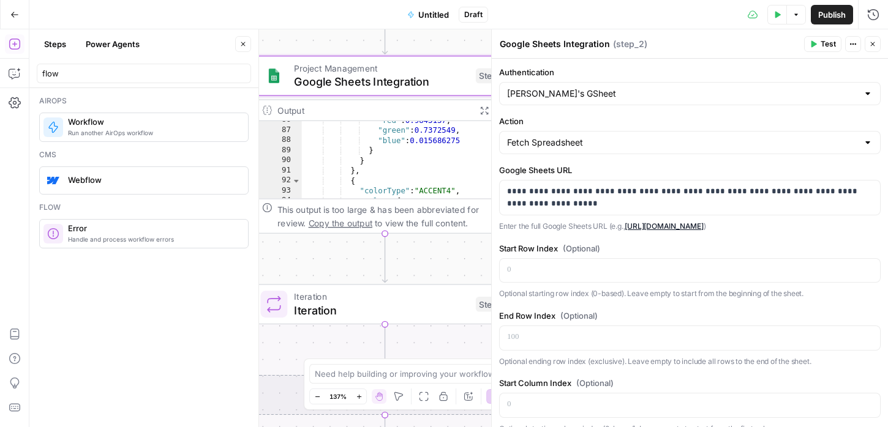
click at [870, 44] on icon "button" at bounding box center [872, 43] width 7 height 7
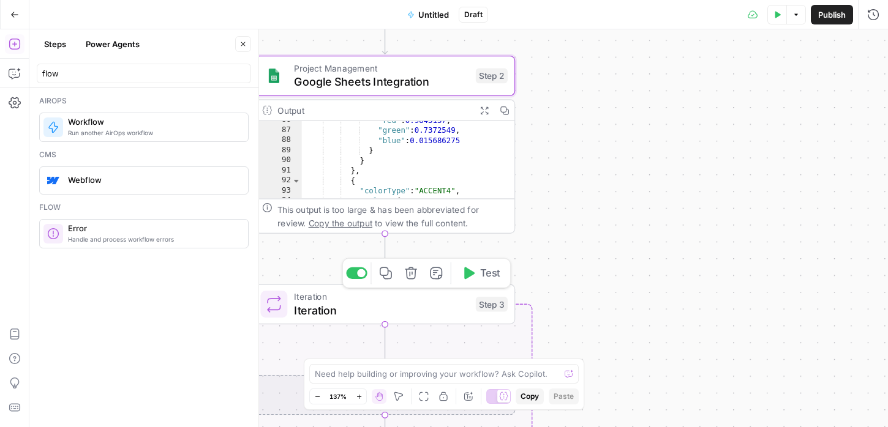
click at [414, 278] on icon "button" at bounding box center [411, 273] width 12 height 12
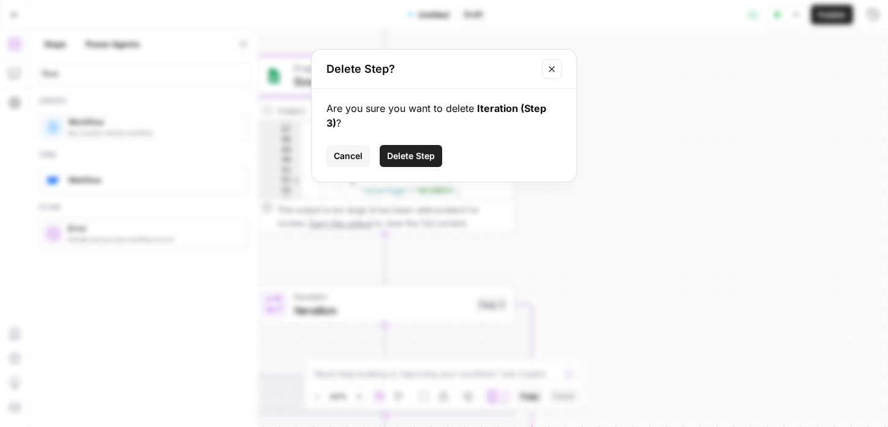
click at [412, 150] on span "Delete Step" at bounding box center [411, 156] width 48 height 12
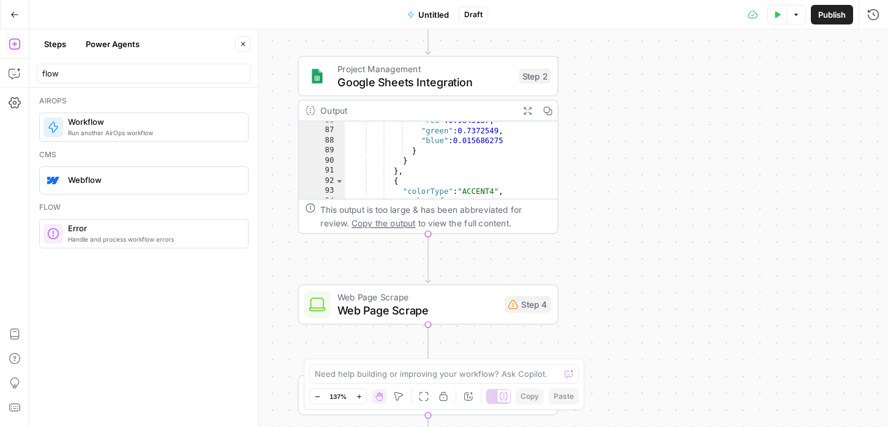
click at [54, 64] on div "flow" at bounding box center [144, 74] width 214 height 20
click at [55, 75] on input "flow" at bounding box center [143, 73] width 203 height 12
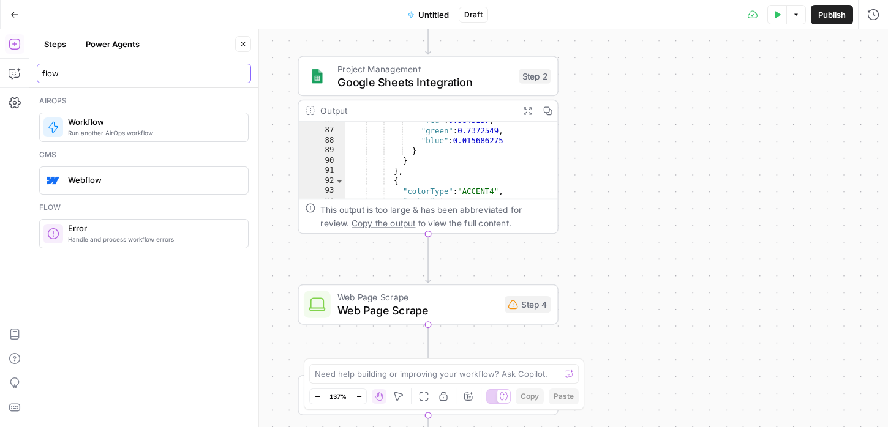
click at [55, 75] on input "flow" at bounding box center [143, 73] width 203 height 12
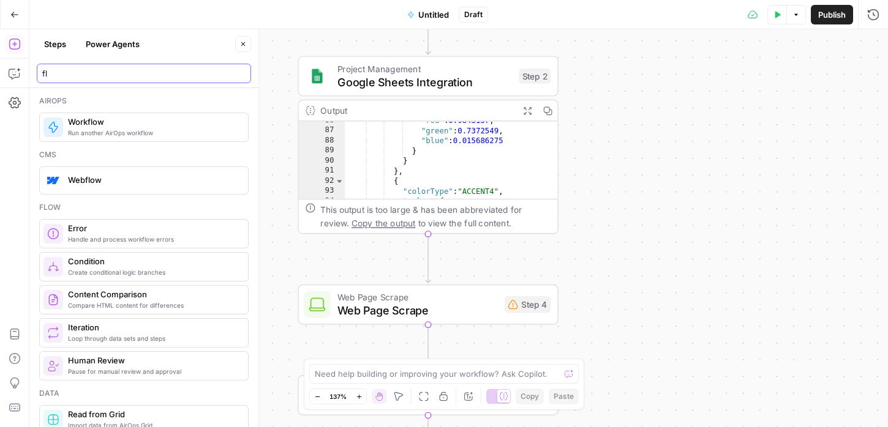
type input "f"
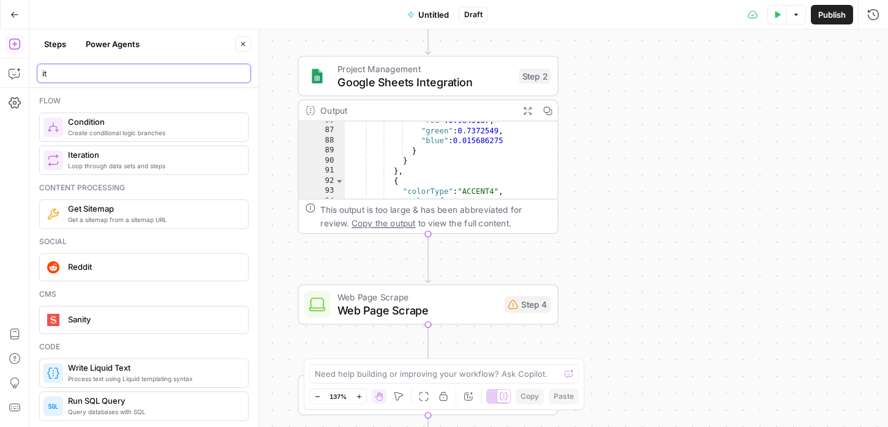
type input "it"
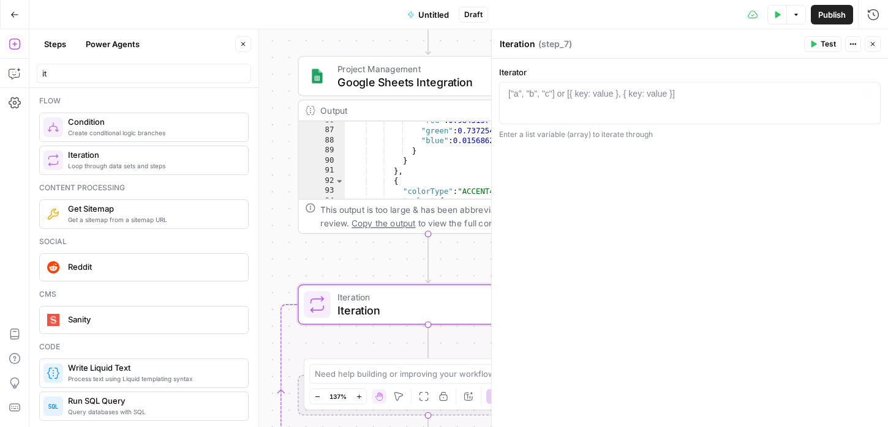
click at [516, 103] on div at bounding box center [689, 114] width 370 height 52
click at [589, 88] on div "["a", "b", "c"] or [{ key: value }, { key: value }]" at bounding box center [591, 94] width 166 height 12
click at [866, 96] on icon "button" at bounding box center [867, 94] width 6 height 6
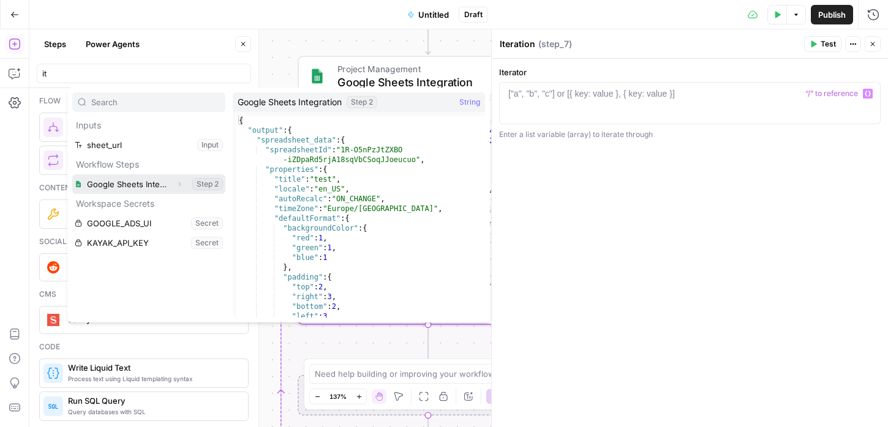
click at [139, 189] on button "Select variable Google Sheets Integration" at bounding box center [148, 184] width 153 height 20
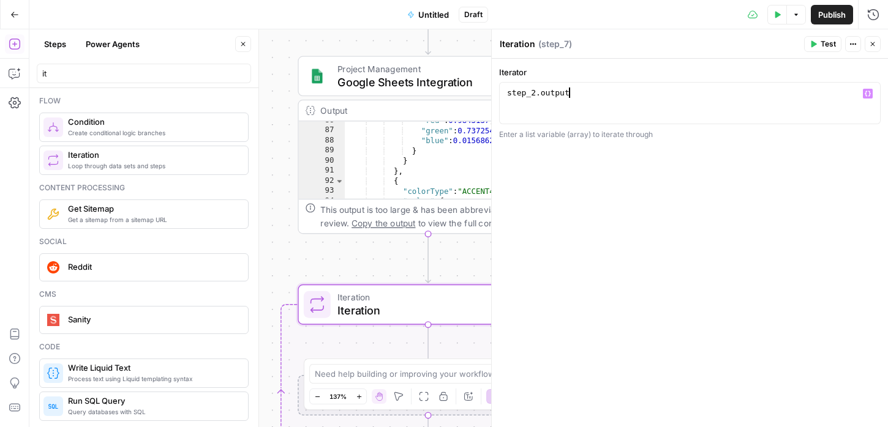
click at [589, 91] on div "step_2 . output" at bounding box center [689, 114] width 370 height 52
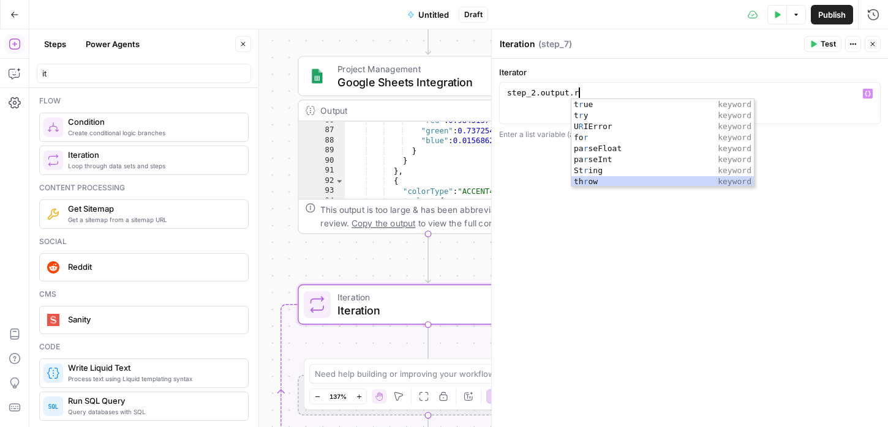
scroll to position [0, 4]
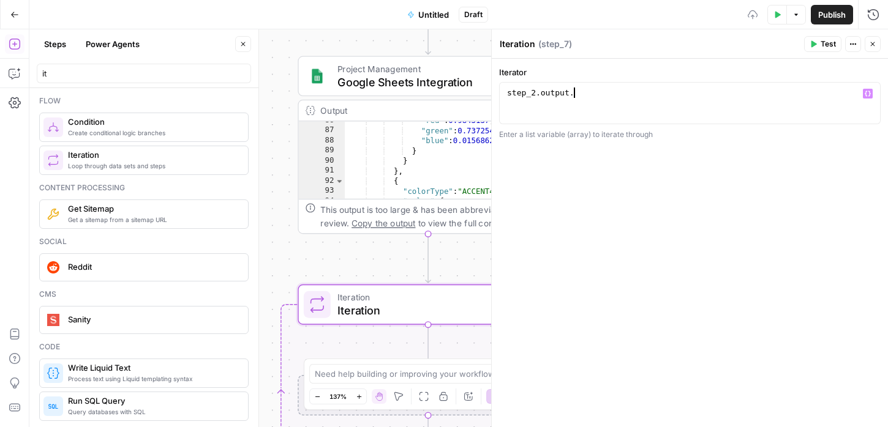
type textarea "**********"
click at [713, 237] on div "**********" at bounding box center [690, 243] width 396 height 368
click at [547, 90] on div "step_2 . output ." at bounding box center [689, 114] width 370 height 52
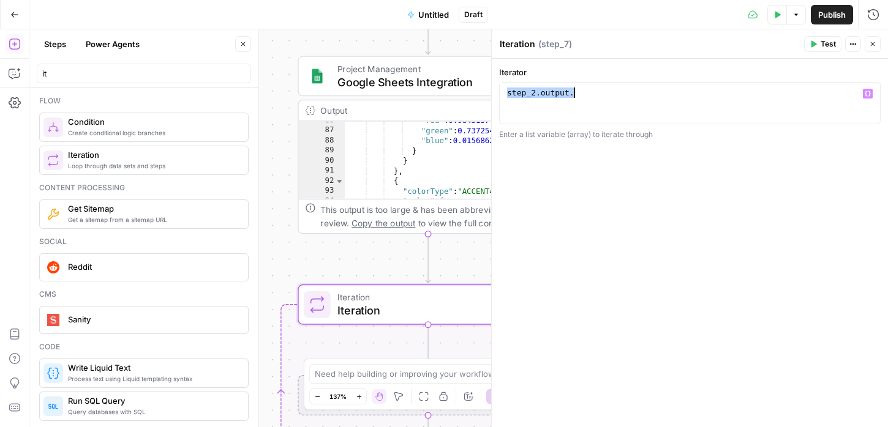
scroll to position [0, 0]
click at [550, 92] on div "["a", "b", "c"] or [{ key: value }, { key: value }]" at bounding box center [591, 94] width 166 height 12
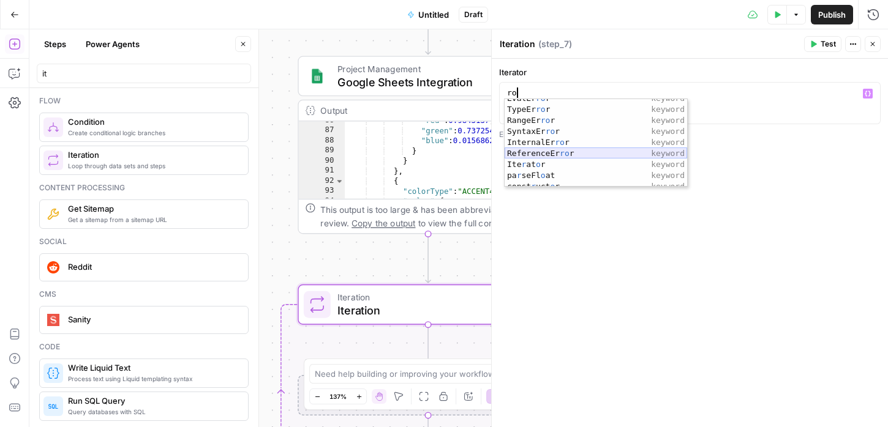
scroll to position [121, 0]
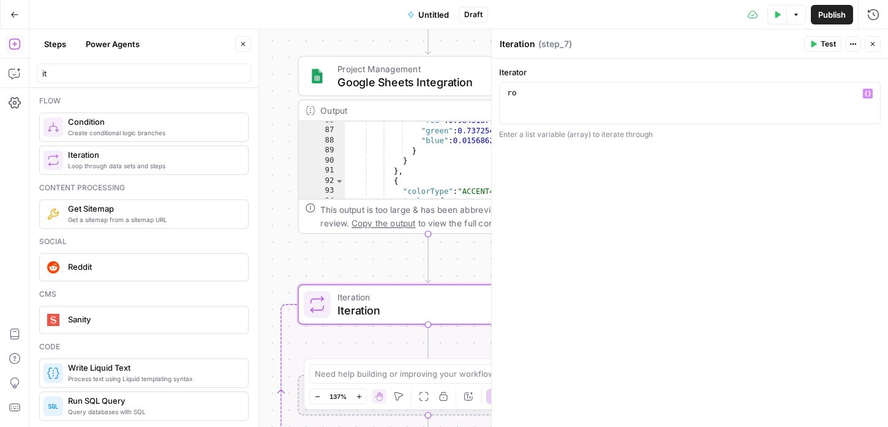
click at [552, 228] on div "Iterator ** 1 ro XXXXXXXXXXXXXXXXXXXXXXXXXXXXXXXXXXXXXXXXXXXXXXXXXXXXXXXXXXXXXX…" at bounding box center [690, 243] width 396 height 368
click at [533, 90] on div "ro" at bounding box center [689, 114] width 370 height 52
type textarea "*"
click at [866, 91] on icon "button" at bounding box center [867, 94] width 6 height 6
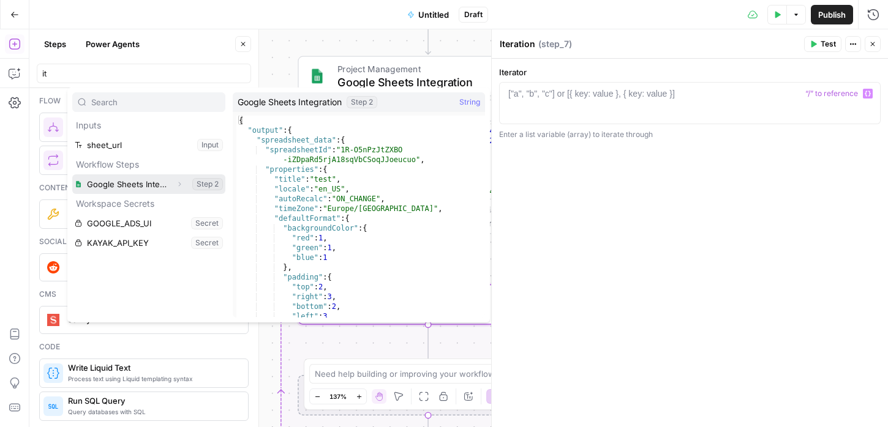
click at [146, 182] on button "Select variable Google Sheets Integration" at bounding box center [148, 184] width 153 height 20
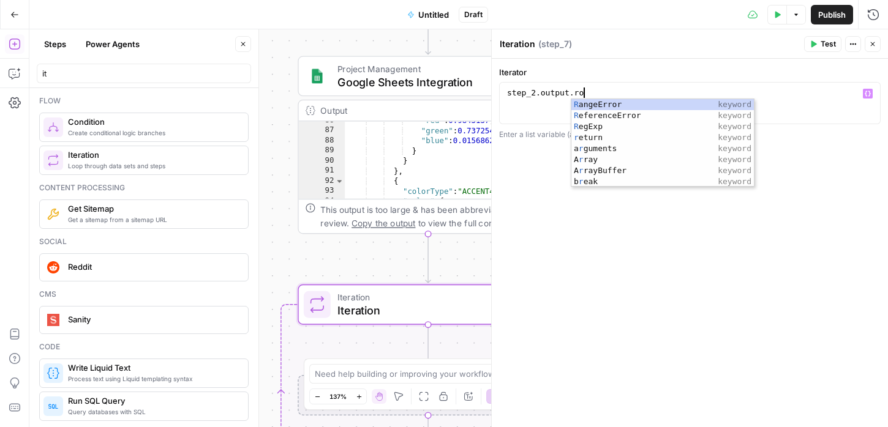
scroll to position [0, 6]
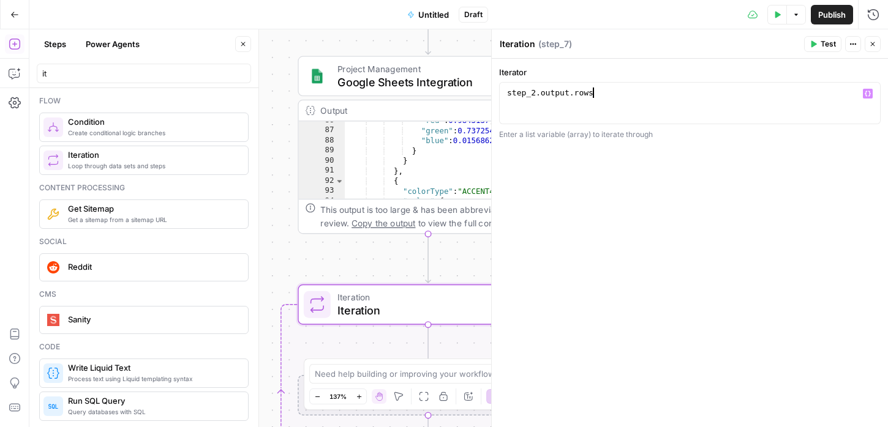
type textarea "**********"
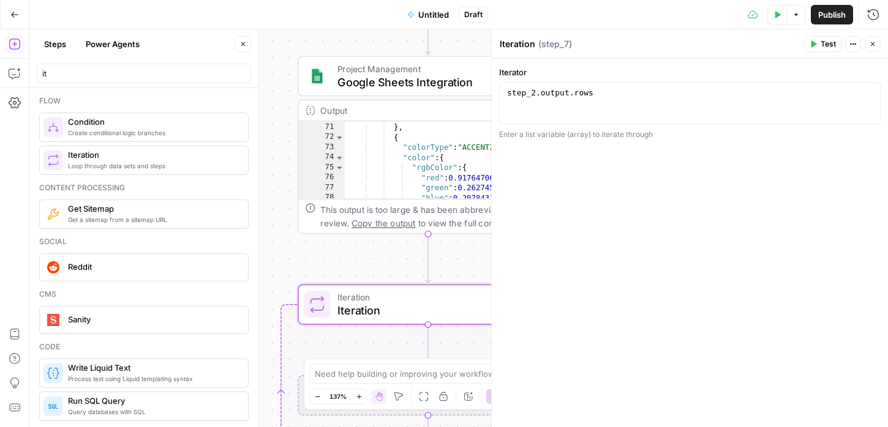
scroll to position [110, 0]
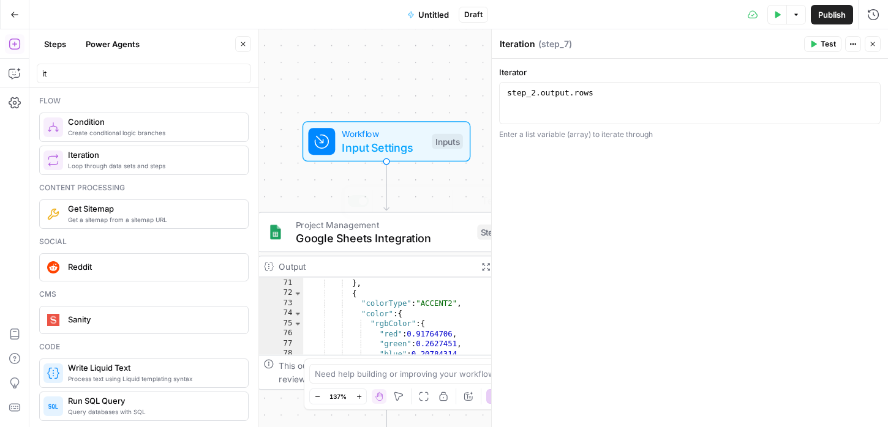
drag, startPoint x: 377, startPoint y: 50, endPoint x: 337, endPoint y: 209, distance: 164.2
click at [337, 209] on div "Workflow Input Settings Inputs Project Management Google Sheets Integration Ste…" at bounding box center [458, 228] width 858 height 398
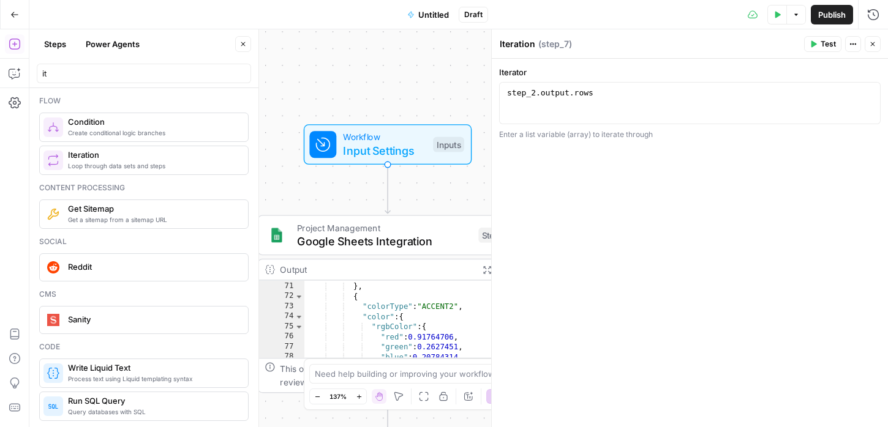
click at [375, 149] on span "Input Settings" at bounding box center [384, 150] width 83 height 17
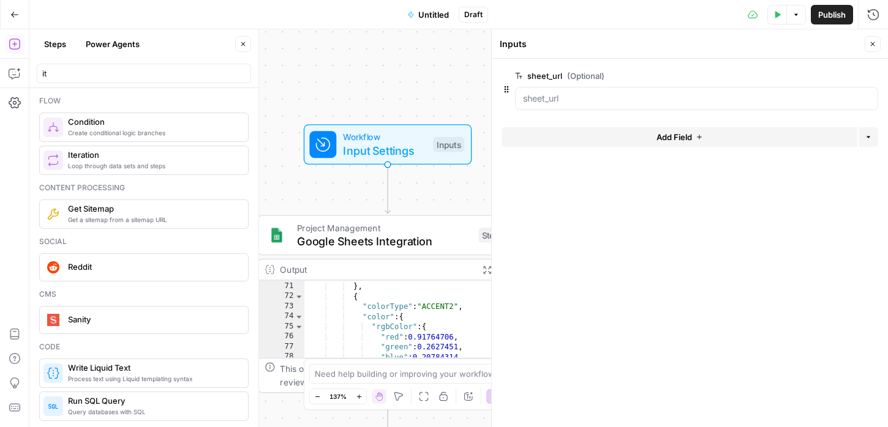
click at [610, 133] on button "Add Field" at bounding box center [679, 137] width 356 height 20
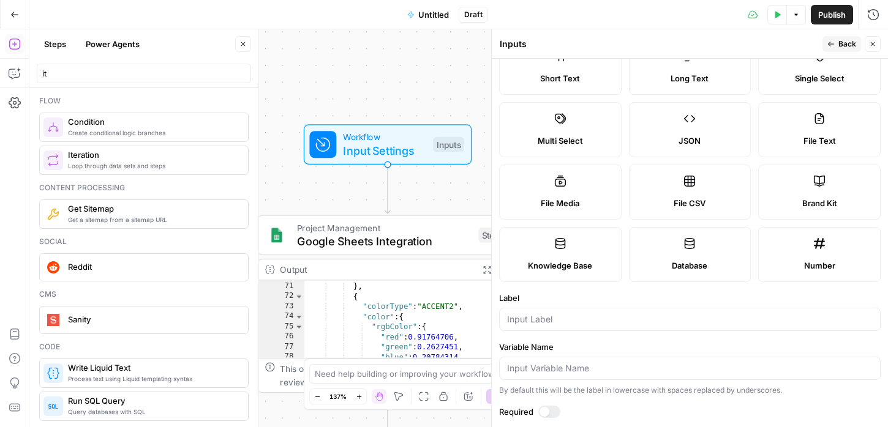
scroll to position [0, 0]
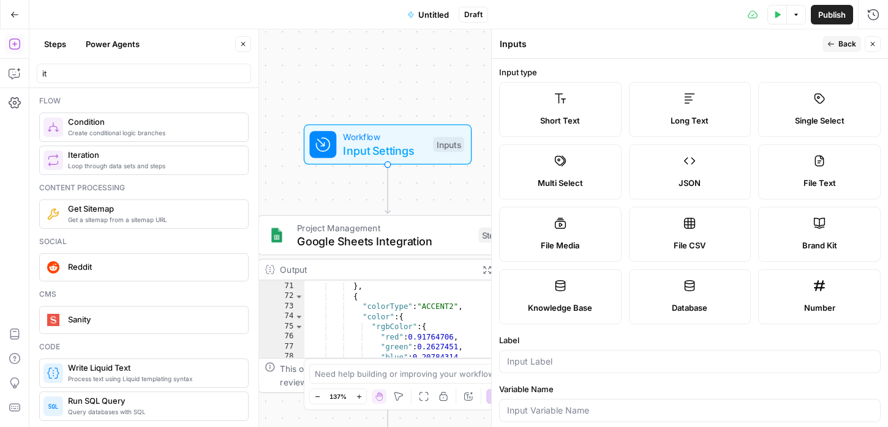
click at [845, 39] on span "Back" at bounding box center [847, 44] width 18 height 11
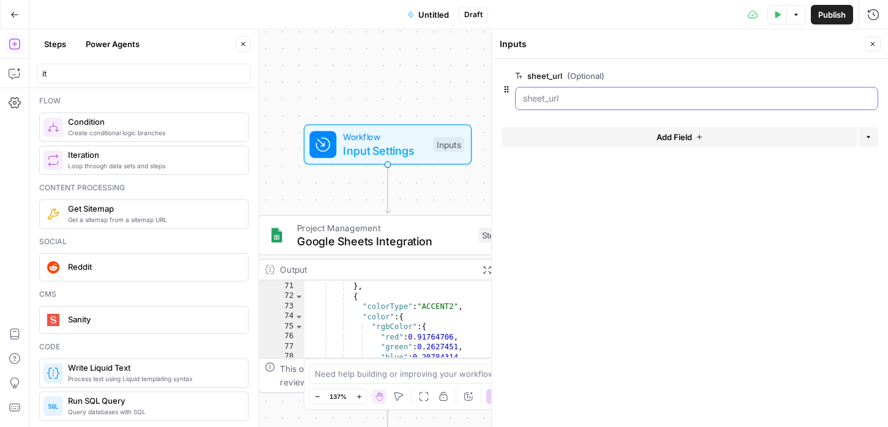
click at [571, 96] on input "sheet_url (Optional)" at bounding box center [696, 98] width 347 height 12
click at [842, 73] on span "edit field" at bounding box center [831, 76] width 27 height 10
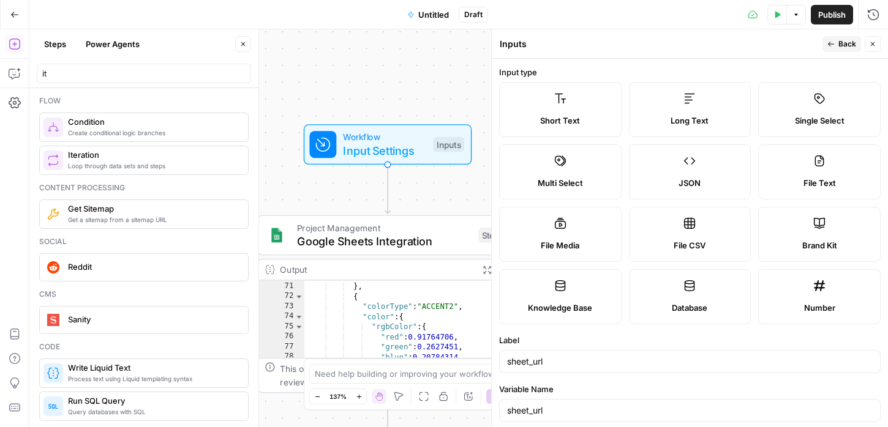
click at [844, 40] on span "Back" at bounding box center [847, 44] width 18 height 11
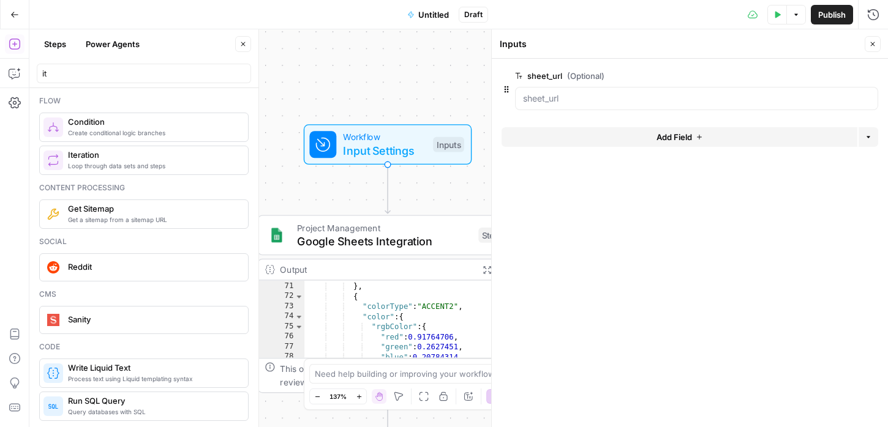
click at [553, 132] on button "Add Field" at bounding box center [679, 137] width 356 height 20
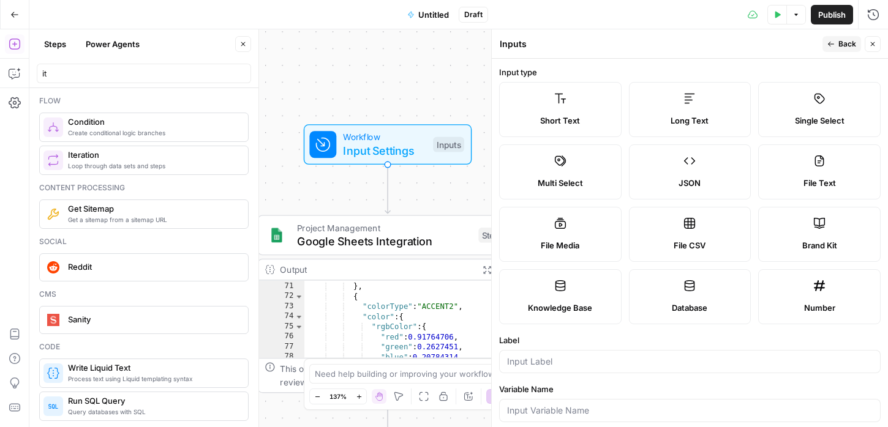
click at [555, 122] on span "Short Text" at bounding box center [560, 120] width 40 height 12
click at [570, 121] on span "Short Text" at bounding box center [560, 120] width 40 height 12
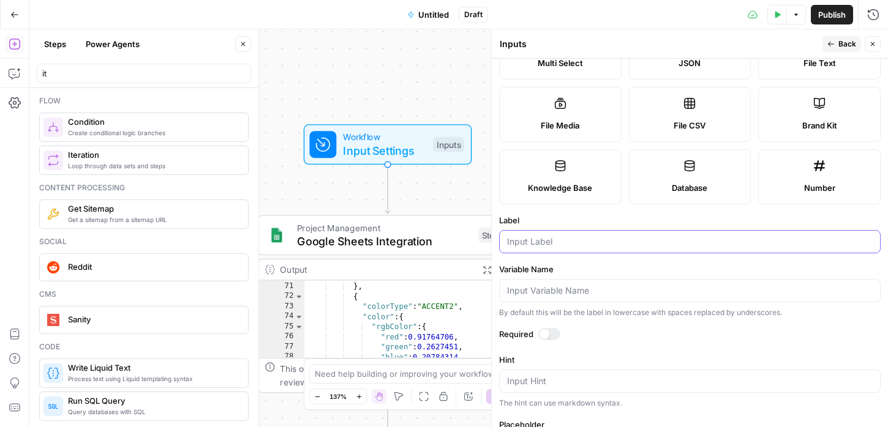
click at [539, 245] on input "Label" at bounding box center [689, 242] width 365 height 12
paste input "row"
type input "row"
click at [540, 295] on input "Variable Name" at bounding box center [689, 291] width 365 height 12
paste input "row"
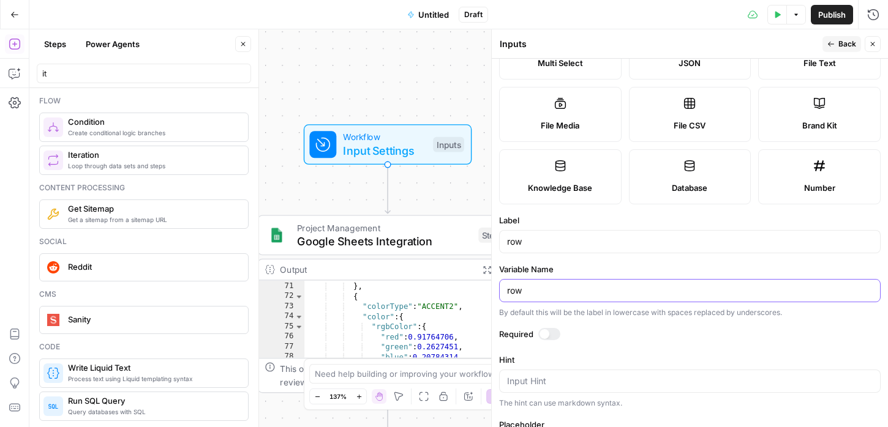
click at [544, 295] on input "row" at bounding box center [689, 291] width 365 height 12
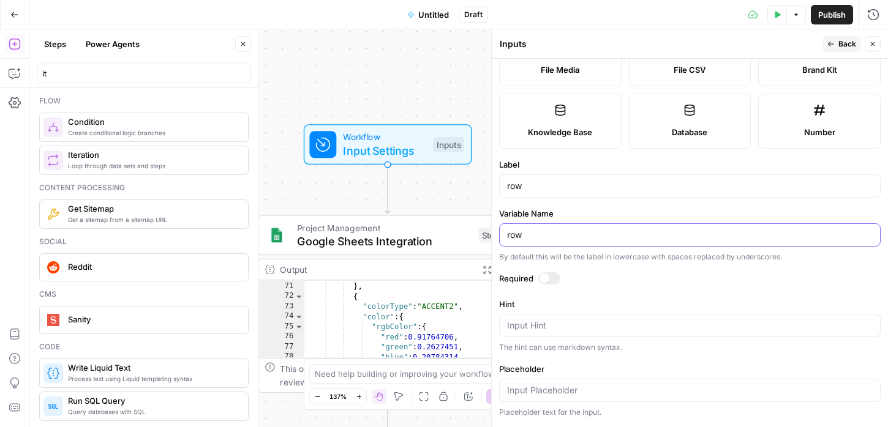
scroll to position [240, 0]
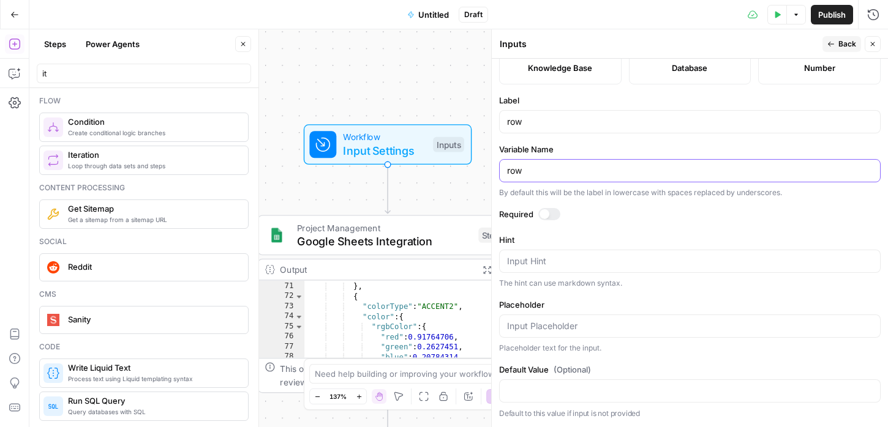
type input "row"
click at [848, 51] on button "Back" at bounding box center [841, 44] width 39 height 16
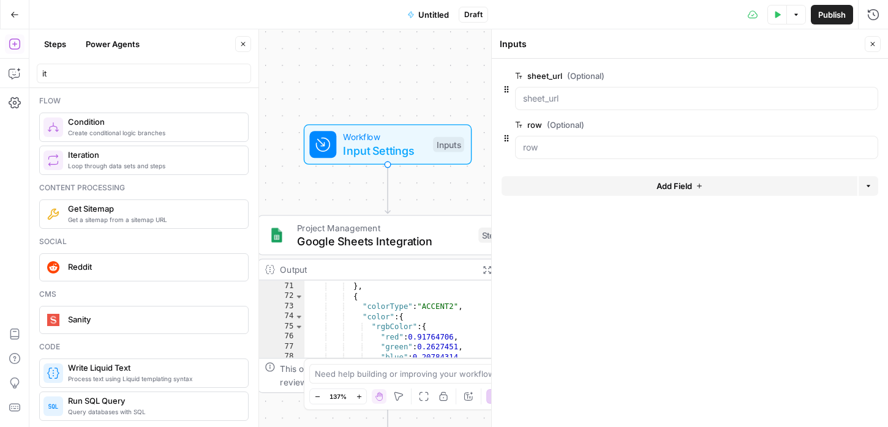
click at [869, 44] on icon "button" at bounding box center [872, 43] width 7 height 7
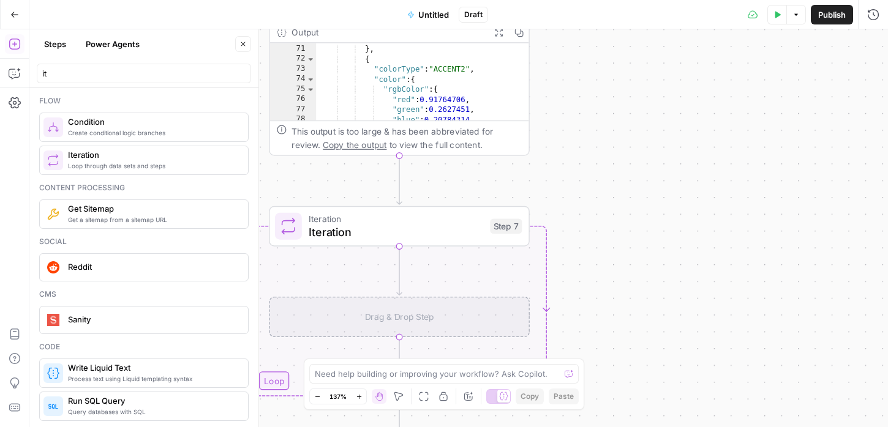
drag, startPoint x: 556, startPoint y: 290, endPoint x: 574, endPoint y: 87, distance: 203.3
click at [573, 87] on div "Workflow Input Settings Inputs Project Management Google Sheets Integration Ste…" at bounding box center [458, 228] width 858 height 398
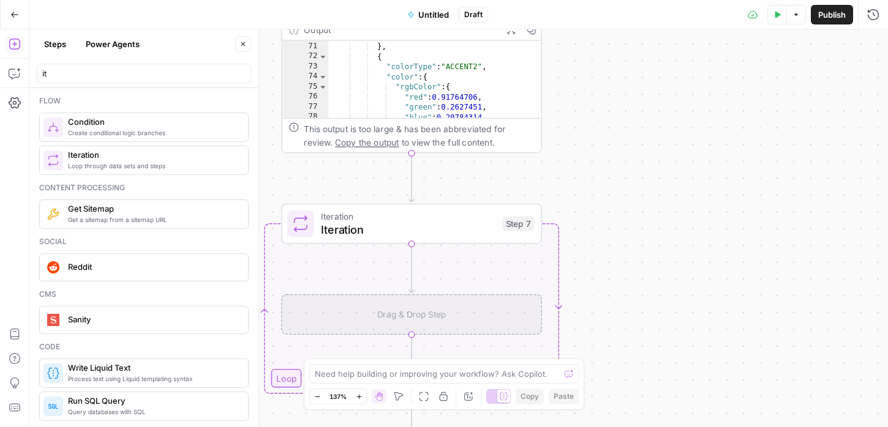
click at [397, 320] on div "Drag & Drop Step" at bounding box center [411, 314] width 260 height 40
click at [391, 219] on span "Iteration" at bounding box center [408, 215] width 174 height 13
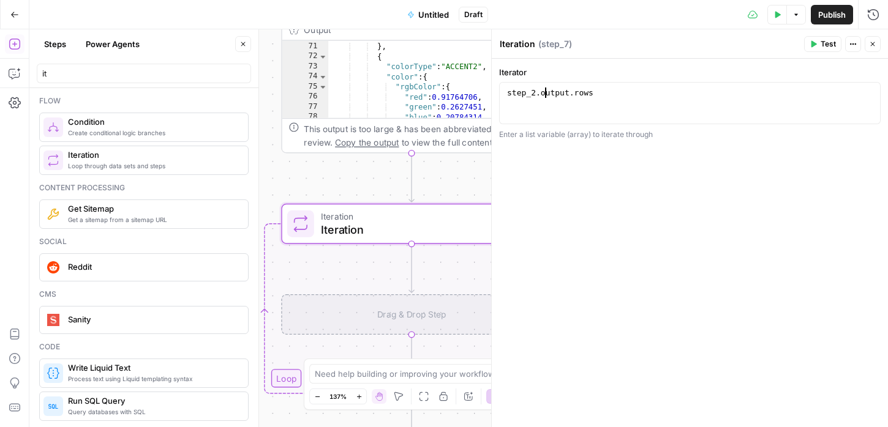
click at [544, 91] on div "step_2 . output . rows" at bounding box center [689, 114] width 370 height 52
click at [625, 91] on div "step_2 . output . rows" at bounding box center [689, 114] width 370 height 52
click at [869, 95] on icon "button" at bounding box center [867, 94] width 6 height 6
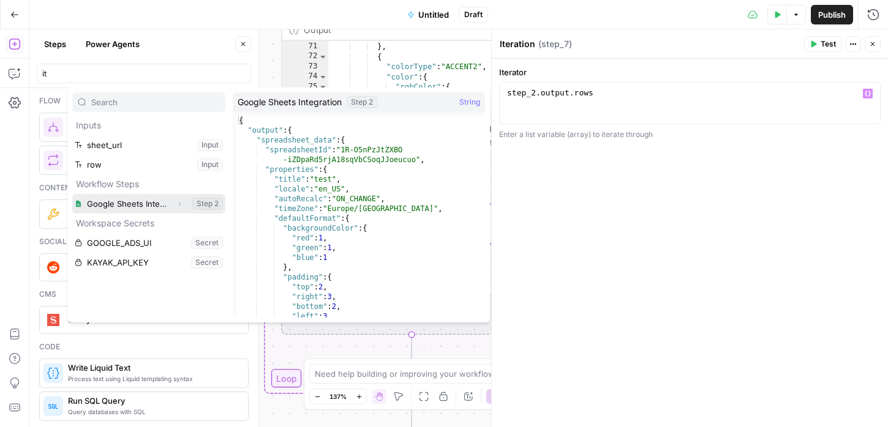
click at [155, 203] on button "Select variable Google Sheets Integration" at bounding box center [148, 204] width 153 height 20
type textarea "**********"
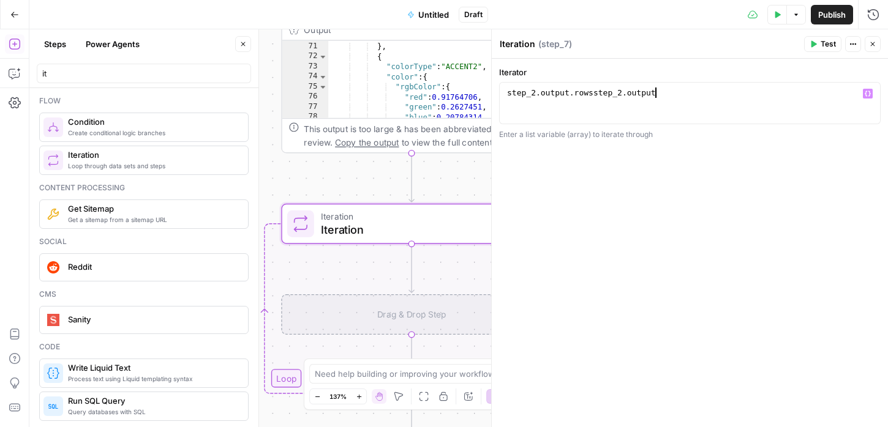
click at [563, 102] on div "step_2 . output . rowsstep_2 . output" at bounding box center [689, 114] width 370 height 52
click at [563, 100] on div "step_2 . output . rowsstep_2 . output" at bounding box center [689, 114] width 370 height 52
click at [605, 91] on div "step_2 . output . rowsstep_2 . output" at bounding box center [689, 114] width 370 height 52
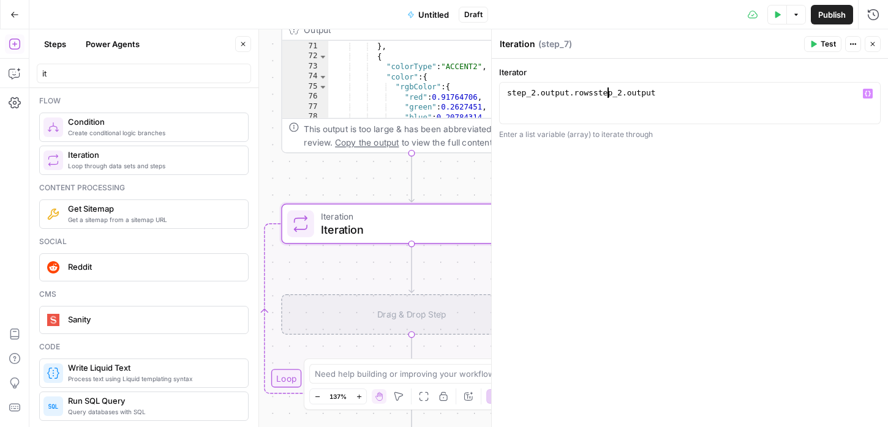
click at [605, 91] on div "step_2 . output . rowsstep_2 . output" at bounding box center [689, 114] width 370 height 52
click at [867, 97] on button "Variables Menu" at bounding box center [867, 94] width 10 height 10
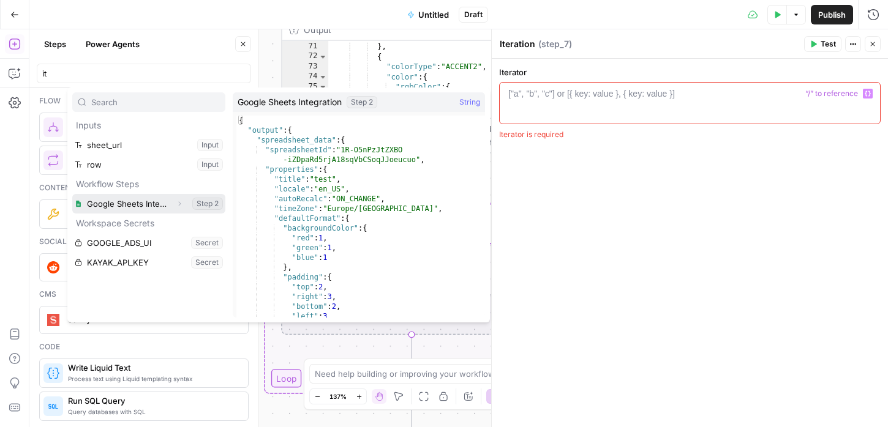
click at [152, 208] on button "Select variable Google Sheets Integration" at bounding box center [148, 204] width 153 height 20
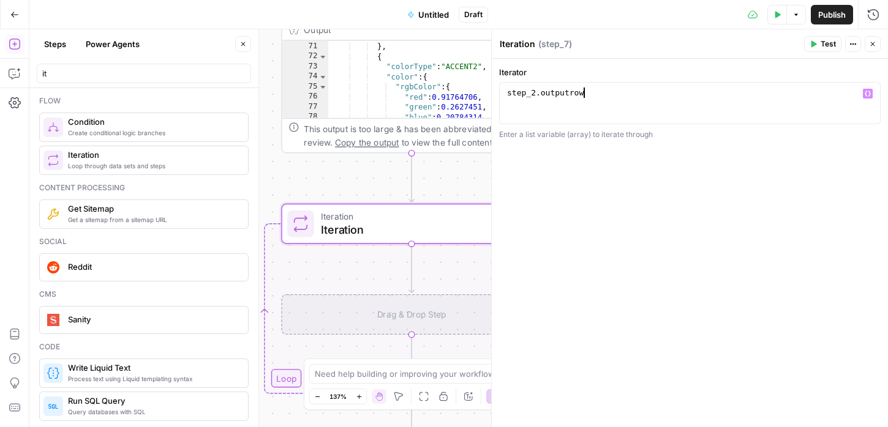
scroll to position [0, 4]
click at [869, 95] on icon "button" at bounding box center [867, 94] width 6 height 6
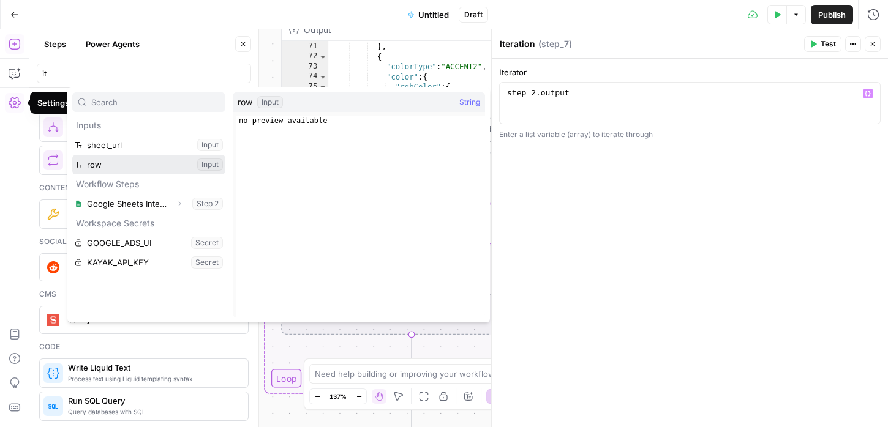
click at [112, 163] on button "Select variable row" at bounding box center [148, 165] width 153 height 20
type textarea "**********"
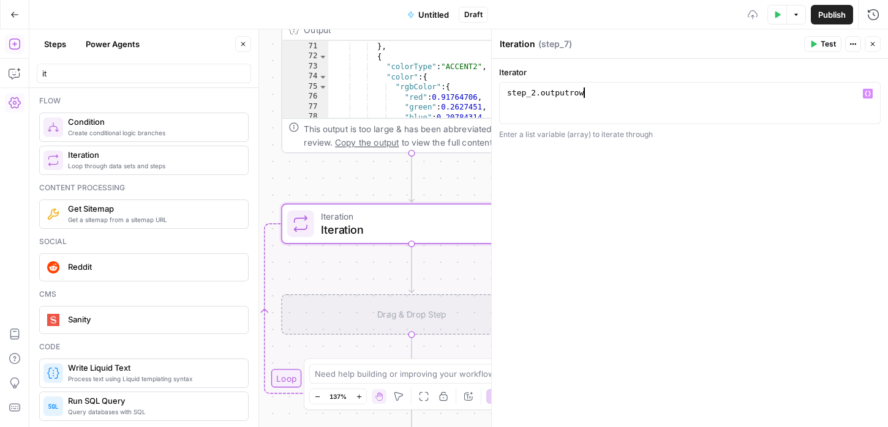
click at [586, 89] on div "step_2 . outputrow" at bounding box center [689, 114] width 370 height 52
click at [865, 96] on icon "button" at bounding box center [867, 94] width 6 height 6
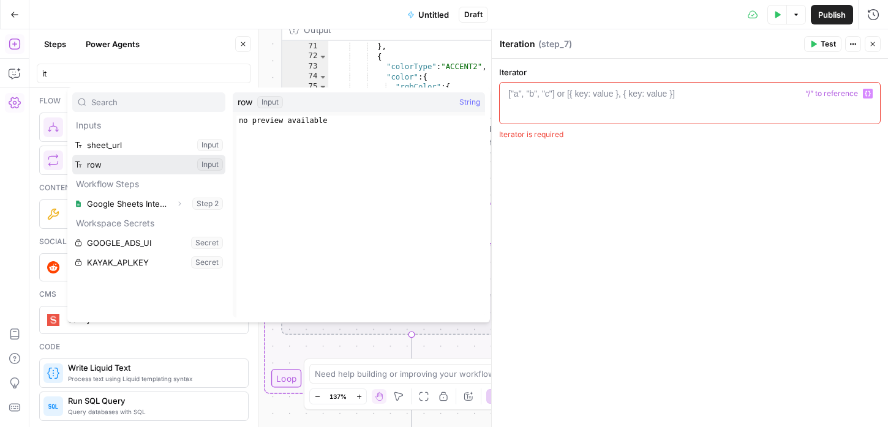
click at [176, 163] on button "Select variable row" at bounding box center [148, 165] width 153 height 20
type textarea "***"
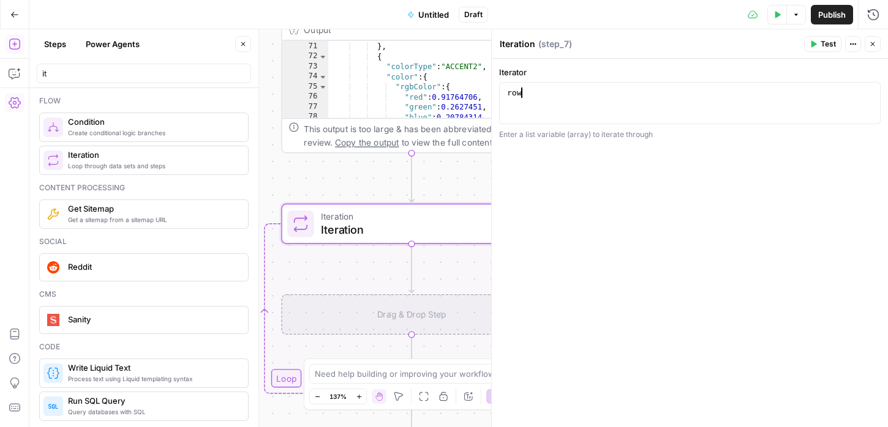
click at [394, 307] on div "Drag & Drop Step" at bounding box center [411, 314] width 260 height 40
click at [394, 314] on div "Drag & Drop Step" at bounding box center [411, 314] width 260 height 40
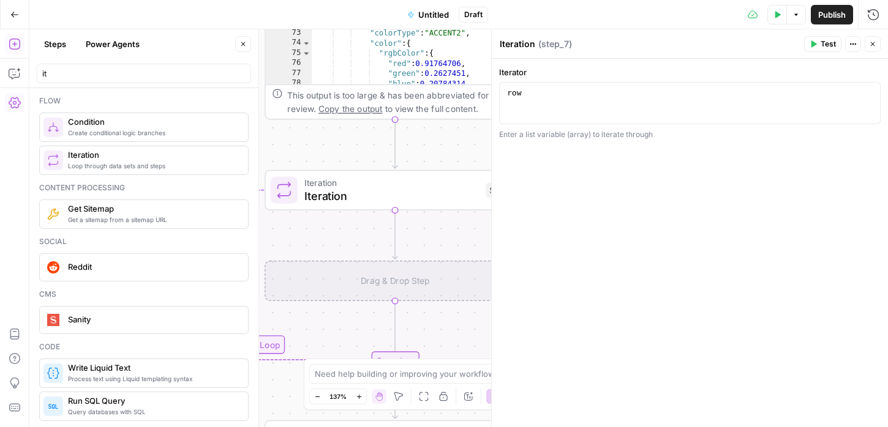
drag, startPoint x: 394, startPoint y: 314, endPoint x: 378, endPoint y: 280, distance: 37.5
click at [378, 280] on div "Drag & Drop Step" at bounding box center [394, 281] width 260 height 40
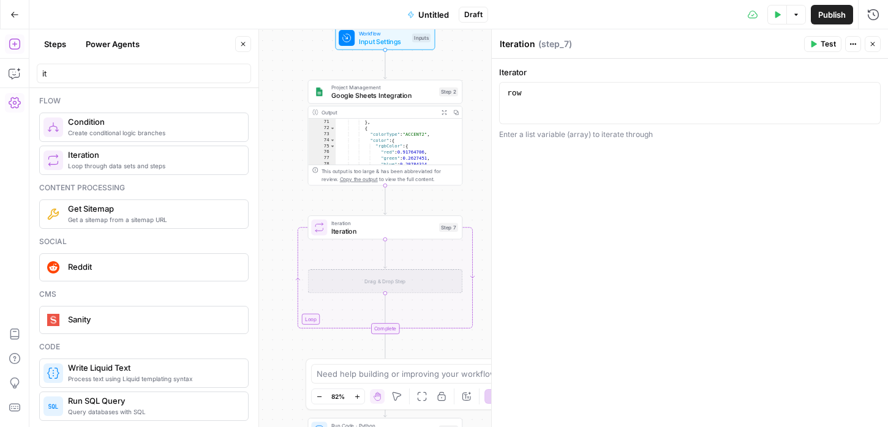
click at [380, 280] on div "Drag & Drop Step" at bounding box center [385, 281] width 155 height 24
click at [99, 81] on div "it" at bounding box center [144, 74] width 214 height 20
type input "i"
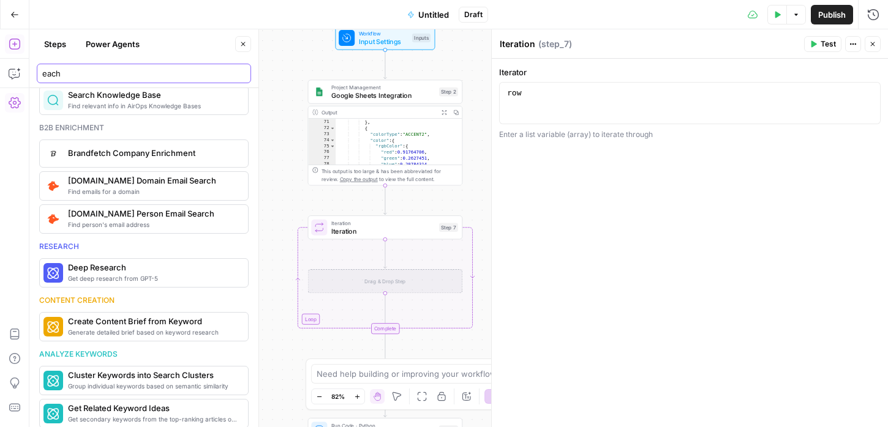
scroll to position [540, 0]
click at [88, 67] on input "each" at bounding box center [143, 73] width 203 height 12
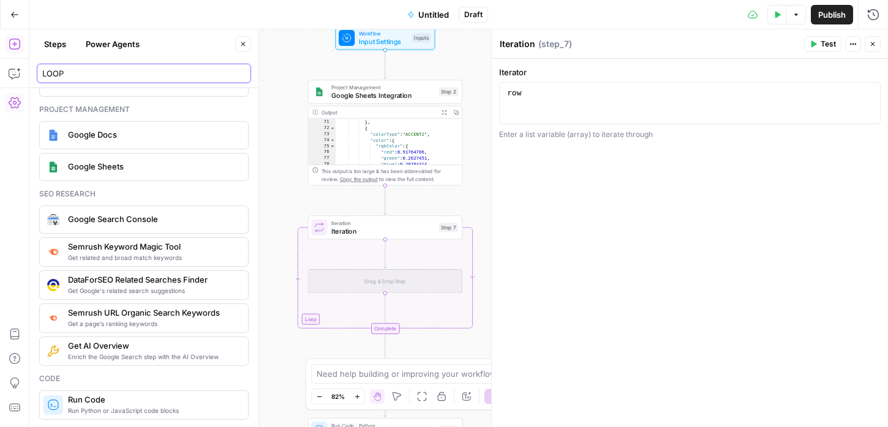
scroll to position [0, 0]
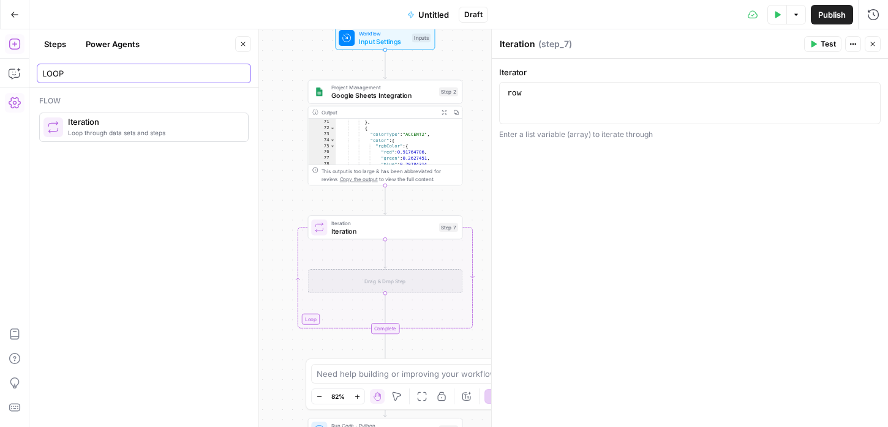
type input "LOOP"
click at [538, 92] on div "row" at bounding box center [689, 114] width 370 height 52
click at [866, 91] on icon "button" at bounding box center [867, 94] width 6 height 6
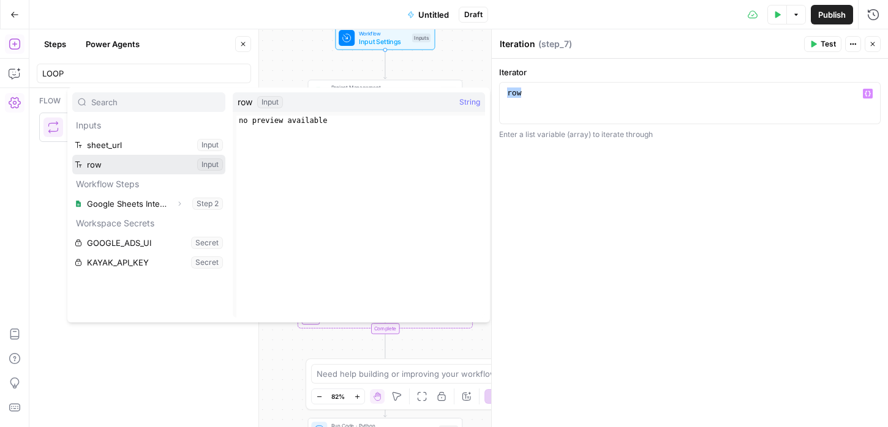
click at [138, 159] on button "Select variable row" at bounding box center [148, 165] width 153 height 20
type textarea "******"
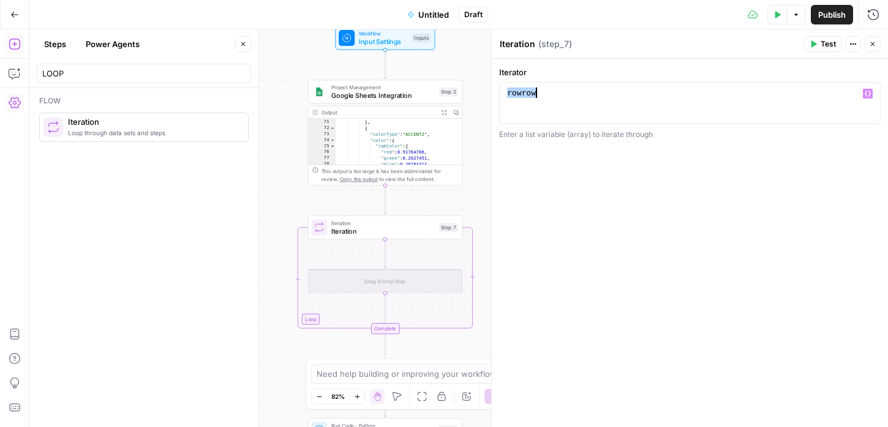
click at [526, 92] on div "rowrow" at bounding box center [689, 114] width 370 height 52
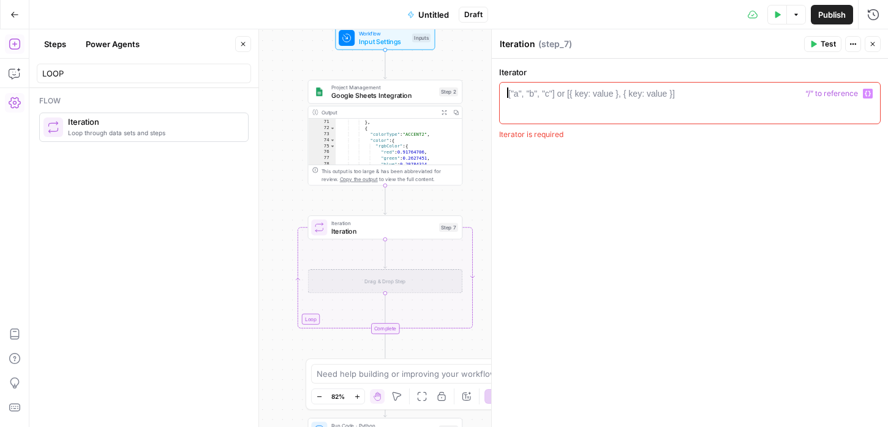
click at [868, 94] on icon "button" at bounding box center [867, 94] width 6 height 6
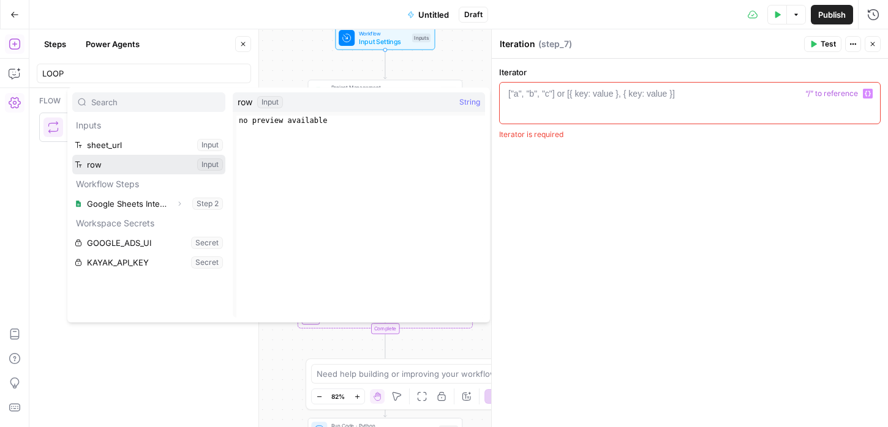
click at [162, 162] on button "Select variable row" at bounding box center [148, 165] width 153 height 20
type textarea "***"
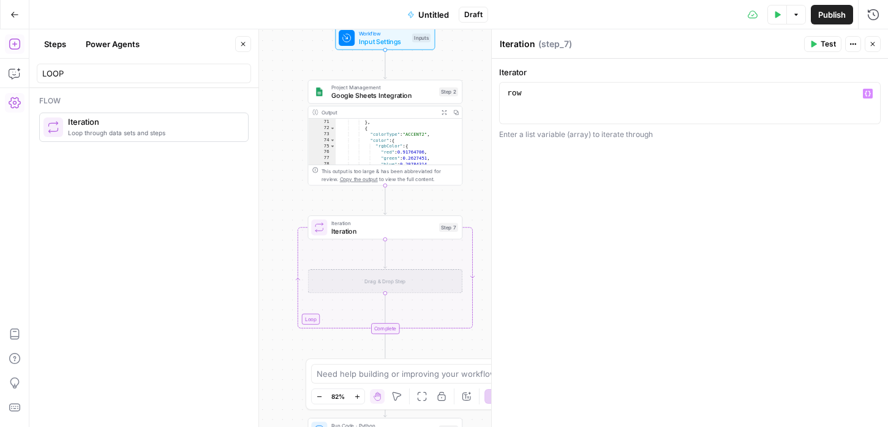
click at [627, 182] on div "Iterator *** 1 row XXXXXXXXXXXXXXXXXXXXXXXXXXXXXXXXXXXXXXXXXXXXXXXXXXXXXXXXXXXX…" at bounding box center [690, 243] width 396 height 368
click at [872, 43] on icon "button" at bounding box center [872, 44] width 4 height 4
click at [66, 69] on input "LOOP" at bounding box center [143, 73] width 203 height 12
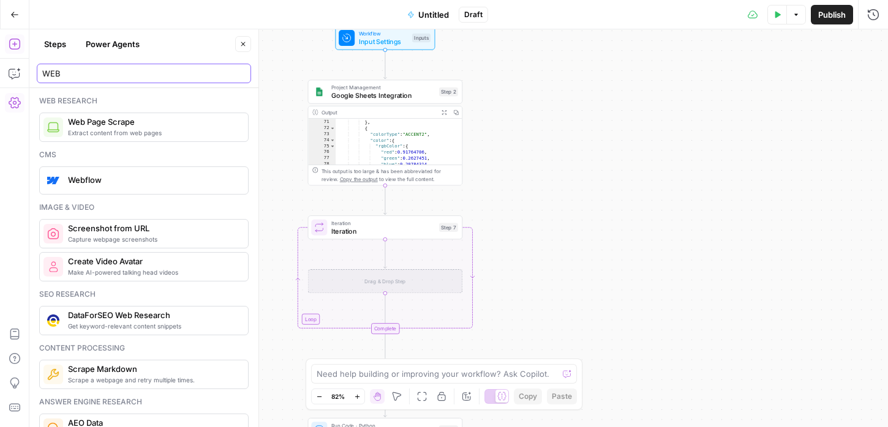
type input "WEB"
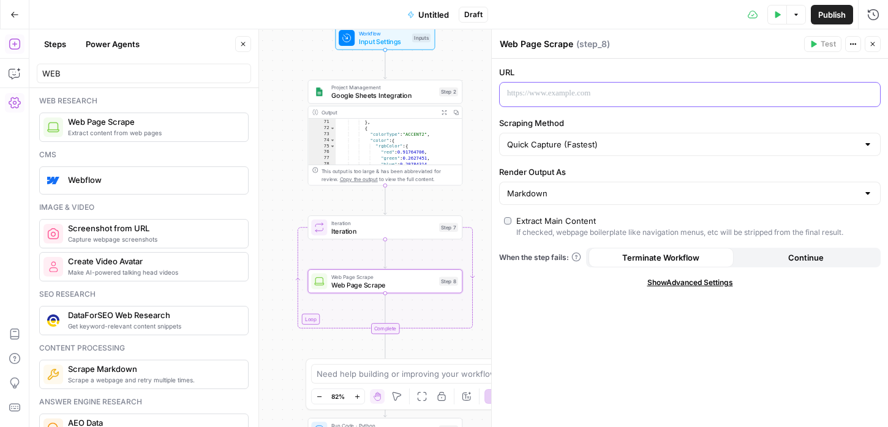
click at [539, 86] on div at bounding box center [679, 95] width 361 height 24
click at [867, 89] on button "Variables Menu" at bounding box center [869, 94] width 10 height 10
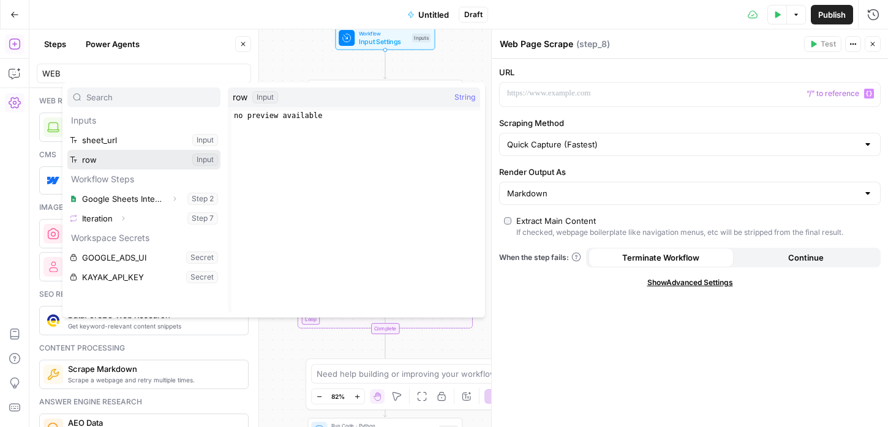
click at [155, 155] on button "Select variable row" at bounding box center [143, 160] width 153 height 20
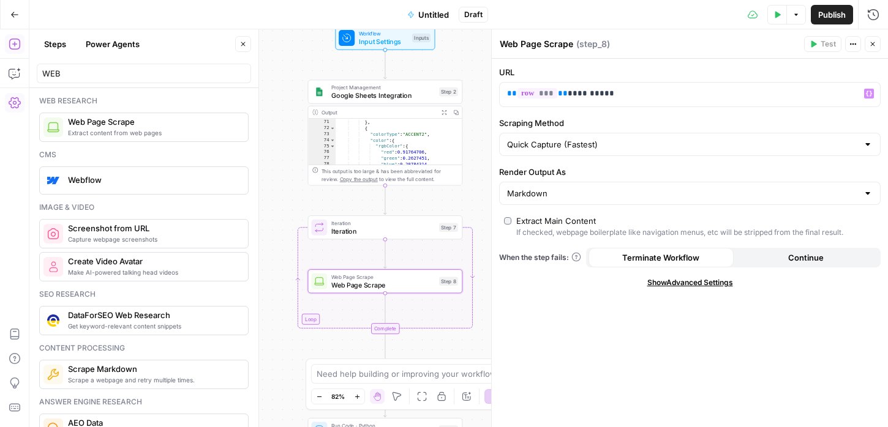
click at [631, 121] on label "Scraping Method" at bounding box center [689, 123] width 381 height 12
click at [631, 138] on input "Quick Capture (Fastest)" at bounding box center [682, 144] width 351 height 12
click at [562, 97] on p "**********" at bounding box center [680, 94] width 346 height 12
click at [599, 95] on span "**********" at bounding box center [567, 93] width 100 height 10
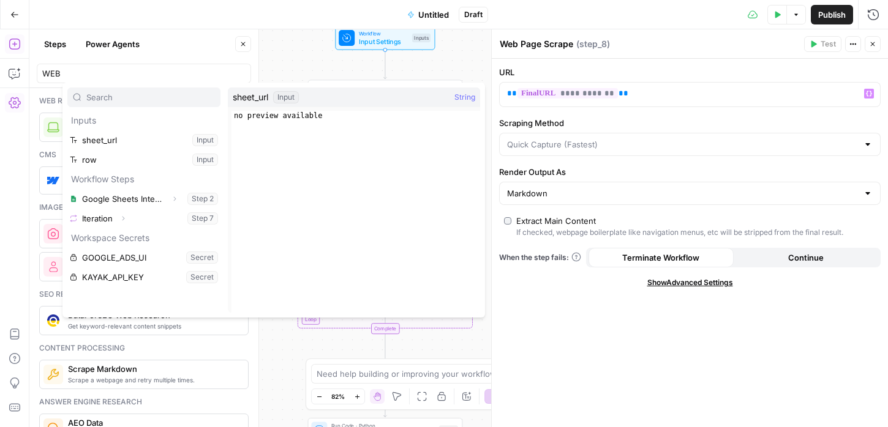
click at [361, 97] on div "sheet_url Input String" at bounding box center [354, 98] width 252 height 20
click at [530, 89] on span "**********" at bounding box center [567, 93] width 100 height 10
click at [303, 99] on div "row Input String" at bounding box center [354, 98] width 252 height 20
click at [460, 99] on span "String" at bounding box center [464, 97] width 21 height 12
click at [649, 89] on p "**********" at bounding box center [689, 94] width 365 height 12
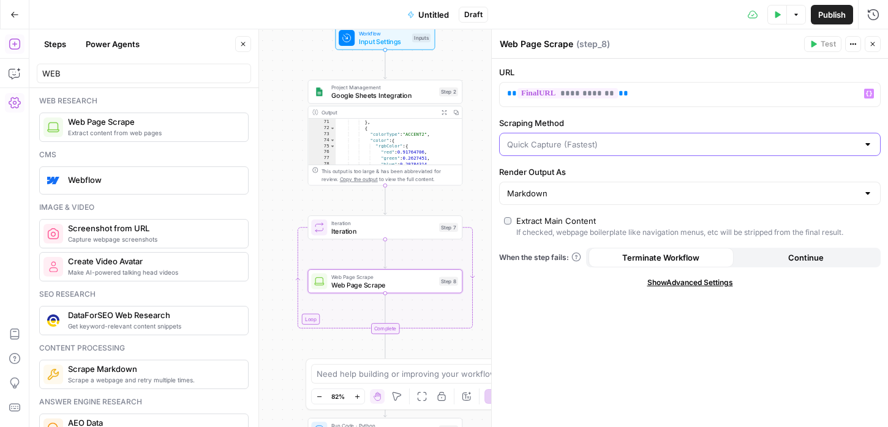
click at [556, 147] on input "Scraping Method" at bounding box center [682, 144] width 351 height 12
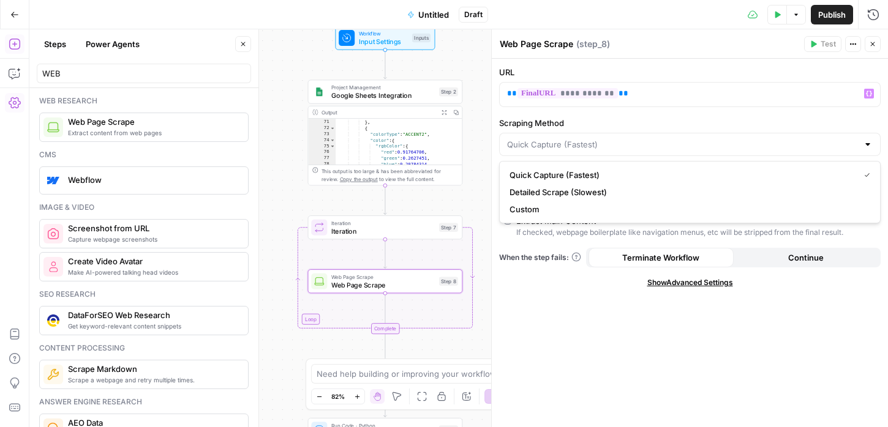
click at [607, 131] on div "Scraping Method" at bounding box center [689, 136] width 381 height 39
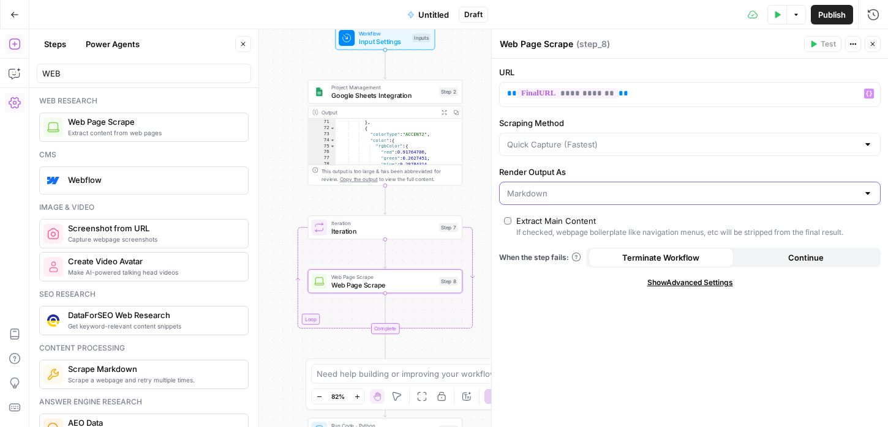
click at [582, 196] on input "Render Output As" at bounding box center [682, 193] width 351 height 12
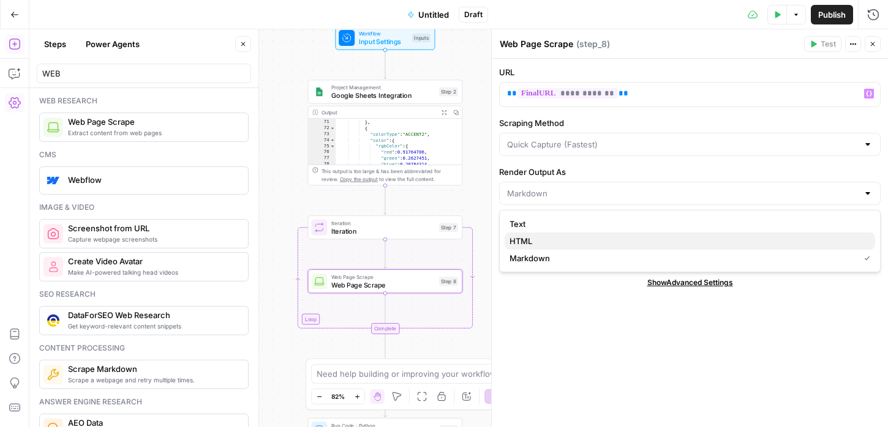
click at [577, 242] on span "HTML" at bounding box center [687, 241] width 356 height 12
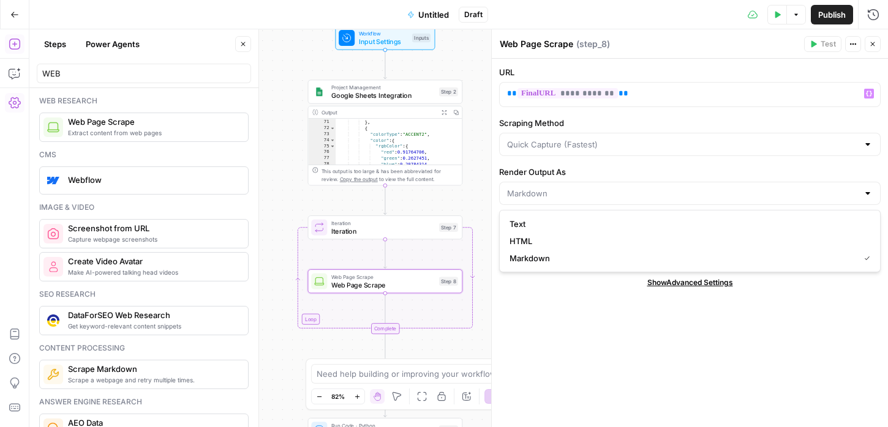
type input "HTML"
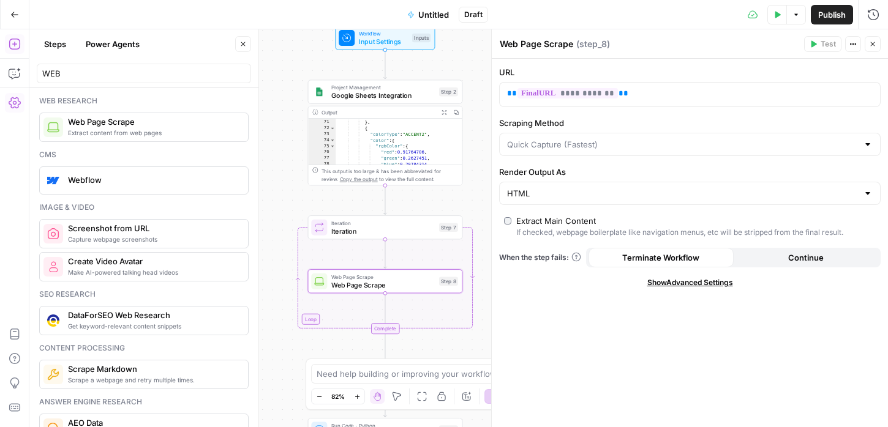
click at [665, 279] on span "Show Advanced Settings" at bounding box center [690, 282] width 86 height 11
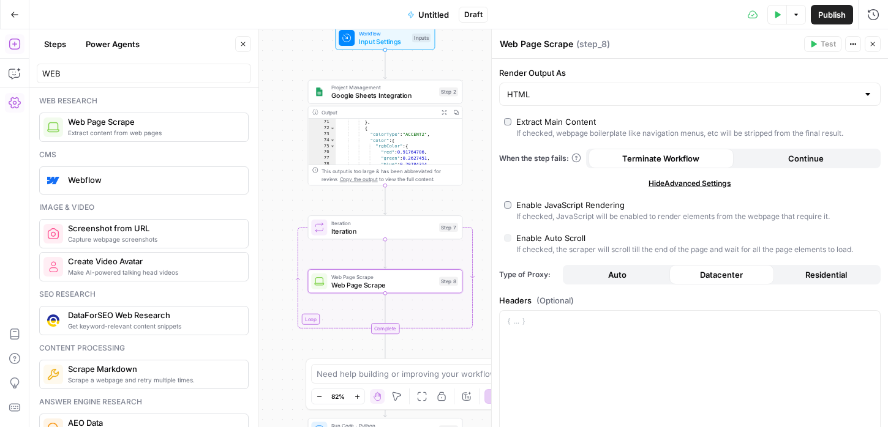
scroll to position [177, 0]
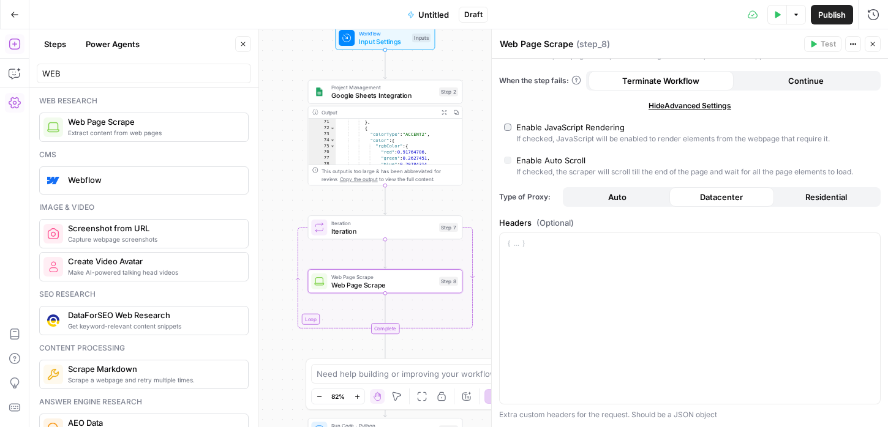
click at [534, 125] on div "Enable JavaScript Rendering" at bounding box center [570, 127] width 108 height 12
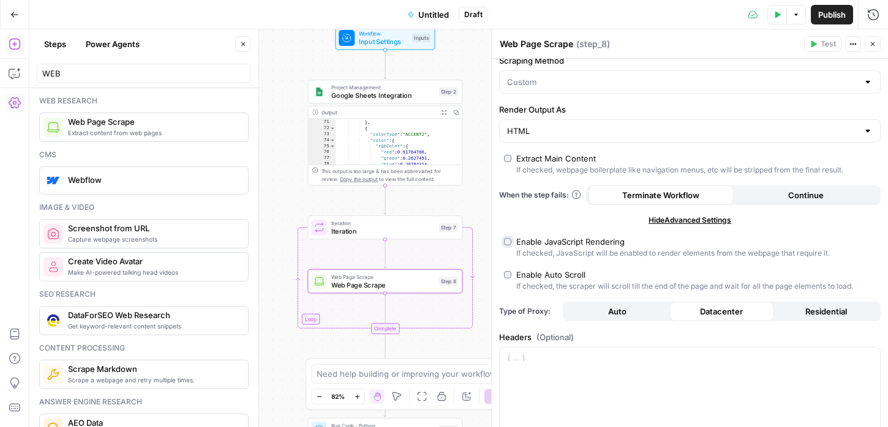
scroll to position [139, 0]
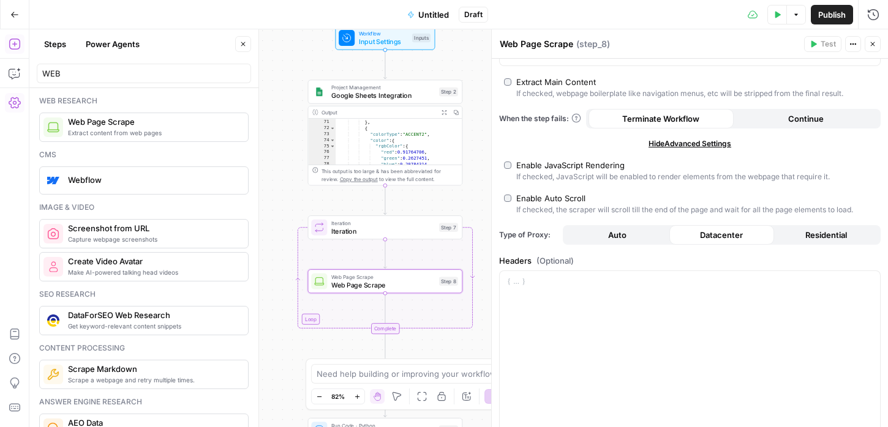
click at [828, 236] on span "Residential" at bounding box center [826, 235] width 42 height 12
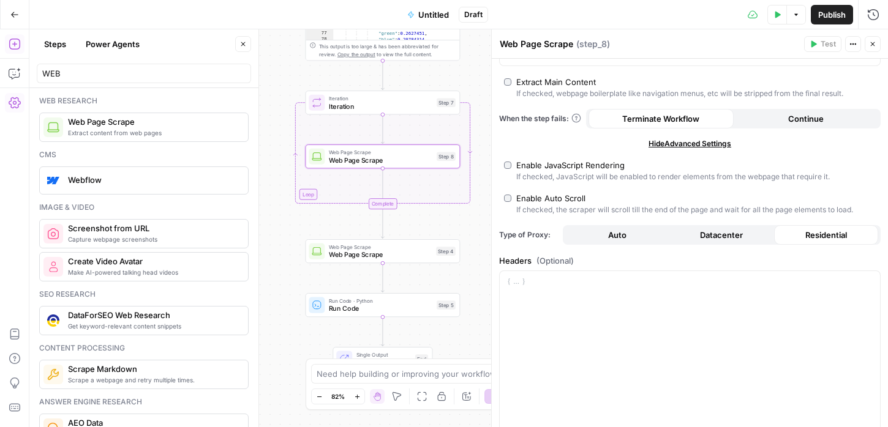
drag, startPoint x: 479, startPoint y: 304, endPoint x: 477, endPoint y: 179, distance: 124.9
click at [477, 179] on div "Workflow Input Settings Inputs Project Management Google Sheets Integration Ste…" at bounding box center [458, 228] width 858 height 398
click at [397, 230] on icon "button" at bounding box center [397, 233] width 7 height 7
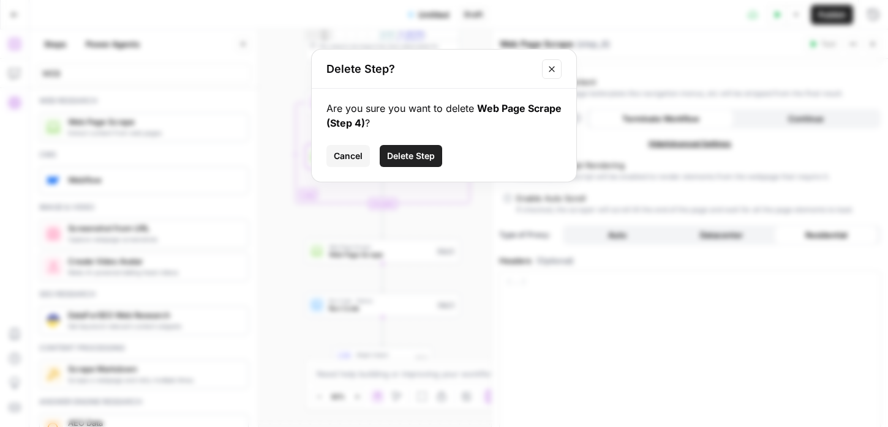
click at [414, 160] on span "Delete Step" at bounding box center [411, 156] width 48 height 12
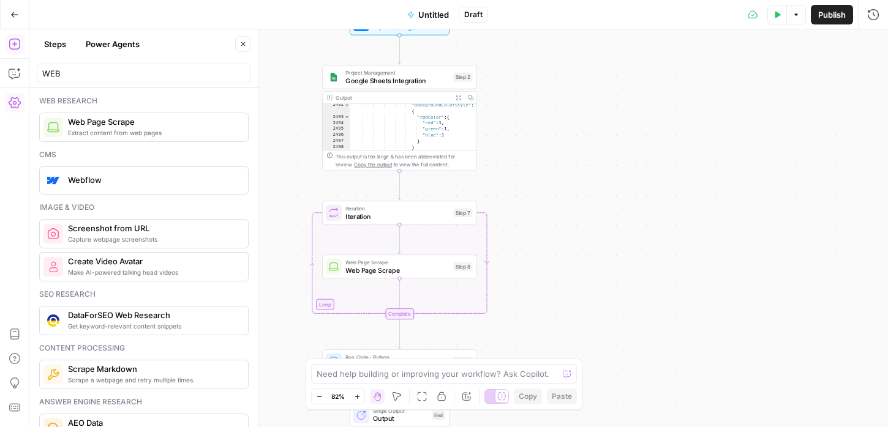
scroll to position [5679, 0]
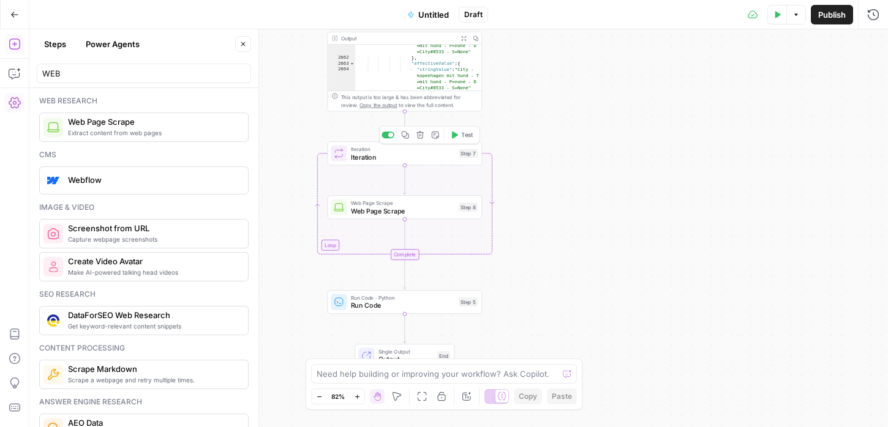
click at [404, 150] on span "Iteration" at bounding box center [403, 149] width 104 height 8
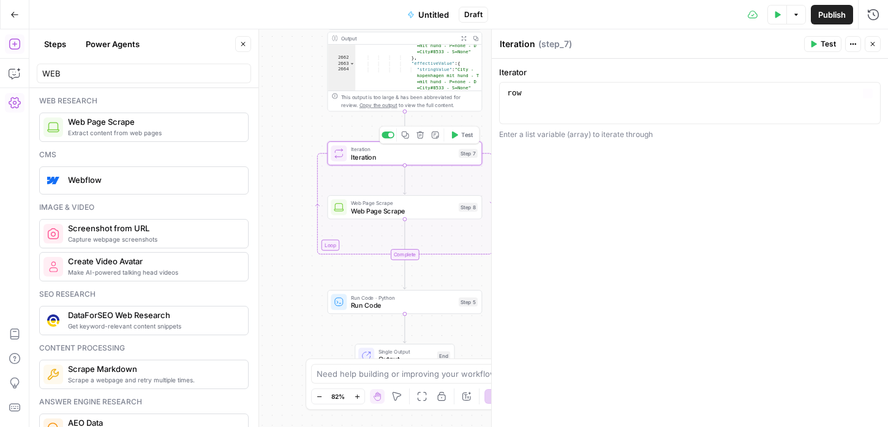
click at [541, 88] on div "row" at bounding box center [689, 114] width 370 height 52
click at [870, 94] on span "Variables Menu" at bounding box center [870, 94] width 1 height 1
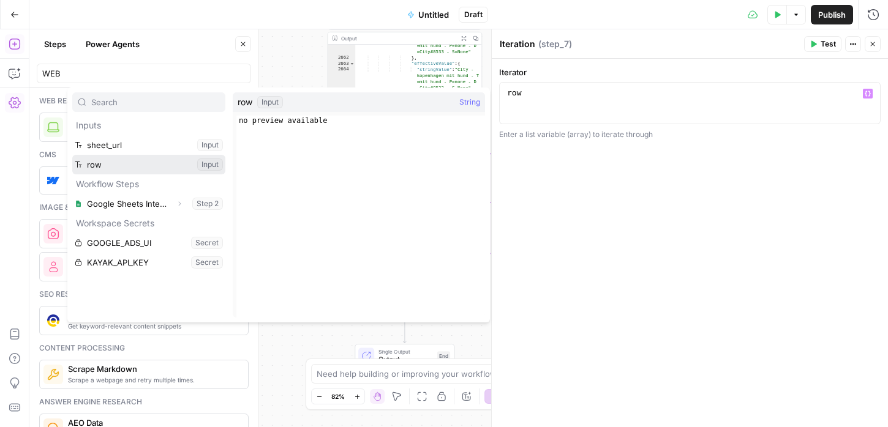
click at [124, 163] on button "Select variable row" at bounding box center [148, 165] width 153 height 20
type textarea "******"
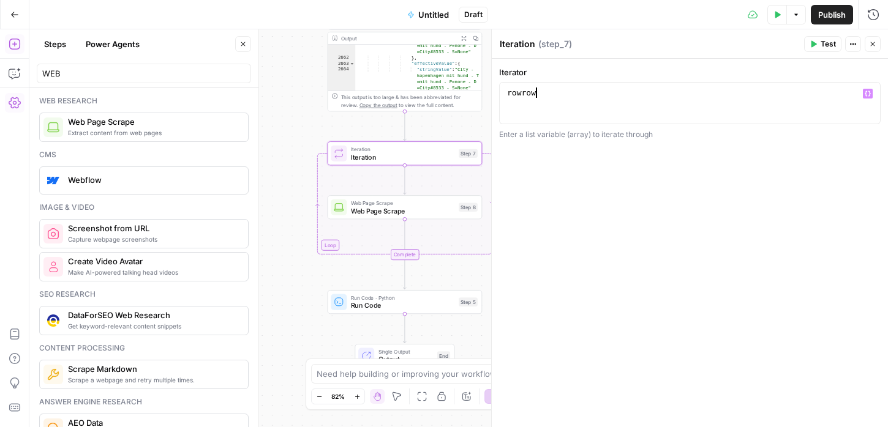
click at [519, 92] on div "rowrow" at bounding box center [689, 114] width 370 height 52
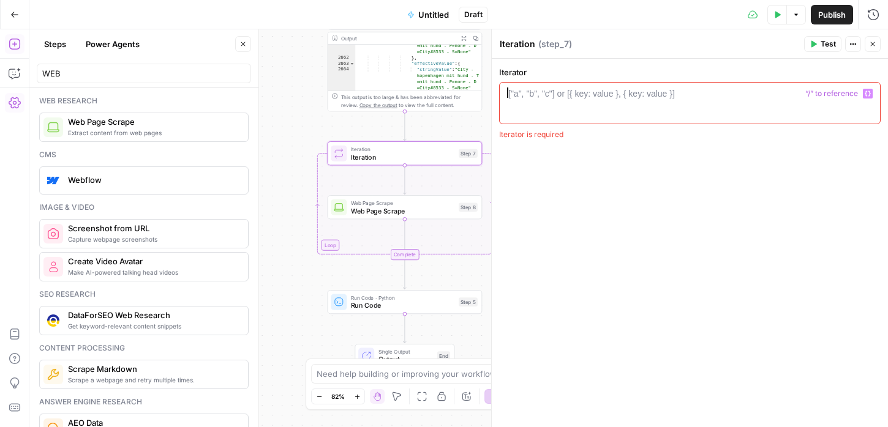
click at [532, 92] on div "["a", "b", "c"] or [{ key: value }, { key: value }]" at bounding box center [591, 94] width 166 height 12
click at [532, 93] on div "["a", "b", "c"] or [{ key: value }, { key: value }]" at bounding box center [591, 94] width 166 height 12
click at [863, 92] on button "Variables Menu" at bounding box center [867, 94] width 10 height 10
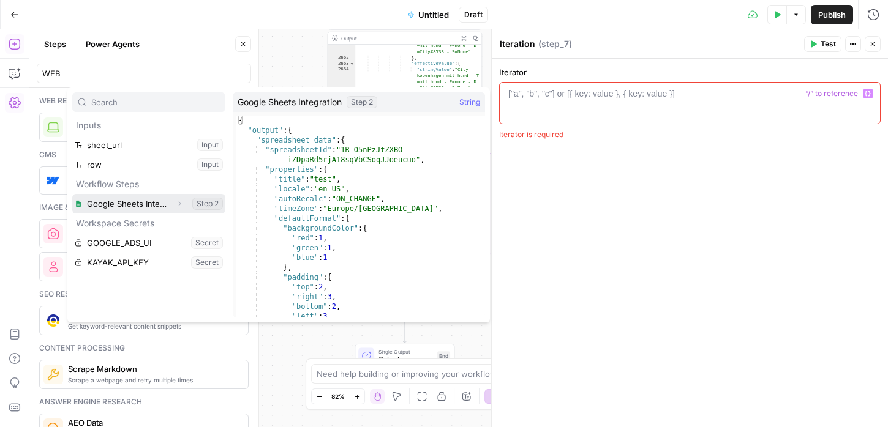
click at [167, 203] on button "Select variable Google Sheets Integration" at bounding box center [148, 204] width 153 height 20
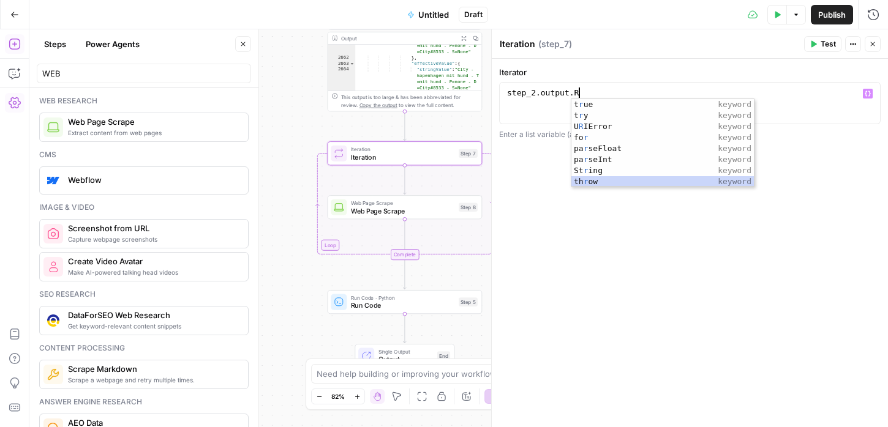
scroll to position [0, 4]
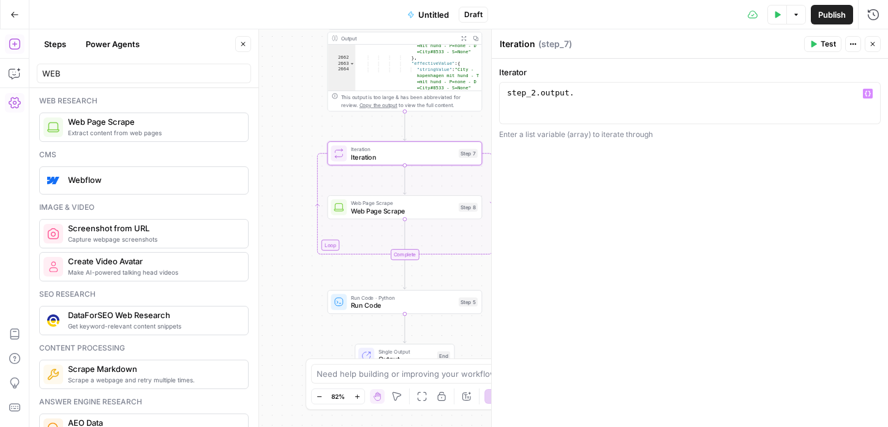
click at [870, 95] on button "Variables Menu" at bounding box center [867, 94] width 10 height 10
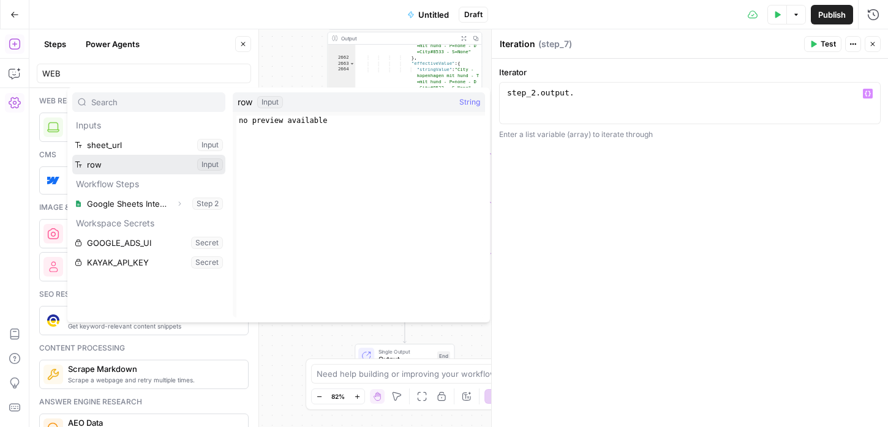
click at [180, 159] on button "Select variable row" at bounding box center [148, 165] width 153 height 20
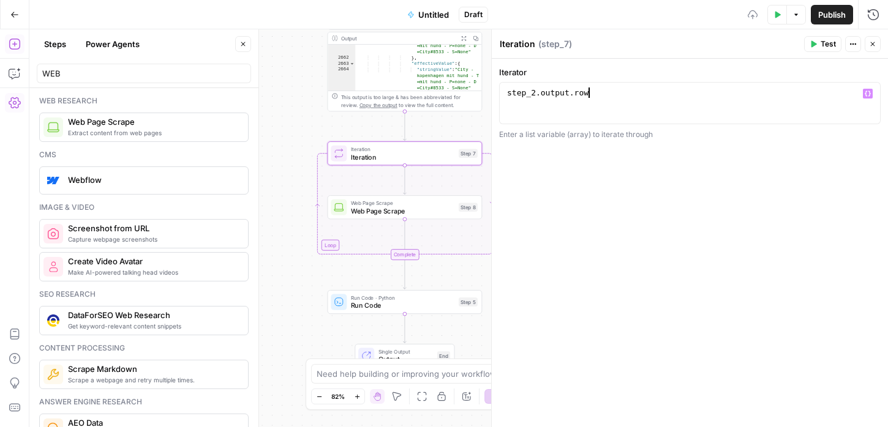
click at [556, 92] on div "step_2 . output . row" at bounding box center [689, 114] width 370 height 52
click at [587, 179] on div "**********" at bounding box center [690, 243] width 396 height 368
click at [560, 92] on div "step_2 . output . row" at bounding box center [689, 114] width 370 height 52
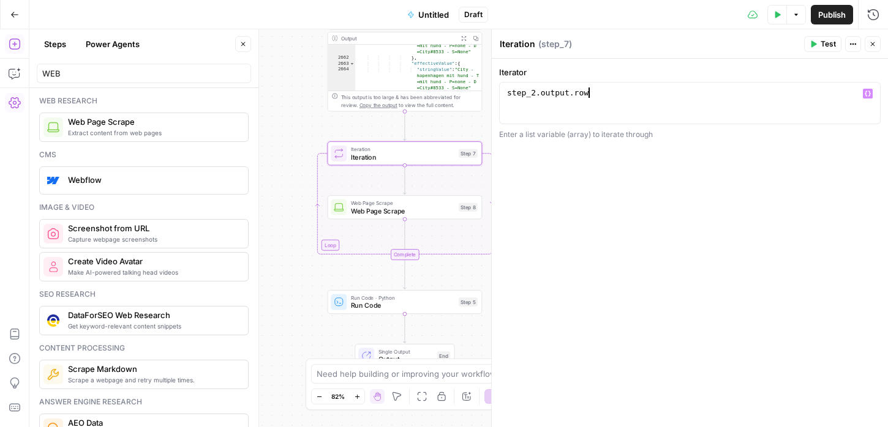
click at [617, 92] on div "step_2 . output . row" at bounding box center [689, 114] width 370 height 52
click at [871, 95] on button "Variables Menu" at bounding box center [867, 94] width 10 height 10
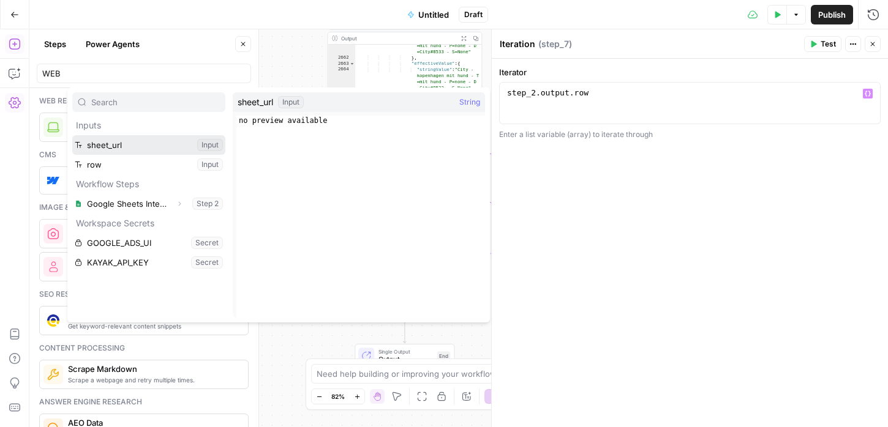
click at [90, 148] on button "Select variable sheet_url" at bounding box center [148, 145] width 153 height 20
type textarea "**********"
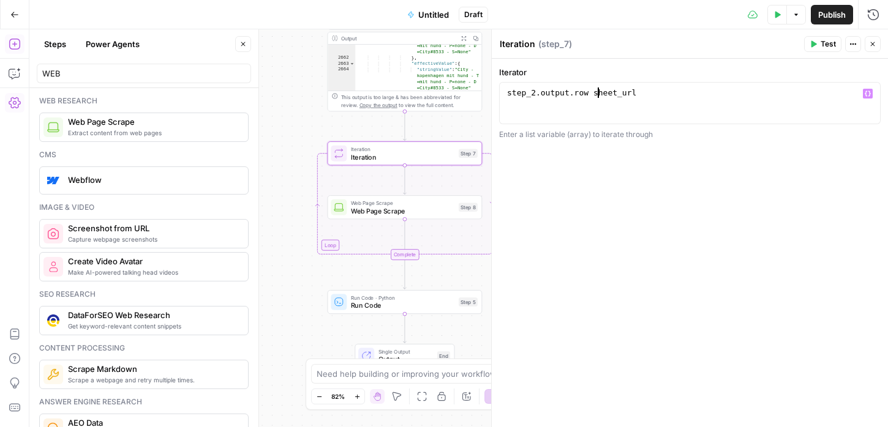
click at [599, 88] on div "step_2 . output . row sheet_url" at bounding box center [689, 114] width 370 height 52
click at [534, 204] on div "Iterator 1 ["a", "b", "c"] or [{ key: value }, { key: value }] XXXXXXXXXXXXXXXX…" at bounding box center [690, 243] width 396 height 368
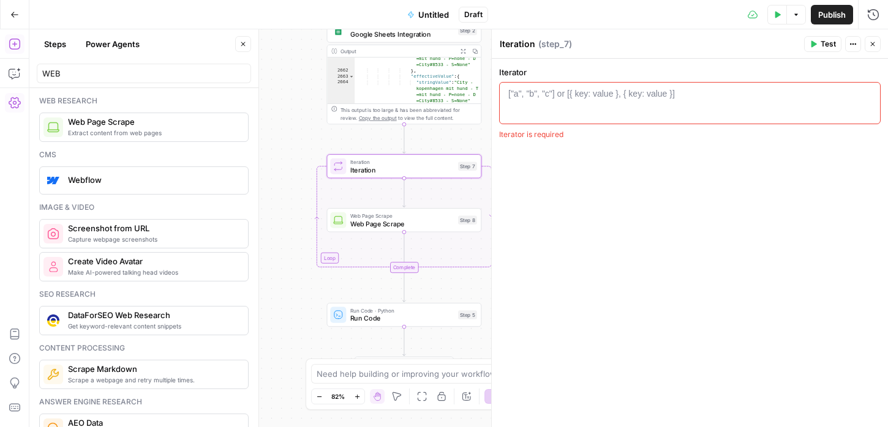
click at [383, 36] on span "Google Sheets Integration" at bounding box center [402, 34] width 104 height 10
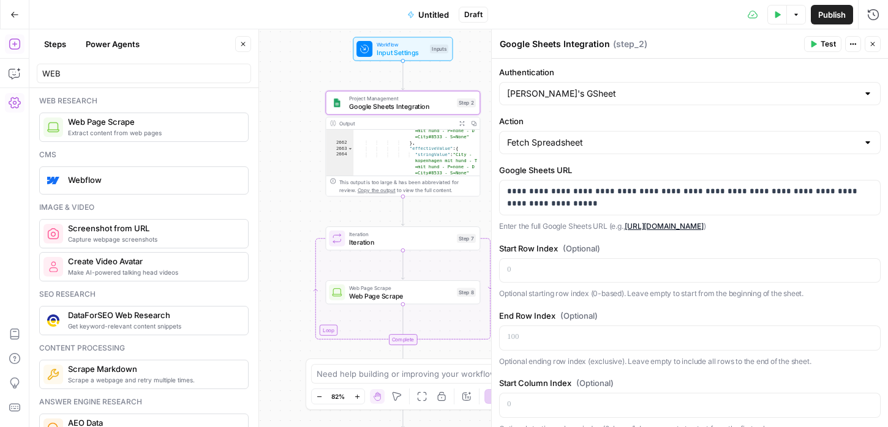
drag, startPoint x: 308, startPoint y: 100, endPoint x: 307, endPoint y: 178, distance: 77.7
click at [307, 178] on div "Workflow Input Settings Inputs Project Management Google Sheets Integration Ste…" at bounding box center [458, 228] width 858 height 398
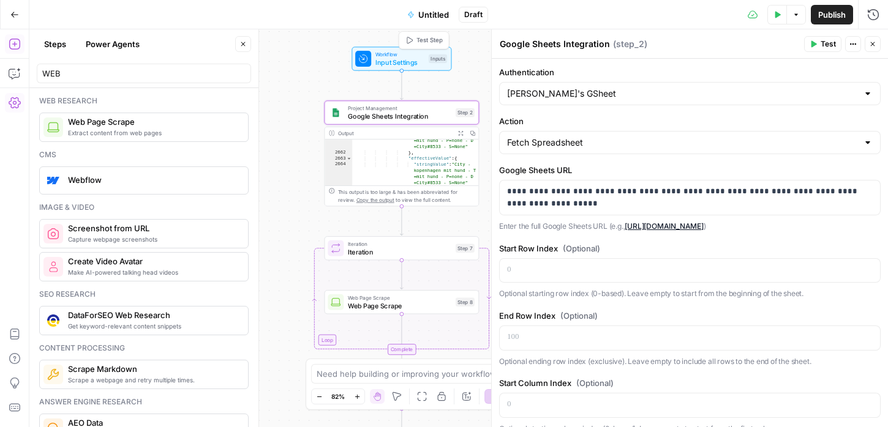
click at [395, 59] on span "Input Settings" at bounding box center [400, 63] width 50 height 10
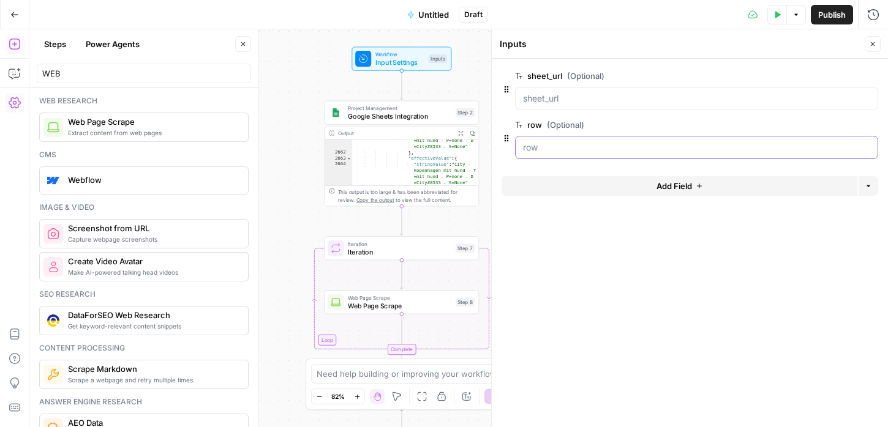
click at [537, 147] on input "row (Optional)" at bounding box center [696, 147] width 347 height 12
click at [553, 148] on input "row (Optional)" at bounding box center [696, 147] width 347 height 12
click at [366, 114] on span "Google Sheets Integration" at bounding box center [400, 116] width 104 height 10
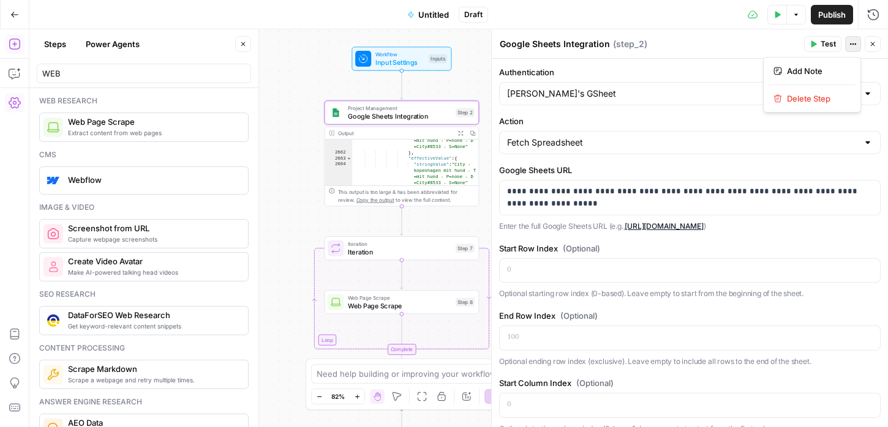
click at [852, 42] on icon "button" at bounding box center [852, 43] width 7 height 7
click at [720, 37] on div "Google Sheets Integration Google Sheets Integration ( step_2 )" at bounding box center [649, 43] width 301 height 13
click at [313, 187] on div "Workflow Input Settings Inputs Project Management Google Sheets Integration Ste…" at bounding box center [458, 228] width 858 height 398
click at [555, 272] on p at bounding box center [689, 270] width 365 height 12
click at [407, 219] on div "Workflow Input Settings Inputs Project Management Google Sheets Integration Ste…" at bounding box center [458, 228] width 858 height 398
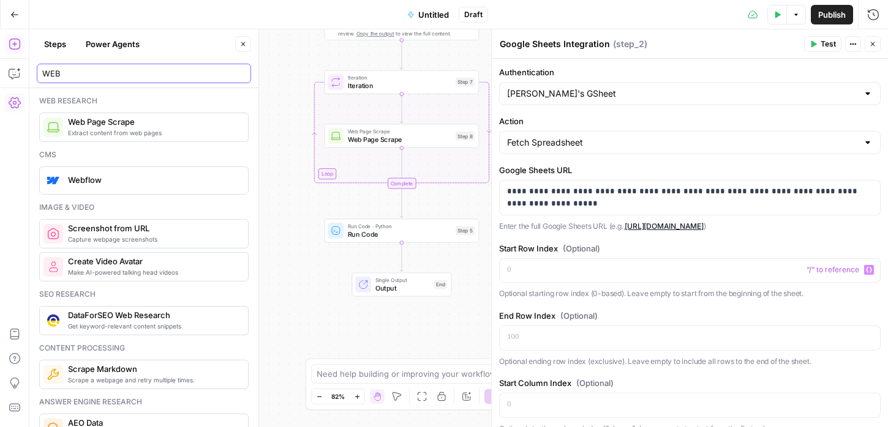
click at [86, 78] on input "WEB" at bounding box center [143, 73] width 203 height 12
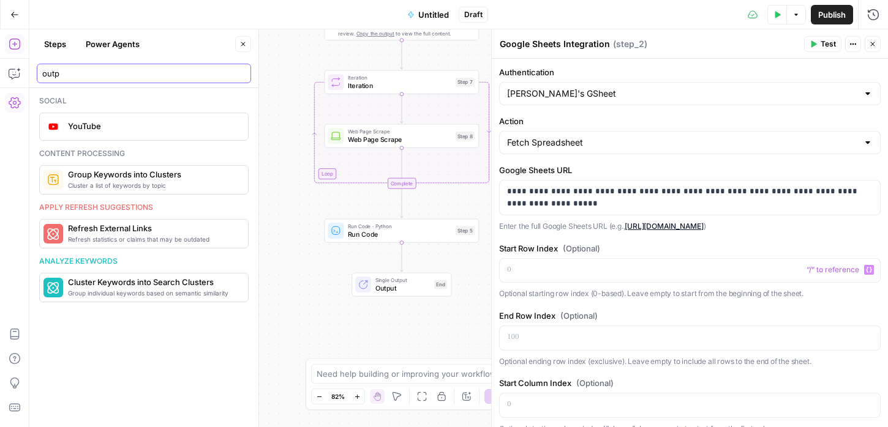
type input "outpu"
click at [61, 69] on input "outpu" at bounding box center [143, 73] width 203 height 12
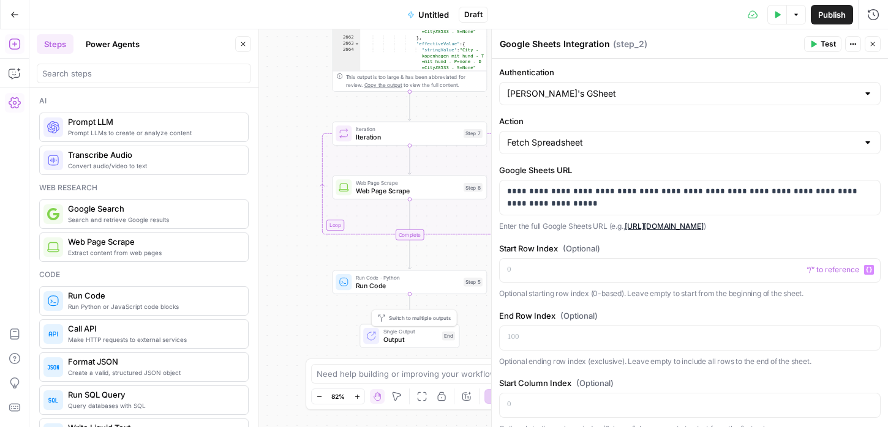
drag, startPoint x: 398, startPoint y: 286, endPoint x: 406, endPoint y: 339, distance: 52.7
click at [406, 339] on span "Output" at bounding box center [410, 340] width 55 height 10
click at [395, 332] on span "Single Output" at bounding box center [411, 332] width 55 height 8
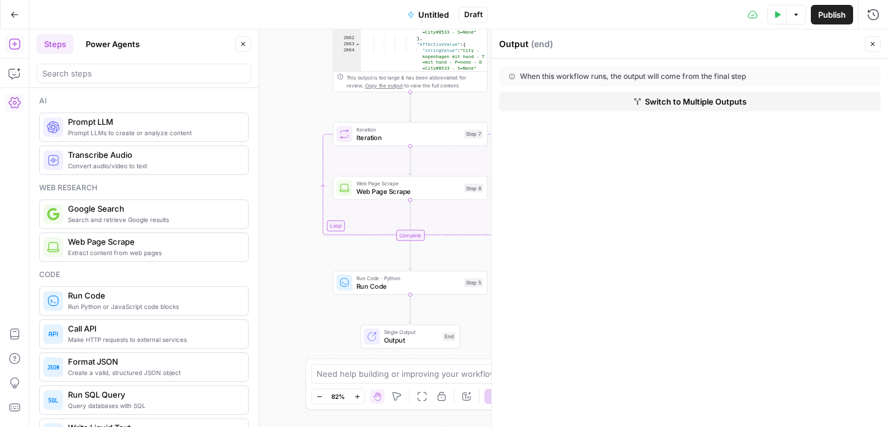
click at [522, 103] on button "Switch to Multiple Outputs" at bounding box center [689, 102] width 381 height 20
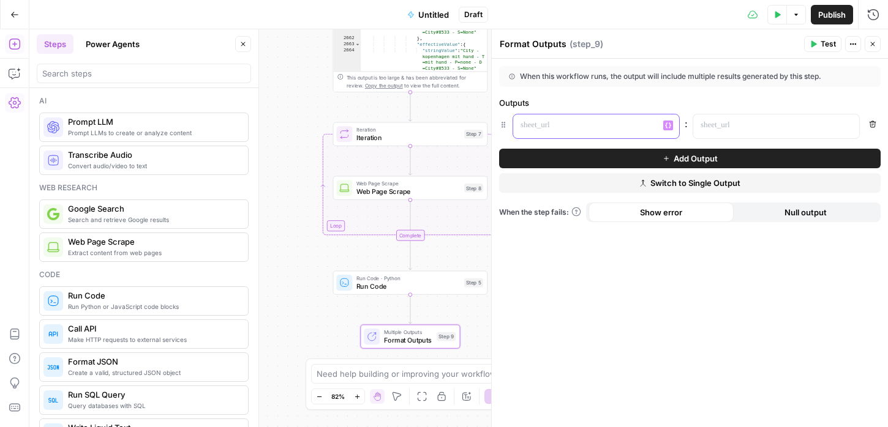
click at [537, 123] on p at bounding box center [586, 125] width 132 height 12
click at [94, 75] on input "search" at bounding box center [143, 73] width 203 height 12
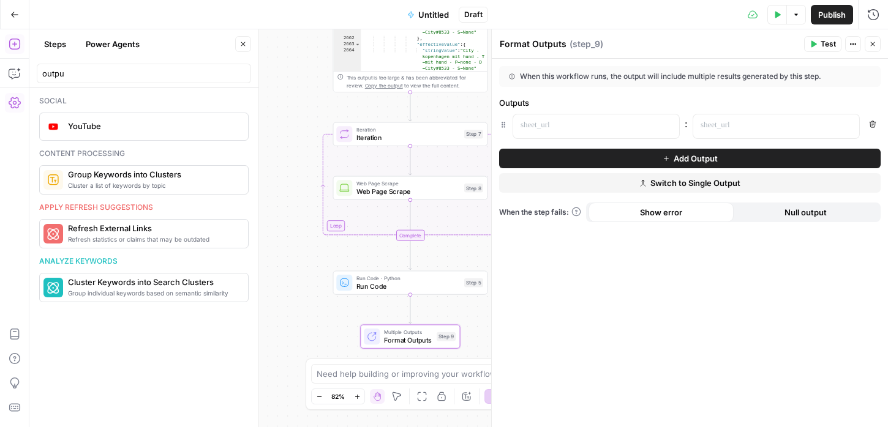
click at [408, 98] on icon "Edge from step_2 to step_7" at bounding box center [409, 106] width 3 height 29
click at [408, 100] on icon "Edge from step_2 to step_7" at bounding box center [409, 106] width 3 height 29
click at [585, 131] on p at bounding box center [586, 125] width 132 height 12
click at [871, 42] on icon "button" at bounding box center [872, 43] width 7 height 7
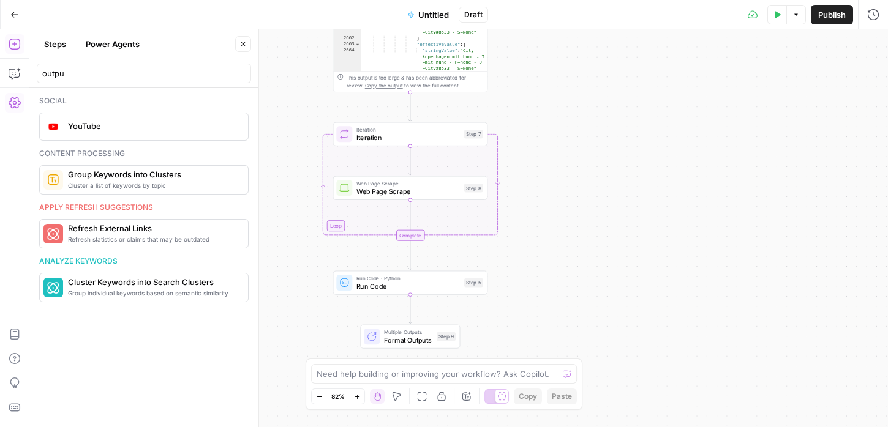
click at [561, 192] on div "Workflow Input Settings Inputs Project Management Google Sheets Integration Ste…" at bounding box center [458, 228] width 858 height 398
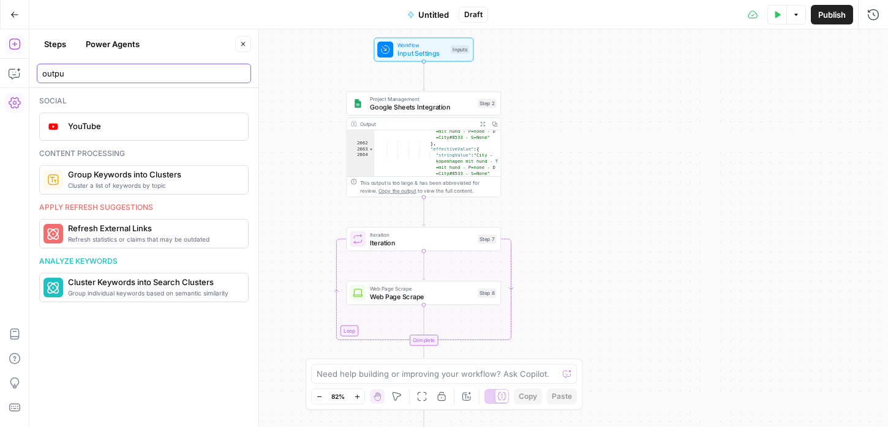
click at [81, 73] on input "outpu" at bounding box center [143, 73] width 203 height 12
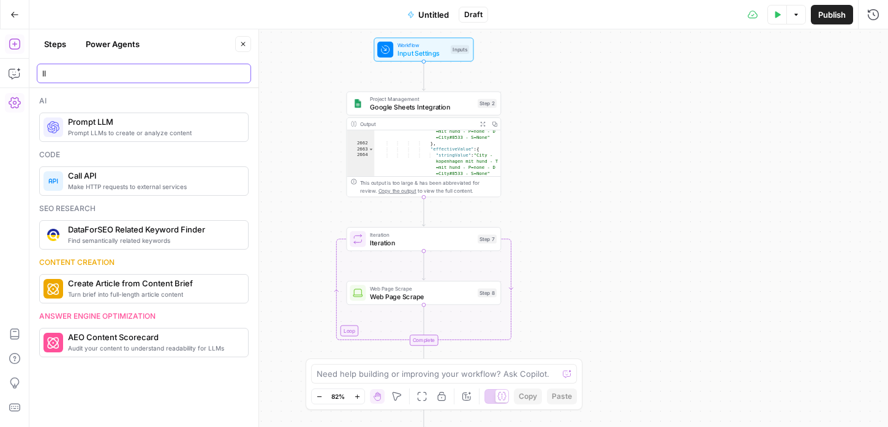
type input "ll"
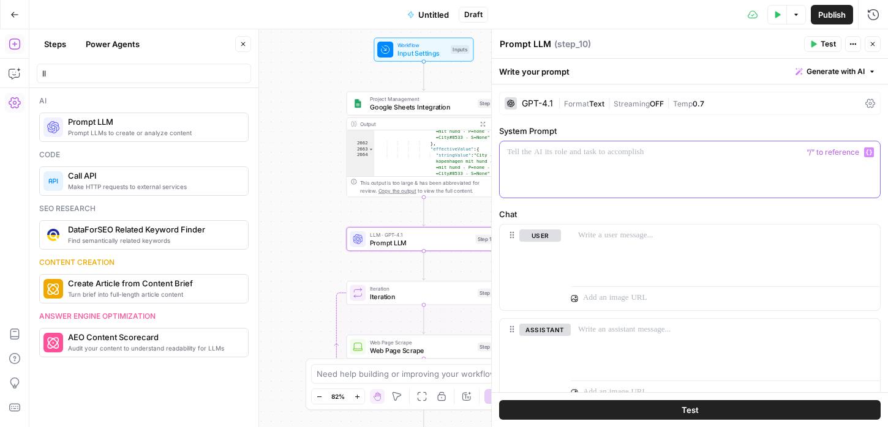
click at [563, 154] on p at bounding box center [689, 152] width 365 height 12
click at [873, 45] on icon "button" at bounding box center [872, 43] width 7 height 7
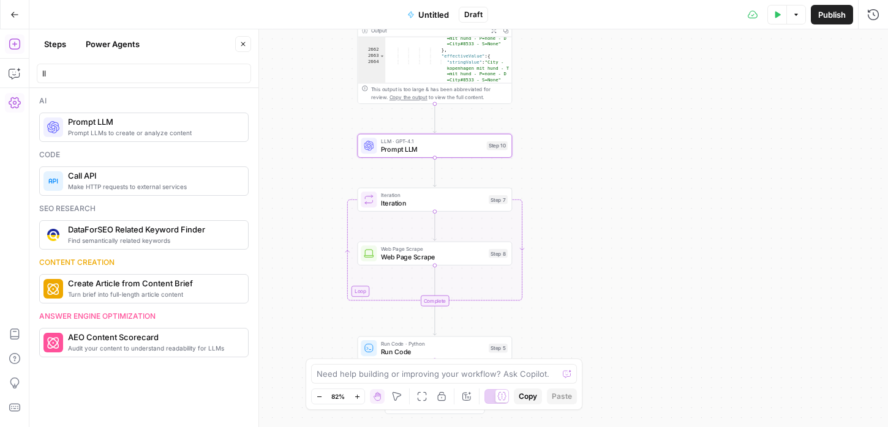
click at [419, 260] on span "Web Page Scrape" at bounding box center [433, 257] width 104 height 10
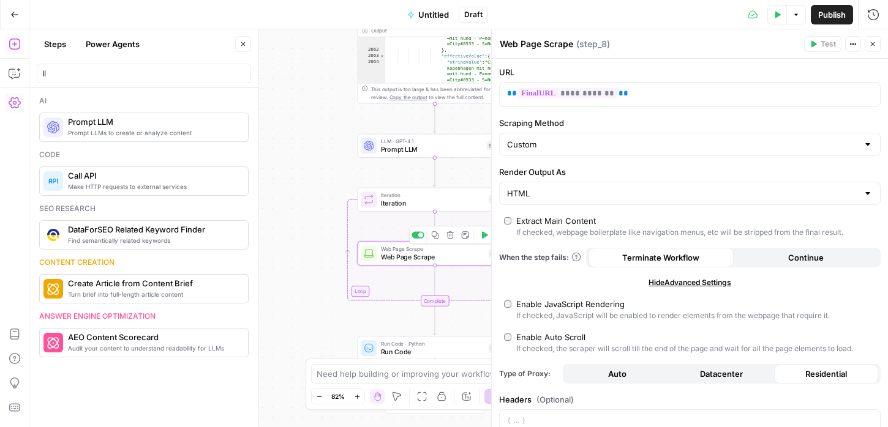
click at [326, 223] on div "Workflow Input Settings Inputs Project Management Google Sheets Integration Ste…" at bounding box center [458, 228] width 858 height 398
click at [482, 184] on icon "button" at bounding box center [485, 181] width 6 height 7
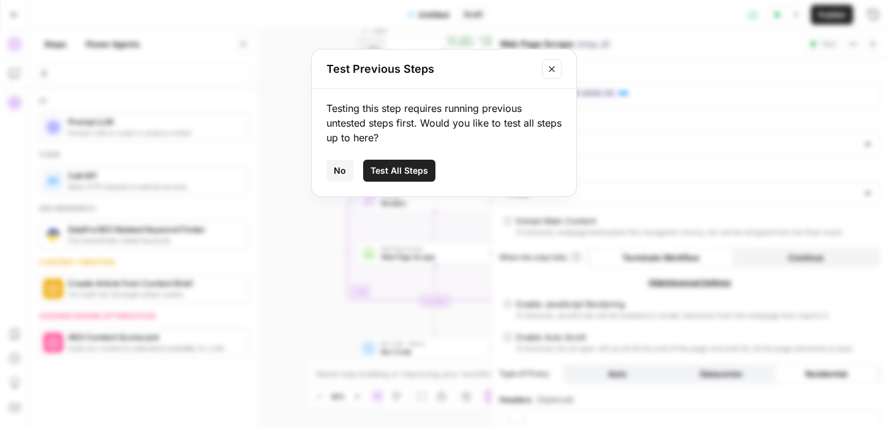
drag, startPoint x: 365, startPoint y: 124, endPoint x: 421, endPoint y: 123, distance: 55.7
click at [421, 123] on div "Testing this step requires running previous untested steps first. Would you lik…" at bounding box center [443, 123] width 235 height 44
click at [422, 123] on div "Testing this step requires running previous untested steps first. Would you lik…" at bounding box center [443, 123] width 235 height 44
click at [550, 70] on icon "Close modal" at bounding box center [552, 69] width 10 height 10
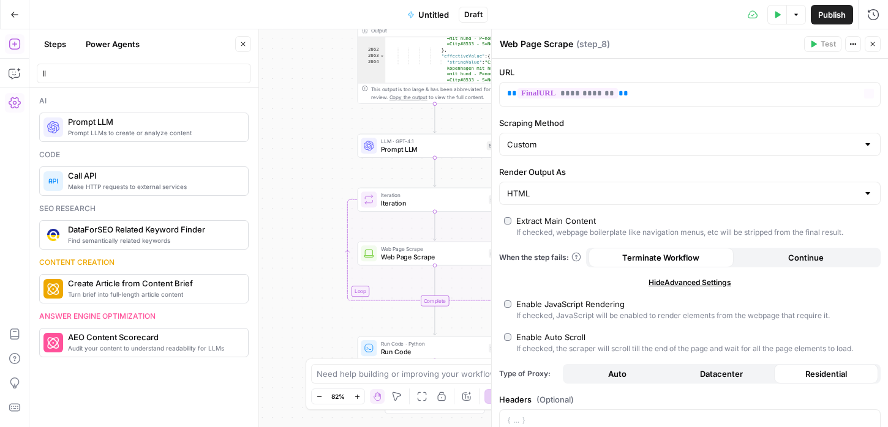
click at [872, 42] on icon "button" at bounding box center [872, 43] width 7 height 7
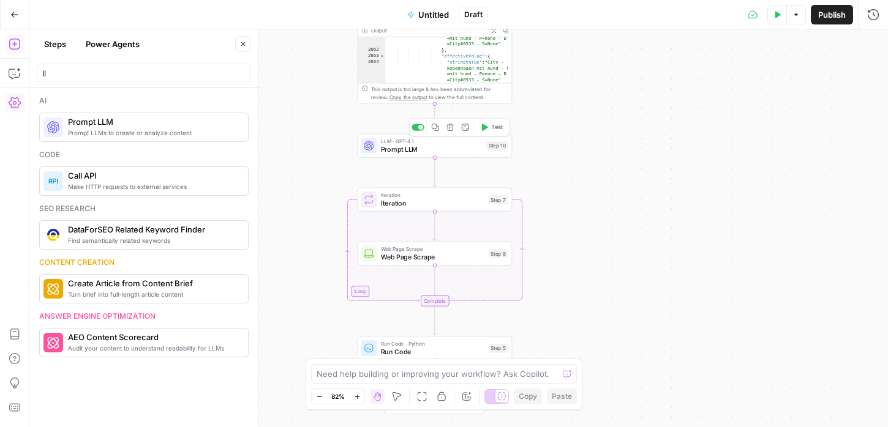
click at [451, 133] on button "Delete step" at bounding box center [450, 127] width 13 height 13
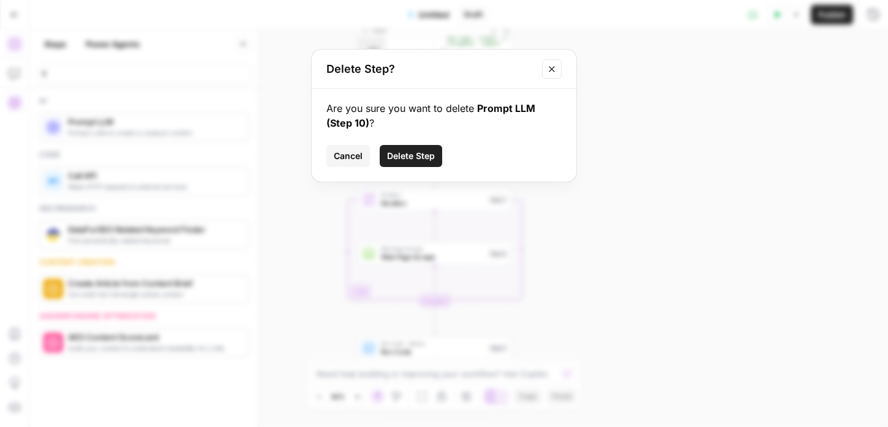
click at [420, 150] on span "Delete Step" at bounding box center [411, 156] width 48 height 12
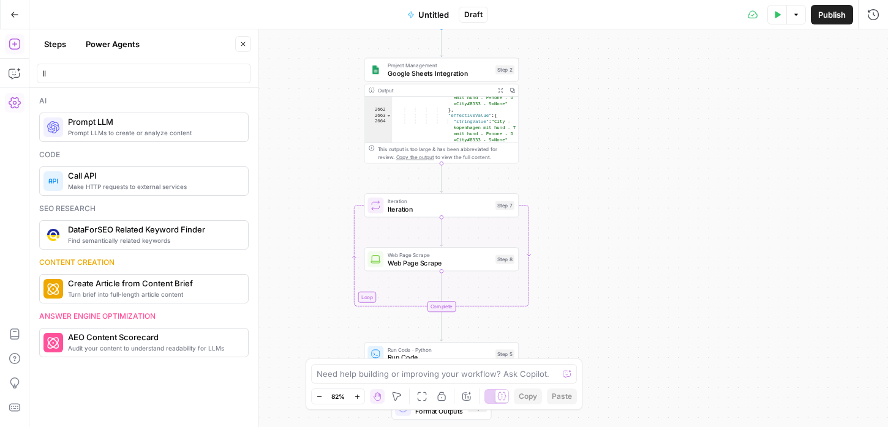
click at [419, 157] on span "Copy the output" at bounding box center [415, 157] width 38 height 6
click at [427, 70] on span "Google Sheets Integration" at bounding box center [439, 74] width 104 height 10
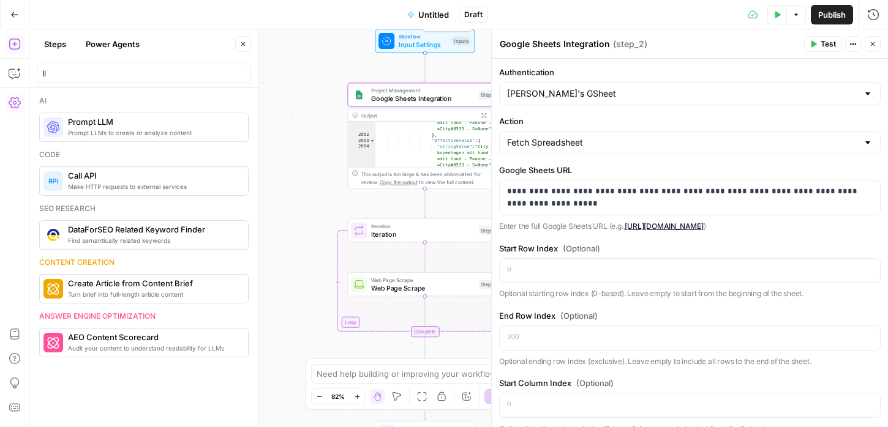
click at [414, 44] on span "Input Settings" at bounding box center [423, 45] width 50 height 10
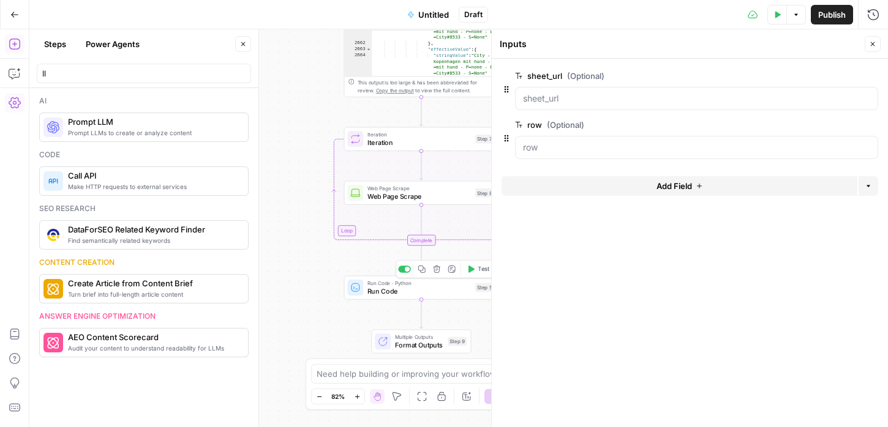
click at [410, 345] on span "Format Outputs" at bounding box center [419, 345] width 49 height 10
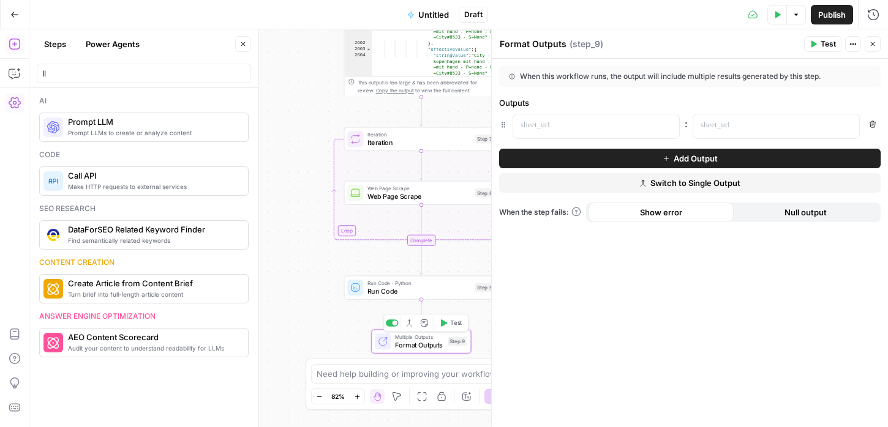
click at [592, 189] on button "Switch to Single Output" at bounding box center [689, 183] width 381 height 20
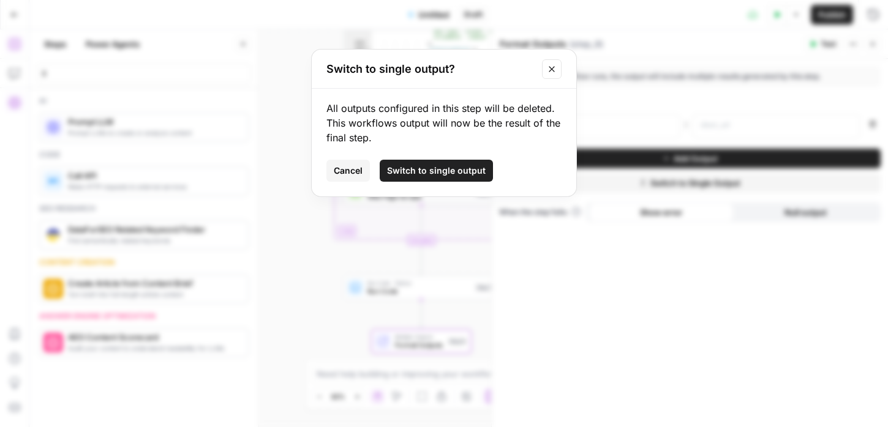
click at [468, 170] on span "Switch to single output" at bounding box center [436, 171] width 99 height 12
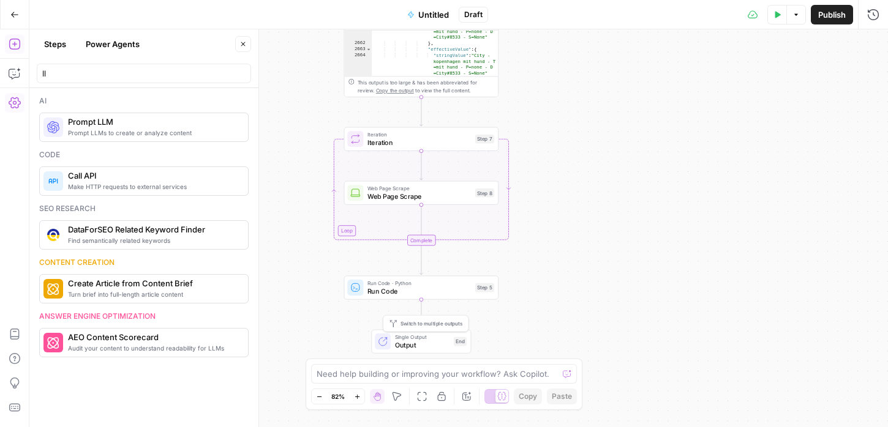
click at [422, 341] on span "Output" at bounding box center [422, 345] width 55 height 10
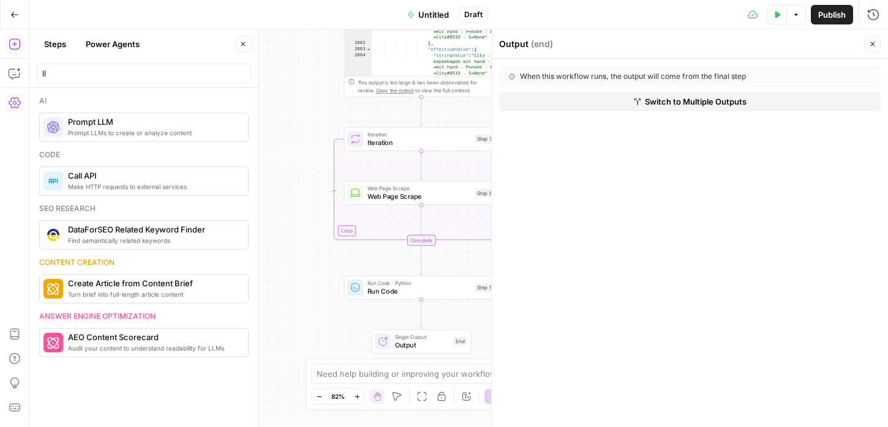
drag, startPoint x: 572, startPoint y: 76, endPoint x: 693, endPoint y: 75, distance: 120.6
click at [692, 75] on div "When this workflow runs, the output will come from the final step" at bounding box center [658, 76] width 299 height 11
click at [693, 75] on div "When this workflow runs, the output will come from the final step" at bounding box center [658, 76] width 299 height 11
click at [871, 42] on icon "button" at bounding box center [872, 43] width 7 height 7
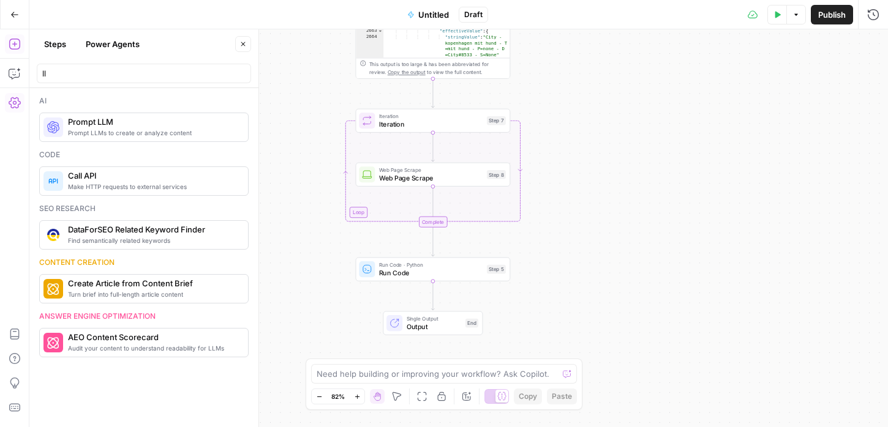
drag, startPoint x: 504, startPoint y: 265, endPoint x: 516, endPoint y: 247, distance: 21.7
click at [516, 247] on div "Workflow Input Settings Inputs Project Management Google Sheets Integration Ste…" at bounding box center [458, 228] width 858 height 398
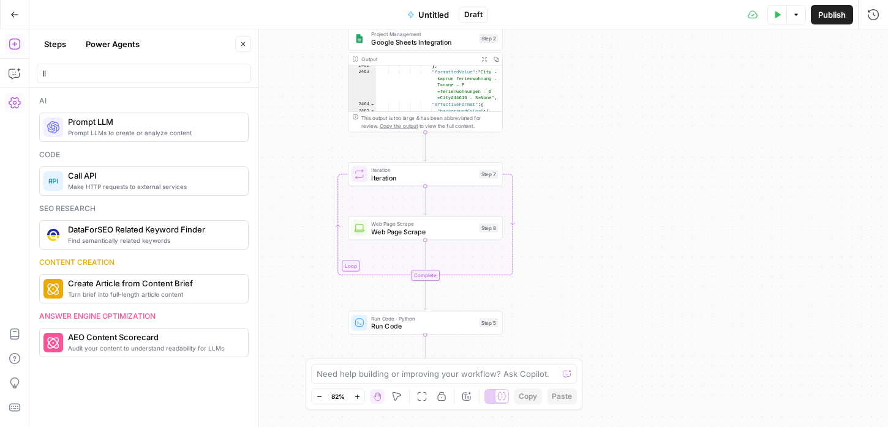
scroll to position [5254, 0]
